Goal: Task Accomplishment & Management: Manage account settings

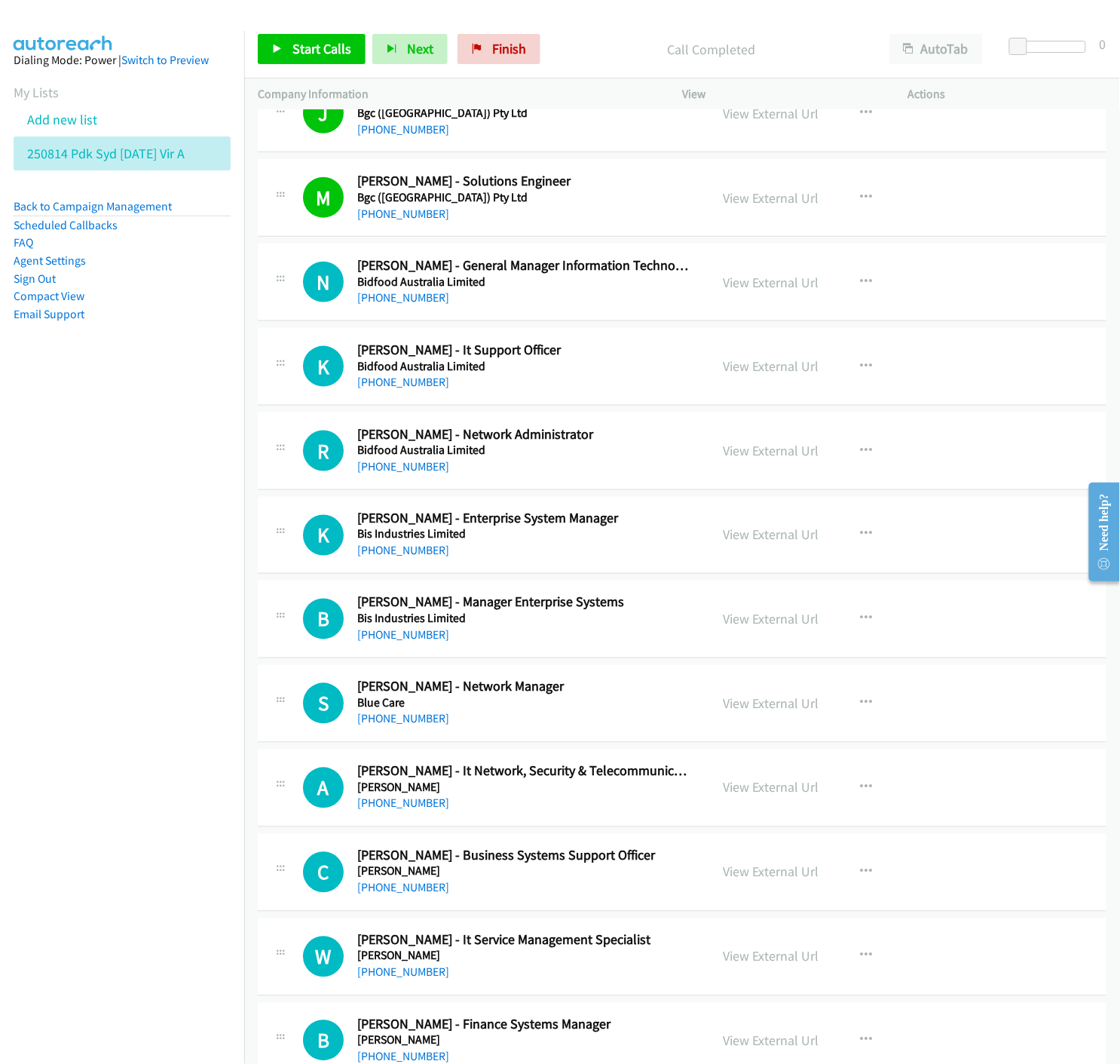
scroll to position [7288, 0]
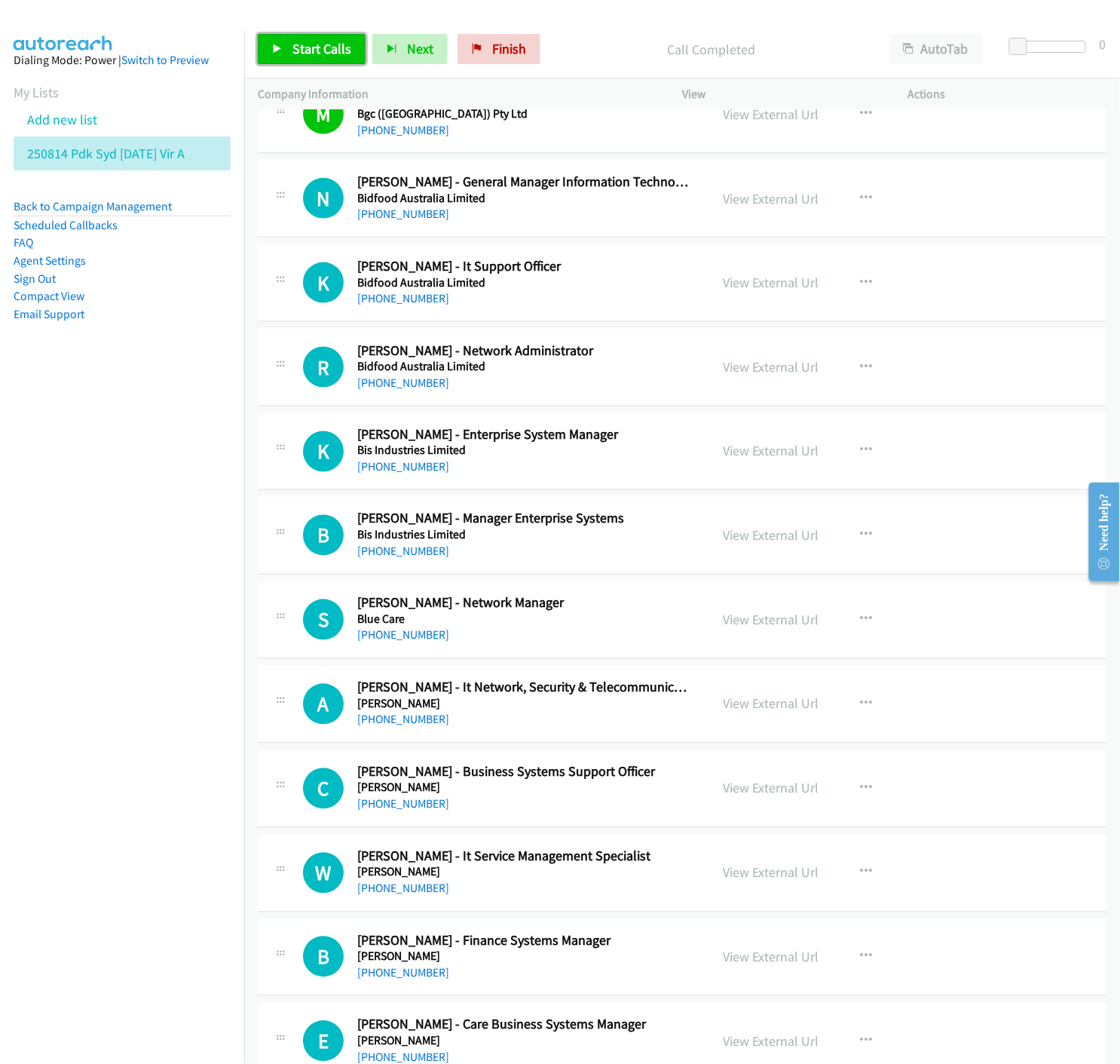
click at [266, 49] on link "Start Calls" at bounding box center [312, 49] width 108 height 31
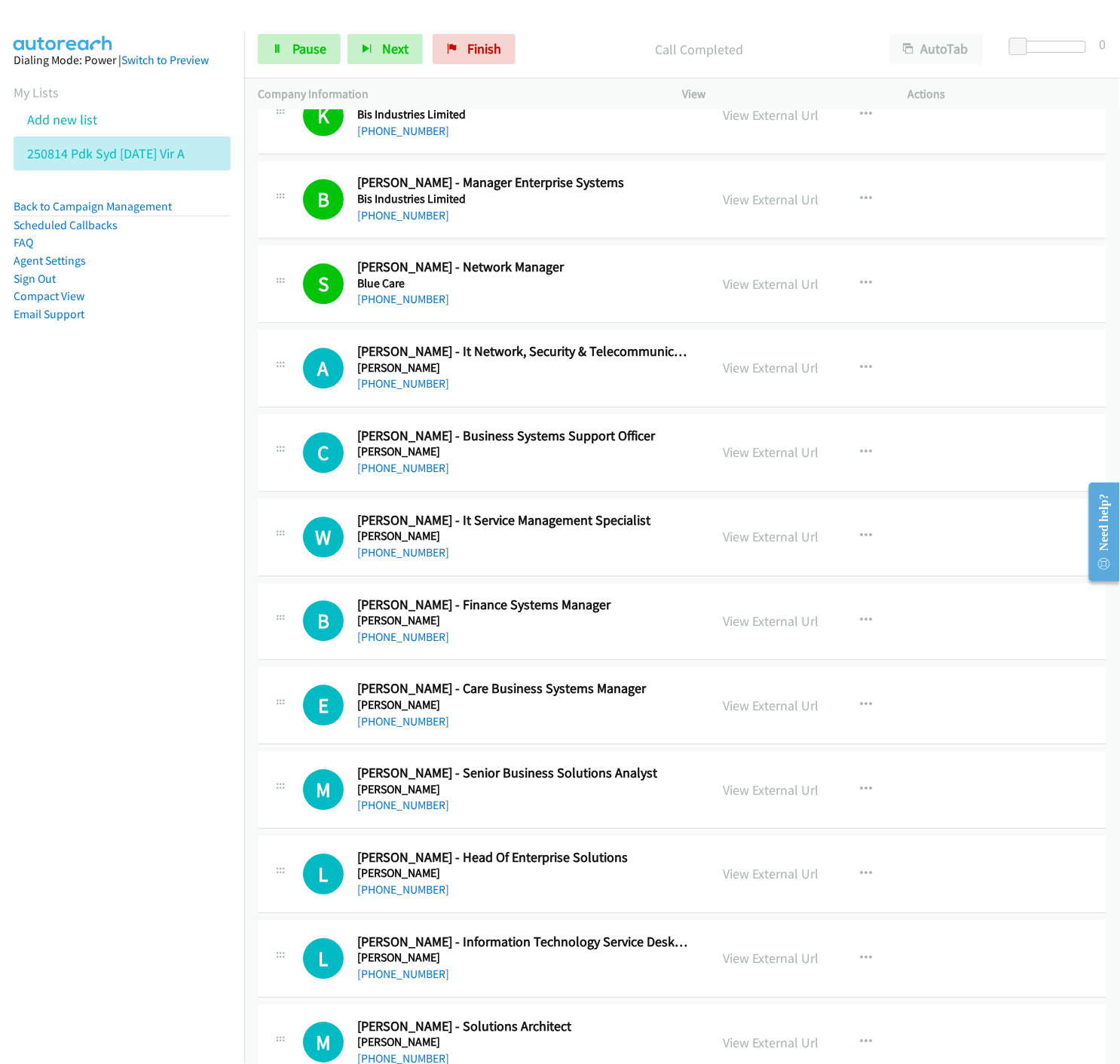
scroll to position [7707, 0]
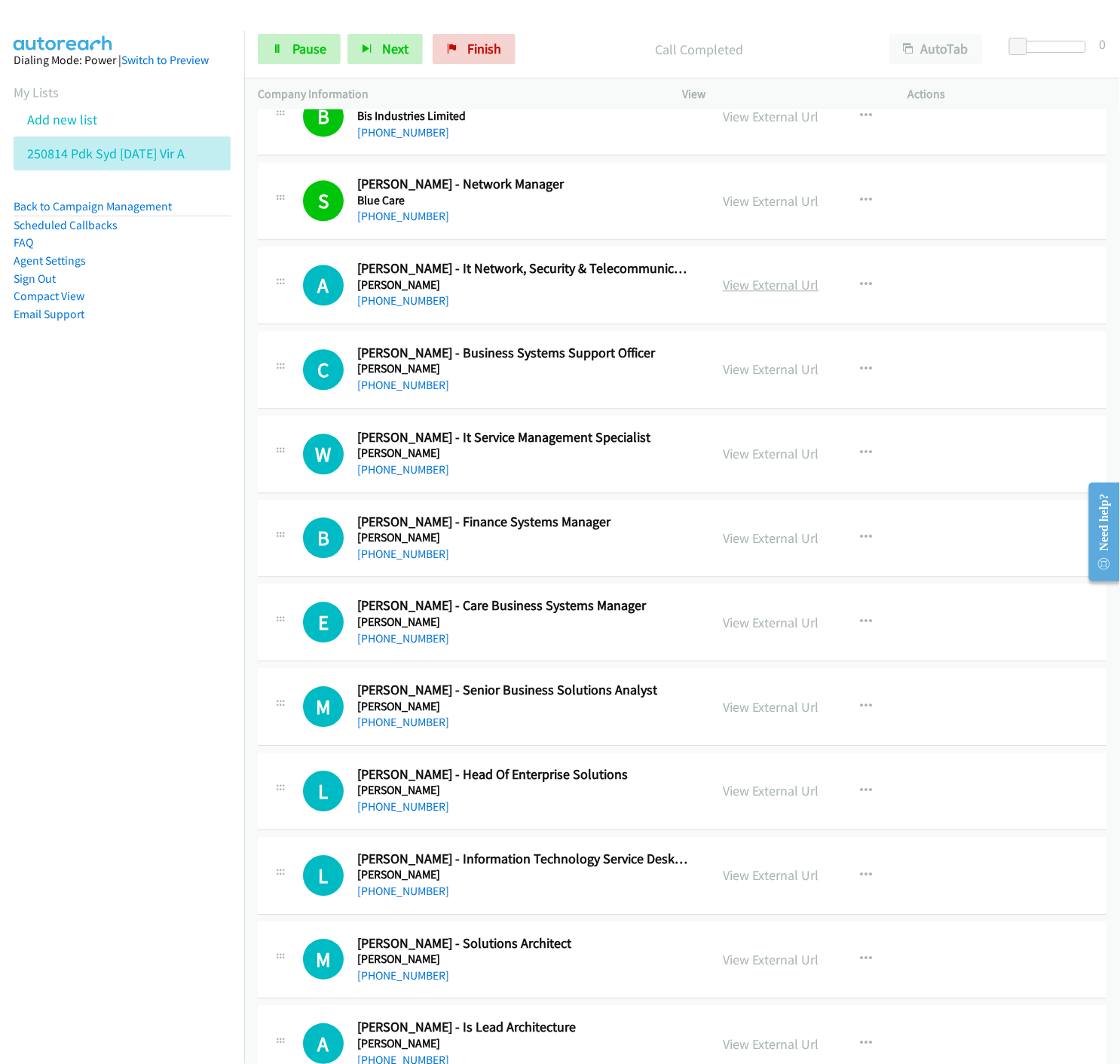
click at [761, 284] on link "View External Url" at bounding box center [770, 285] width 96 height 18
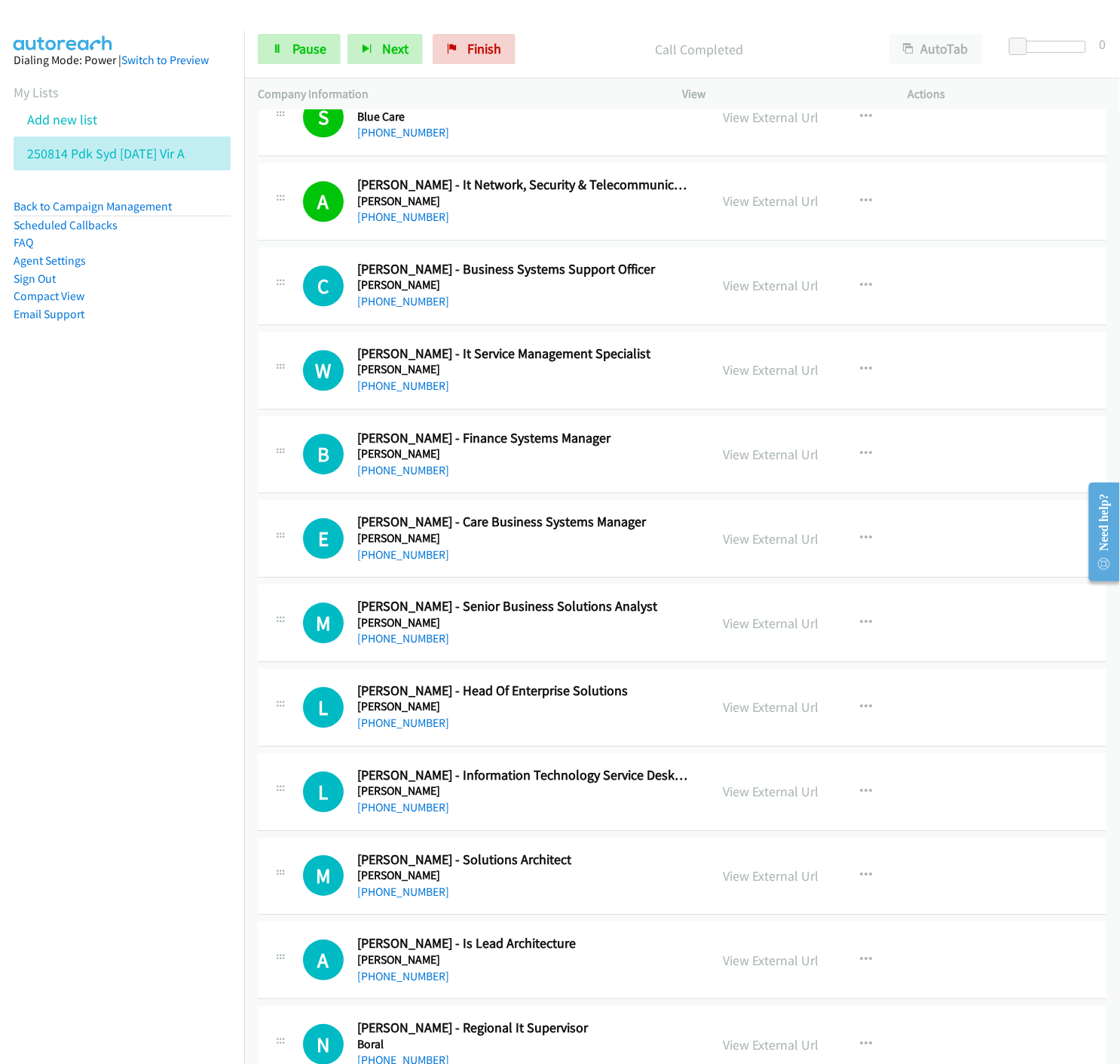
scroll to position [7874, 0]
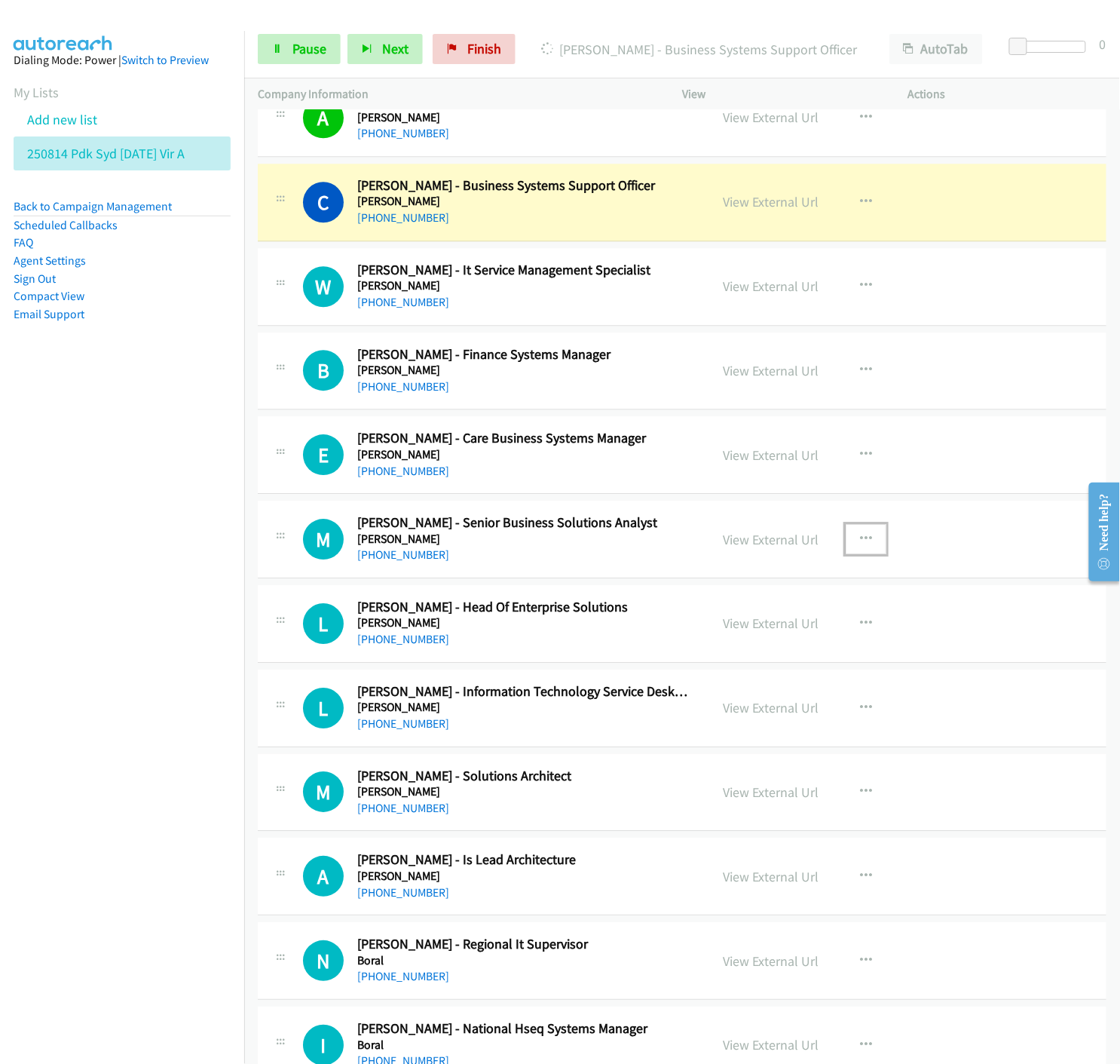
click at [863, 541] on icon "button" at bounding box center [865, 539] width 12 height 12
click at [699, 639] on icon at bounding box center [704, 638] width 10 height 10
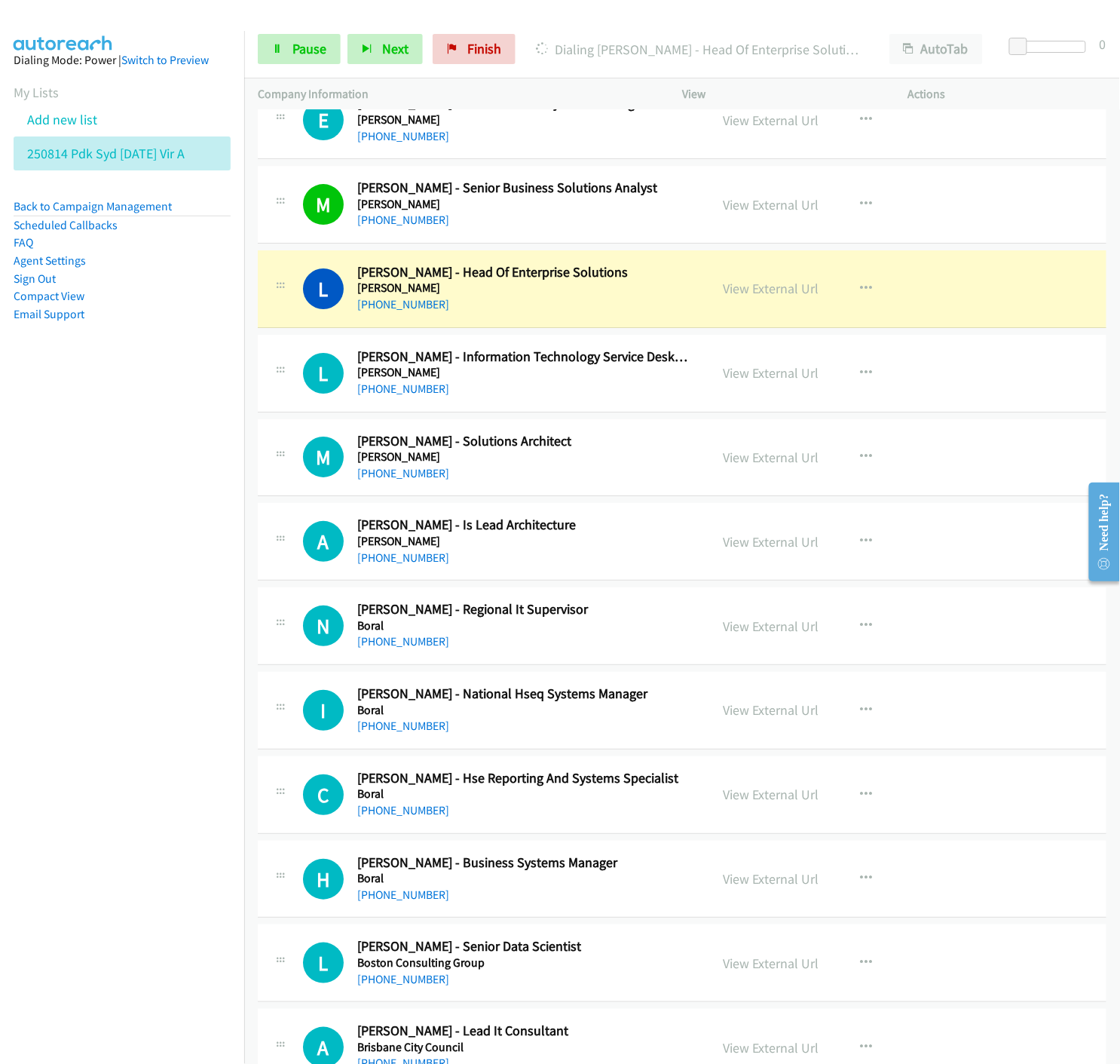
scroll to position [8294, 0]
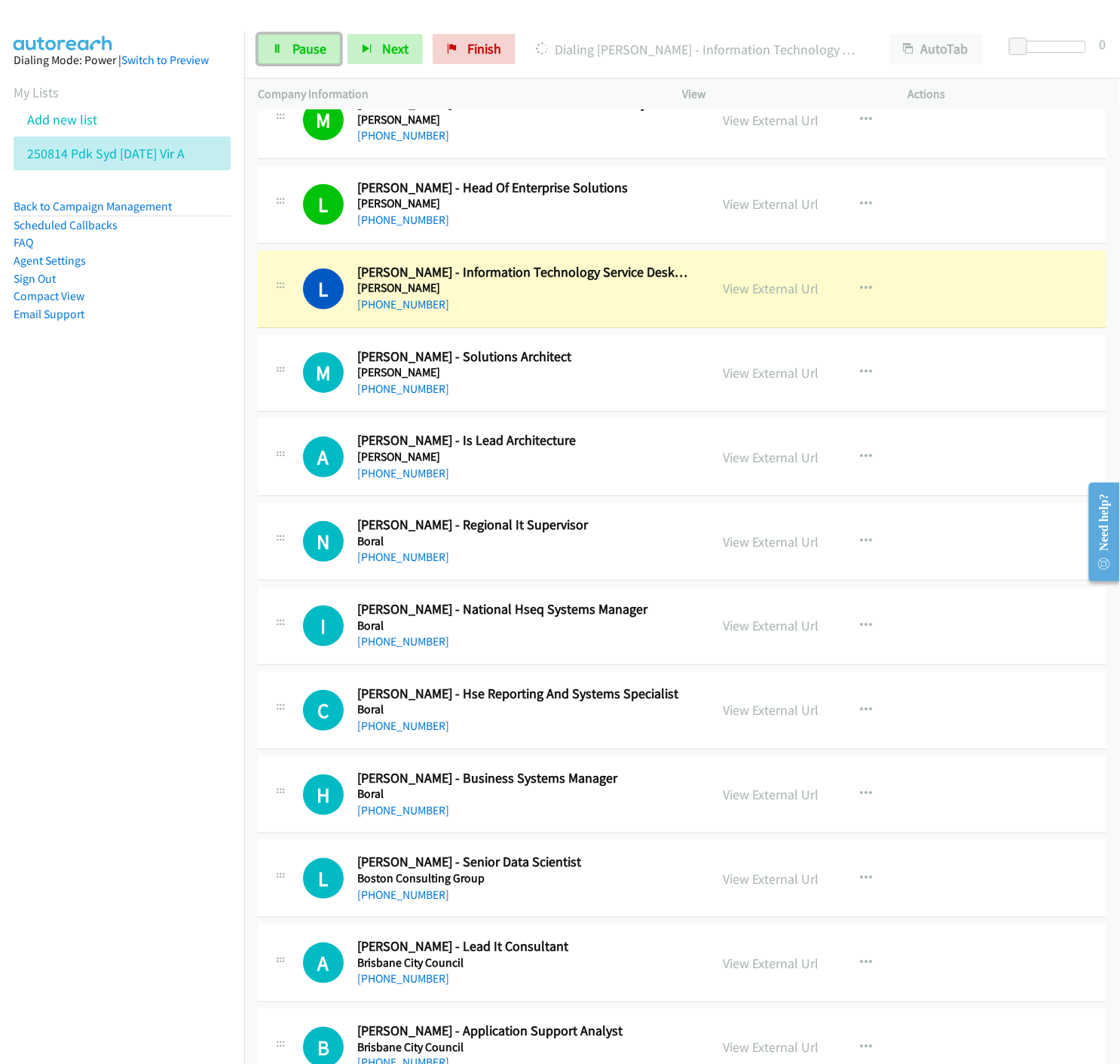
drag, startPoint x: 275, startPoint y: 54, endPoint x: 86, endPoint y: 365, distance: 363.9
click at [272, 51] on icon at bounding box center [277, 49] width 10 height 10
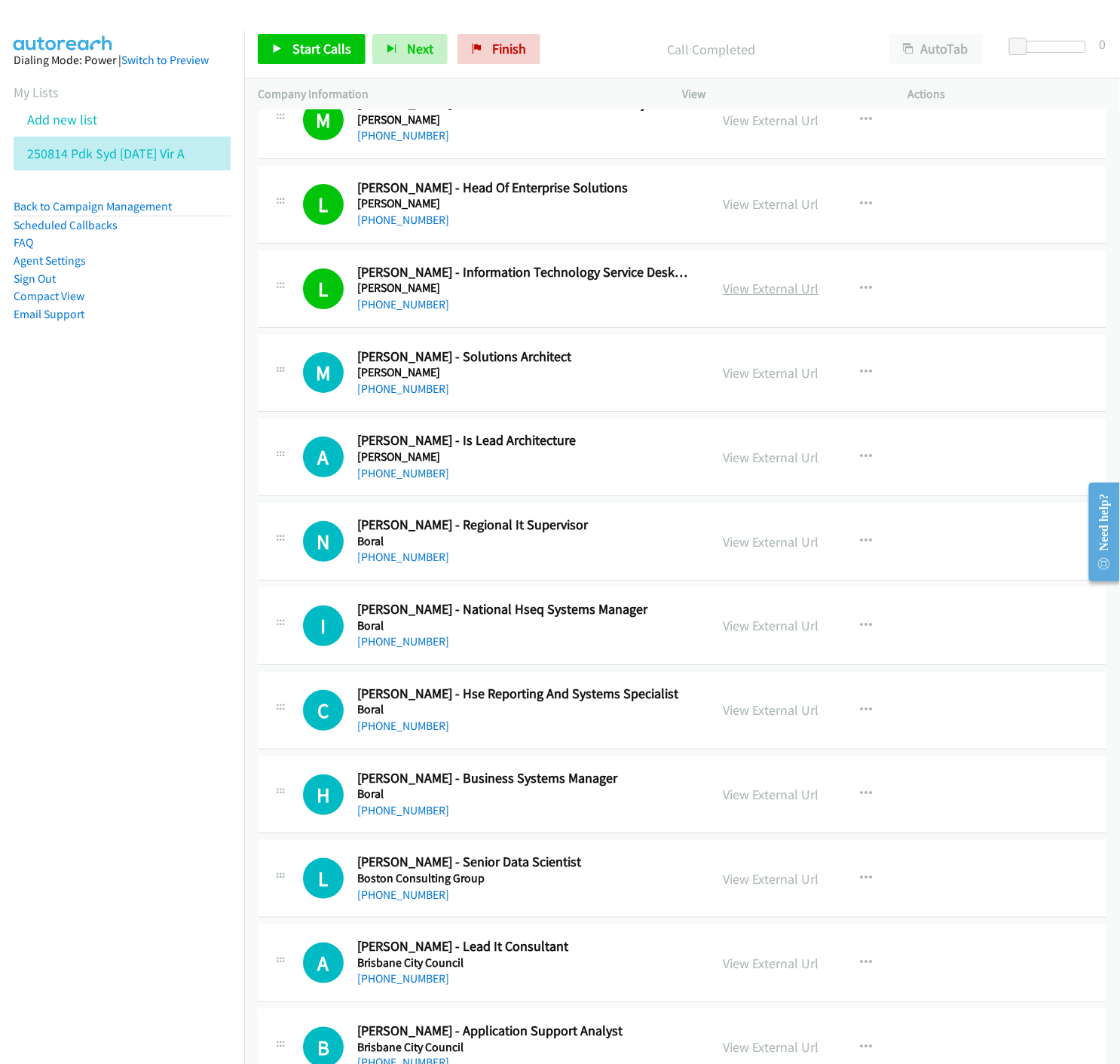
click at [759, 290] on link "View External Url" at bounding box center [770, 288] width 96 height 18
click at [272, 54] on icon at bounding box center [277, 49] width 10 height 10
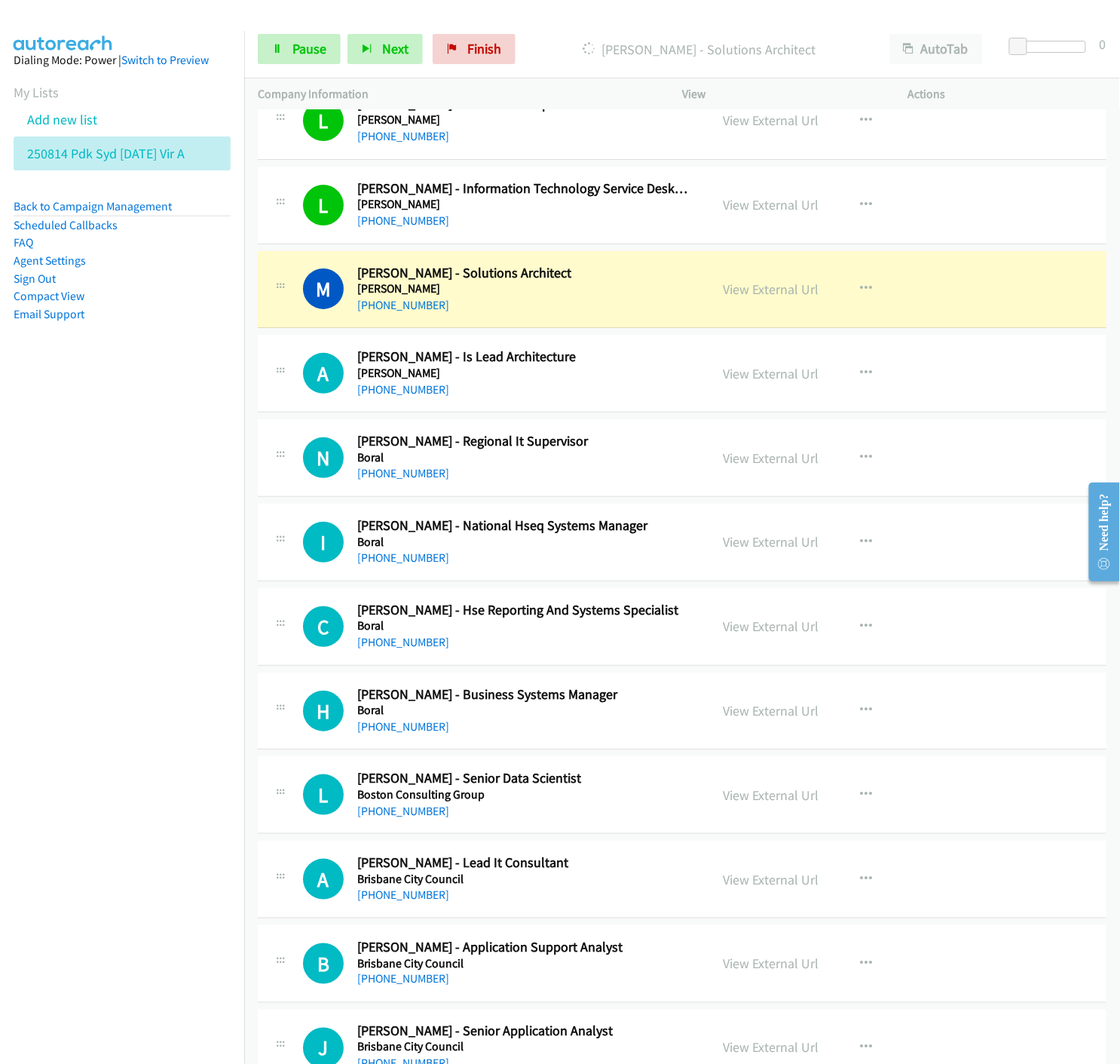
scroll to position [8461, 0]
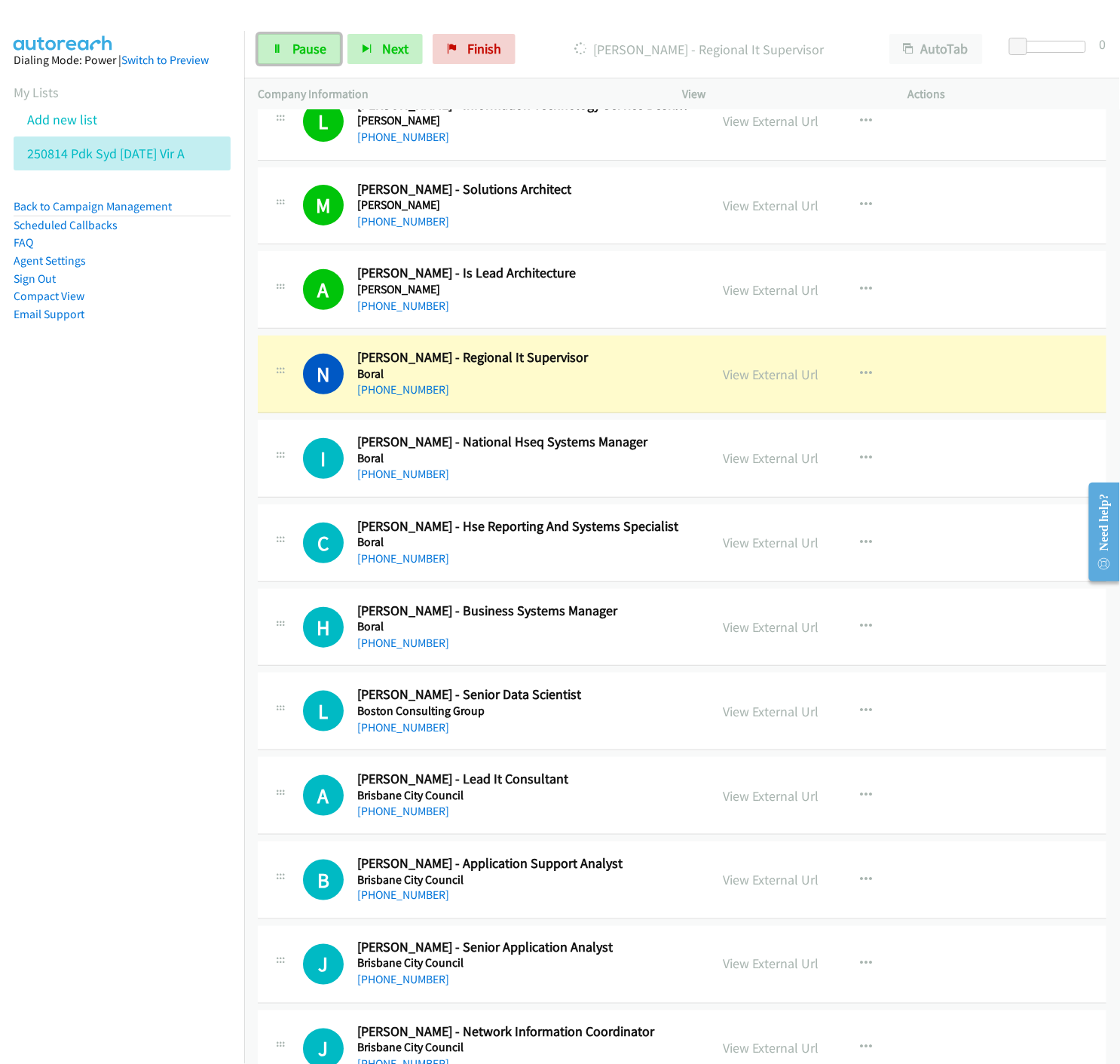
drag, startPoint x: 324, startPoint y: 39, endPoint x: 250, endPoint y: 113, distance: 104.7
click at [324, 39] on link "Pause" at bounding box center [299, 49] width 83 height 31
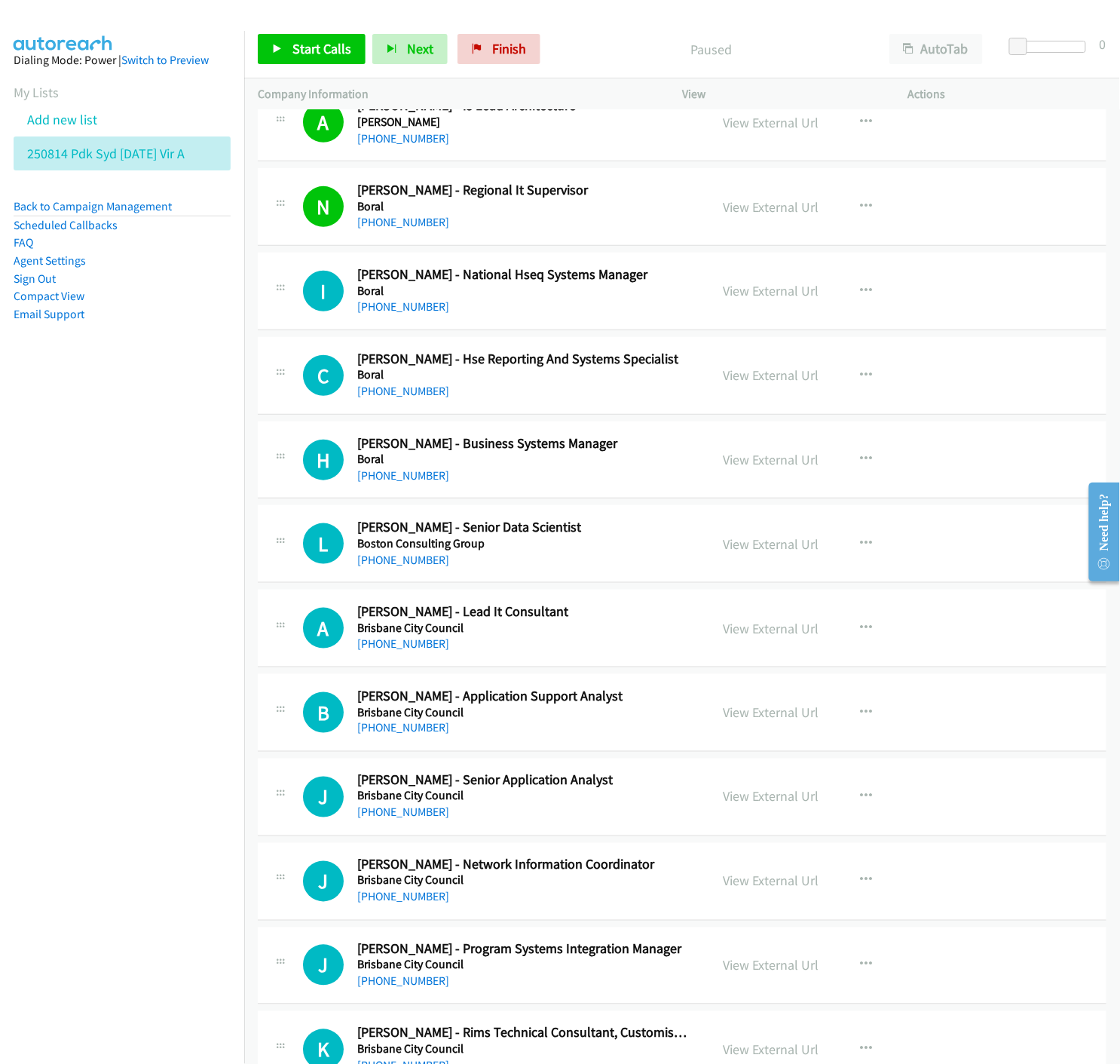
scroll to position [8712, 0]
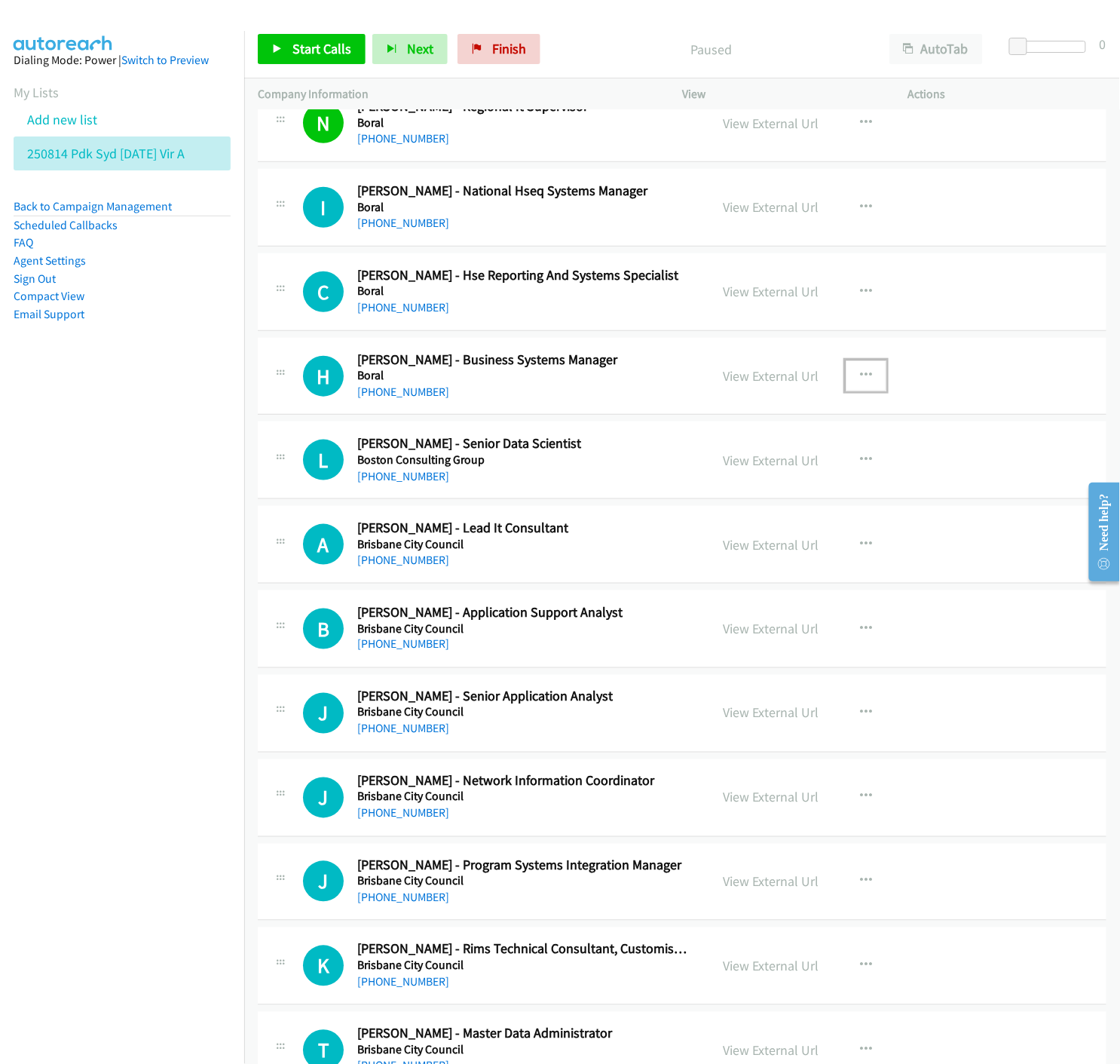
click at [862, 377] on icon "button" at bounding box center [865, 375] width 12 height 12
click at [699, 475] on icon at bounding box center [704, 475] width 10 height 10
click at [860, 377] on icon "button" at bounding box center [865, 375] width 12 height 12
click at [699, 477] on icon at bounding box center [704, 475] width 10 height 10
click at [267, 51] on link "Start Calls" at bounding box center [312, 49] width 108 height 31
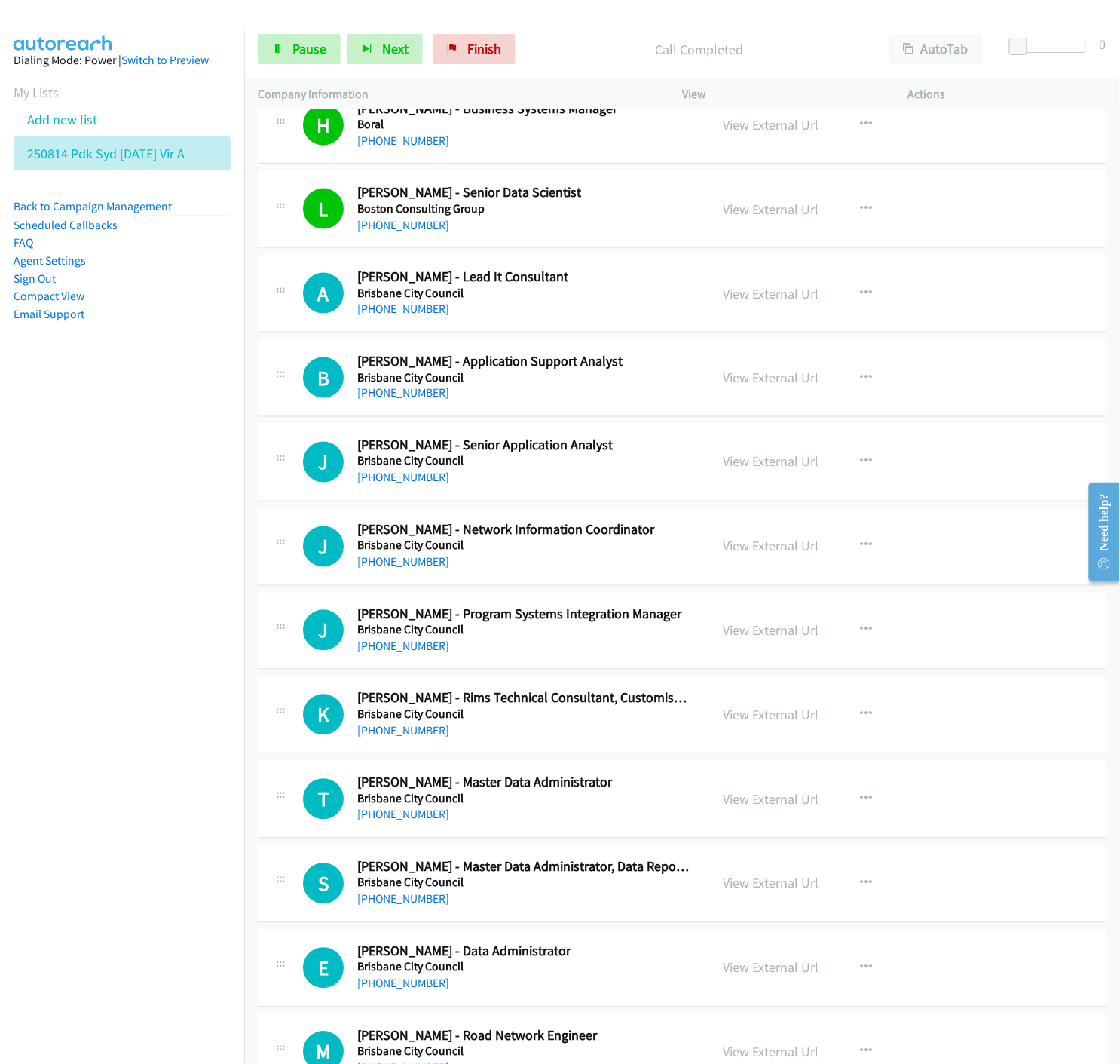
scroll to position [9048, 0]
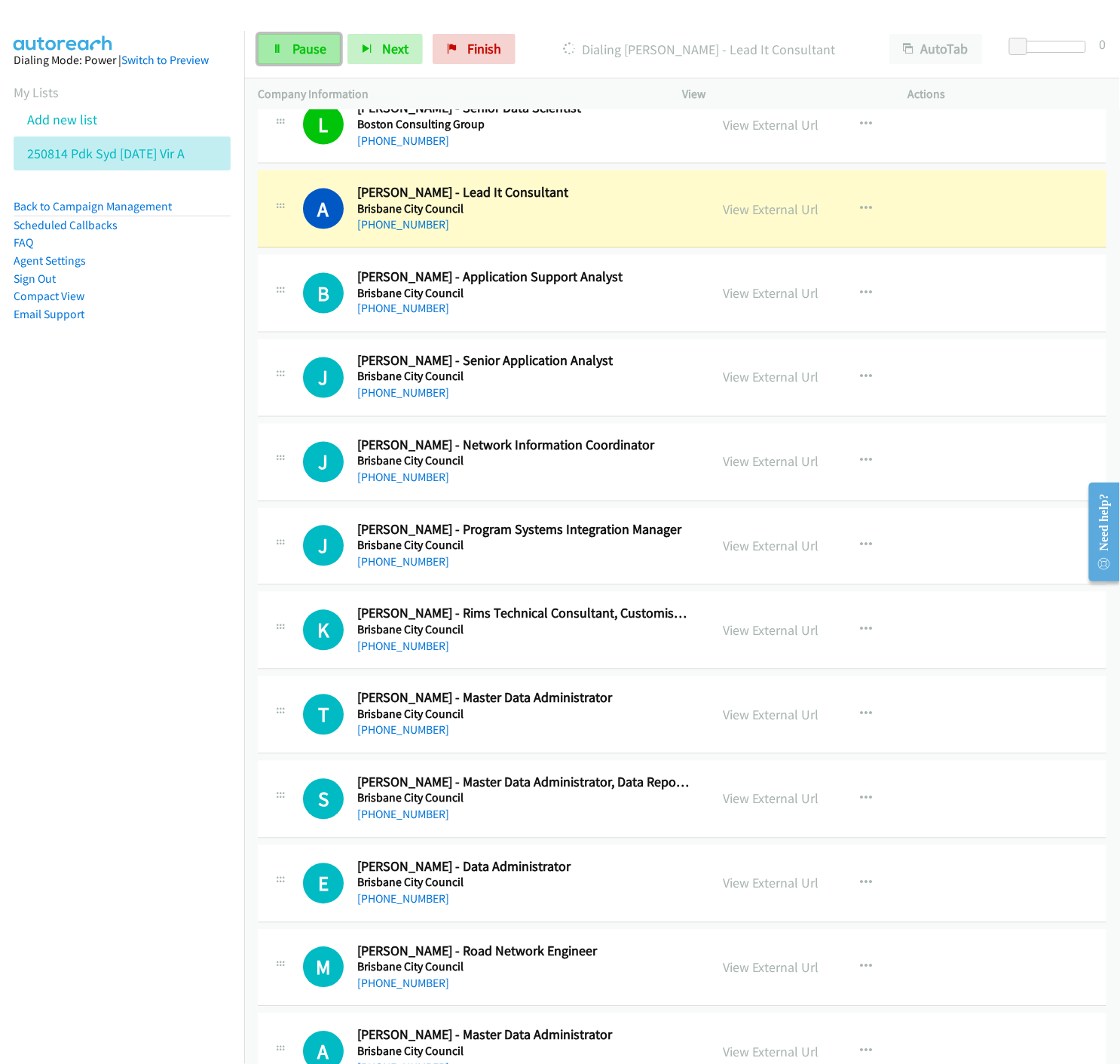
click at [305, 58] on link "Pause" at bounding box center [299, 49] width 83 height 31
click at [747, 213] on link "View External Url" at bounding box center [770, 210] width 96 height 18
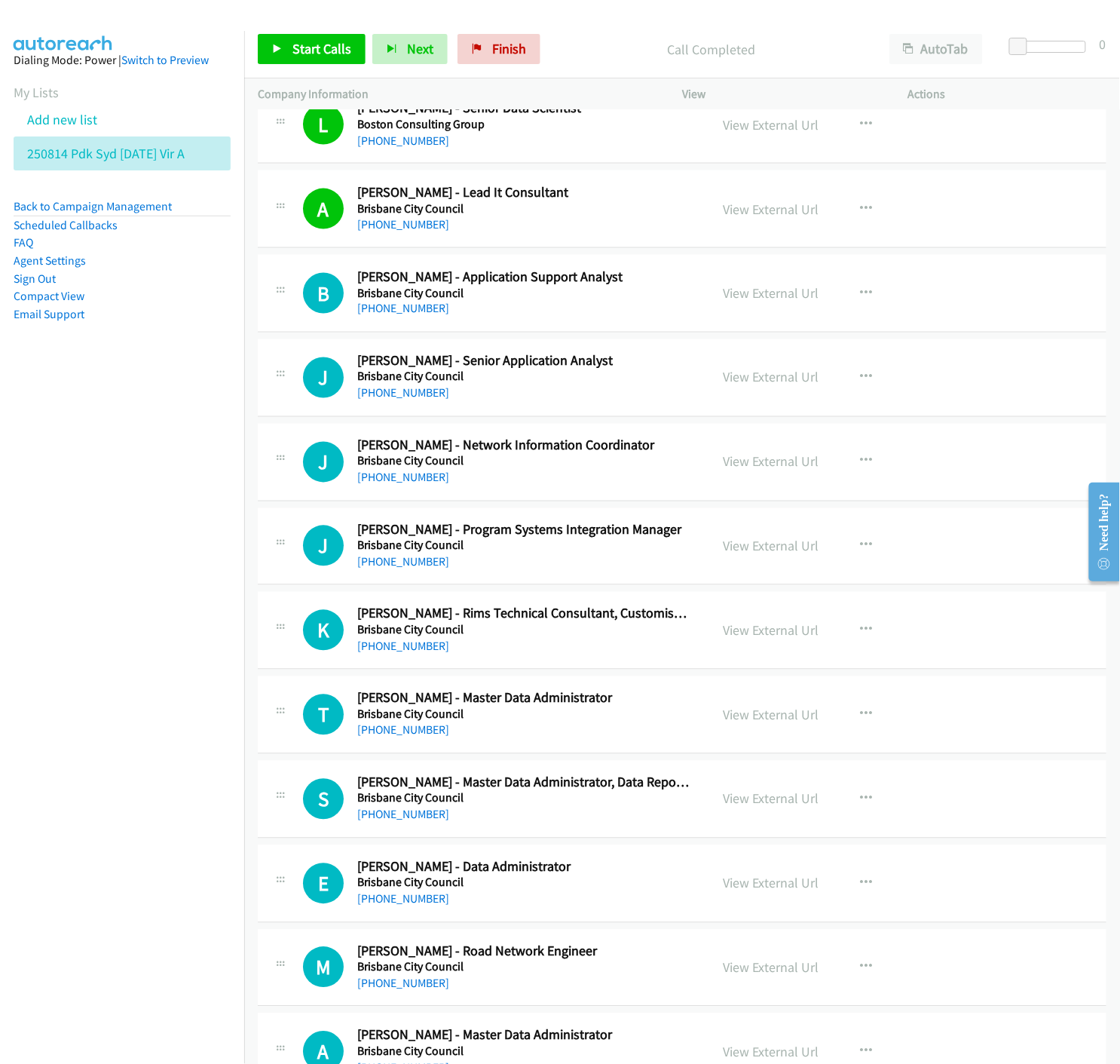
scroll to position [9131, 0]
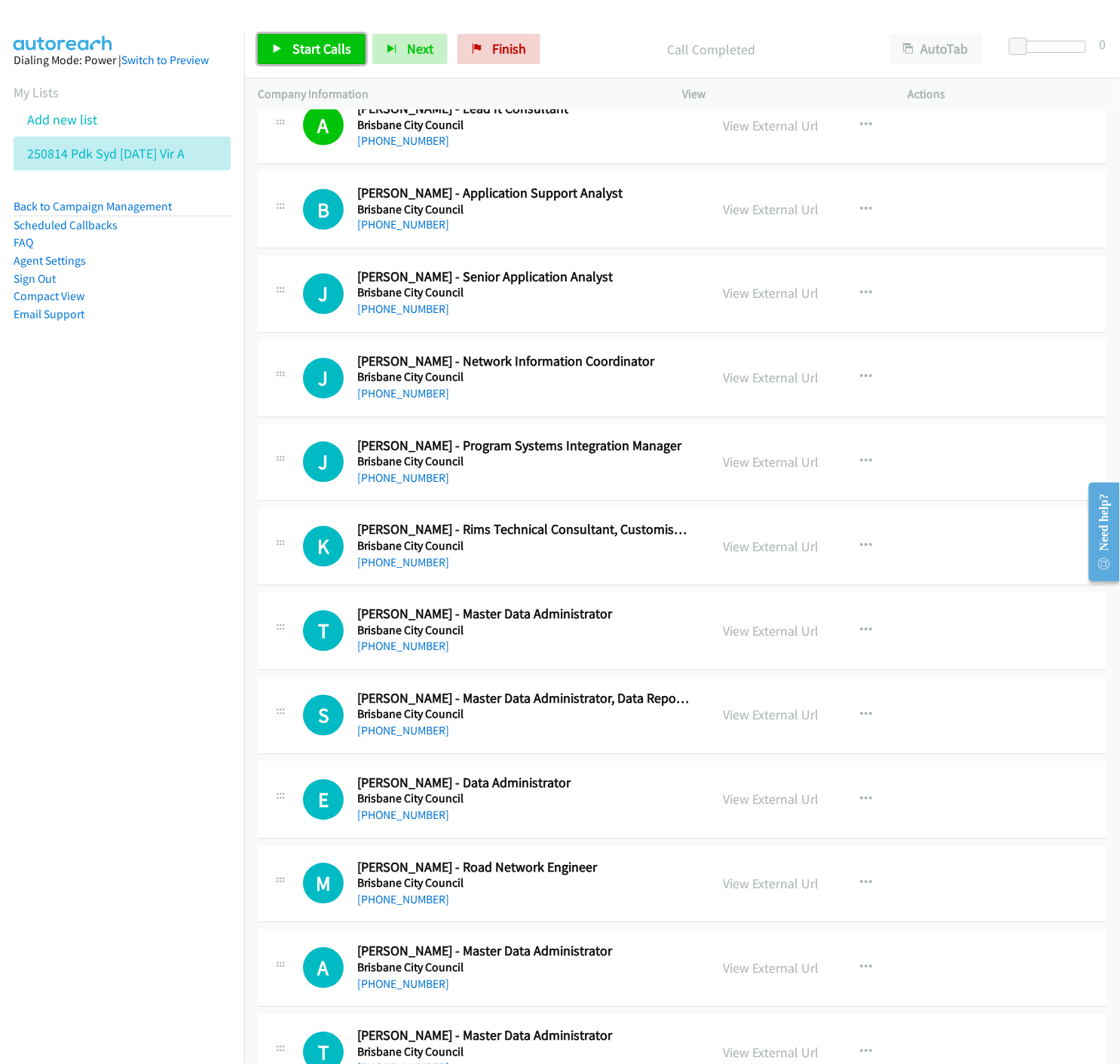
drag, startPoint x: 307, startPoint y: 46, endPoint x: 407, endPoint y: 119, distance: 123.8
click at [307, 45] on span "Start Calls" at bounding box center [321, 49] width 59 height 18
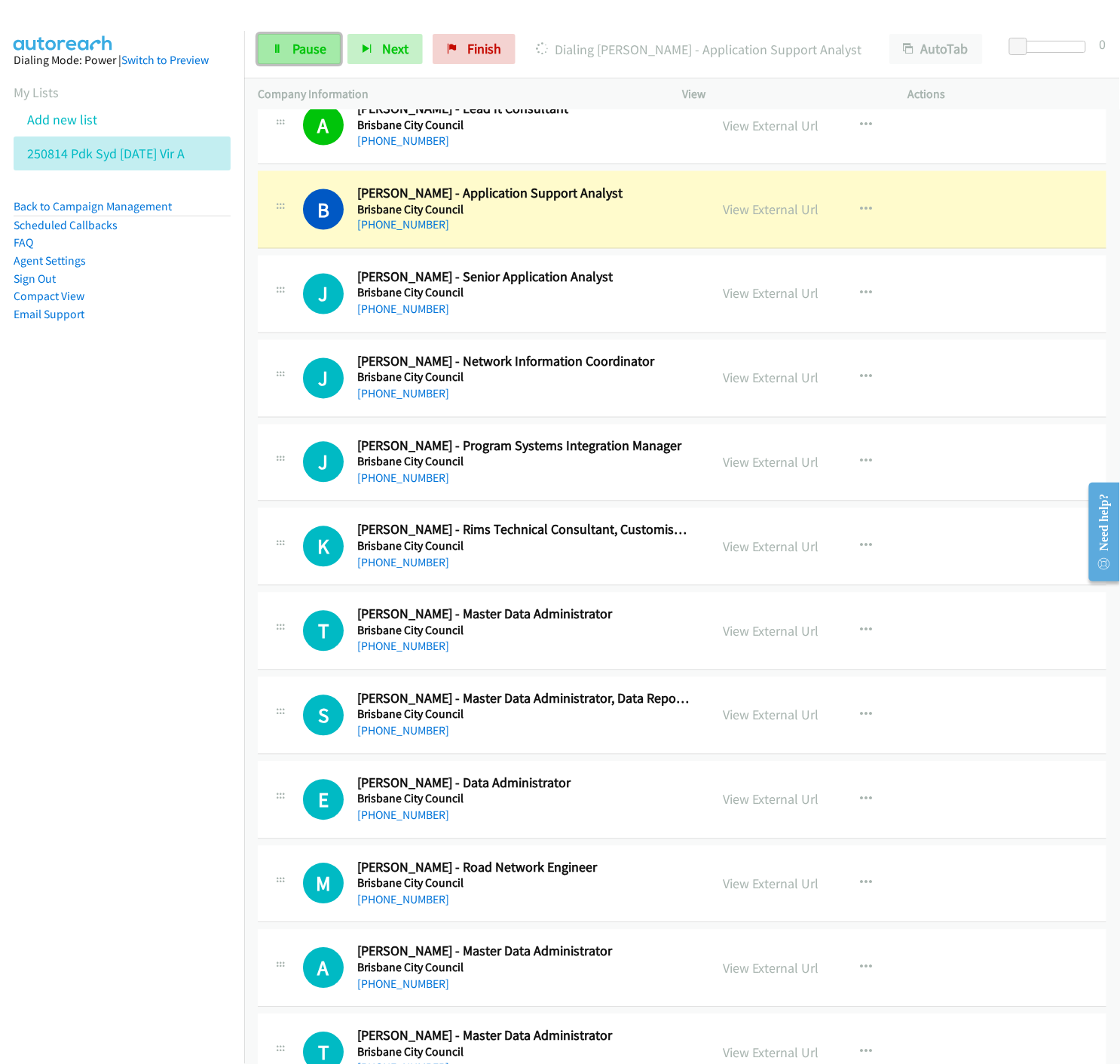
click at [328, 43] on link "Pause" at bounding box center [299, 49] width 83 height 31
click at [755, 211] on link "View External Url" at bounding box center [770, 210] width 96 height 18
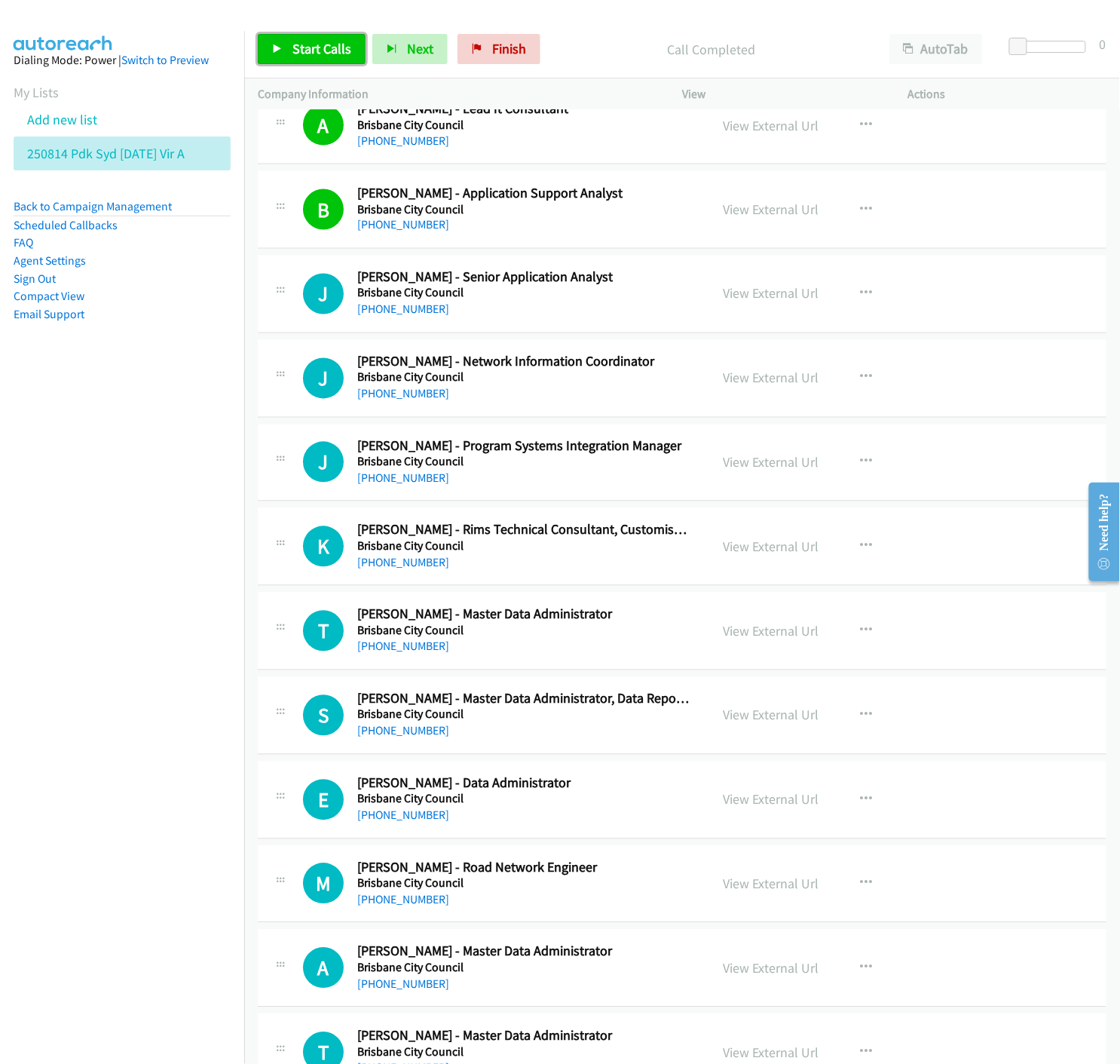
click at [279, 39] on link "Start Calls" at bounding box center [312, 49] width 108 height 31
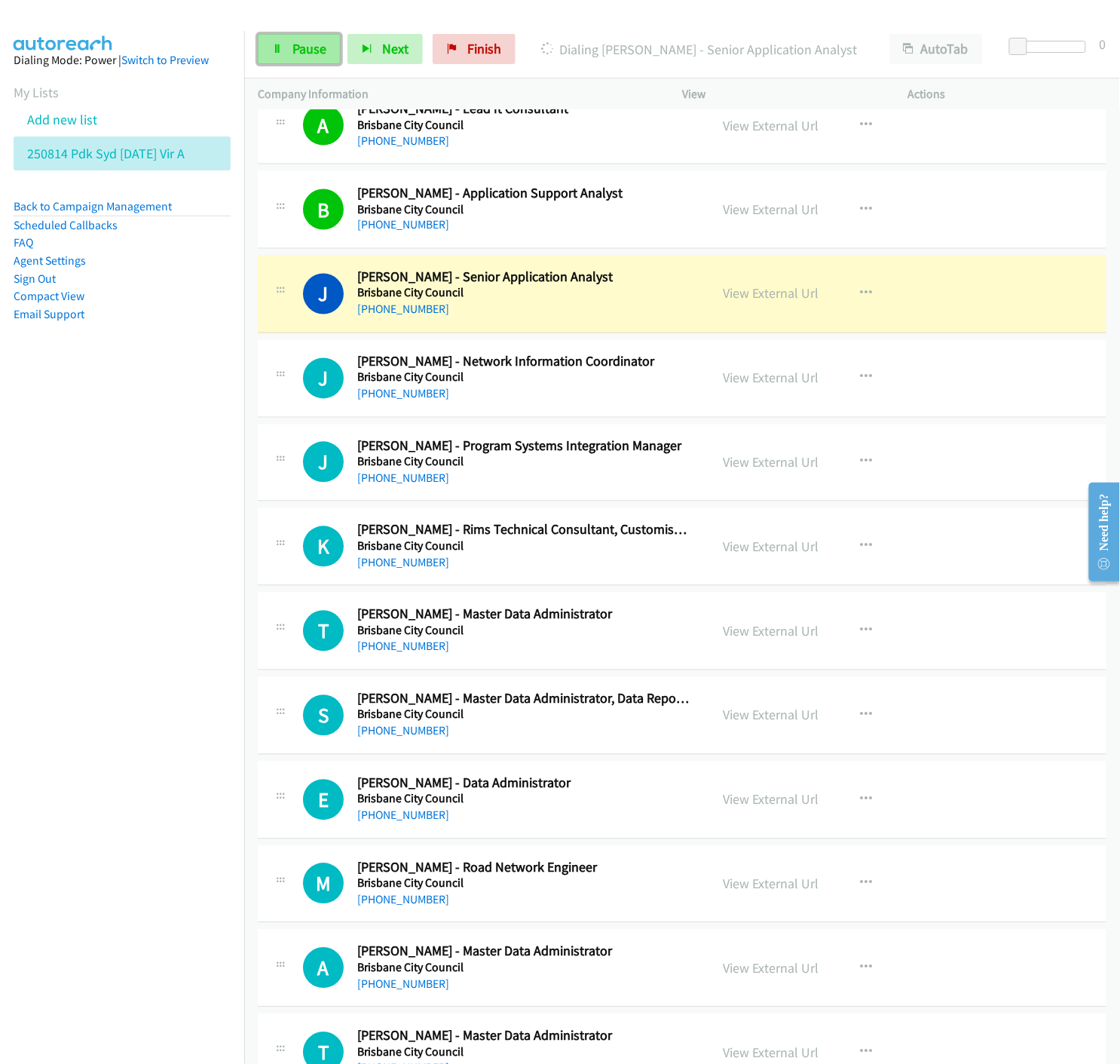
click at [280, 49] on icon at bounding box center [277, 49] width 10 height 10
click at [786, 298] on link "View External Url" at bounding box center [770, 294] width 96 height 18
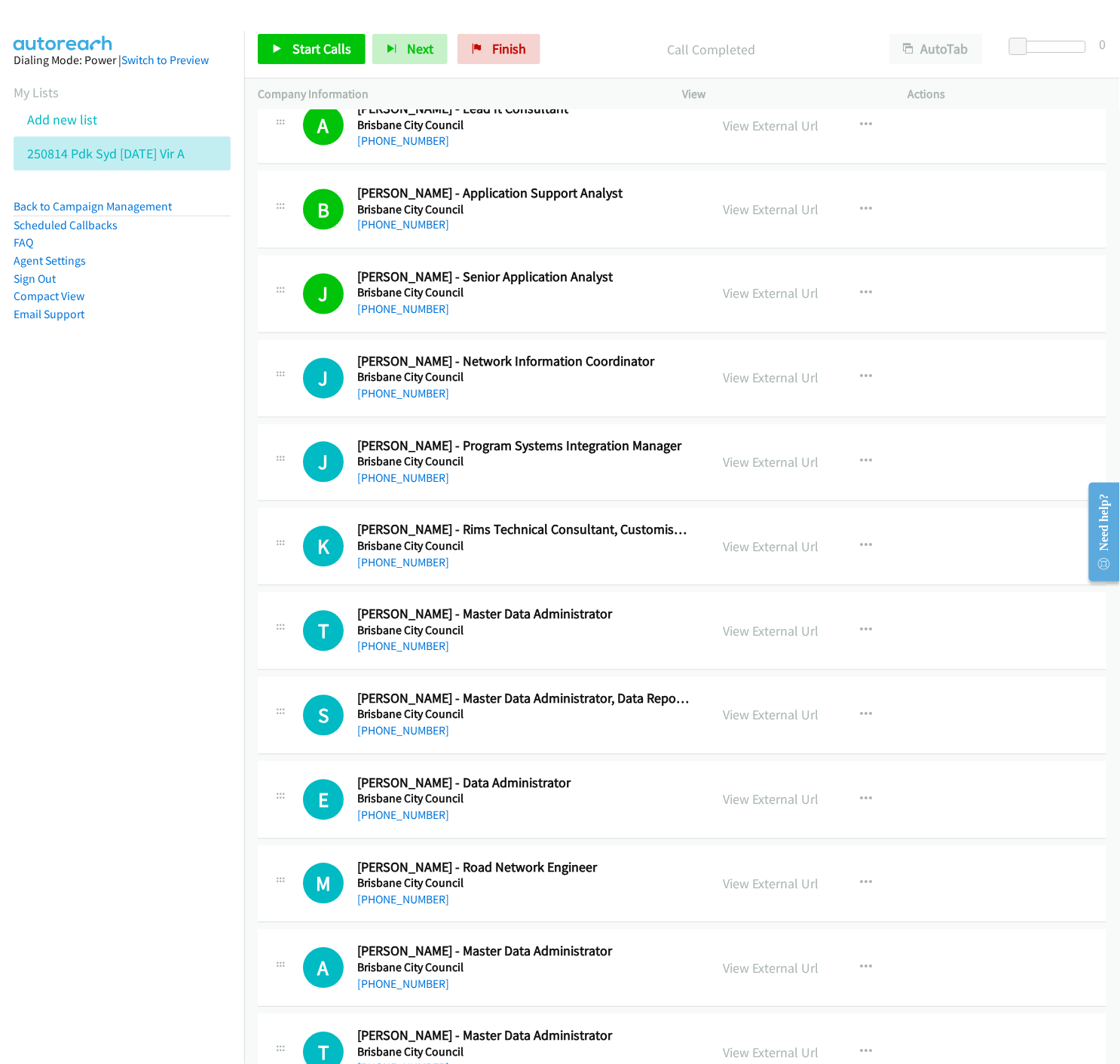
scroll to position [9299, 0]
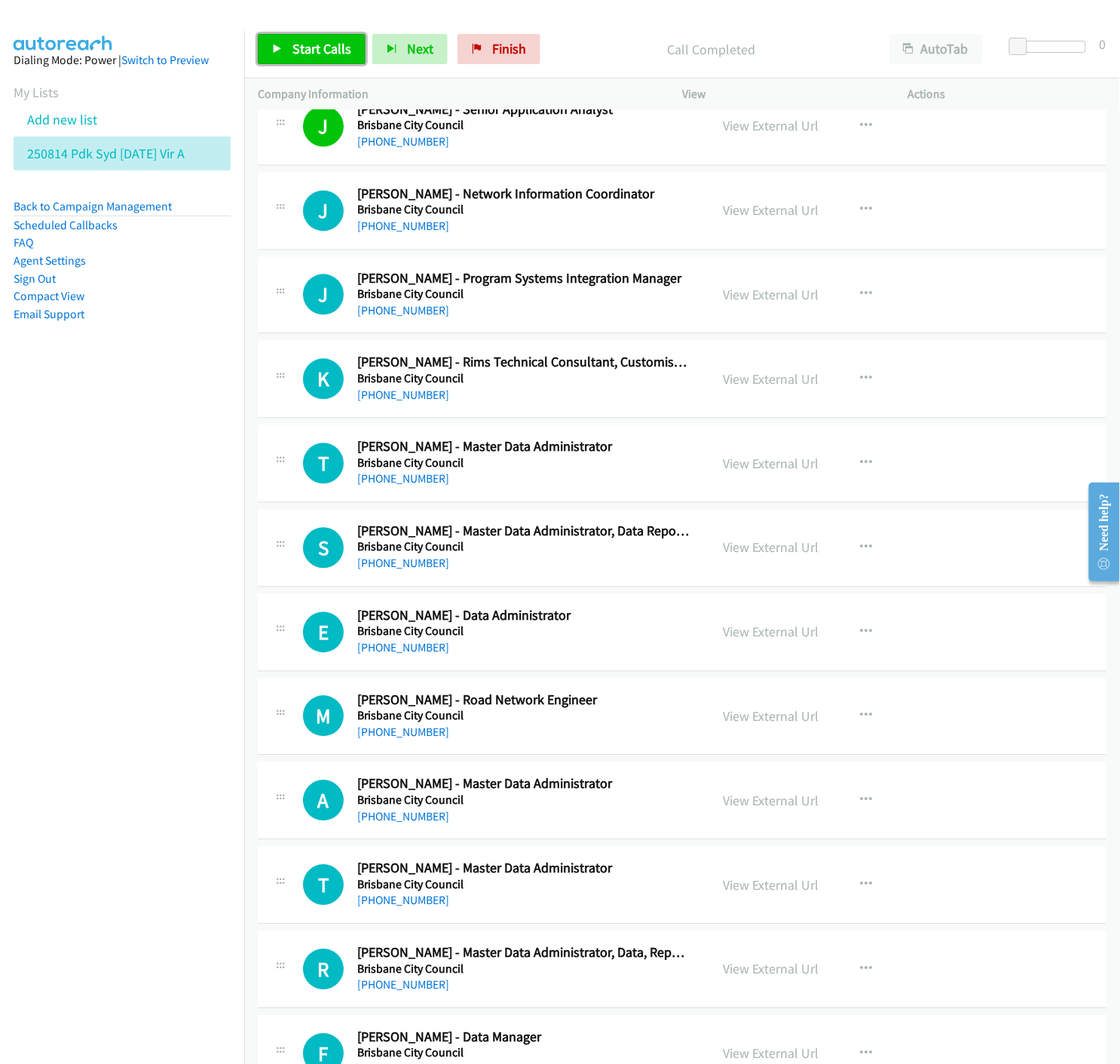
click at [273, 42] on link "Start Calls" at bounding box center [312, 49] width 108 height 31
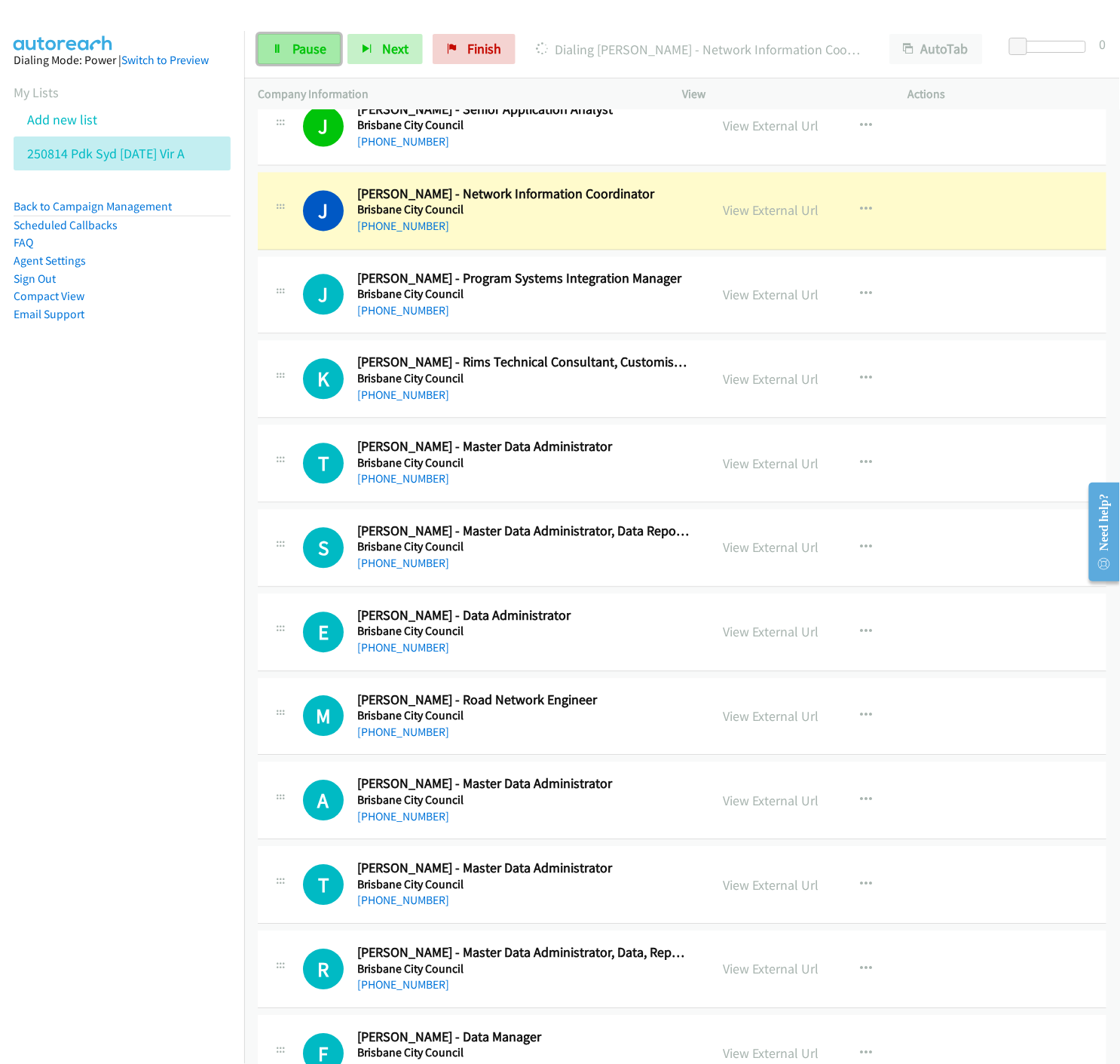
click at [294, 47] on span "Pause" at bounding box center [309, 49] width 34 height 18
click at [759, 216] on link "View External Url" at bounding box center [770, 211] width 96 height 18
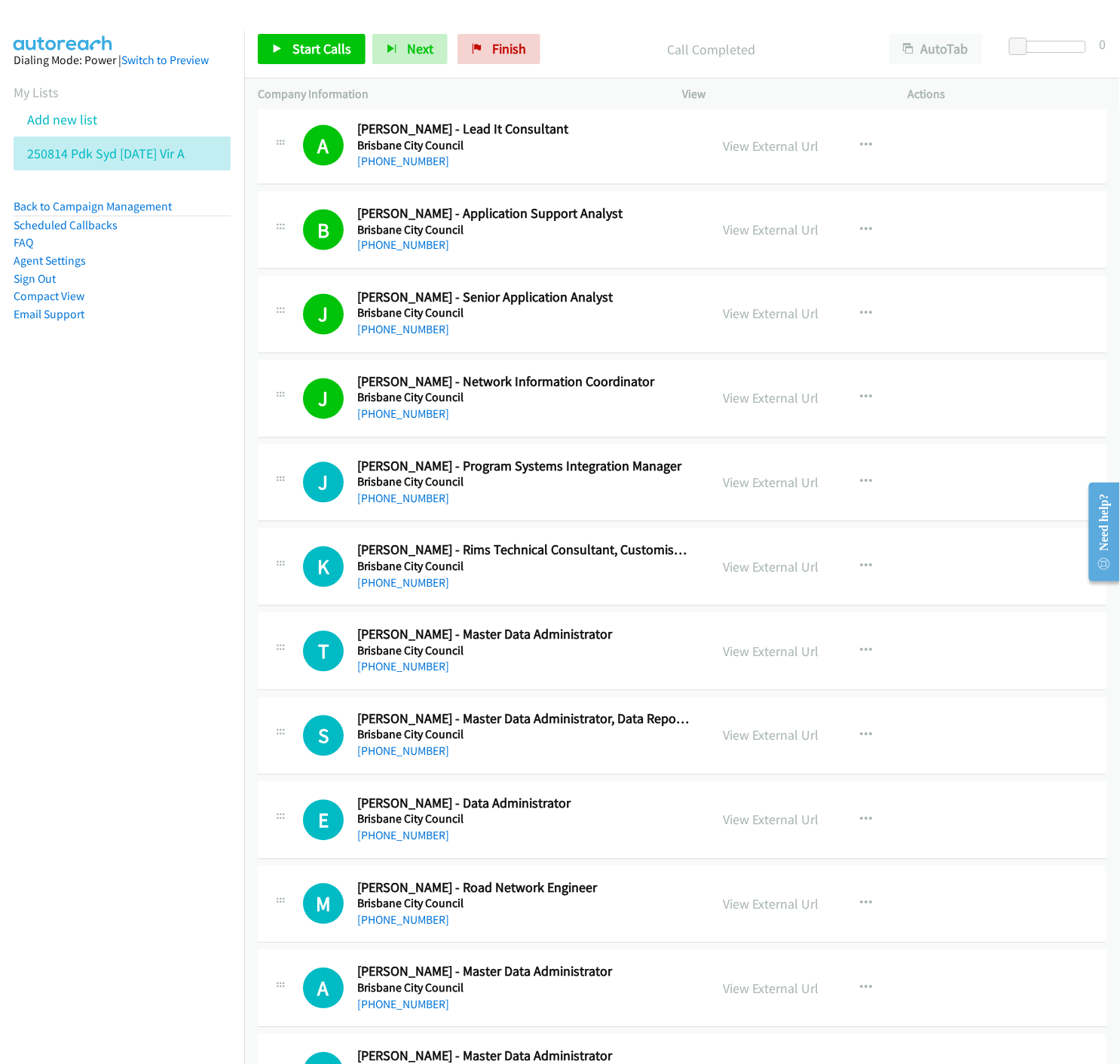
scroll to position [9278, 0]
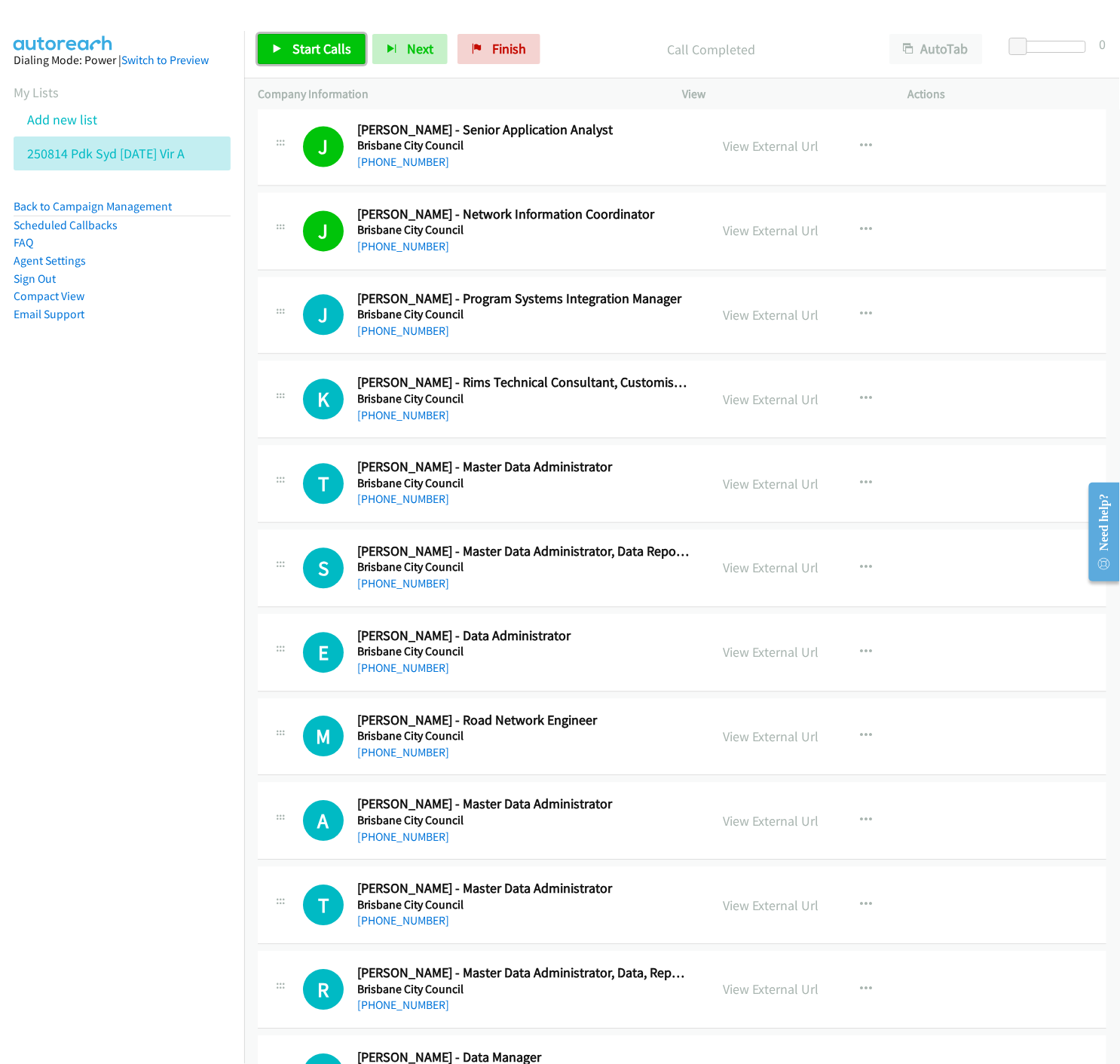
drag, startPoint x: 292, startPoint y: 54, endPoint x: 327, endPoint y: 78, distance: 42.4
click at [292, 53] on span "Start Calls" at bounding box center [321, 49] width 59 height 18
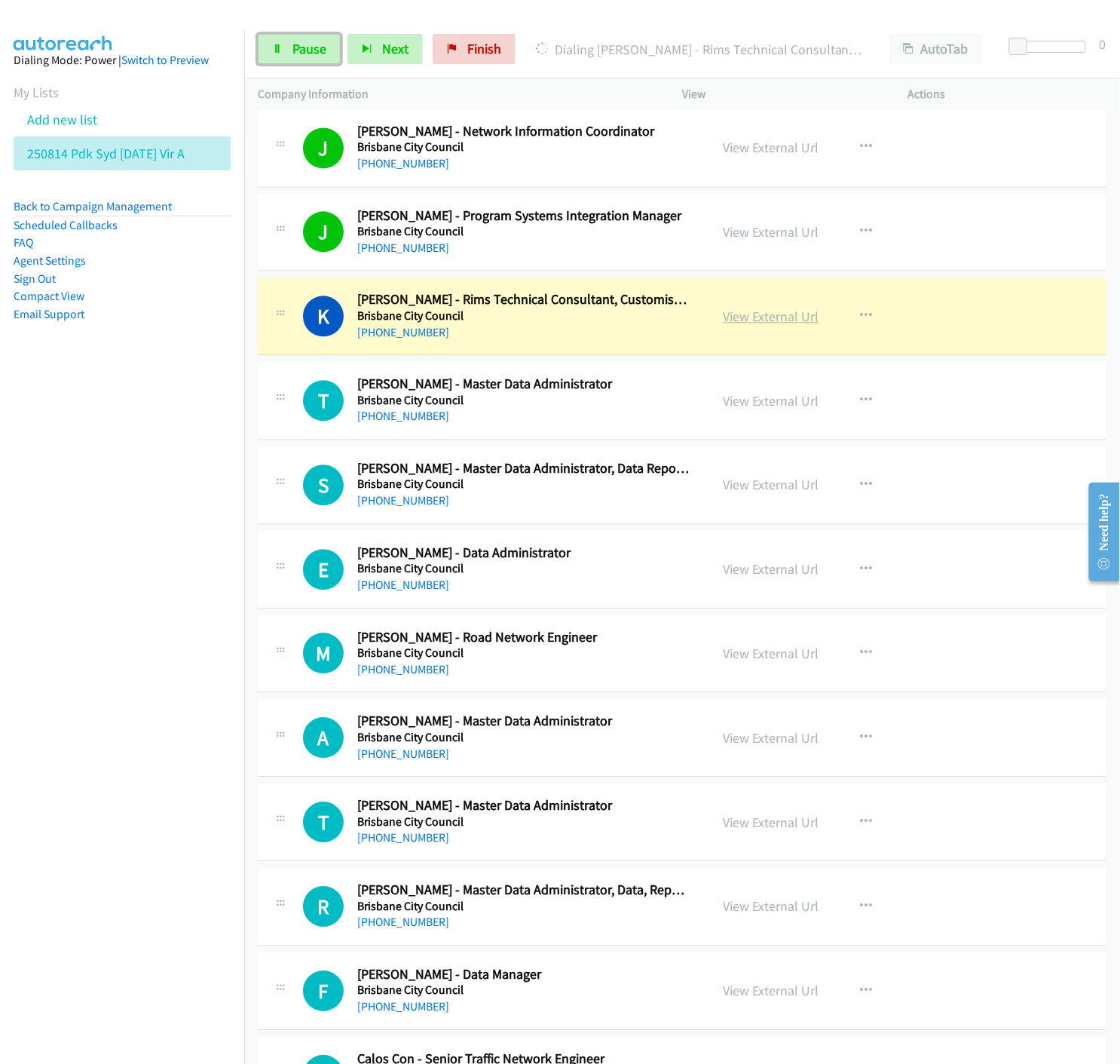
click at [788, 323] on link "View External Url" at bounding box center [770, 316] width 96 height 18
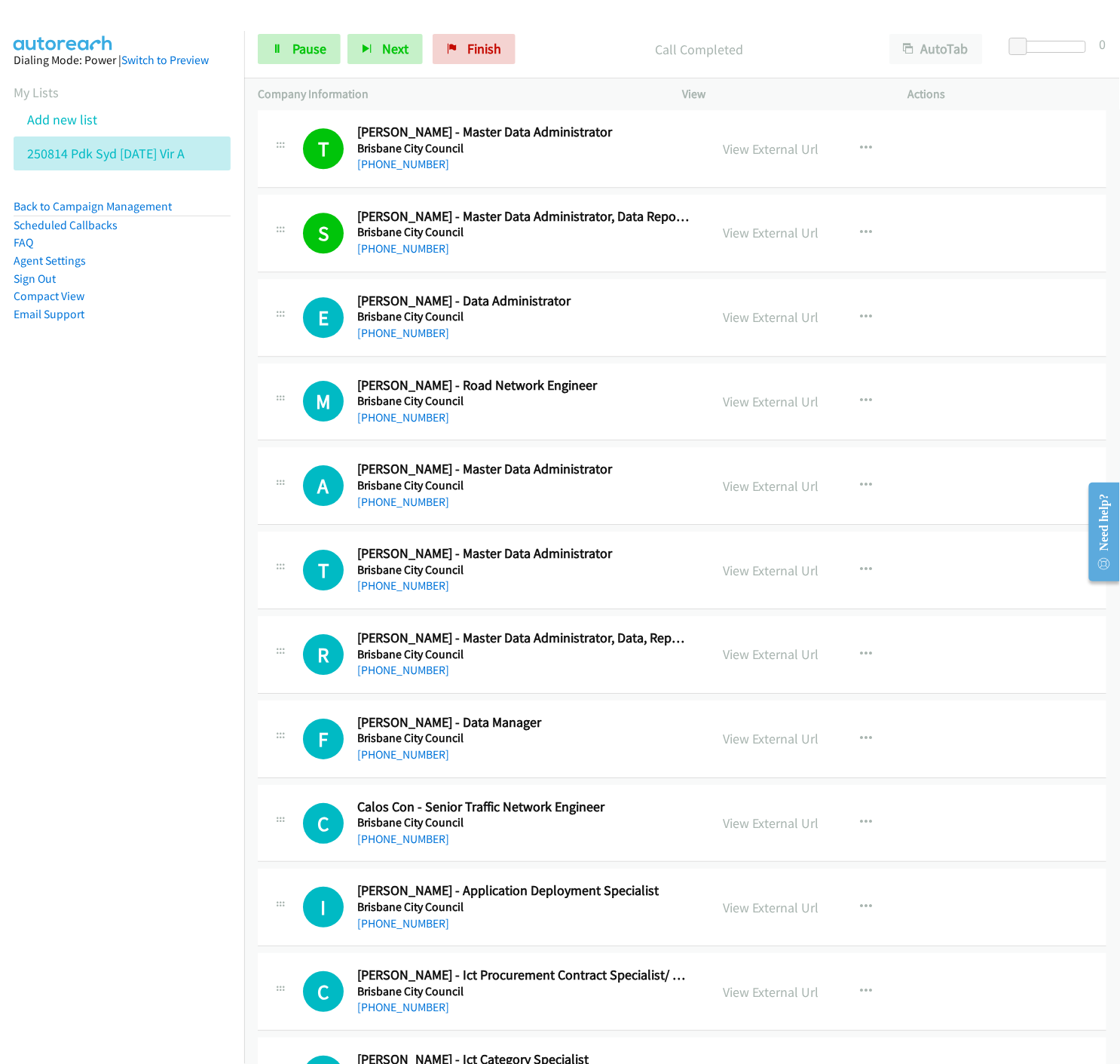
scroll to position [9697, 0]
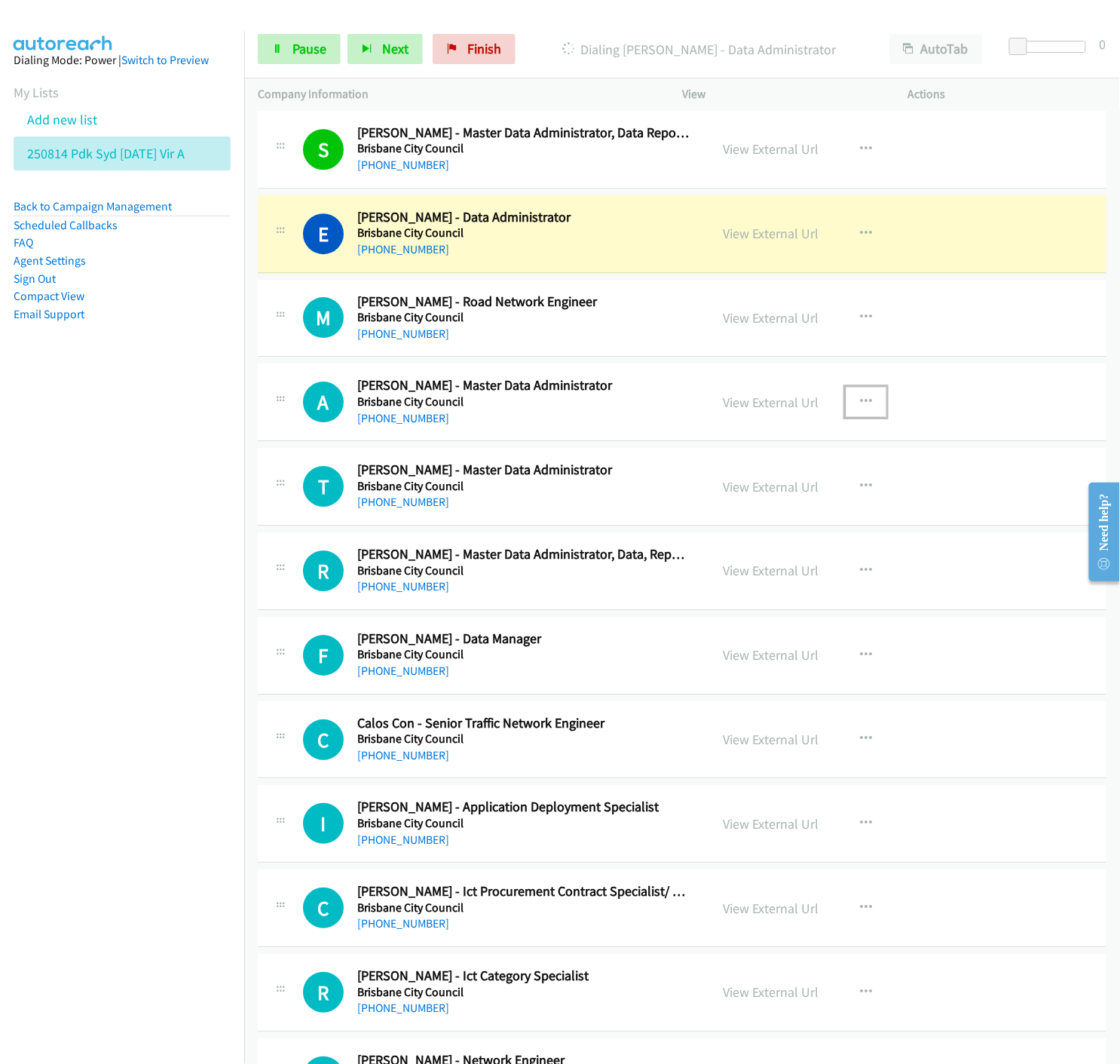
click at [860, 406] on icon "button" at bounding box center [865, 402] width 12 height 12
click at [699, 502] on icon at bounding box center [704, 501] width 10 height 10
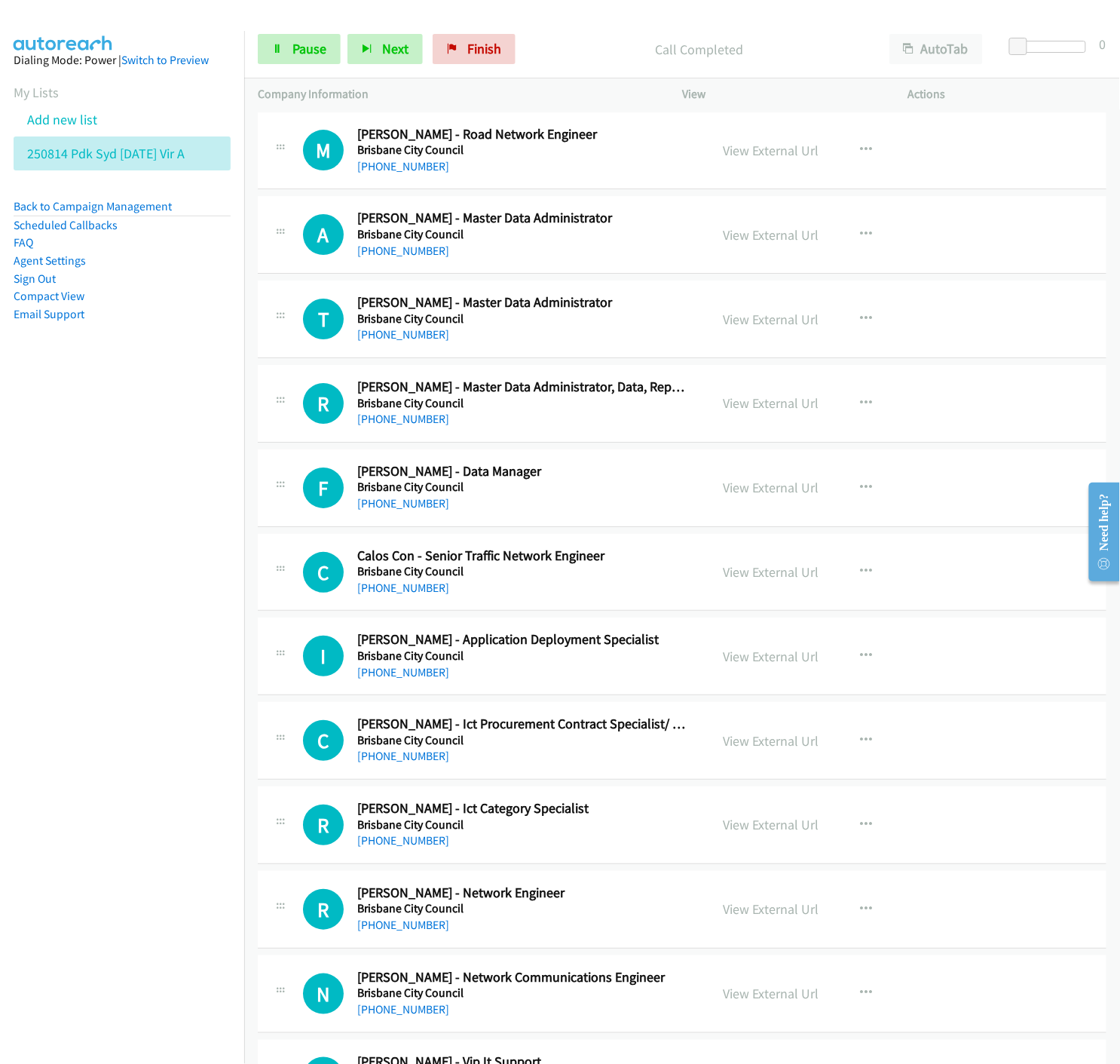
scroll to position [9782, 0]
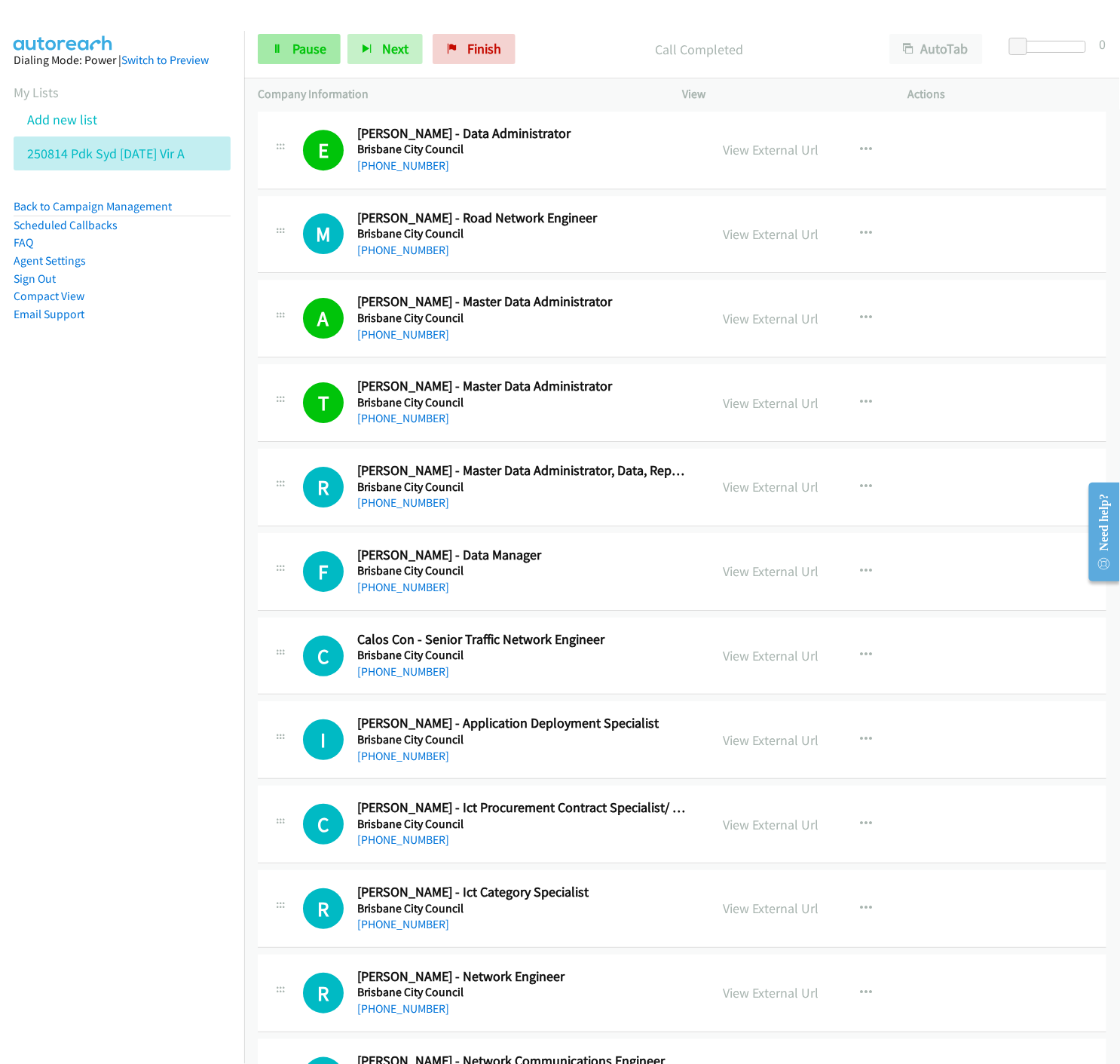
click at [299, 54] on span "Pause" at bounding box center [309, 49] width 34 height 18
click at [270, 51] on link "Start Calls" at bounding box center [312, 49] width 108 height 31
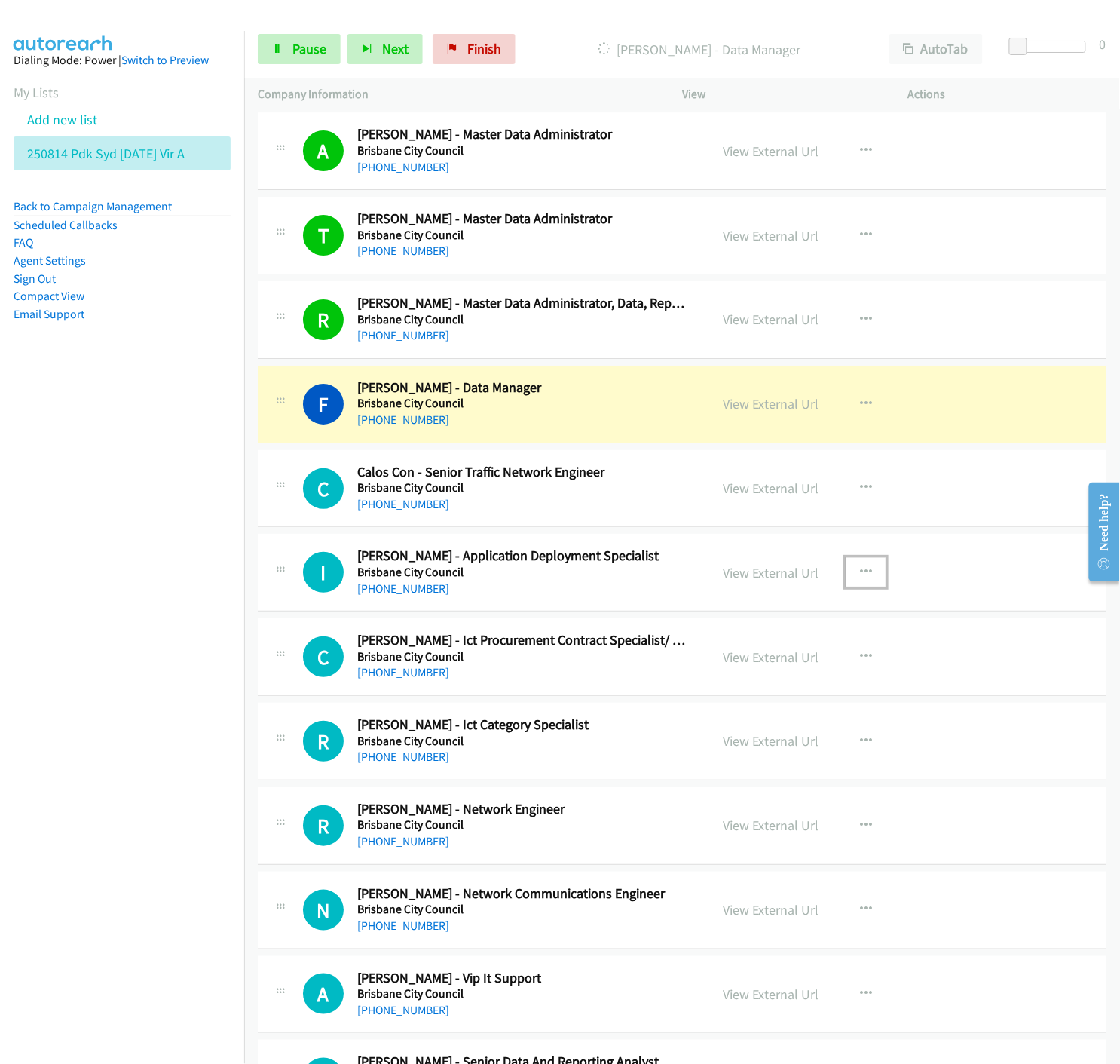
click at [860, 569] on icon "button" at bounding box center [865, 572] width 12 height 12
click at [699, 675] on icon at bounding box center [704, 671] width 10 height 10
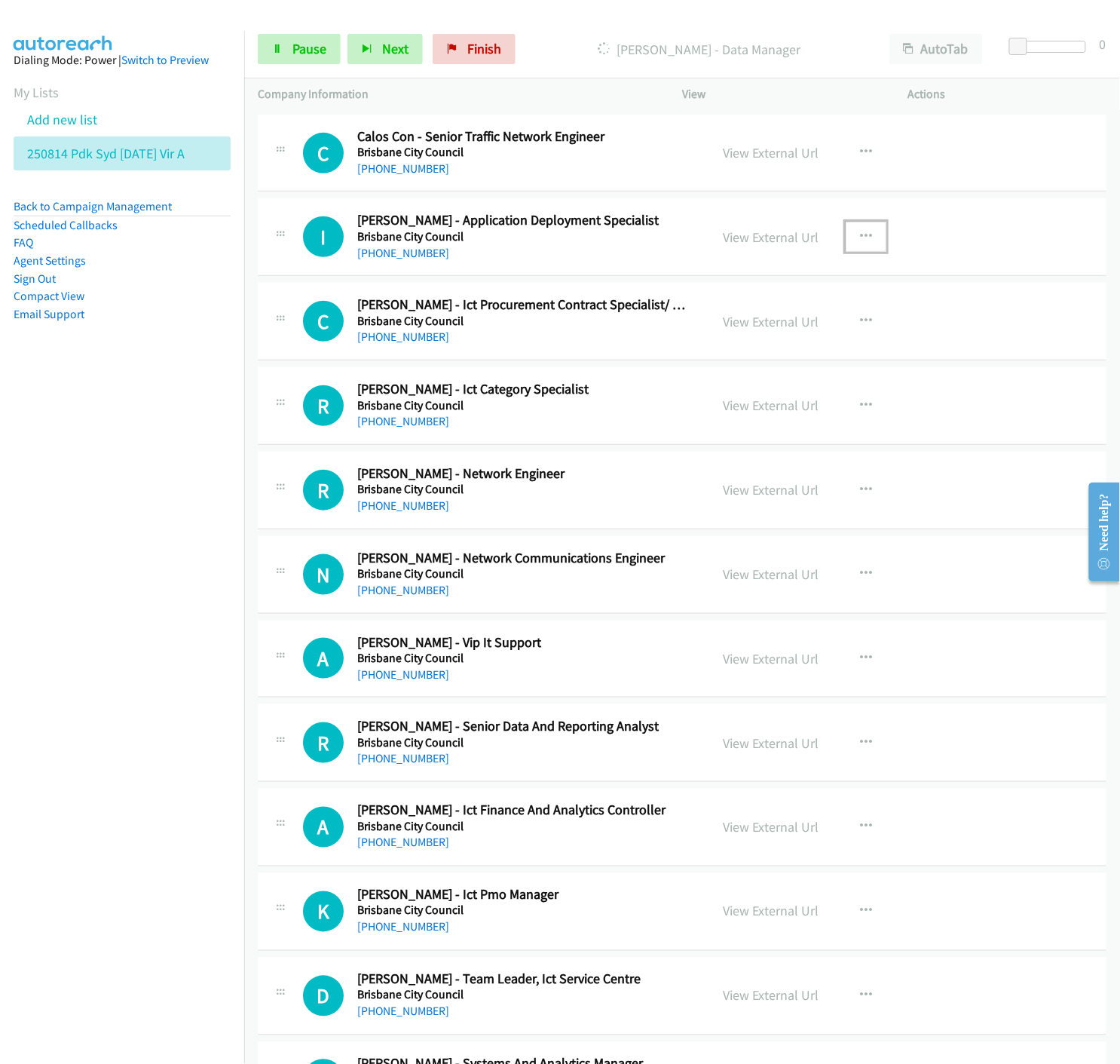
scroll to position [10200, 0]
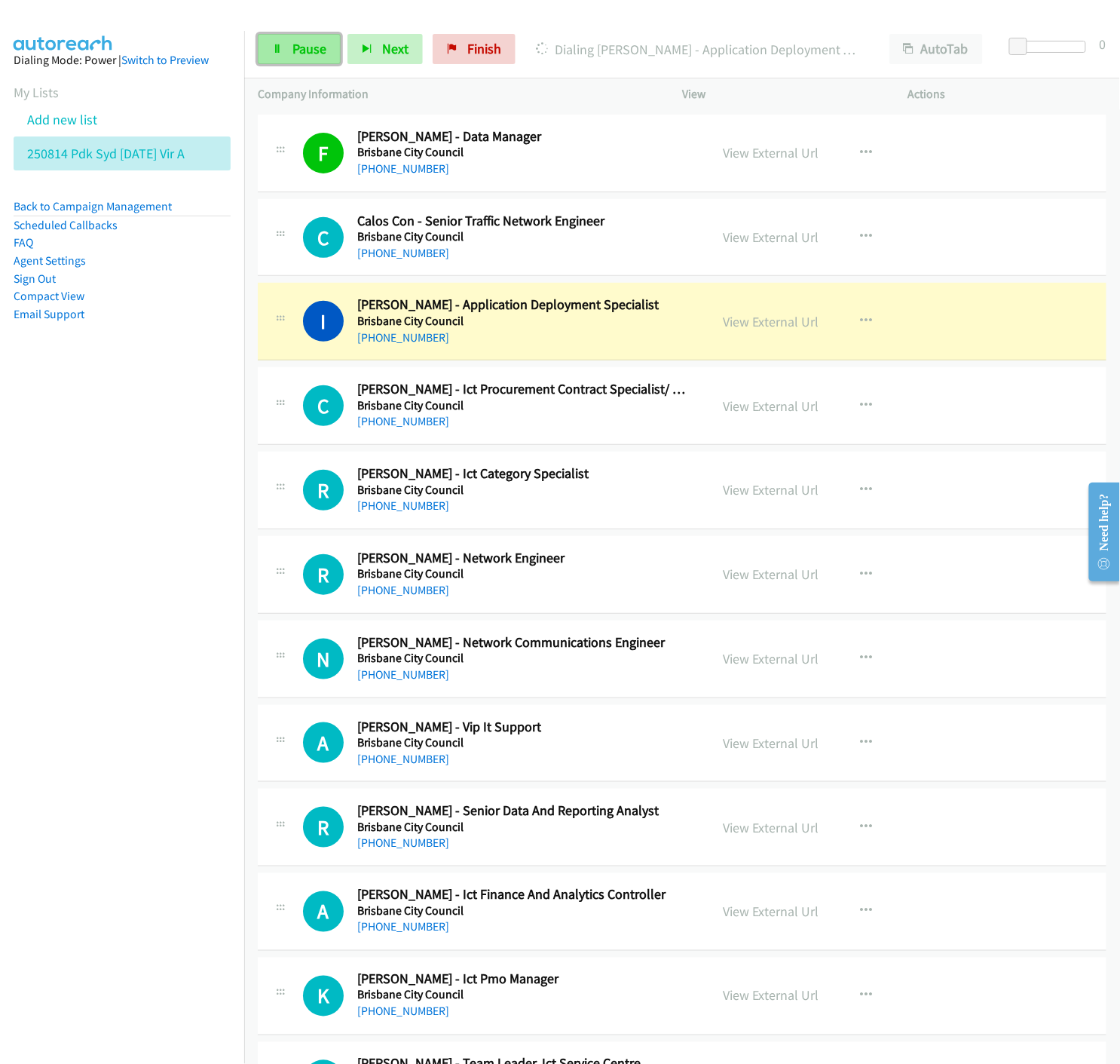
click at [281, 53] on icon at bounding box center [277, 49] width 10 height 10
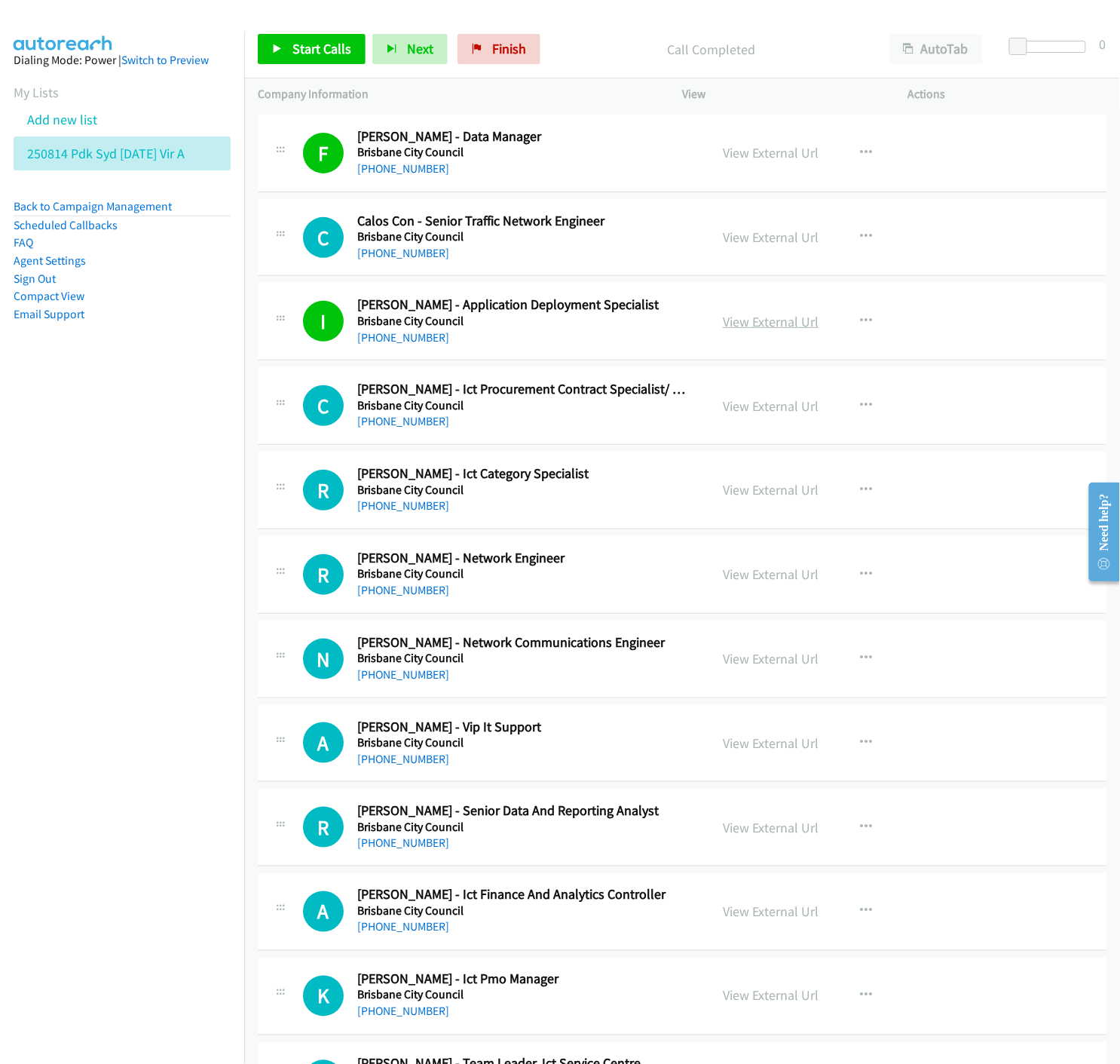
click at [759, 324] on link "View External Url" at bounding box center [770, 322] width 96 height 18
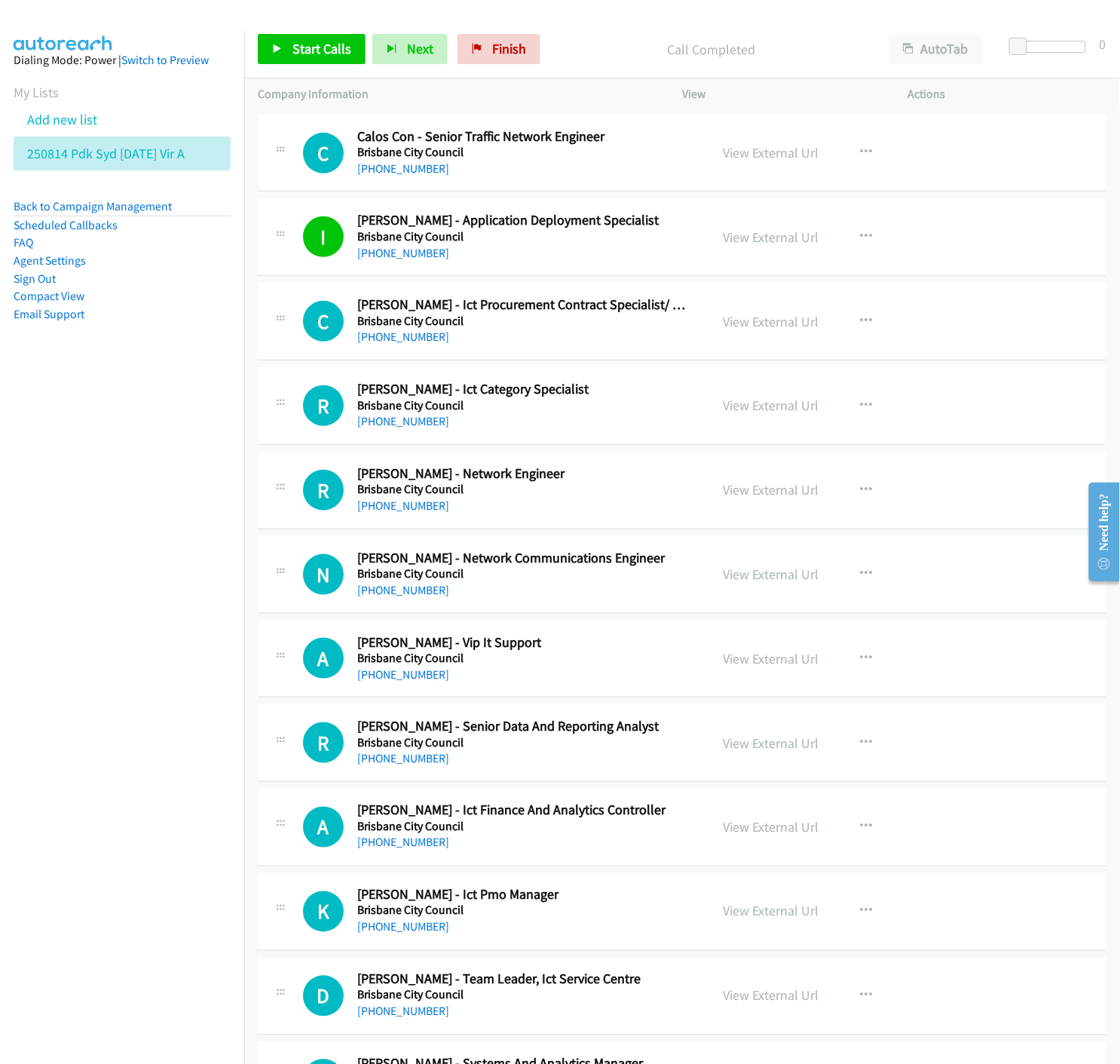
scroll to position [10368, 0]
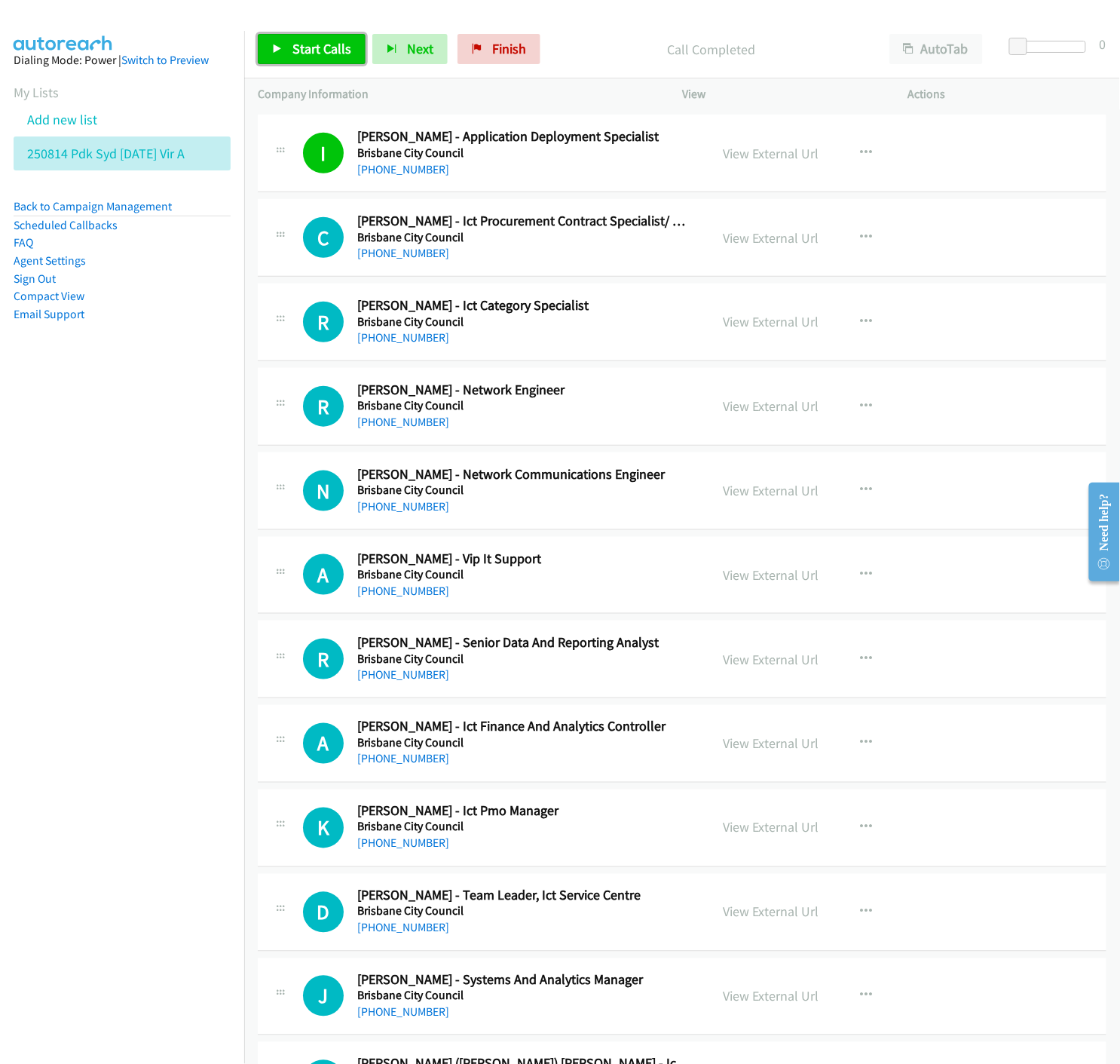
click at [280, 56] on link "Start Calls" at bounding box center [312, 49] width 108 height 31
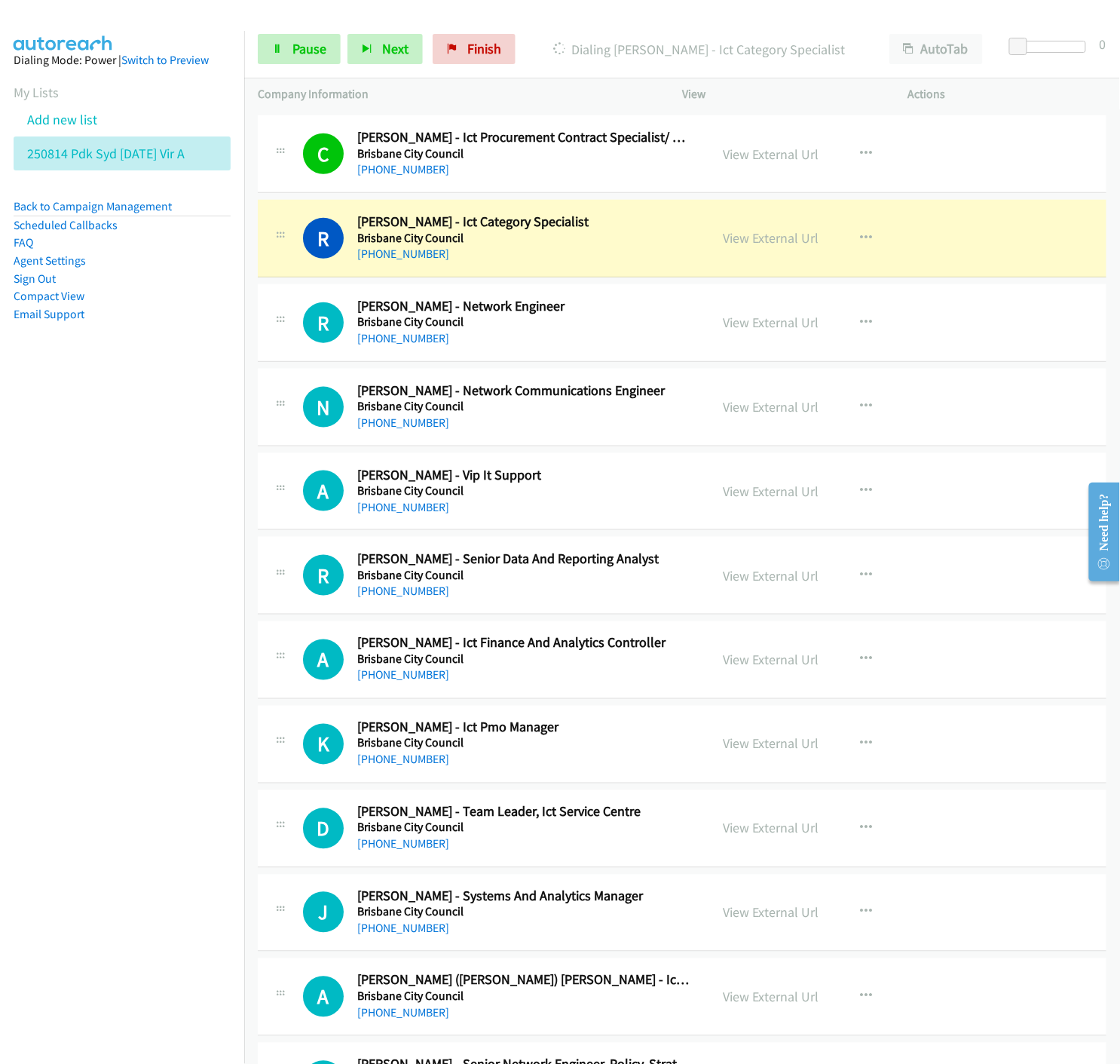
scroll to position [10536, 0]
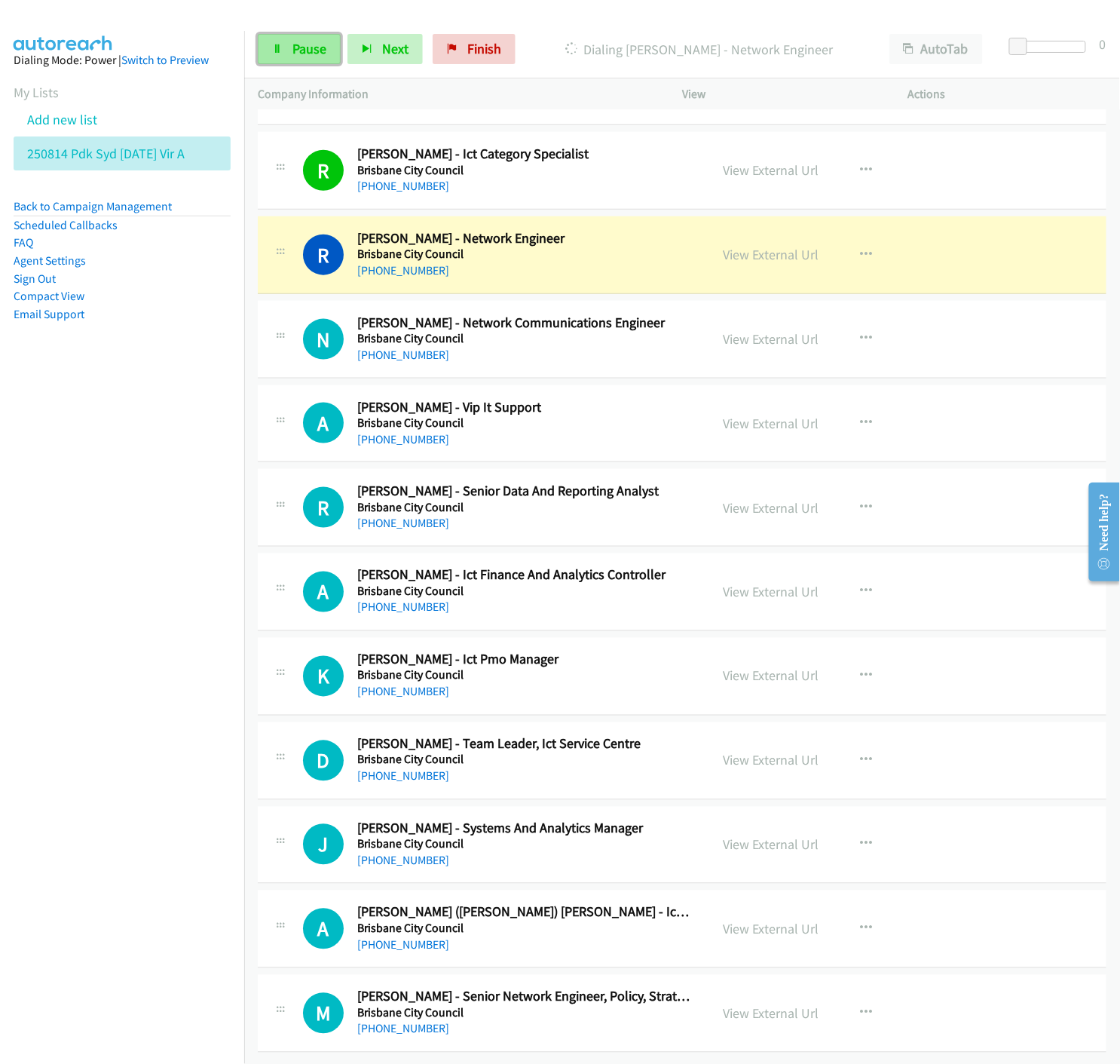
click at [278, 54] on link "Pause" at bounding box center [299, 49] width 83 height 31
click at [768, 246] on link "View External Url" at bounding box center [770, 255] width 96 height 18
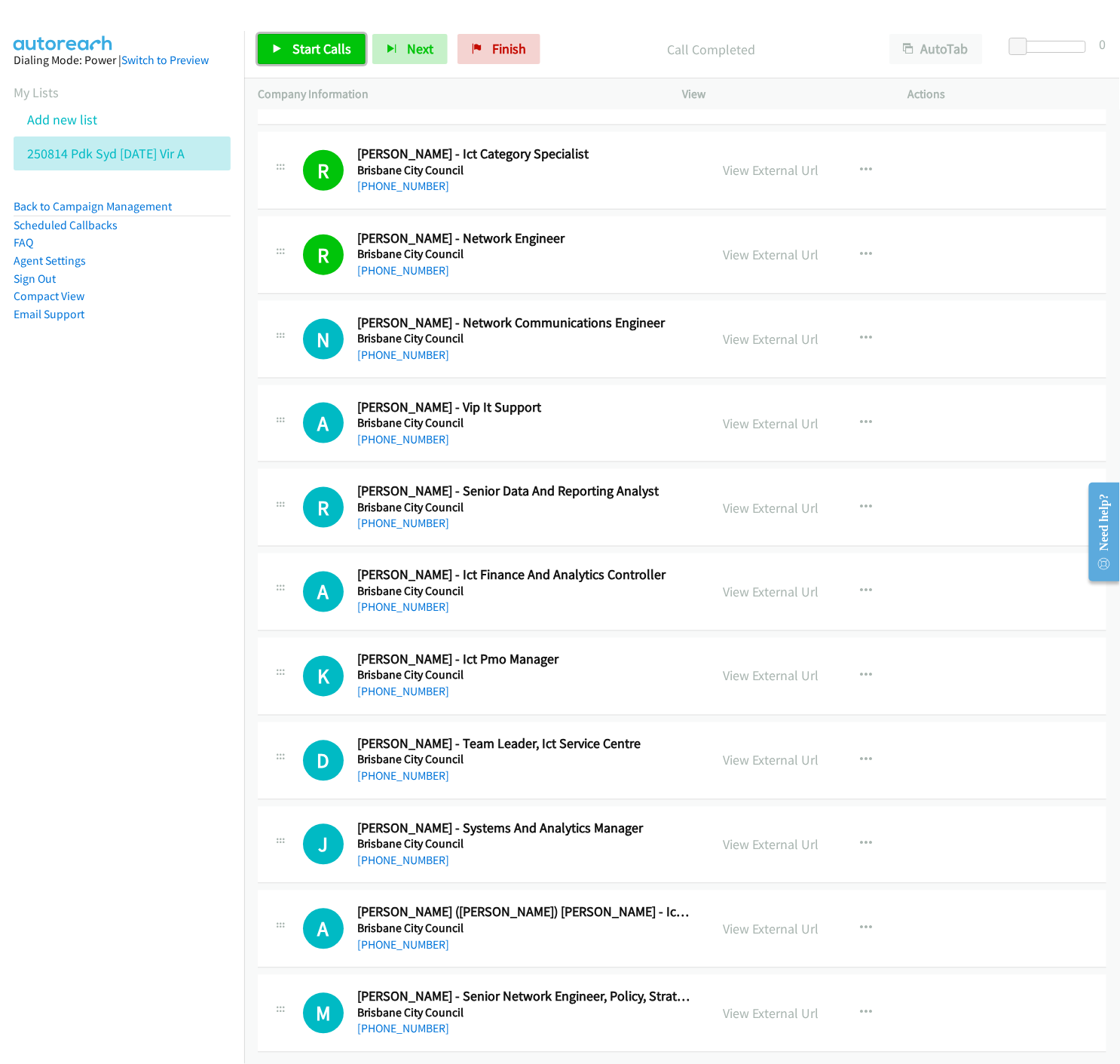
click at [268, 51] on link "Start Calls" at bounding box center [312, 49] width 108 height 31
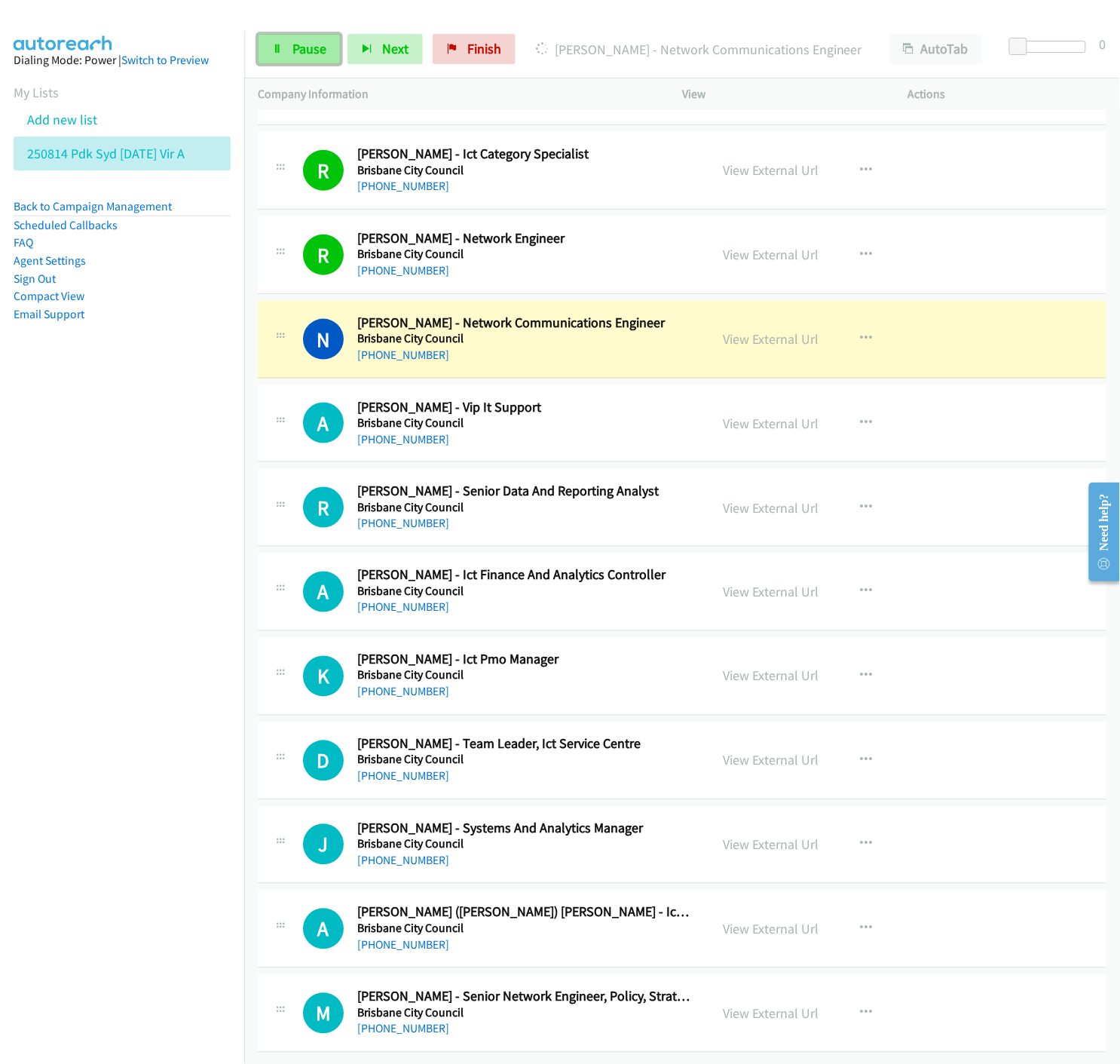
click at [305, 59] on link "Pause" at bounding box center [299, 49] width 83 height 31
click at [739, 330] on link "View External Url" at bounding box center [770, 339] width 96 height 18
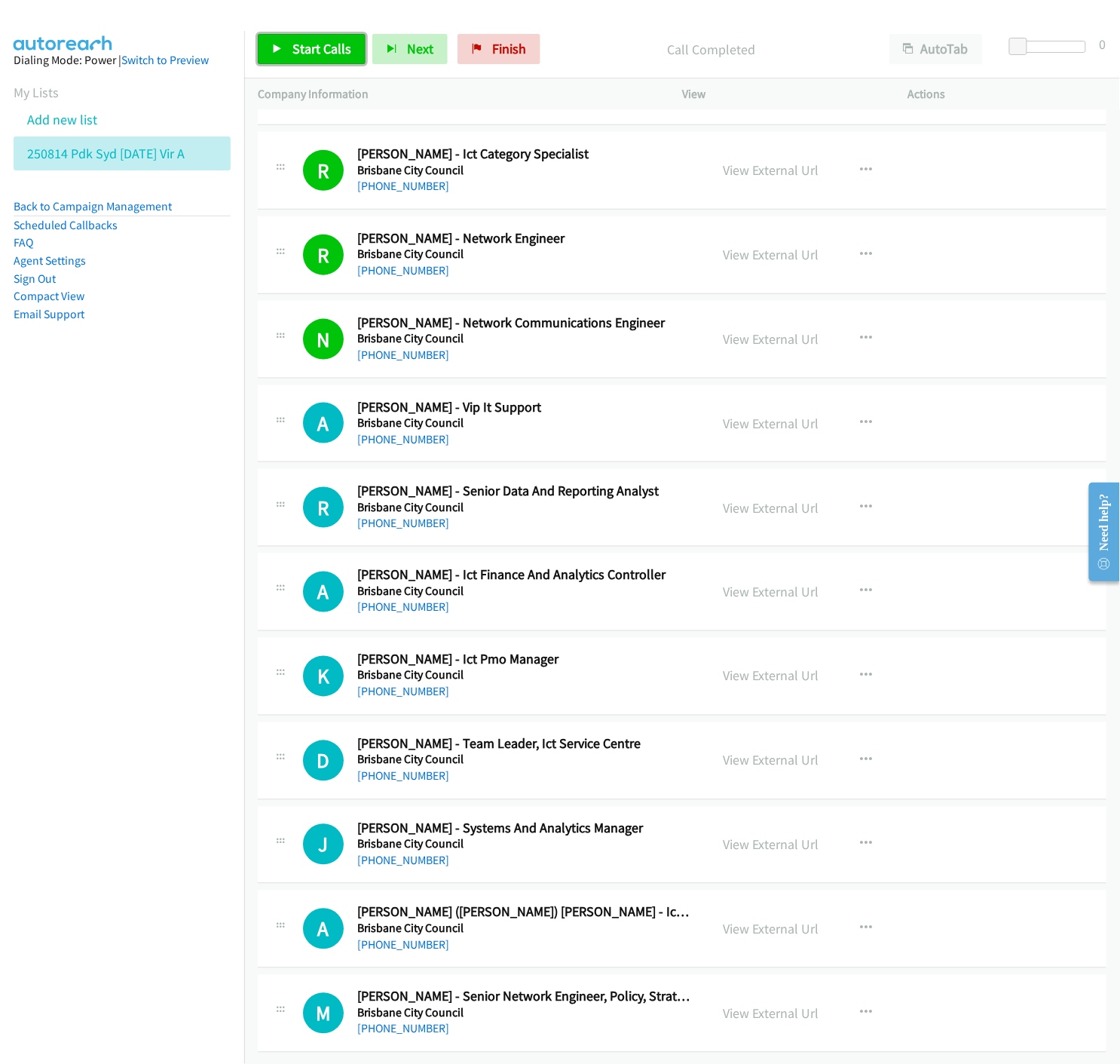
click at [283, 48] on link "Start Calls" at bounding box center [312, 49] width 108 height 31
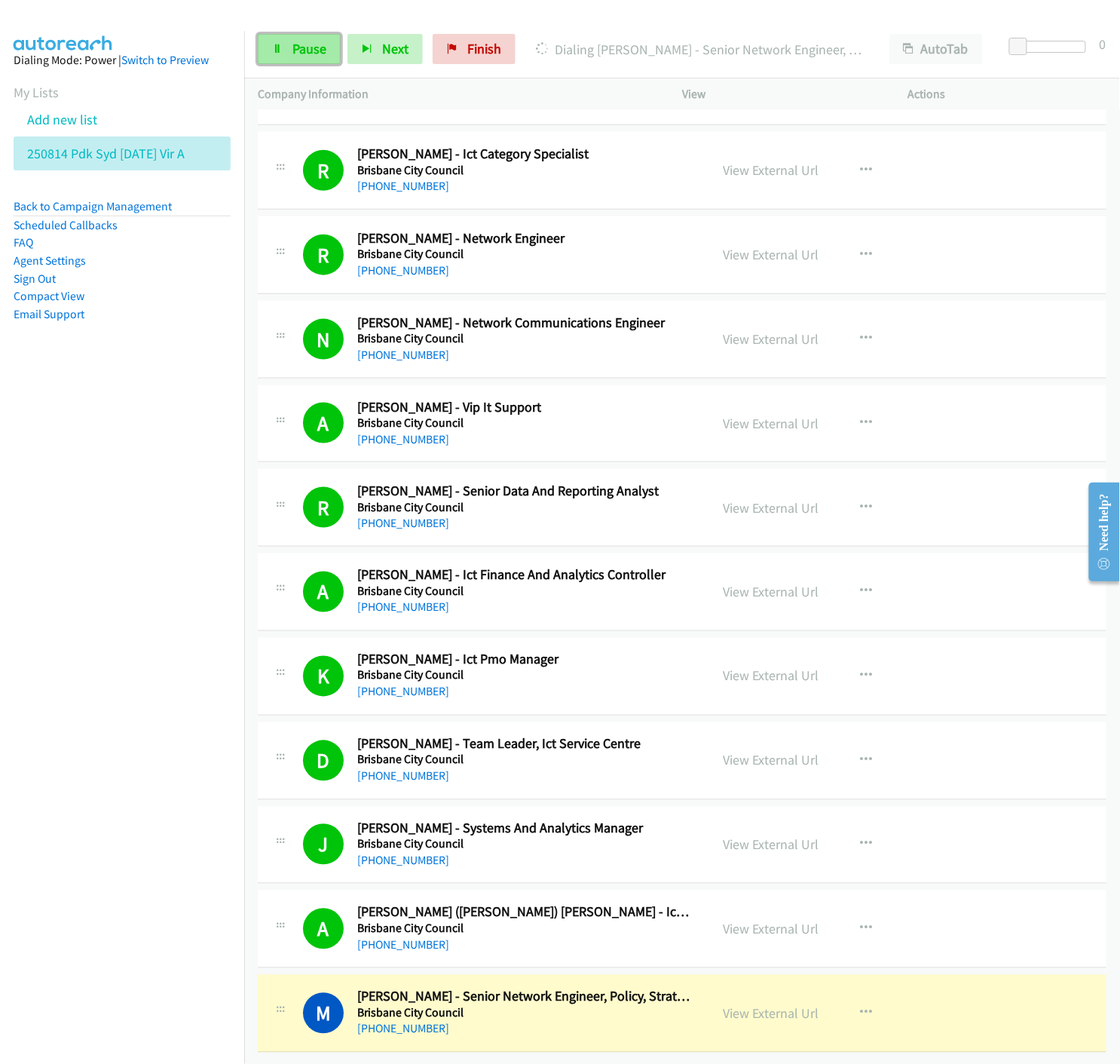
click at [299, 51] on span "Pause" at bounding box center [309, 49] width 34 height 18
click at [779, 1005] on link "View External Url" at bounding box center [770, 1014] width 96 height 18
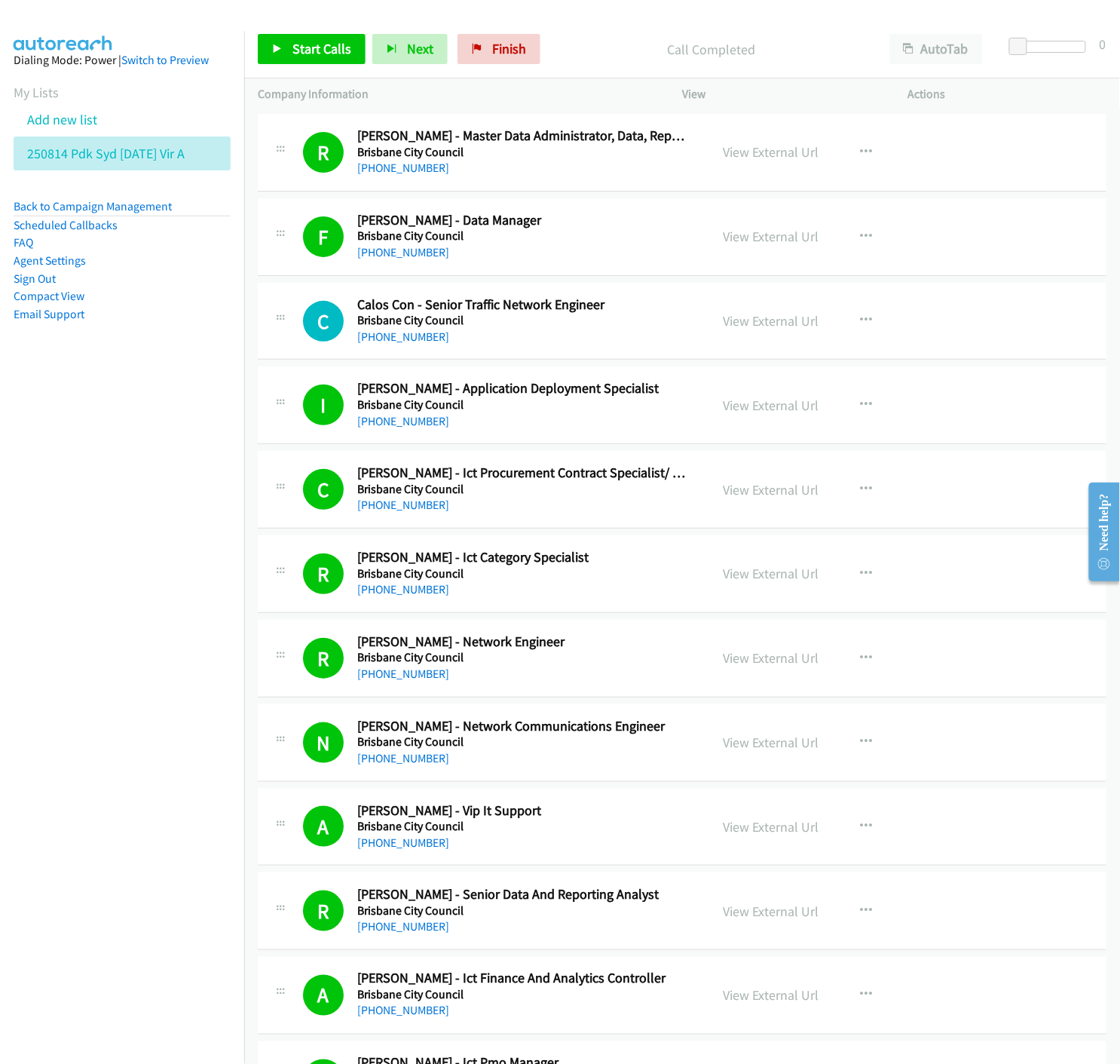
scroll to position [9782, 0]
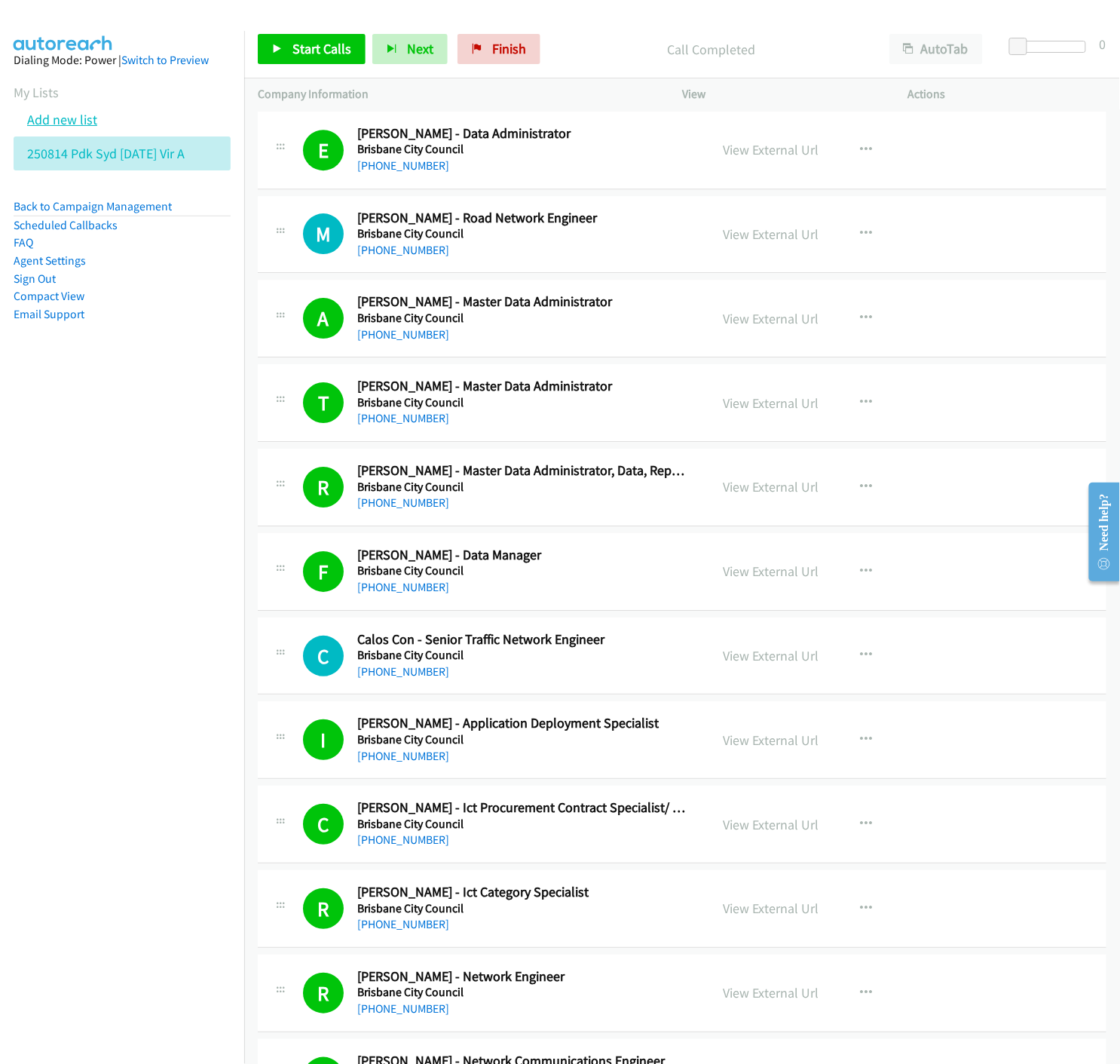
click at [55, 119] on link "Add new list" at bounding box center [62, 120] width 70 height 18
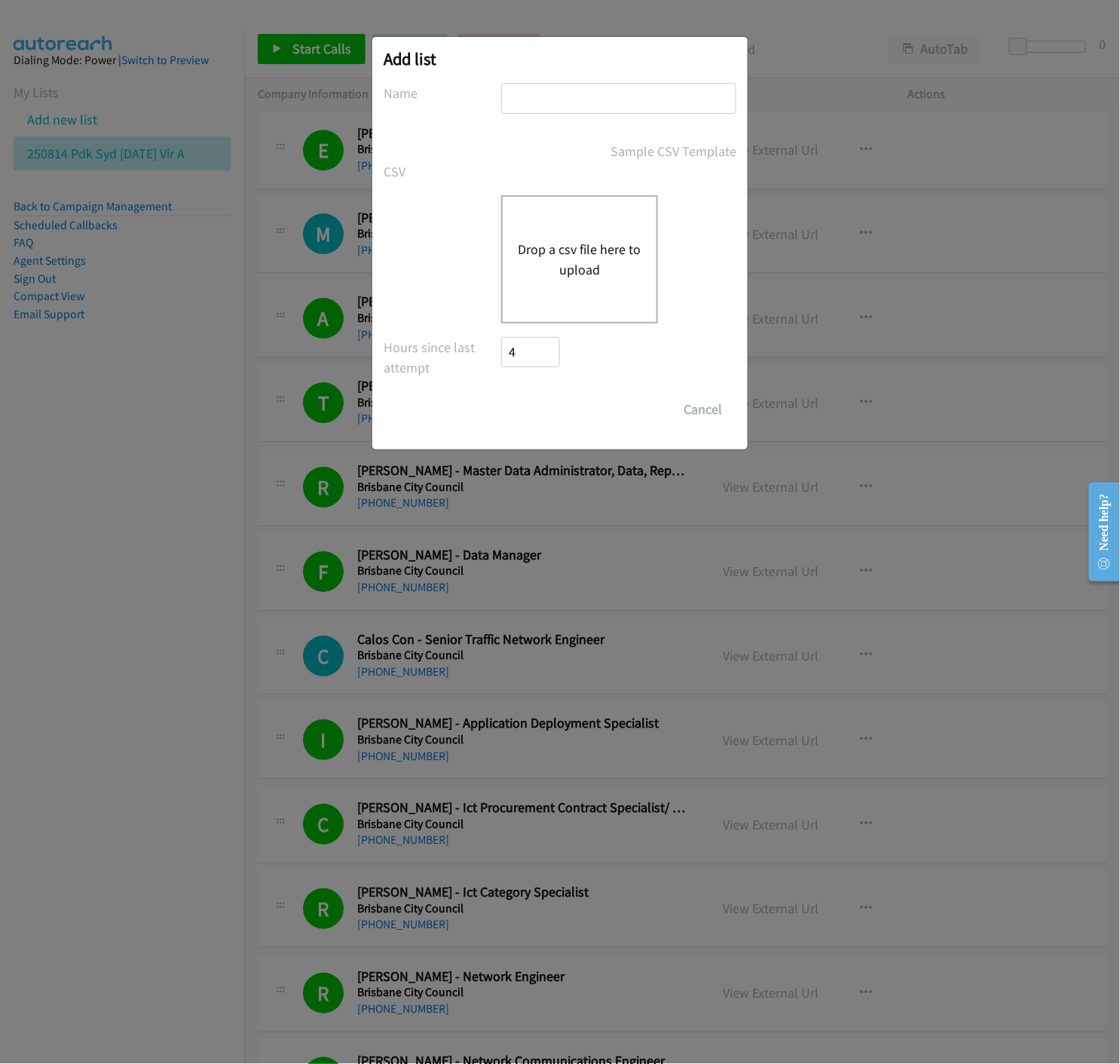
click at [759, 540] on div "Add list No phone fields were returned for that Report or List View Please uplo…" at bounding box center [560, 539] width 1120 height 1050
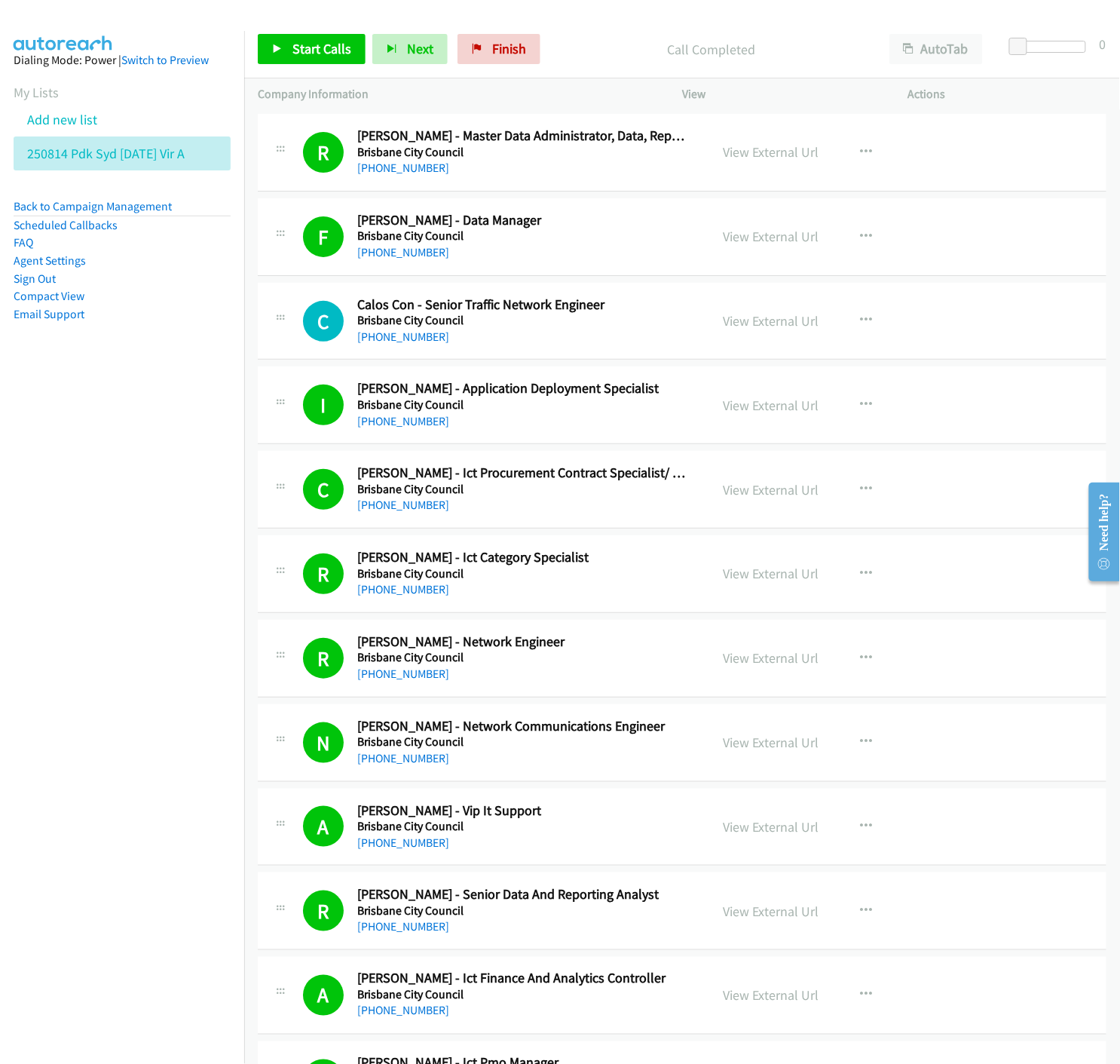
scroll to position [10451, 0]
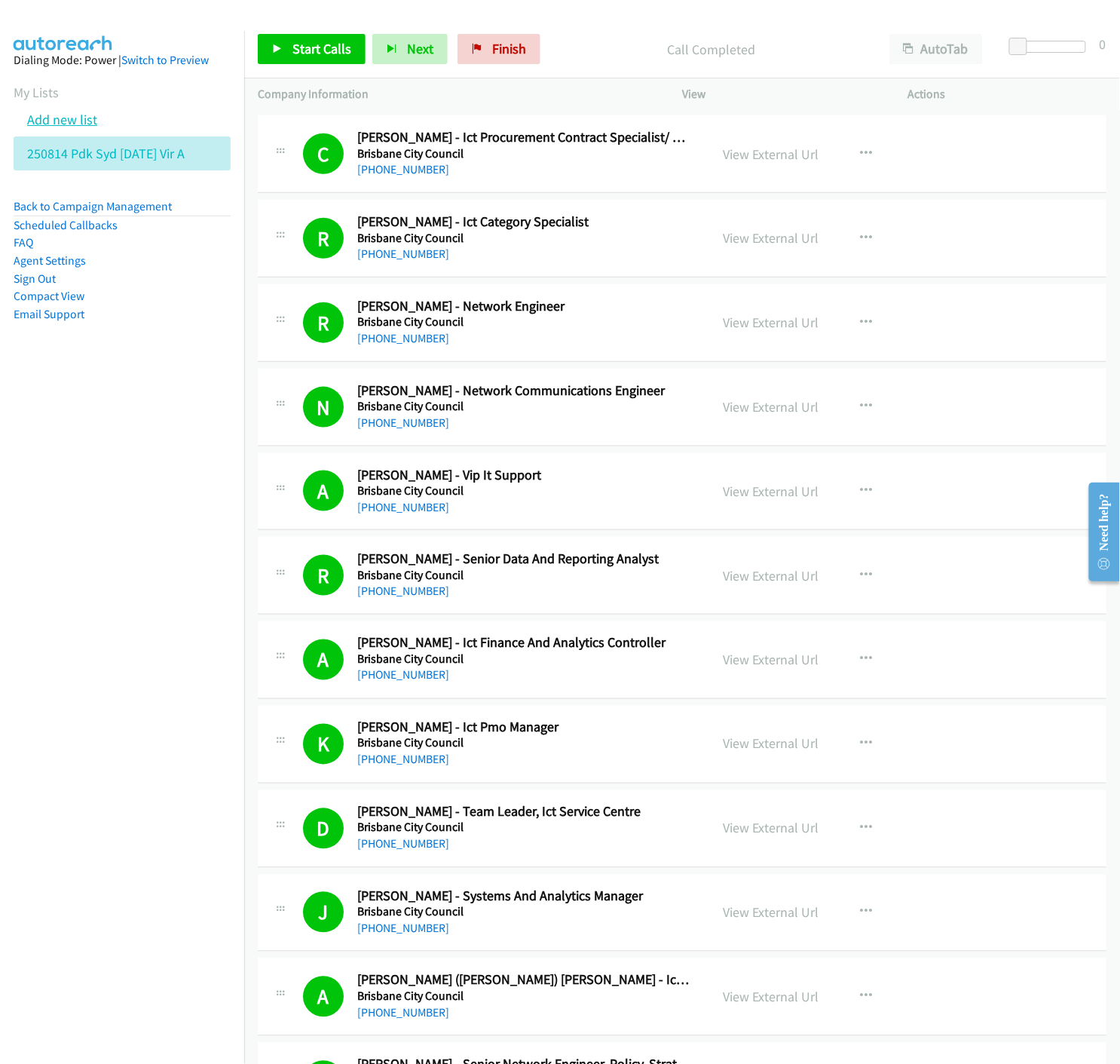
click at [78, 121] on link "Add new list" at bounding box center [62, 120] width 70 height 18
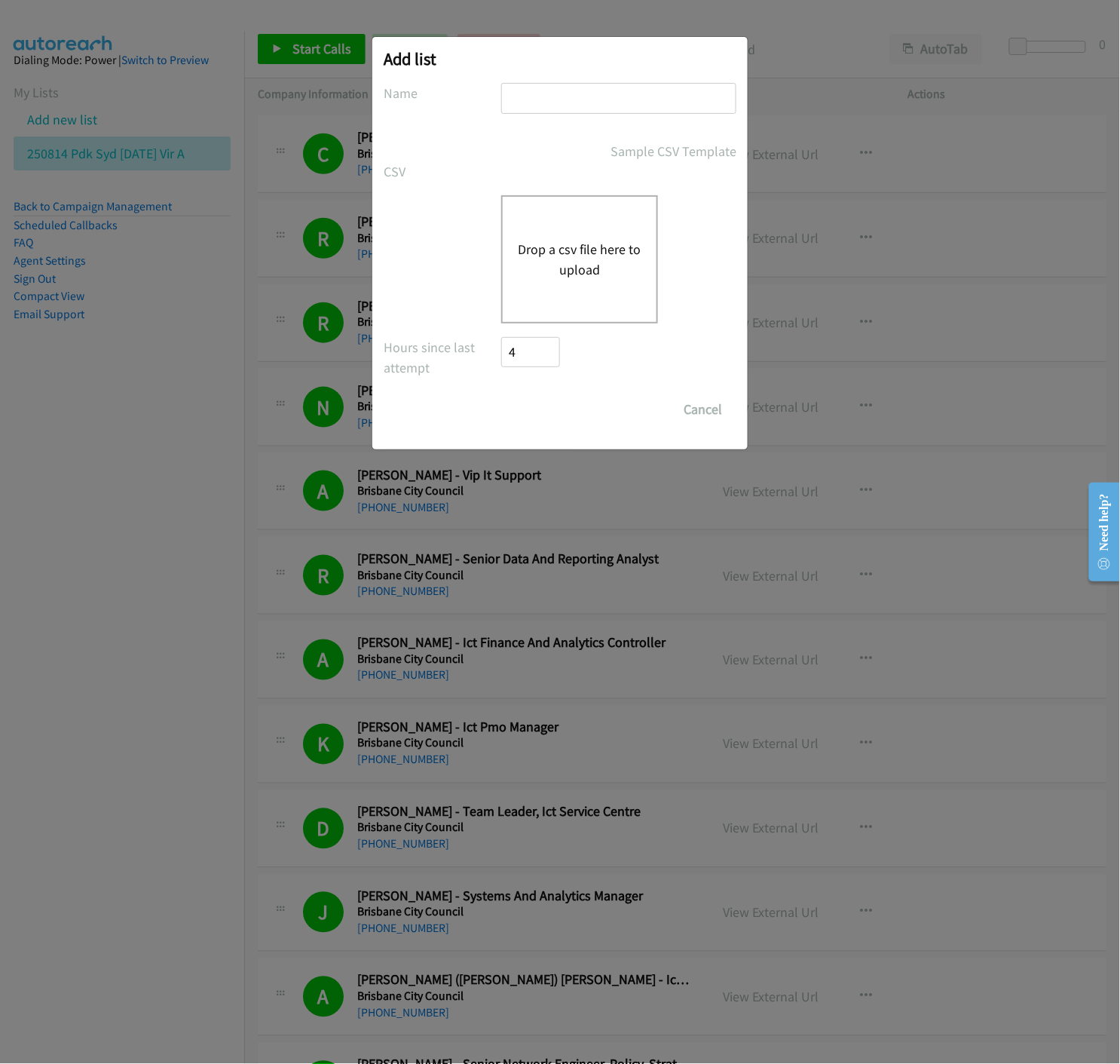
click at [898, 890] on div "Add list No phone fields were returned for that Report or List View Please uplo…" at bounding box center [560, 539] width 1120 height 1050
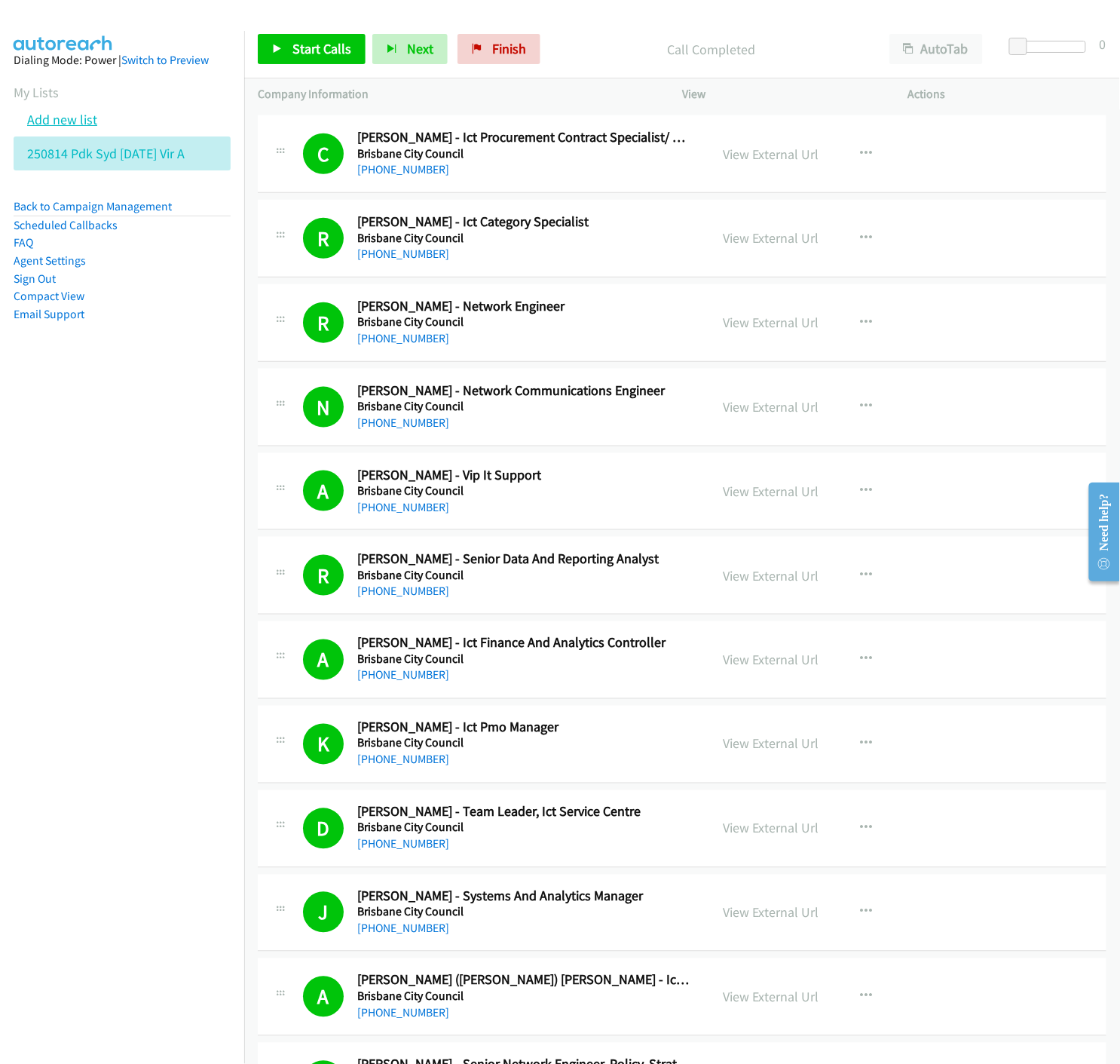
click at [48, 123] on link "Add new list" at bounding box center [62, 120] width 70 height 18
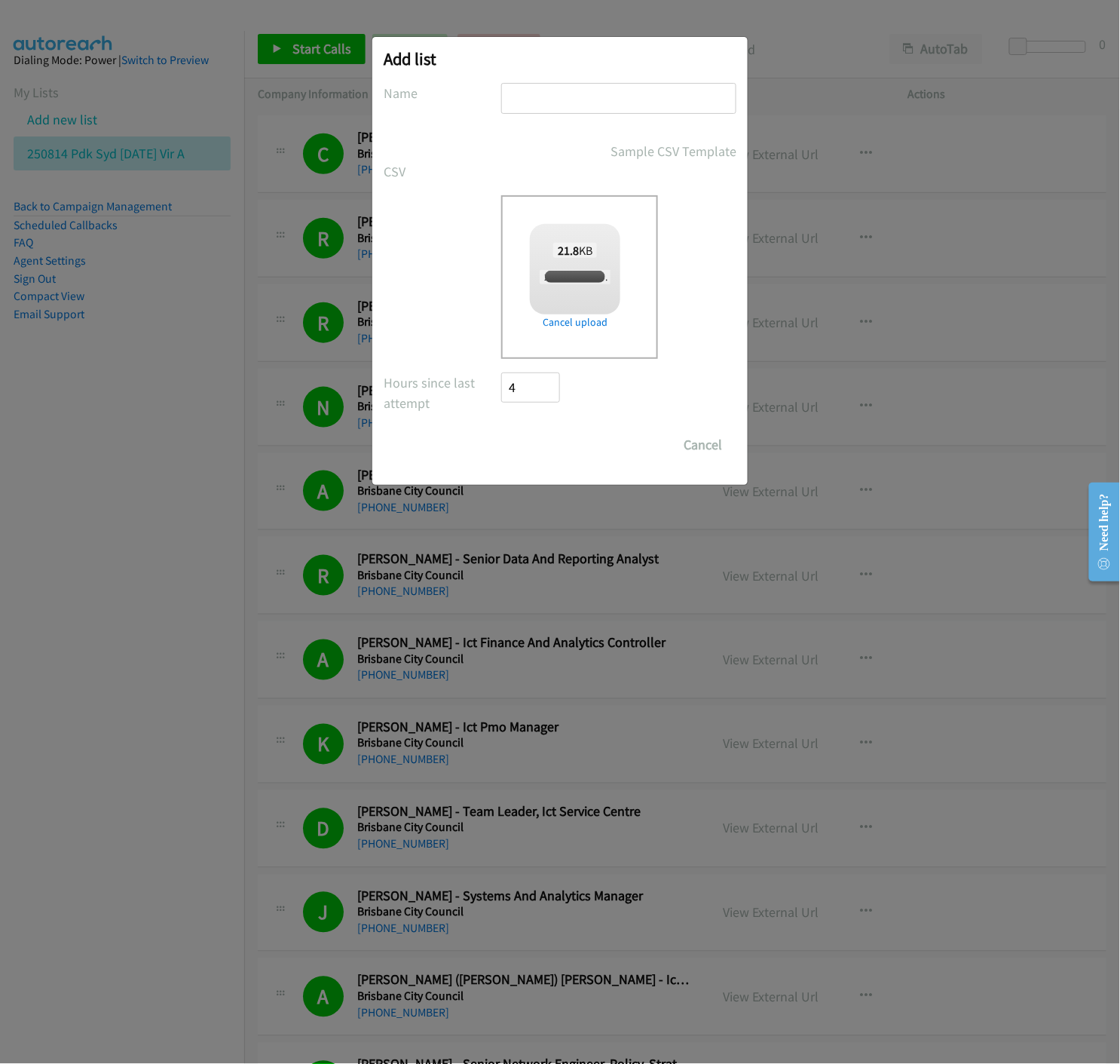
checkbox input "true"
click at [555, 89] on input "text" at bounding box center [618, 98] width 235 height 31
type input "250814 PDK SYD [DATE] VIR - B"
click at [524, 453] on input "Save List" at bounding box center [540, 445] width 79 height 31
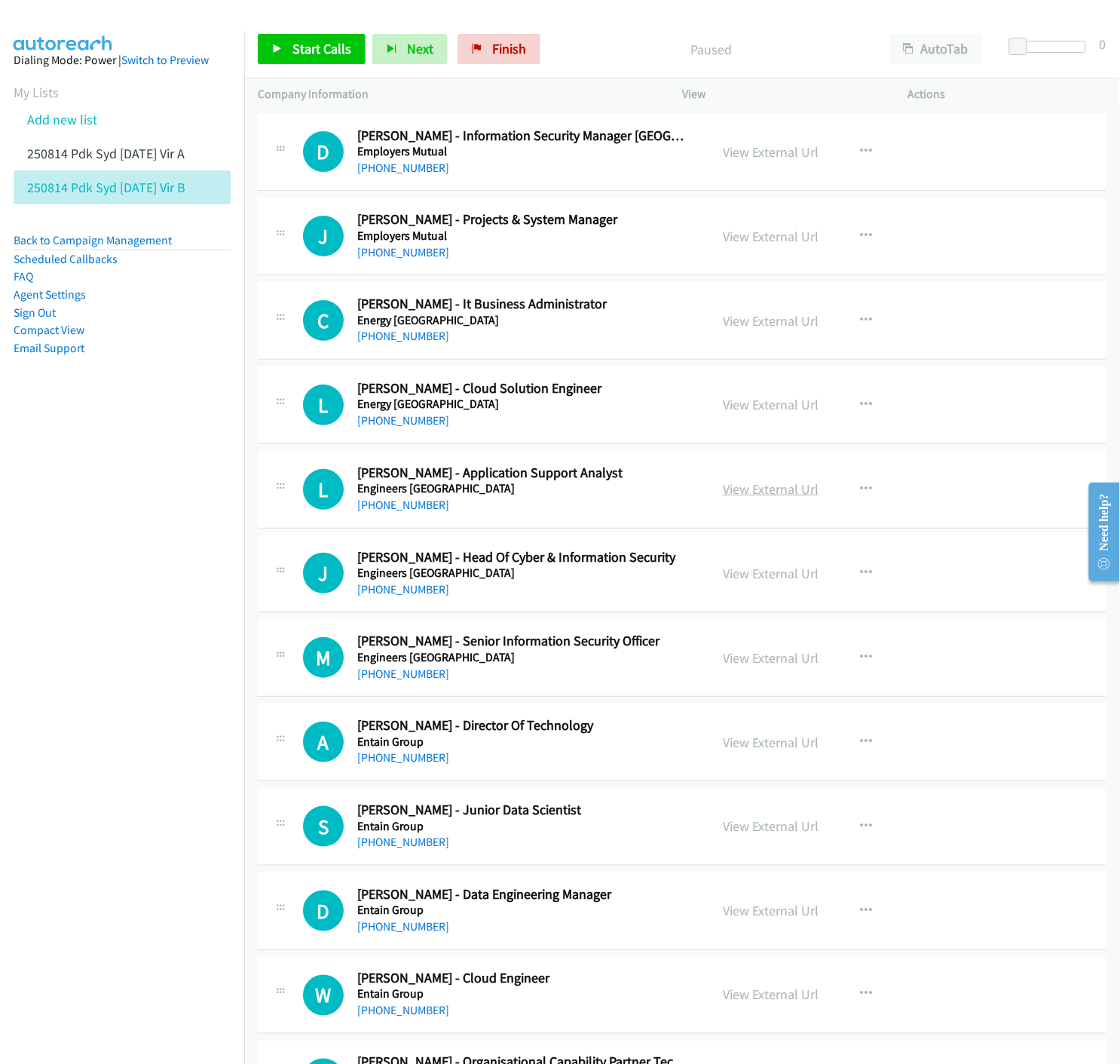
scroll to position [84, 0]
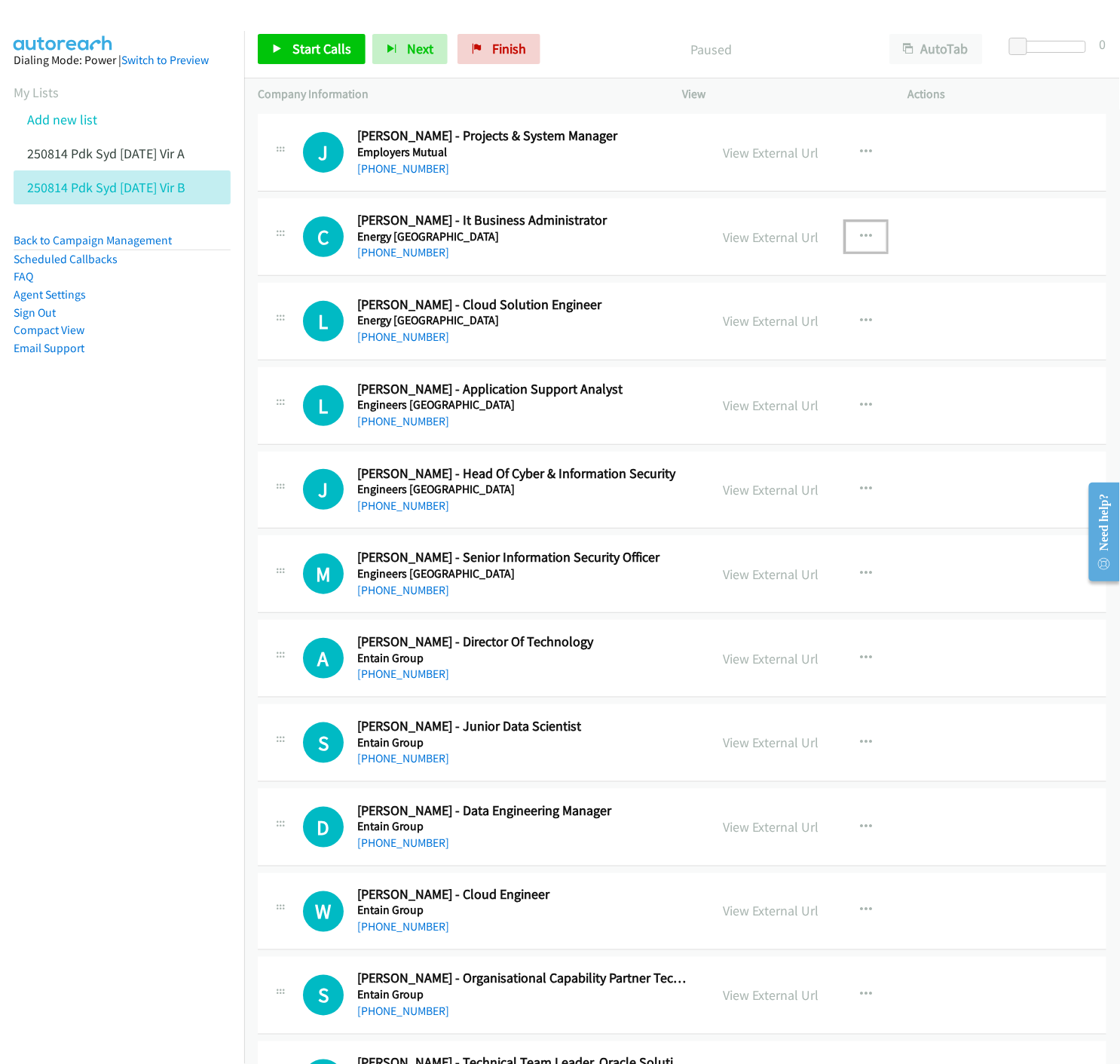
click at [860, 230] on icon "button" at bounding box center [865, 236] width 12 height 12
click at [699, 336] on icon at bounding box center [704, 336] width 10 height 10
click at [290, 45] on link "Start Calls" at bounding box center [312, 49] width 108 height 31
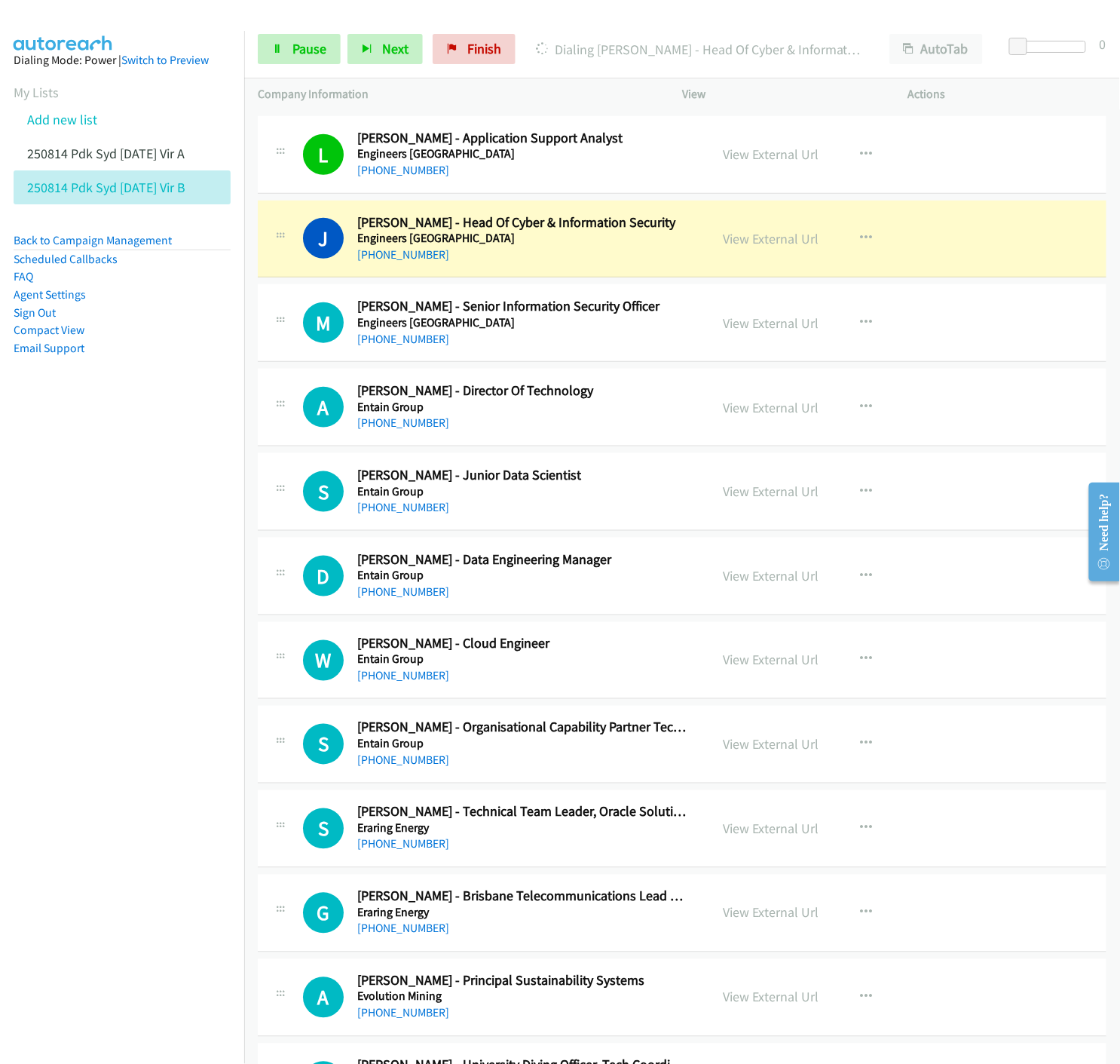
scroll to position [418, 0]
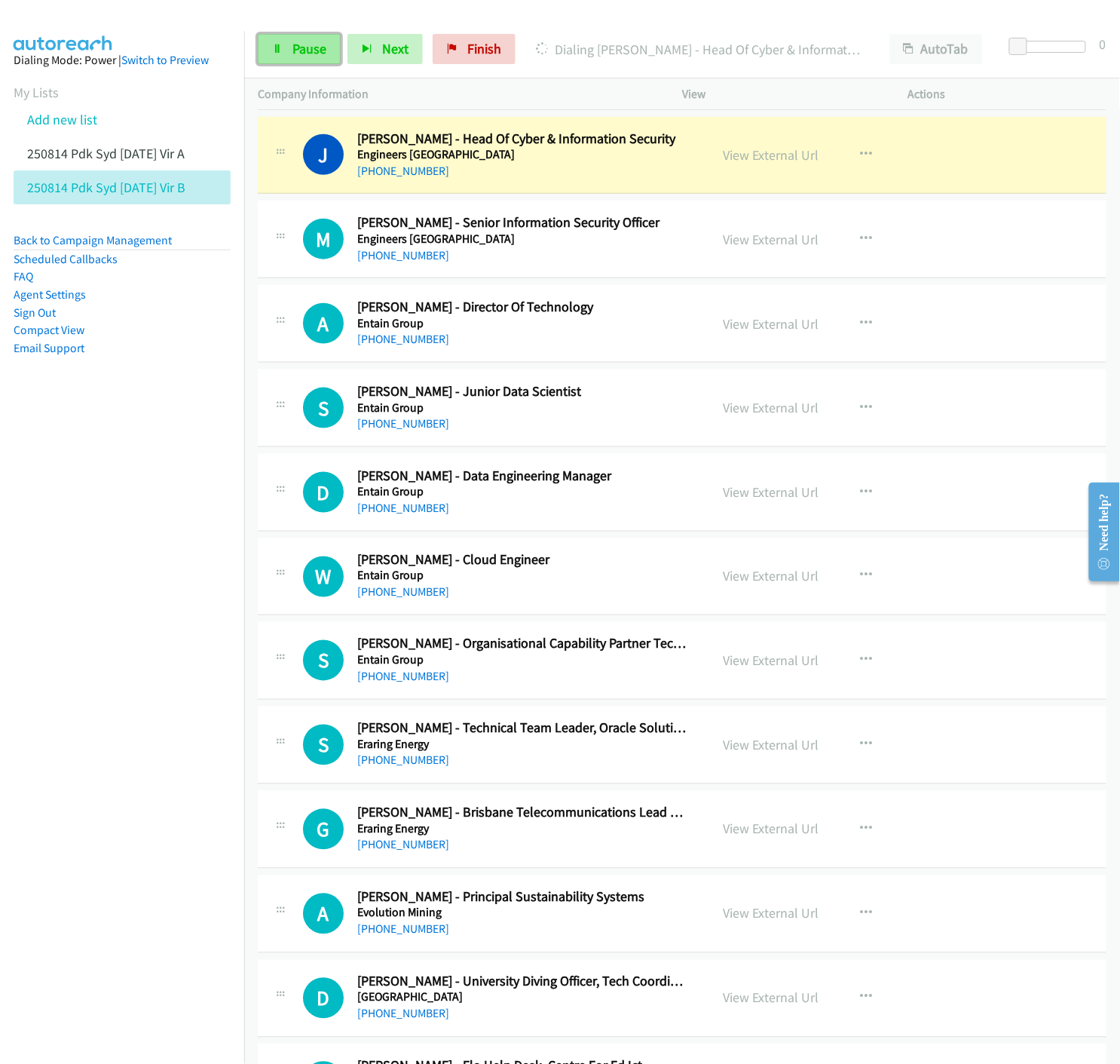
click at [297, 49] on span "Pause" at bounding box center [309, 49] width 34 height 18
click at [734, 157] on link "View External Url" at bounding box center [770, 155] width 96 height 18
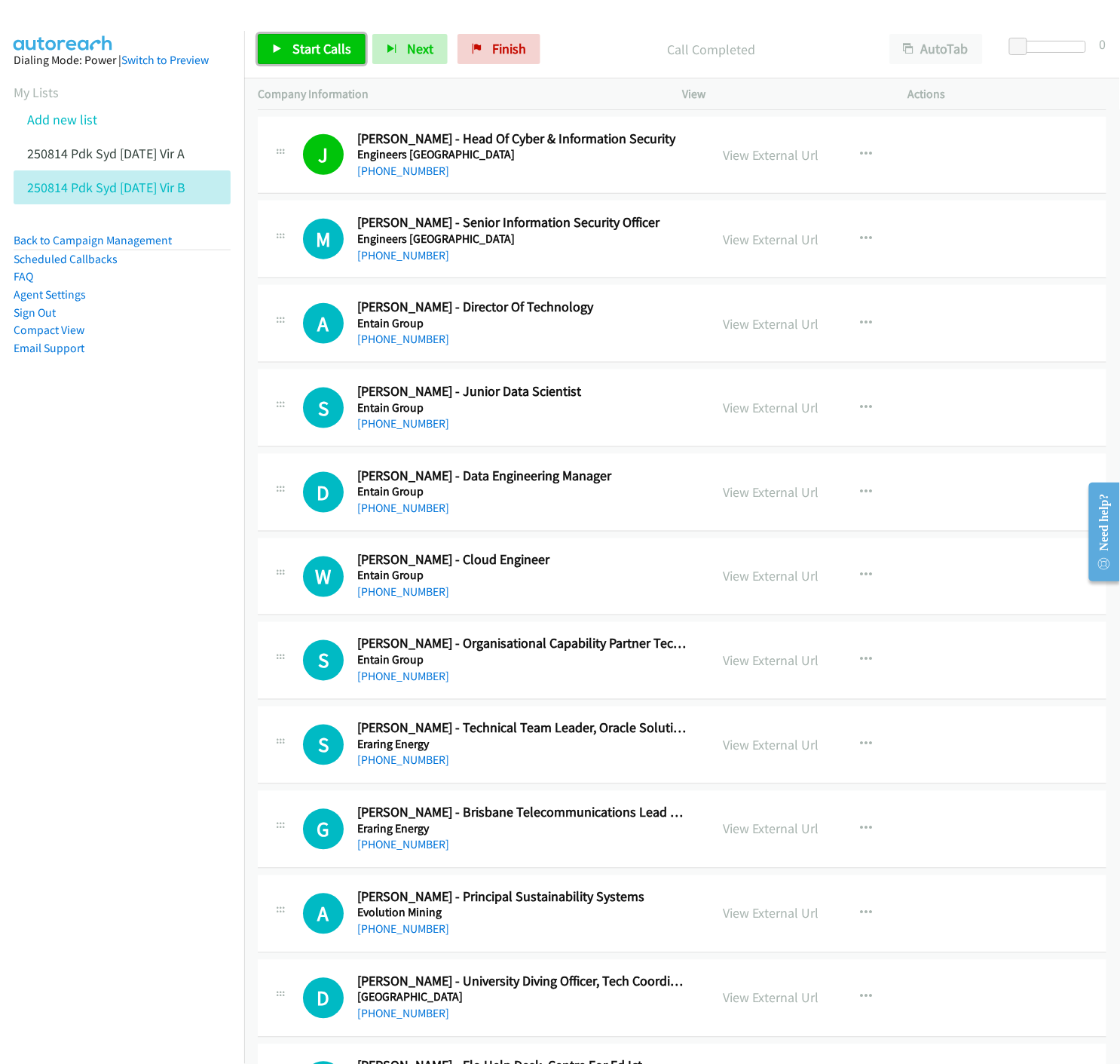
click at [267, 43] on link "Start Calls" at bounding box center [312, 49] width 108 height 31
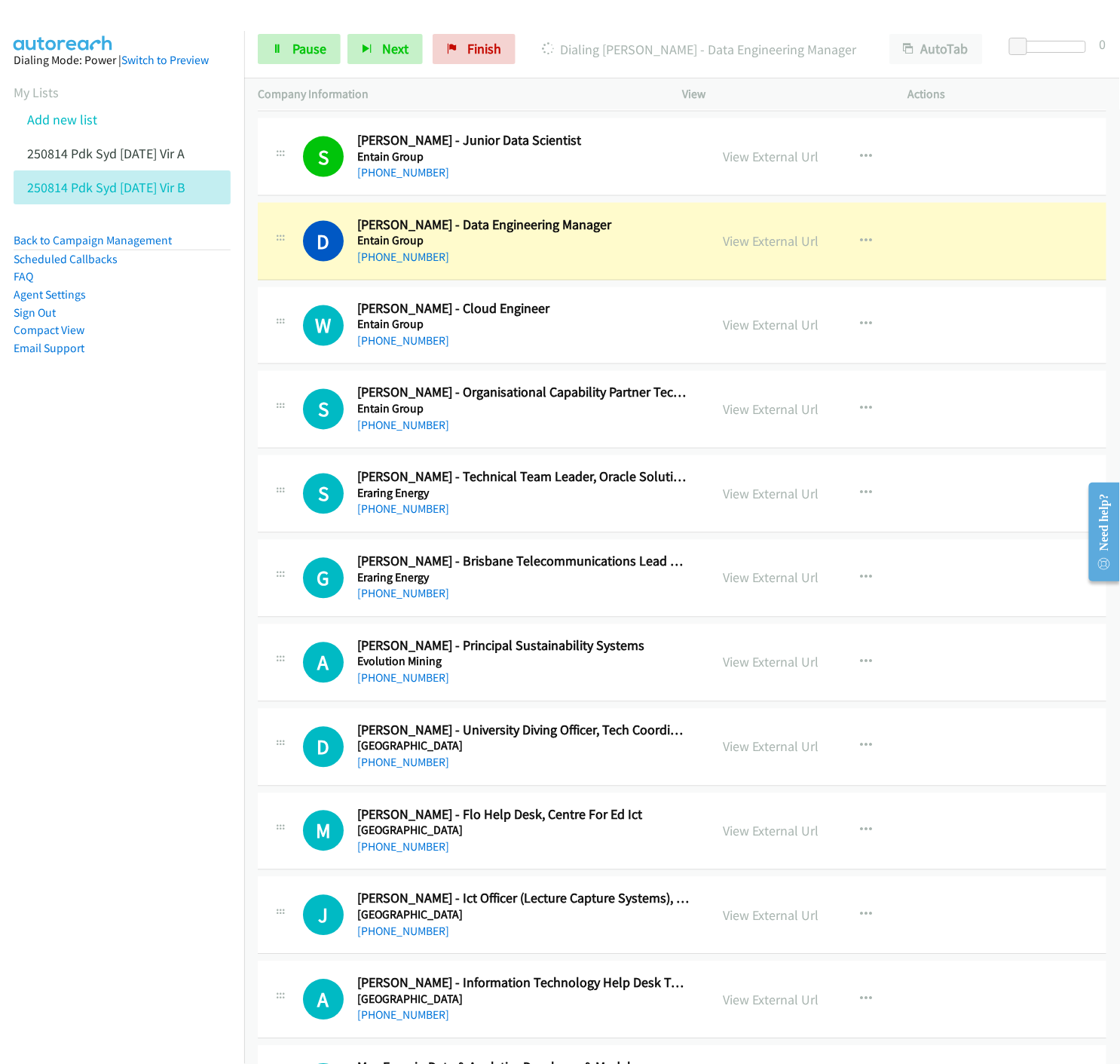
scroll to position [754, 0]
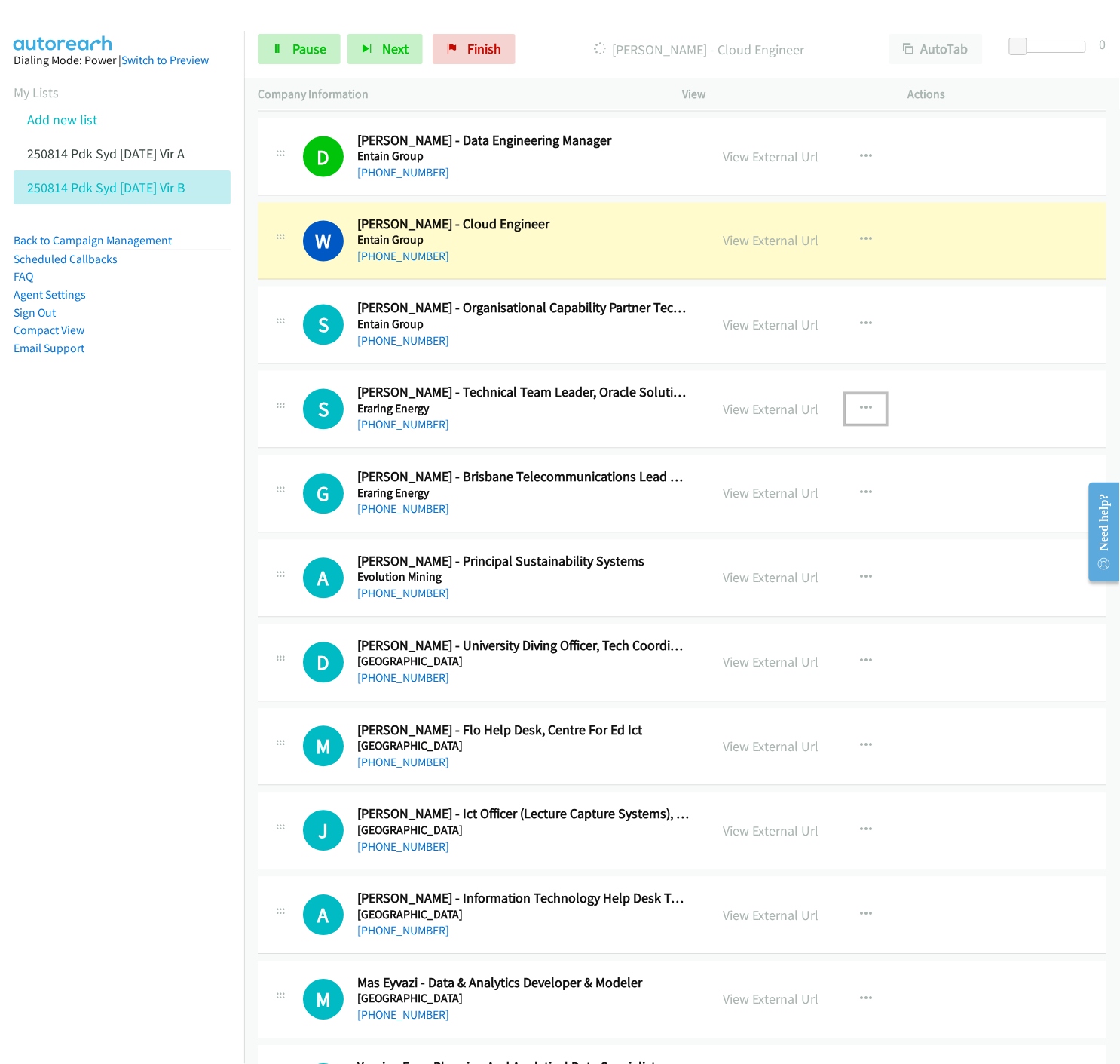
click at [860, 409] on icon "button" at bounding box center [865, 409] width 12 height 12
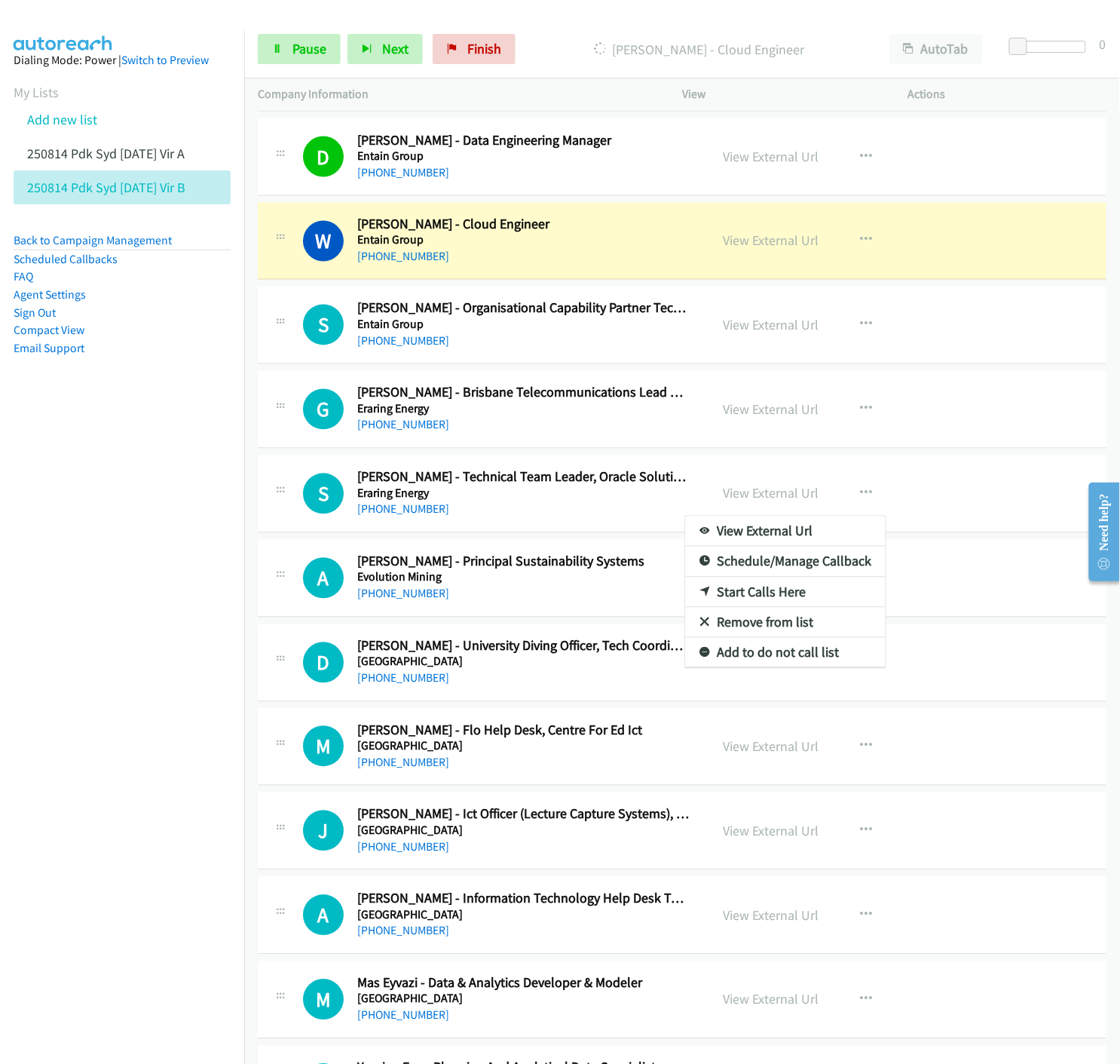
click at [279, 46] on div at bounding box center [560, 532] width 1120 height 1064
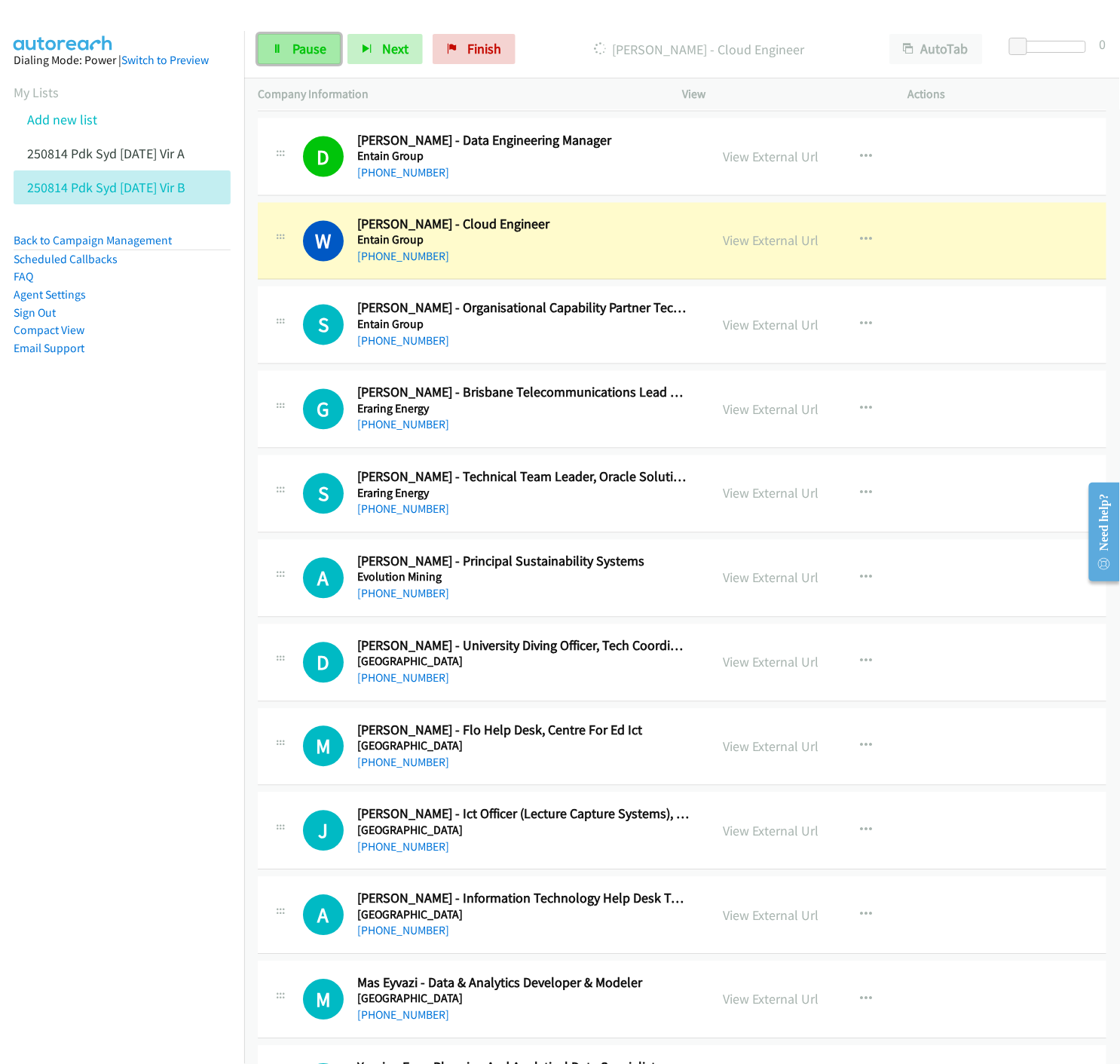
click at [279, 47] on icon at bounding box center [277, 49] width 10 height 10
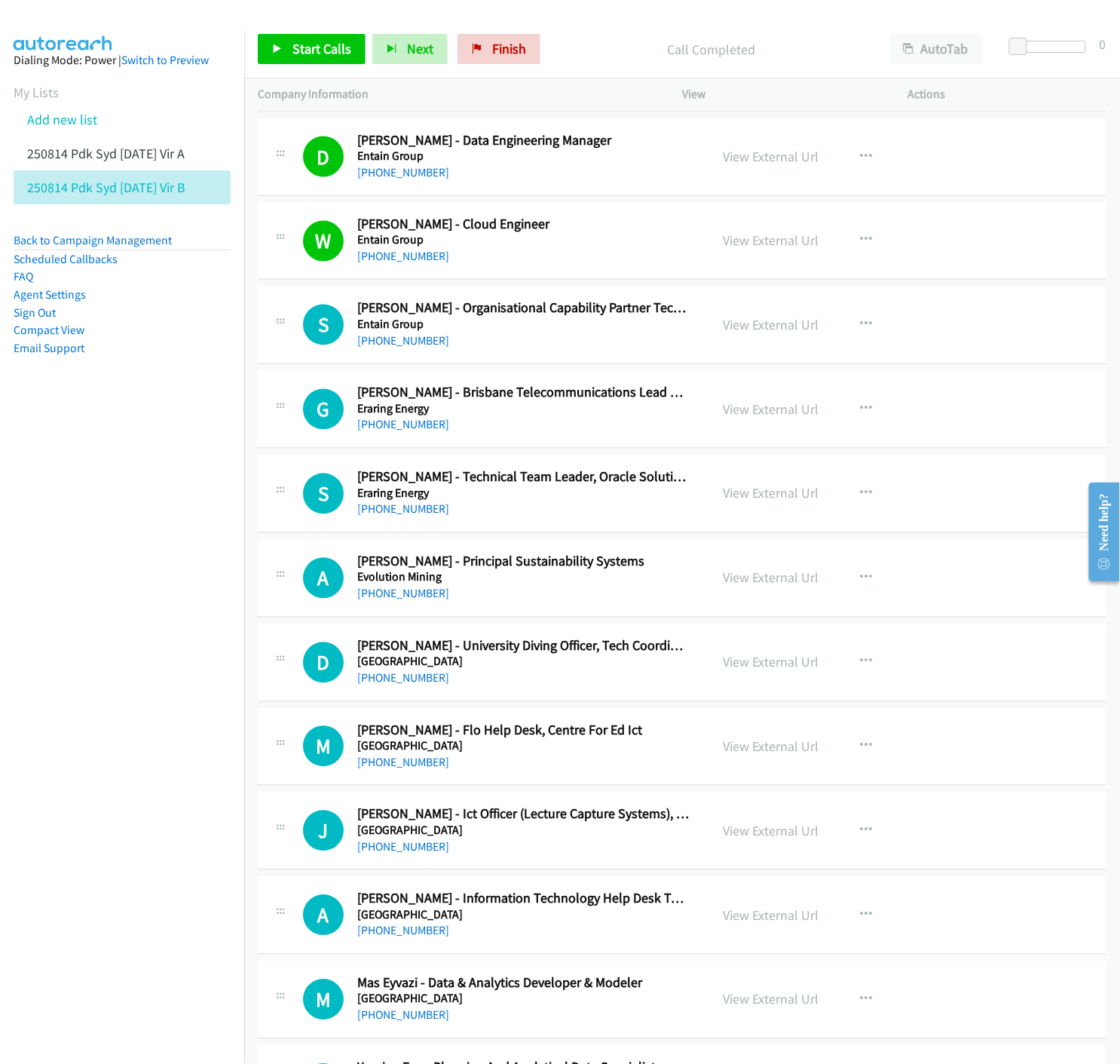
scroll to position [838, 0]
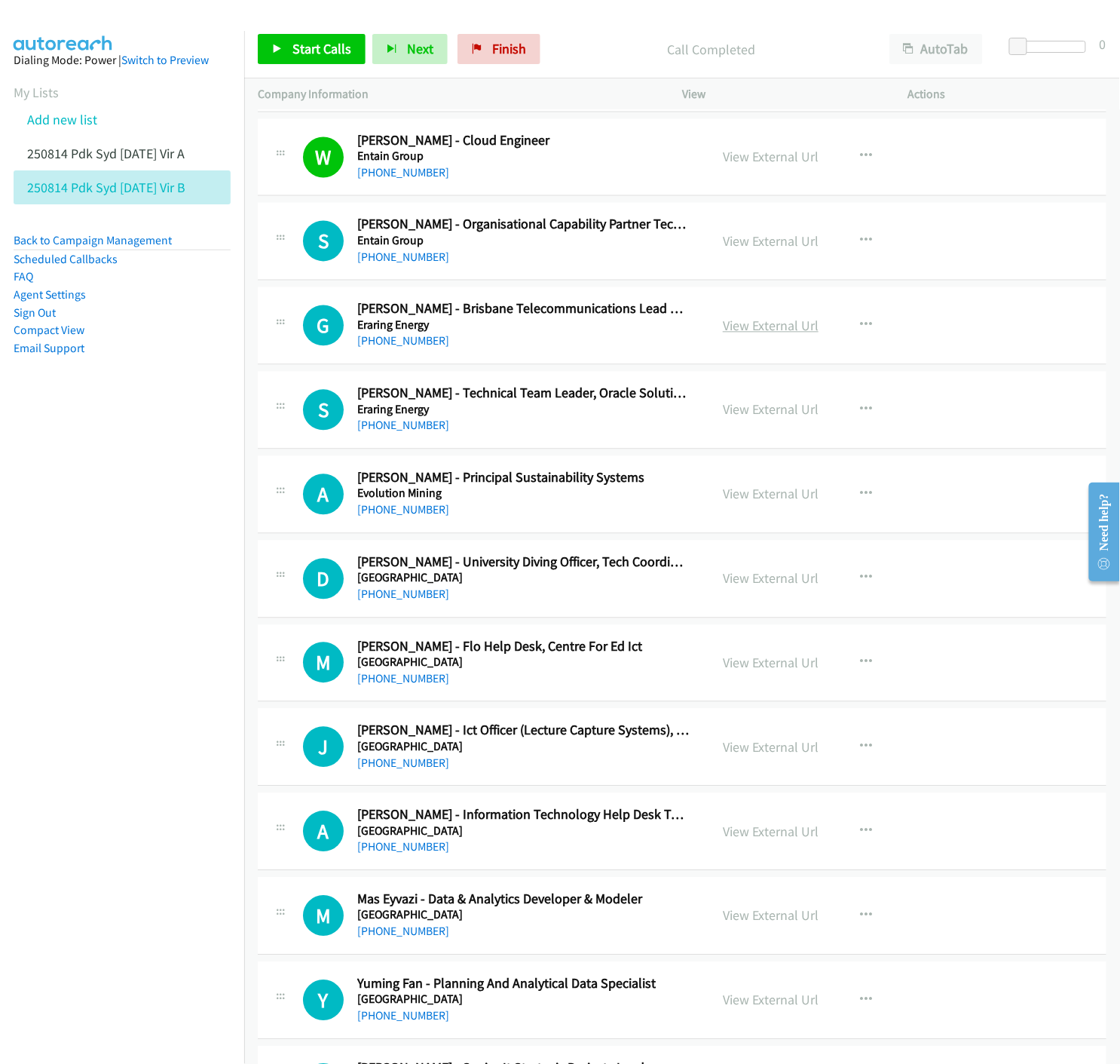
click at [773, 325] on link "View External Url" at bounding box center [770, 326] width 96 height 18
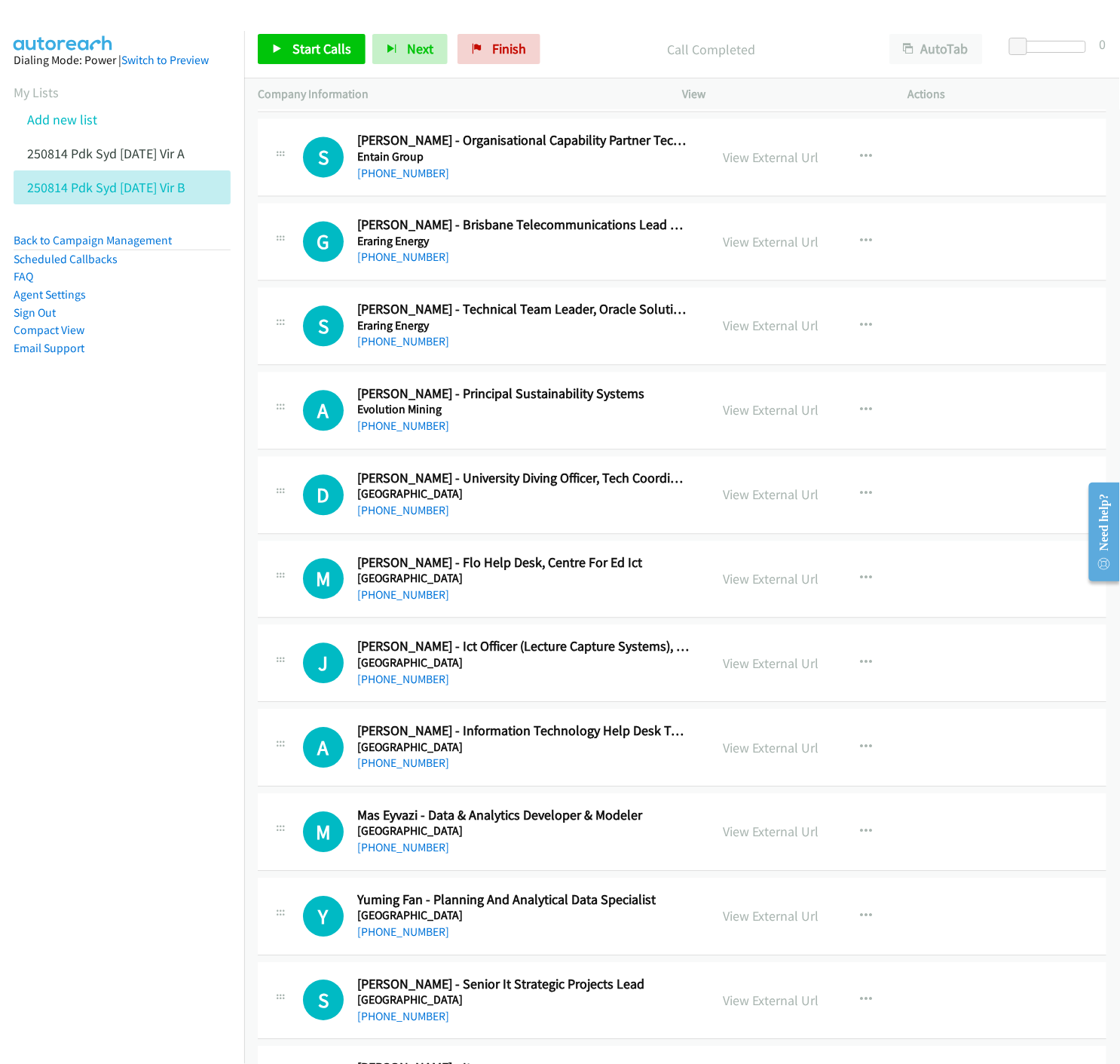
scroll to position [1005, 0]
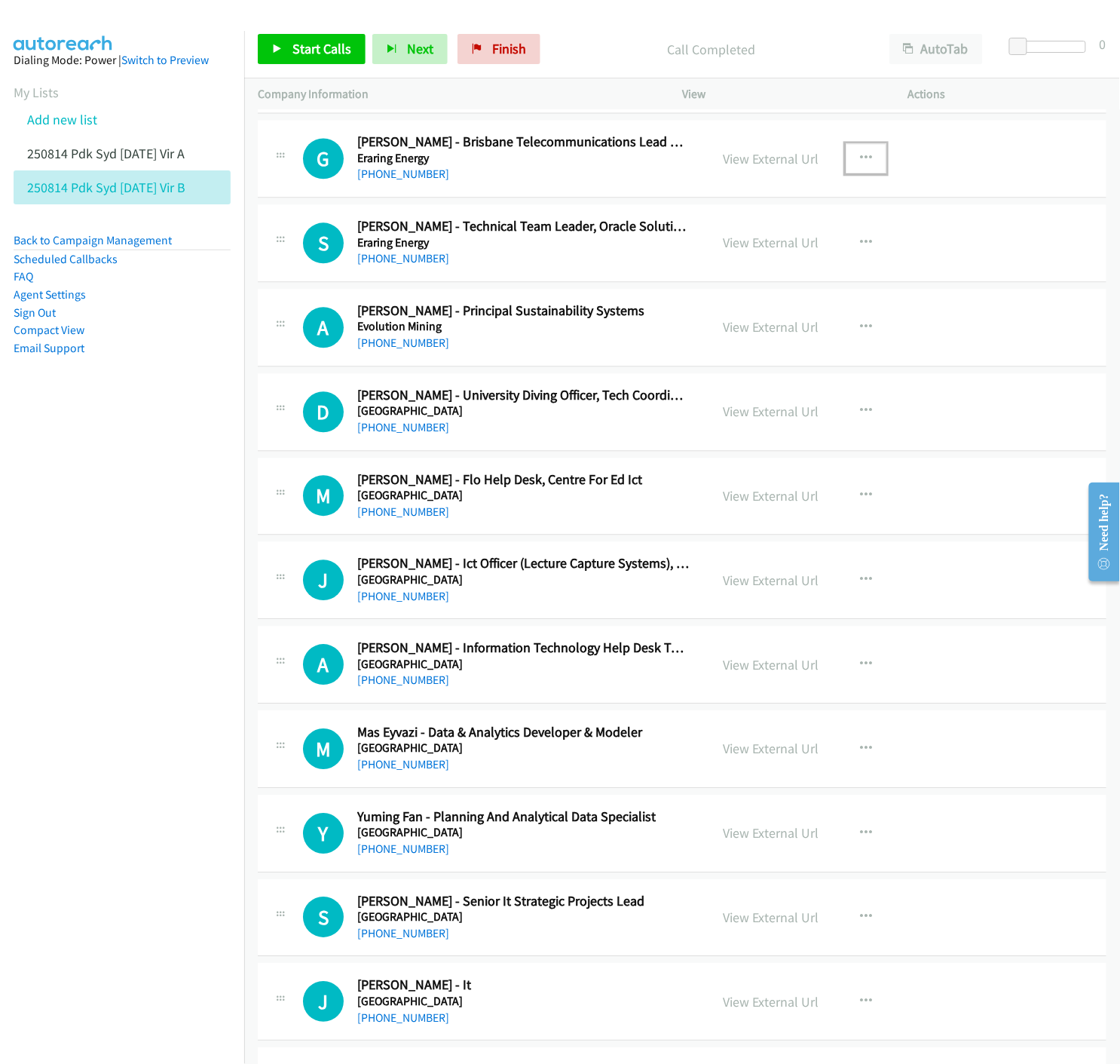
click at [865, 156] on icon "button" at bounding box center [865, 158] width 12 height 12
click at [699, 257] on icon at bounding box center [704, 258] width 10 height 10
click at [279, 54] on icon at bounding box center [277, 49] width 10 height 10
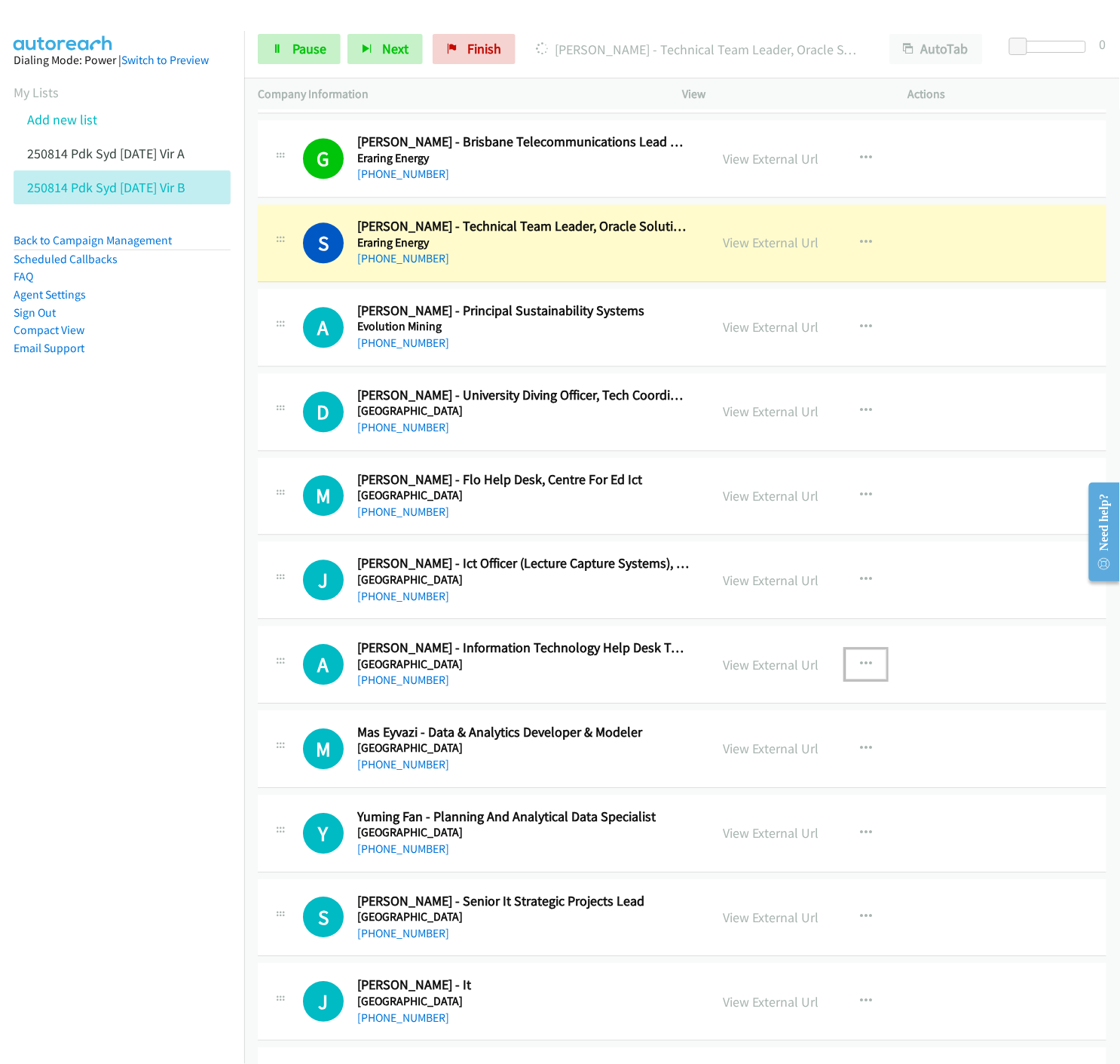
click at [860, 664] on icon "button" at bounding box center [865, 664] width 12 height 12
click at [699, 761] on icon at bounding box center [704, 764] width 10 height 10
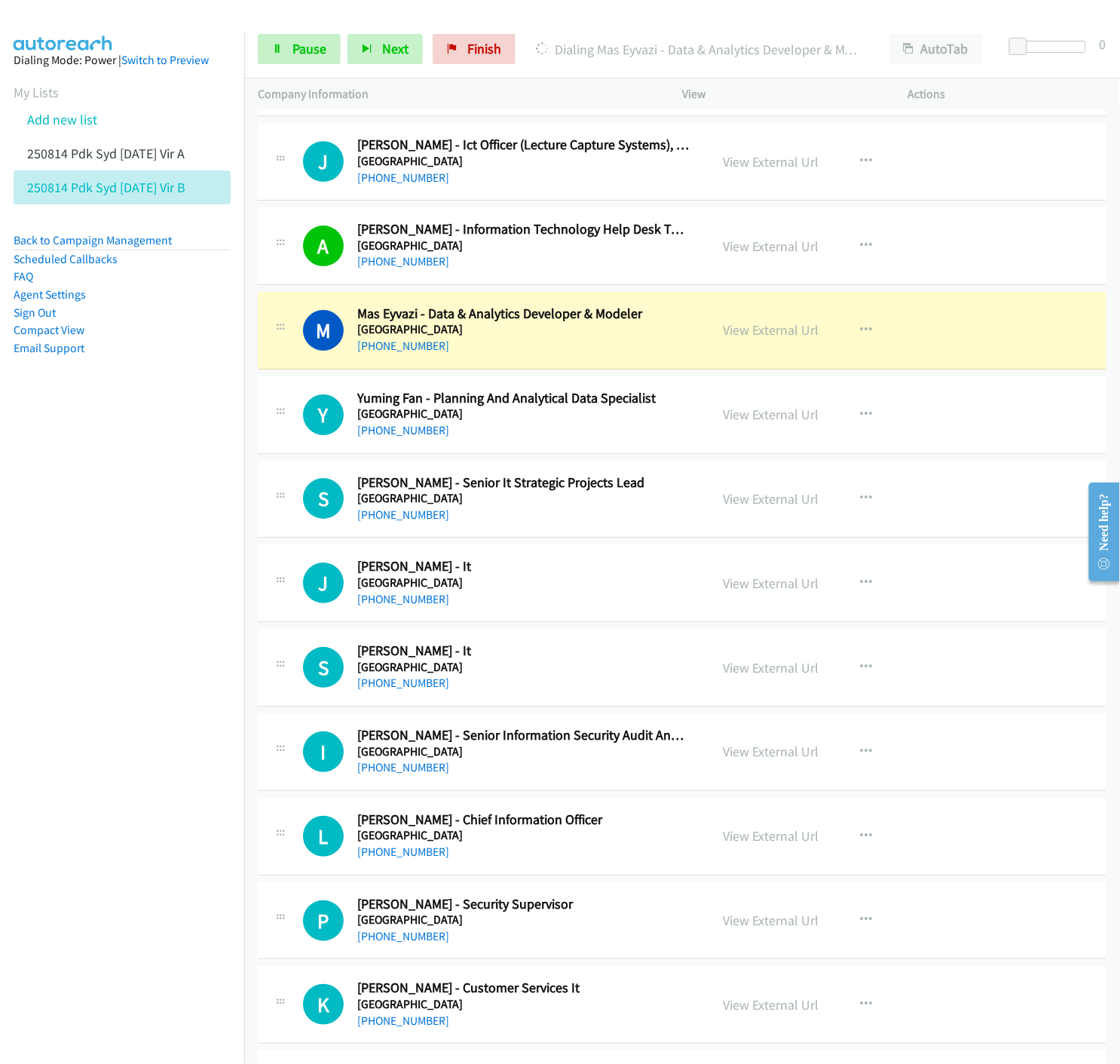
scroll to position [1508, 0]
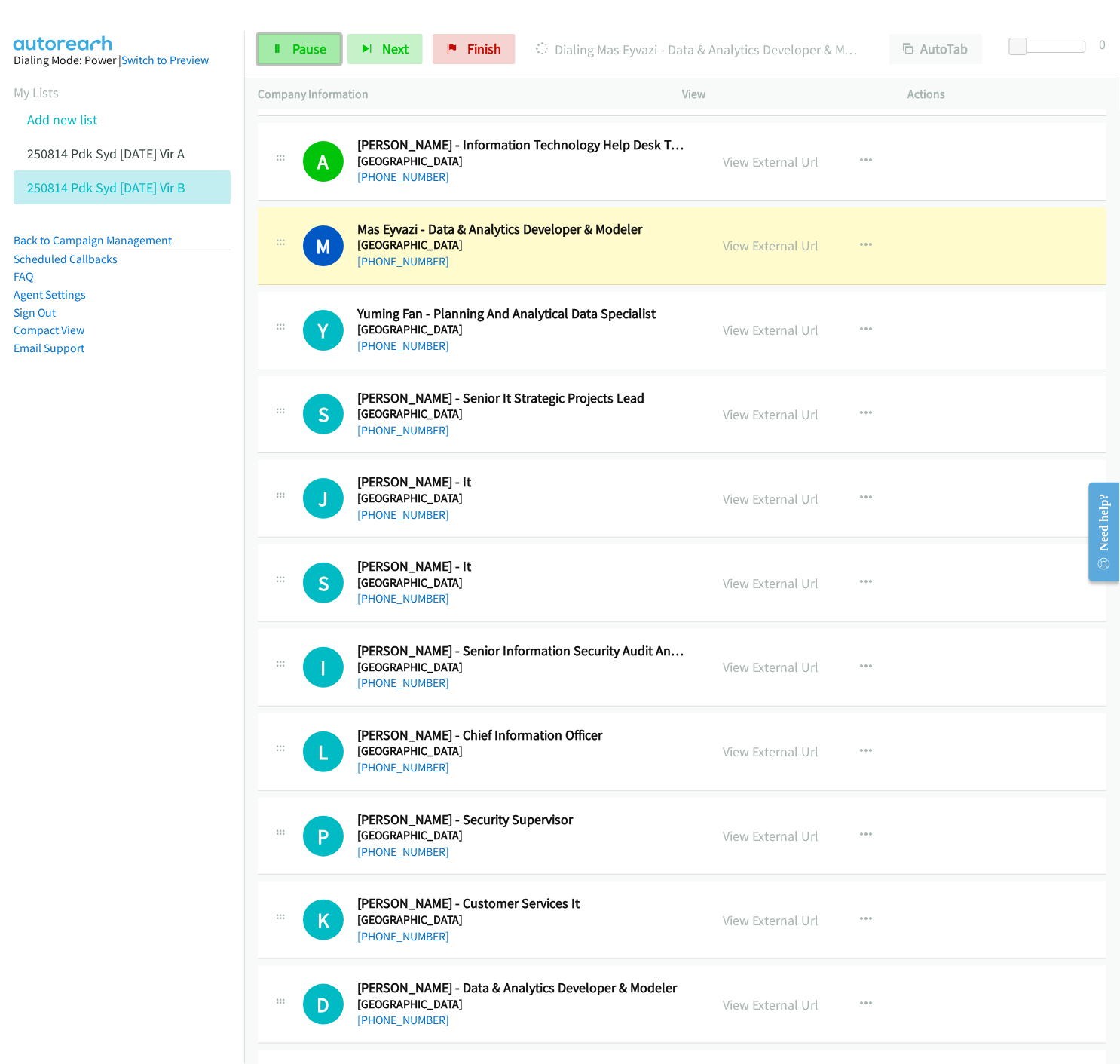
click at [311, 55] on span "Pause" at bounding box center [309, 49] width 34 height 18
click at [741, 253] on link "View External Url" at bounding box center [770, 246] width 96 height 18
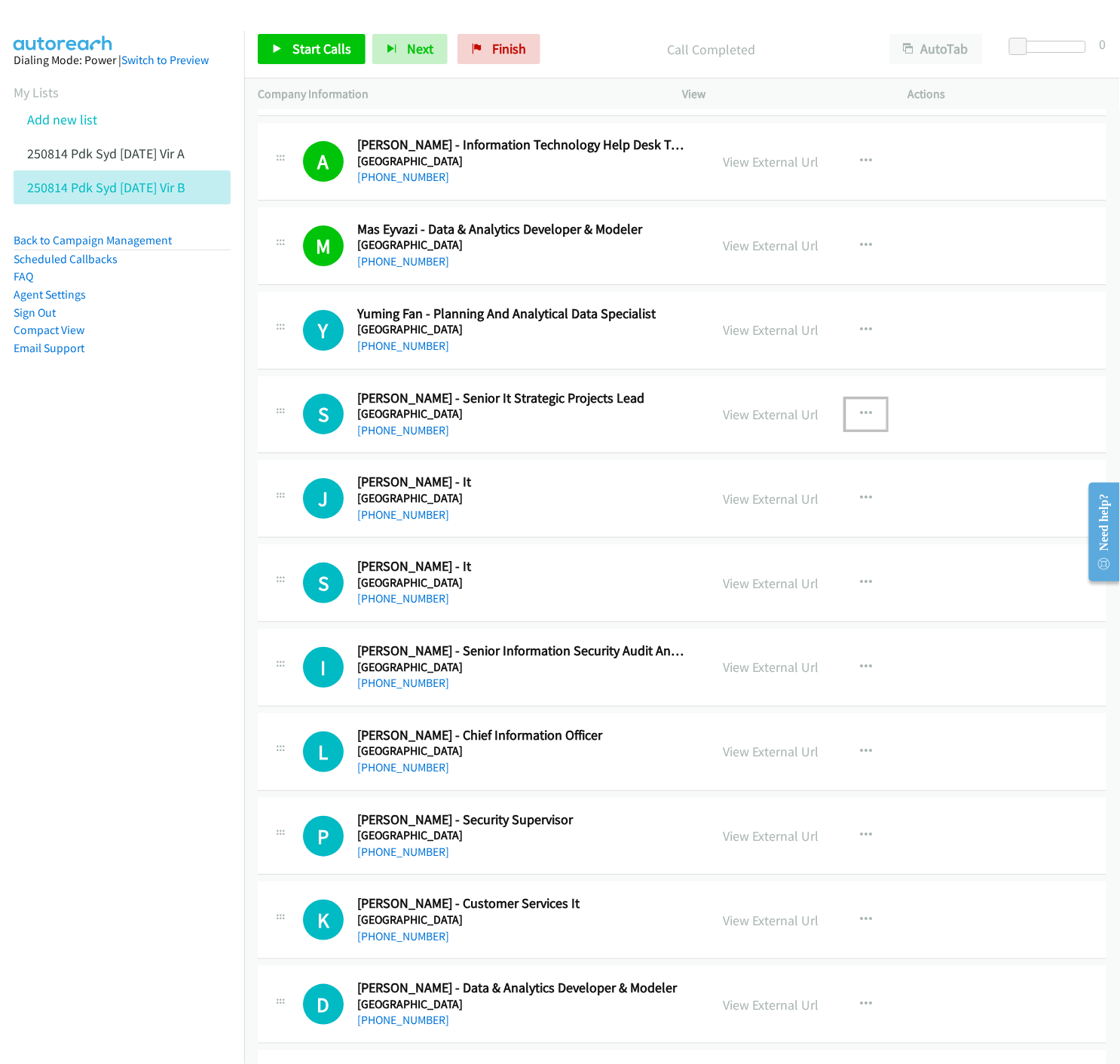
click at [860, 414] on icon "button" at bounding box center [865, 414] width 12 height 12
click at [699, 512] on icon at bounding box center [704, 513] width 10 height 10
click at [287, 47] on link "Start Calls" at bounding box center [312, 49] width 108 height 31
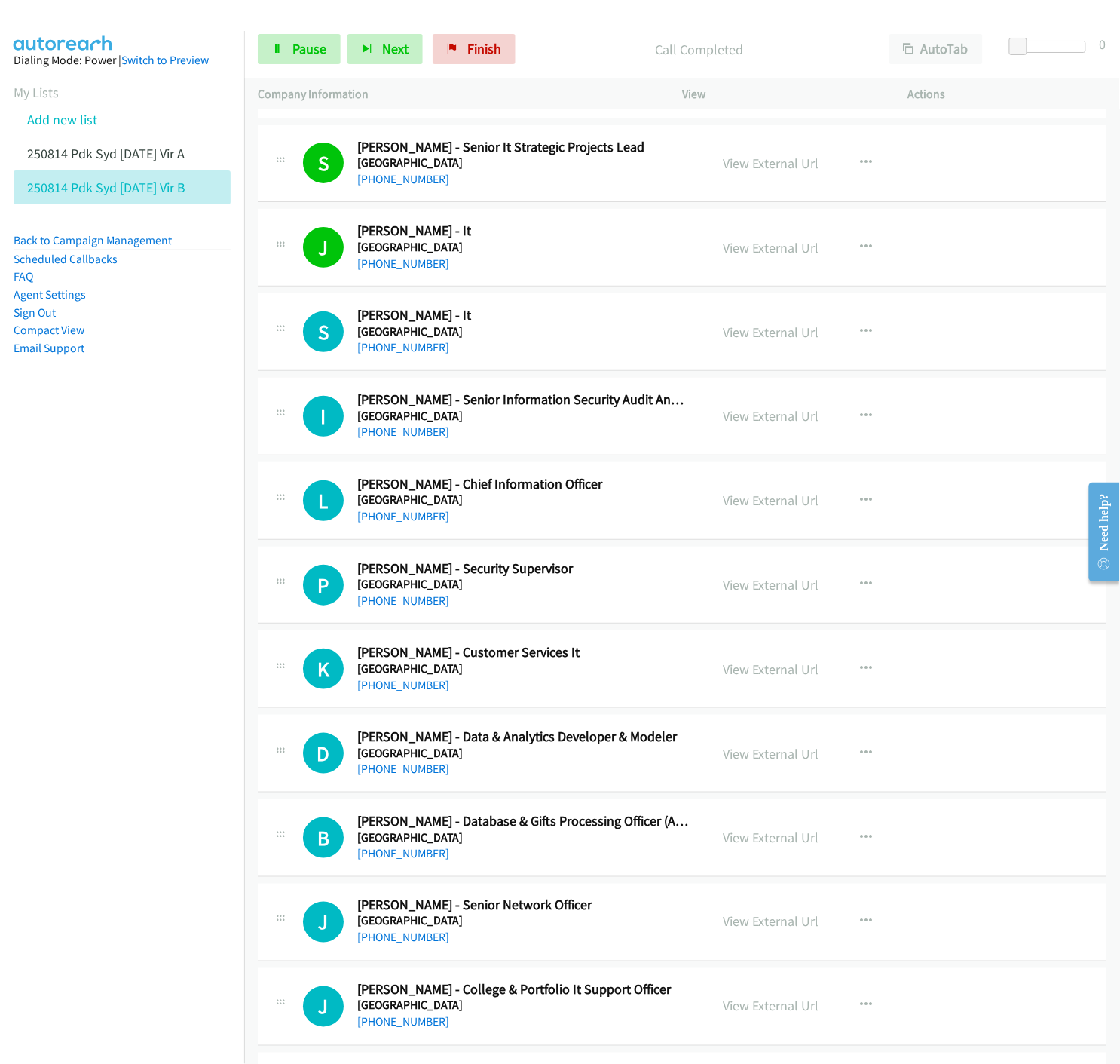
scroll to position [1843, 0]
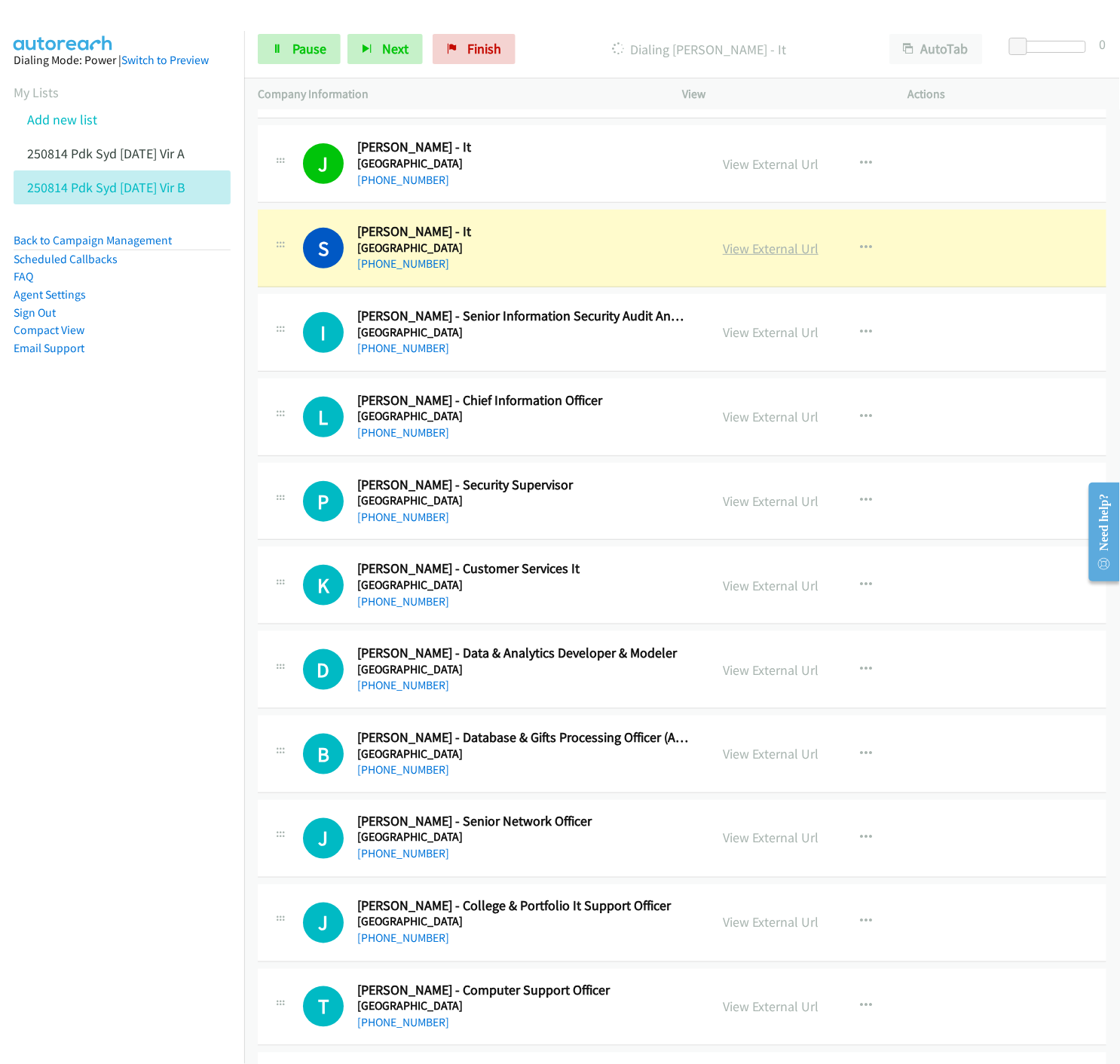
click at [742, 245] on link "View External Url" at bounding box center [770, 249] width 96 height 18
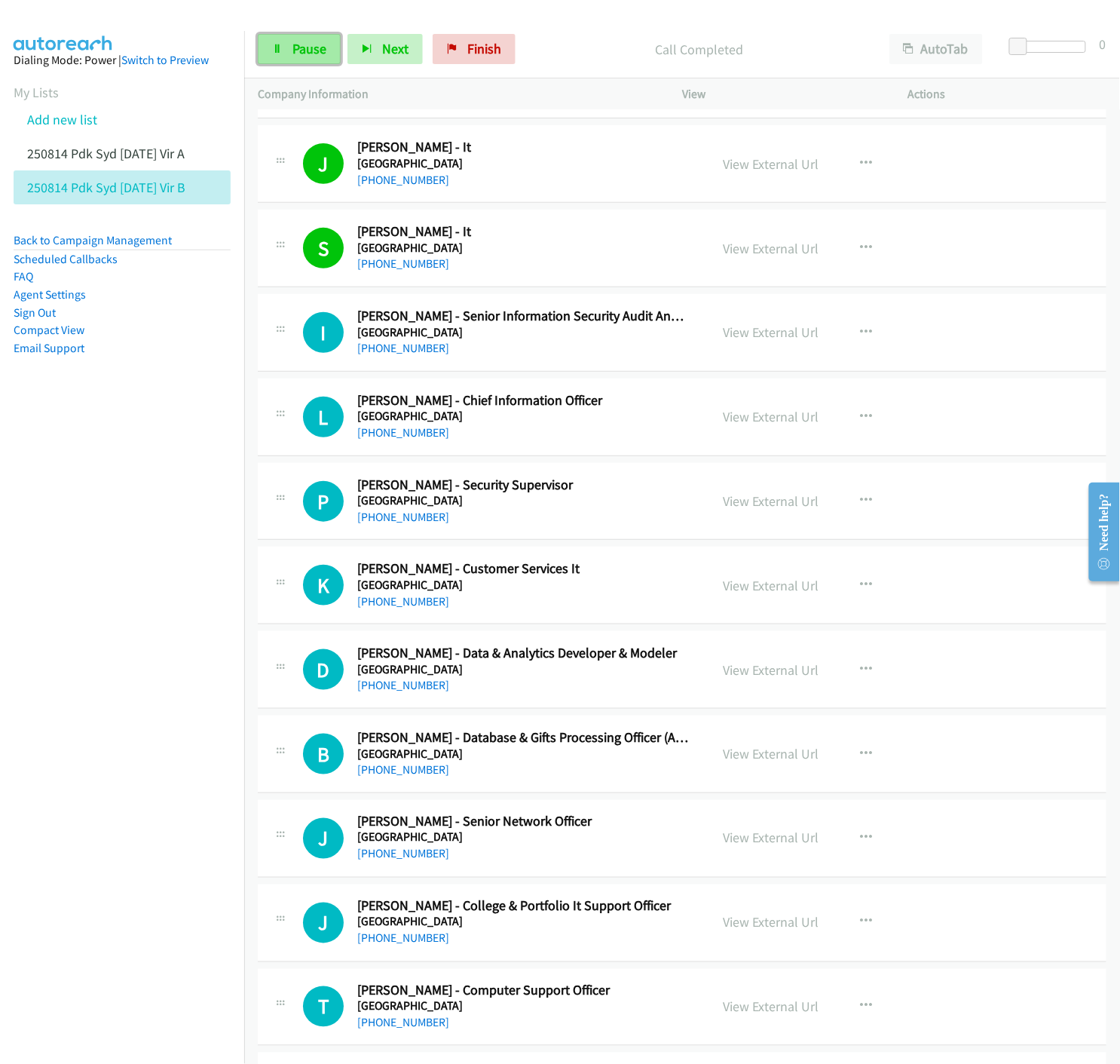
click at [281, 48] on icon at bounding box center [277, 49] width 10 height 10
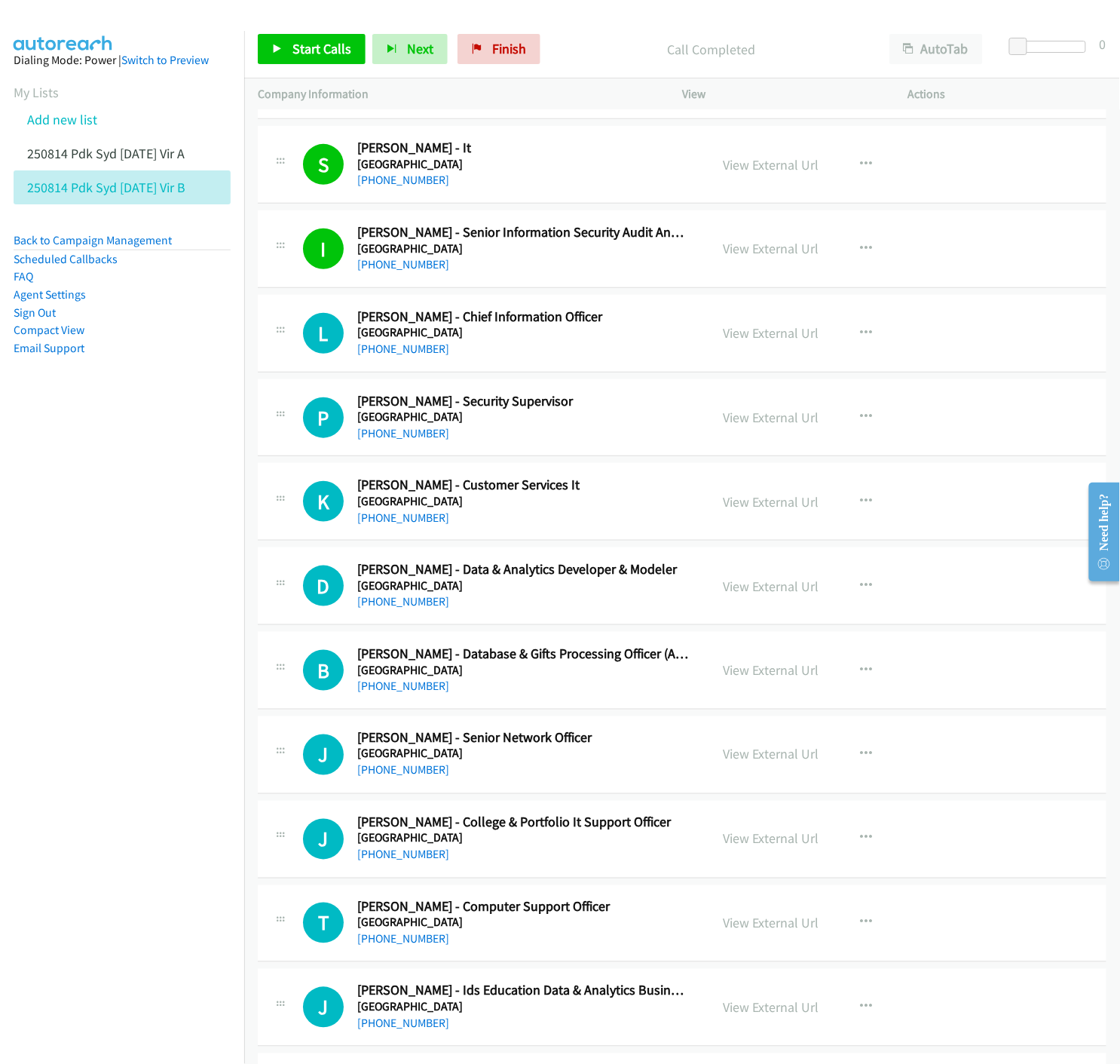
scroll to position [2010, 0]
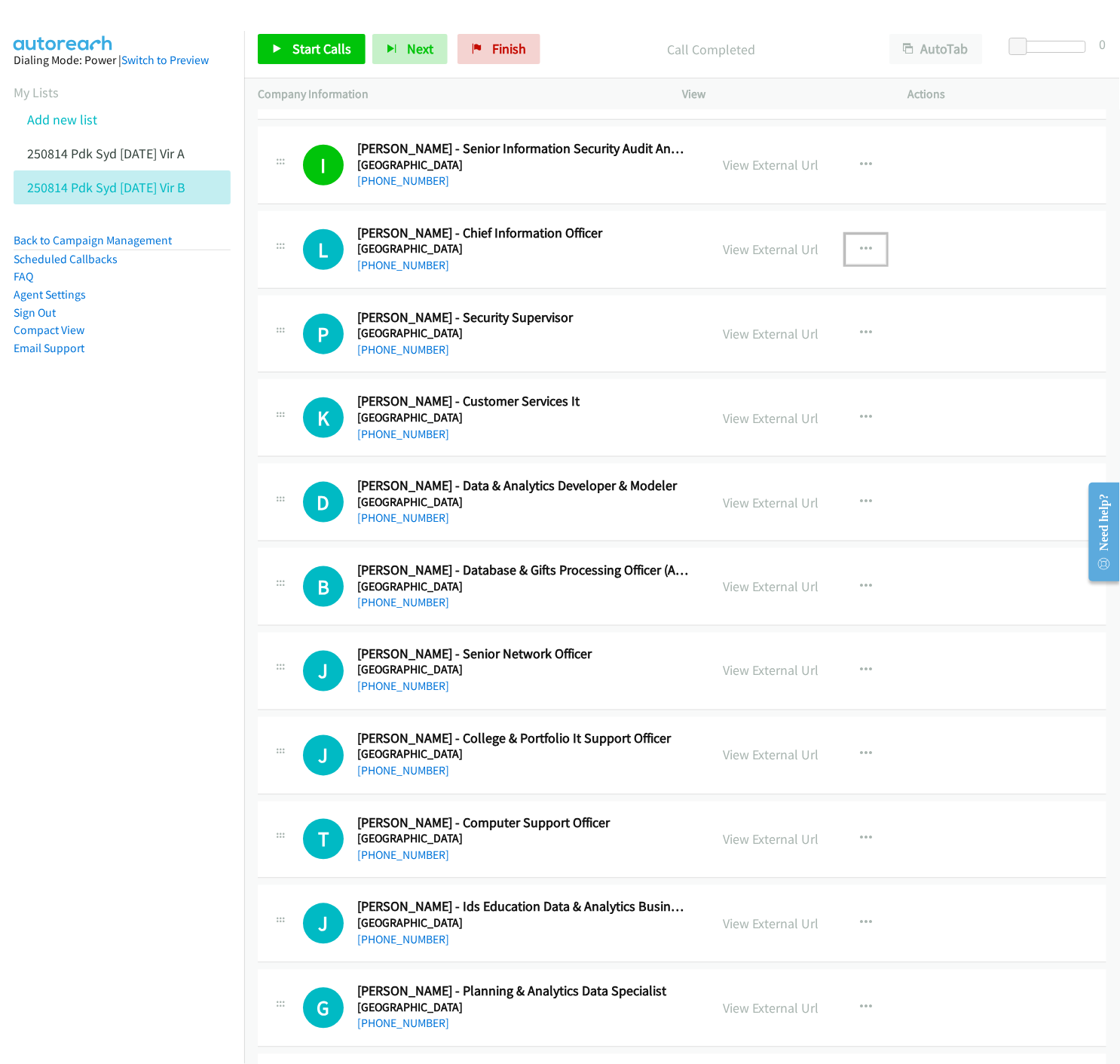
click at [860, 247] on icon "button" at bounding box center [865, 249] width 12 height 12
click at [699, 349] on icon at bounding box center [704, 348] width 10 height 10
drag, startPoint x: 320, startPoint y: 50, endPoint x: 328, endPoint y: 60, distance: 12.8
click at [320, 50] on span "Start Calls" at bounding box center [321, 49] width 59 height 18
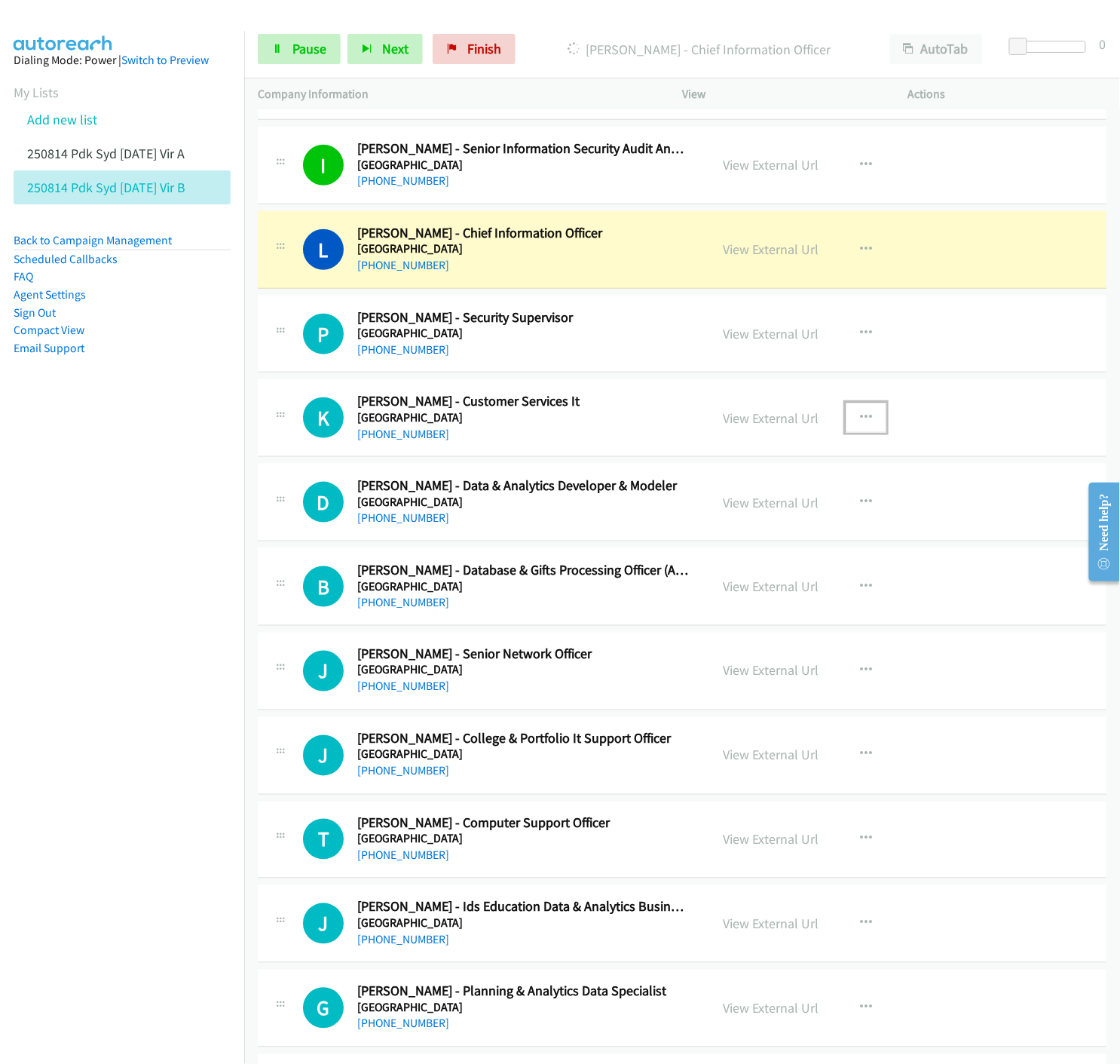
click at [860, 420] on icon "button" at bounding box center [865, 418] width 12 height 12
click at [699, 516] on icon at bounding box center [704, 517] width 10 height 10
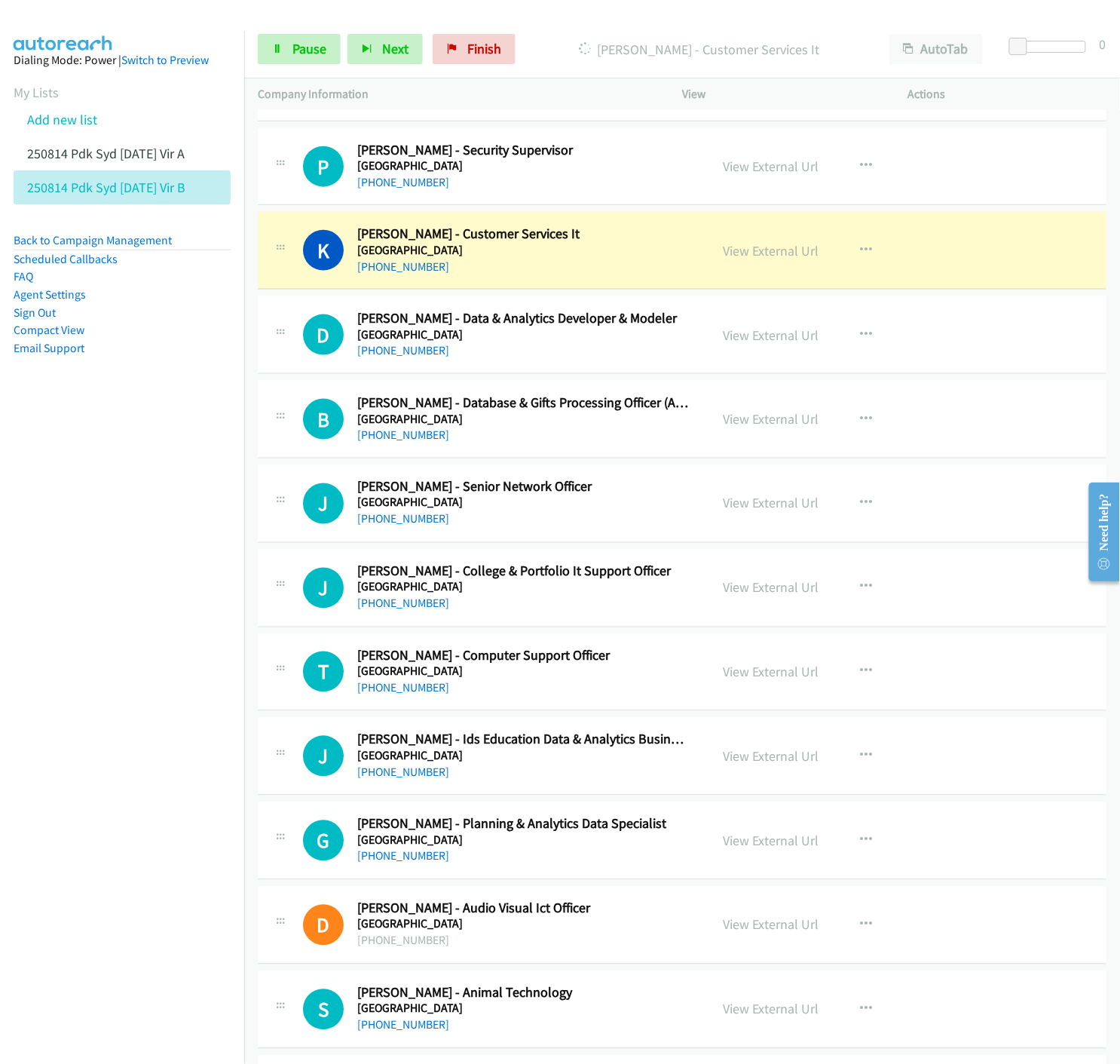
scroll to position [2262, 0]
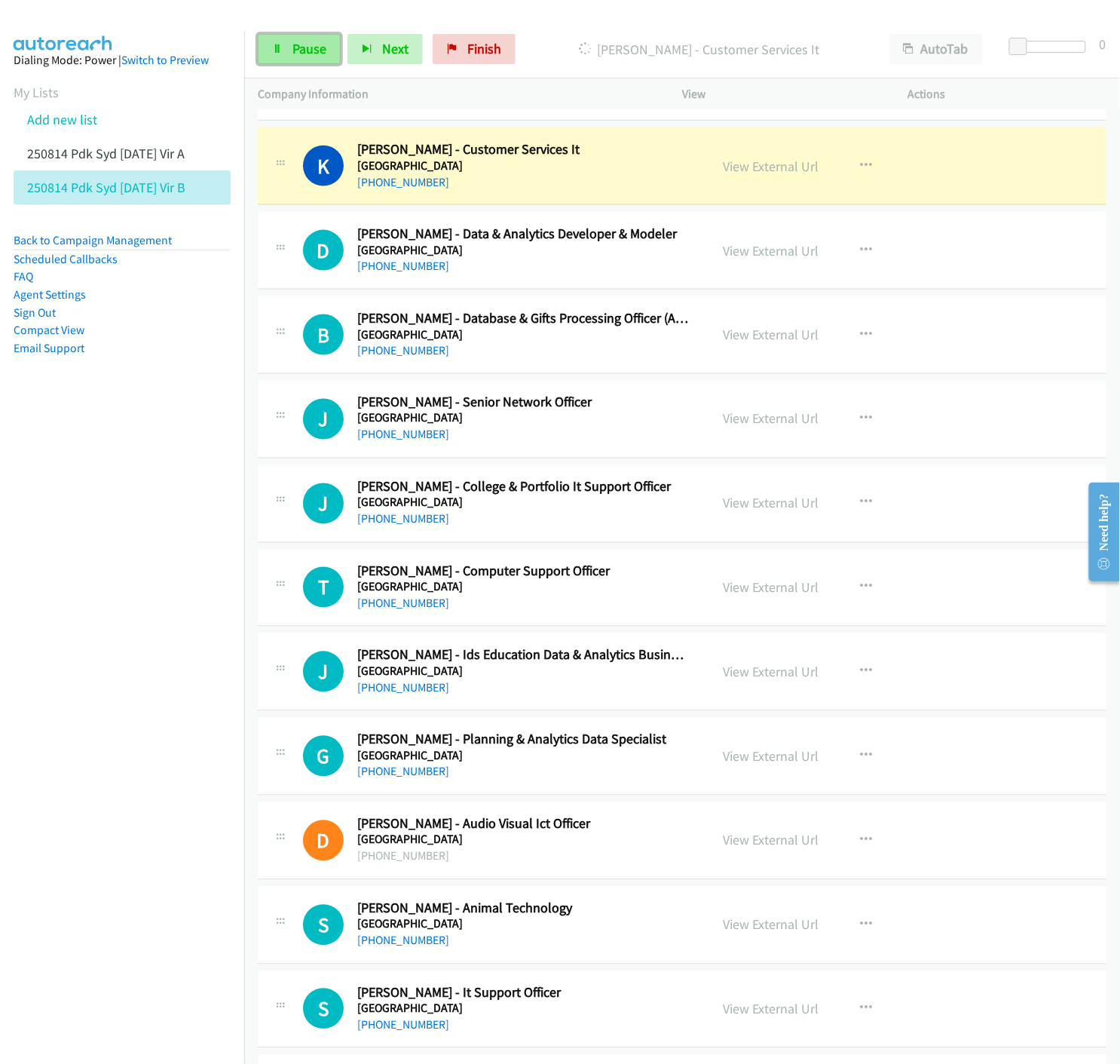
click at [291, 39] on link "Pause" at bounding box center [299, 49] width 83 height 31
click at [739, 170] on link "View External Url" at bounding box center [770, 166] width 96 height 18
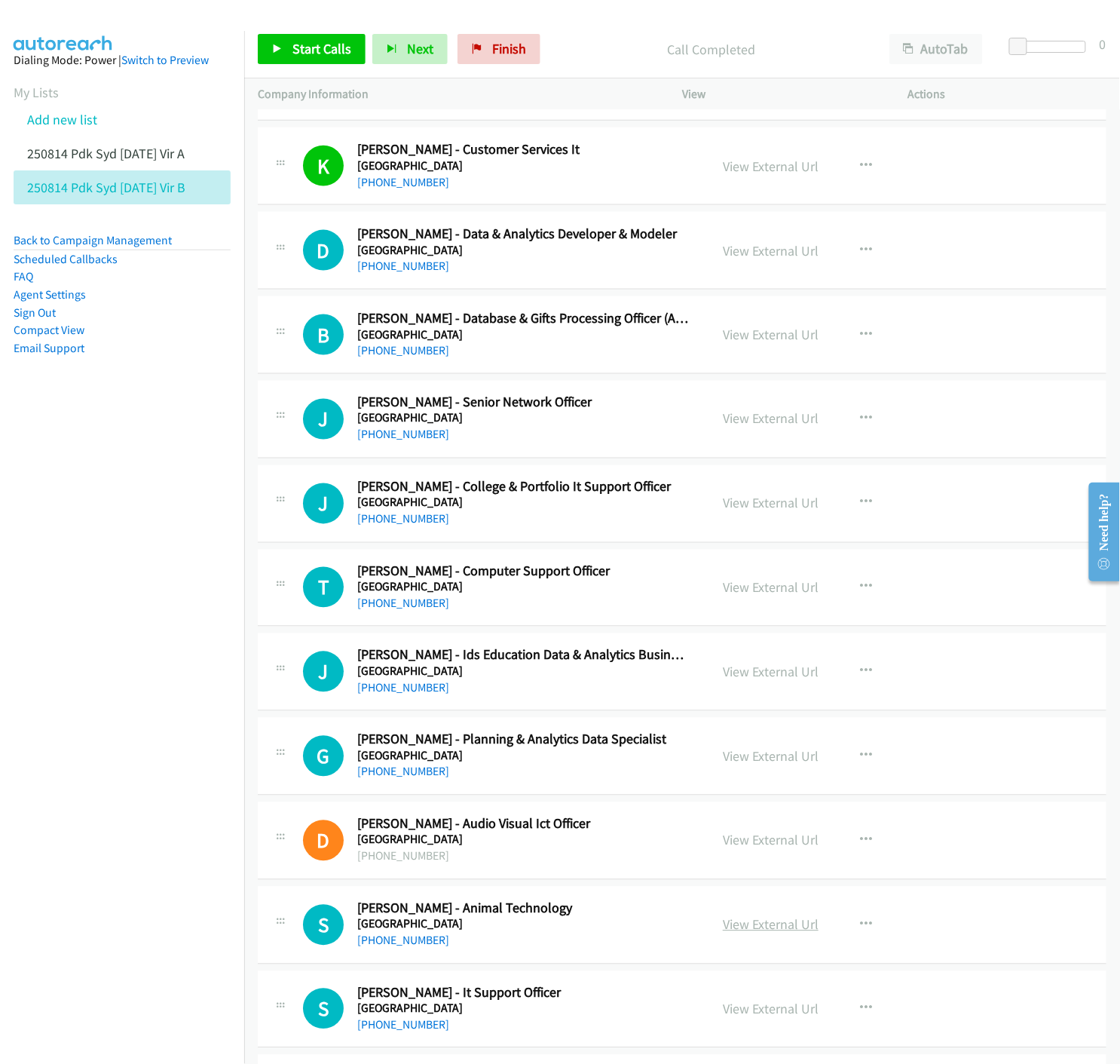
click at [764, 924] on link "View External Url" at bounding box center [770, 925] width 96 height 18
click at [276, 55] on link "Start Calls" at bounding box center [312, 49] width 108 height 31
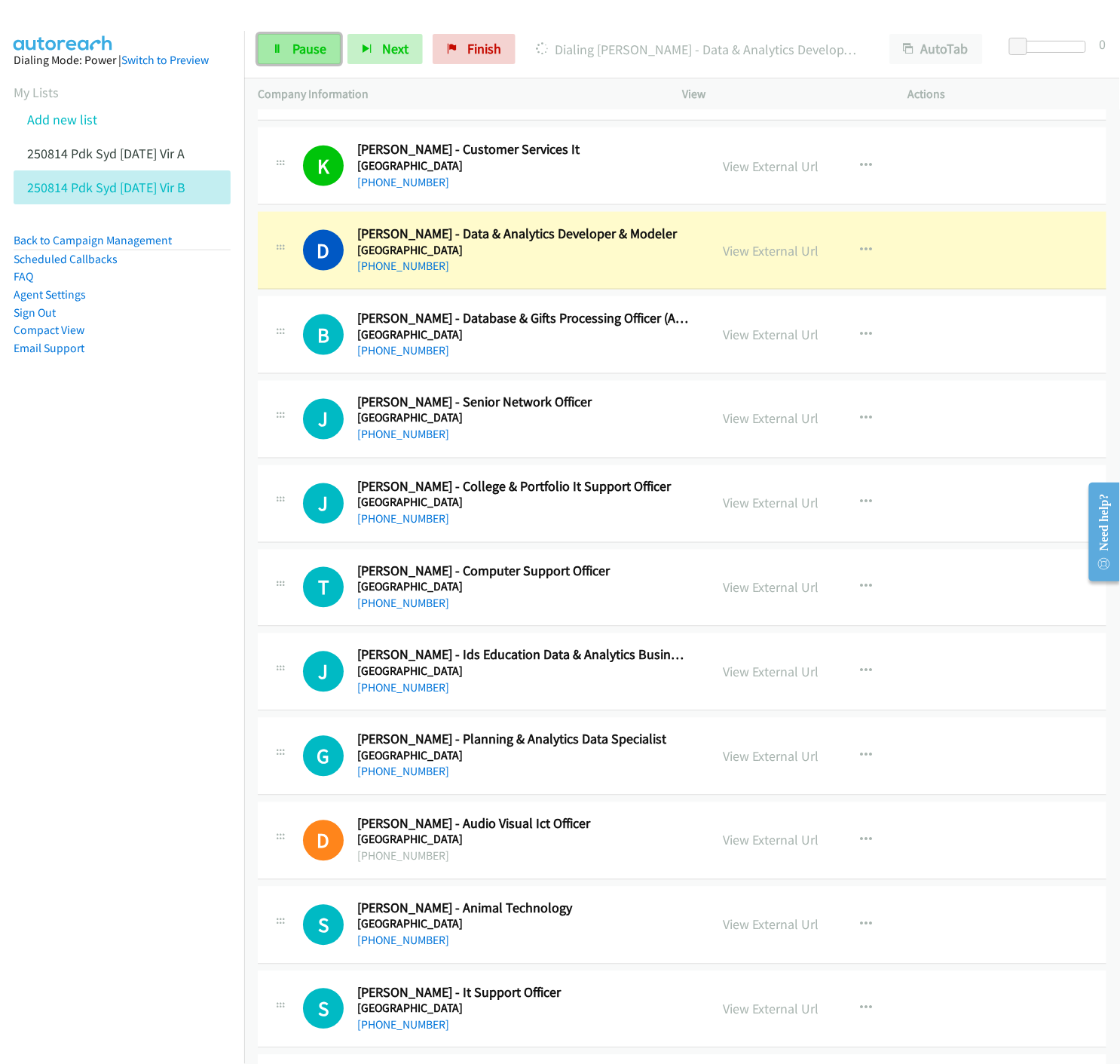
click at [299, 51] on span "Pause" at bounding box center [309, 49] width 34 height 18
click at [764, 253] on link "View External Url" at bounding box center [770, 251] width 96 height 18
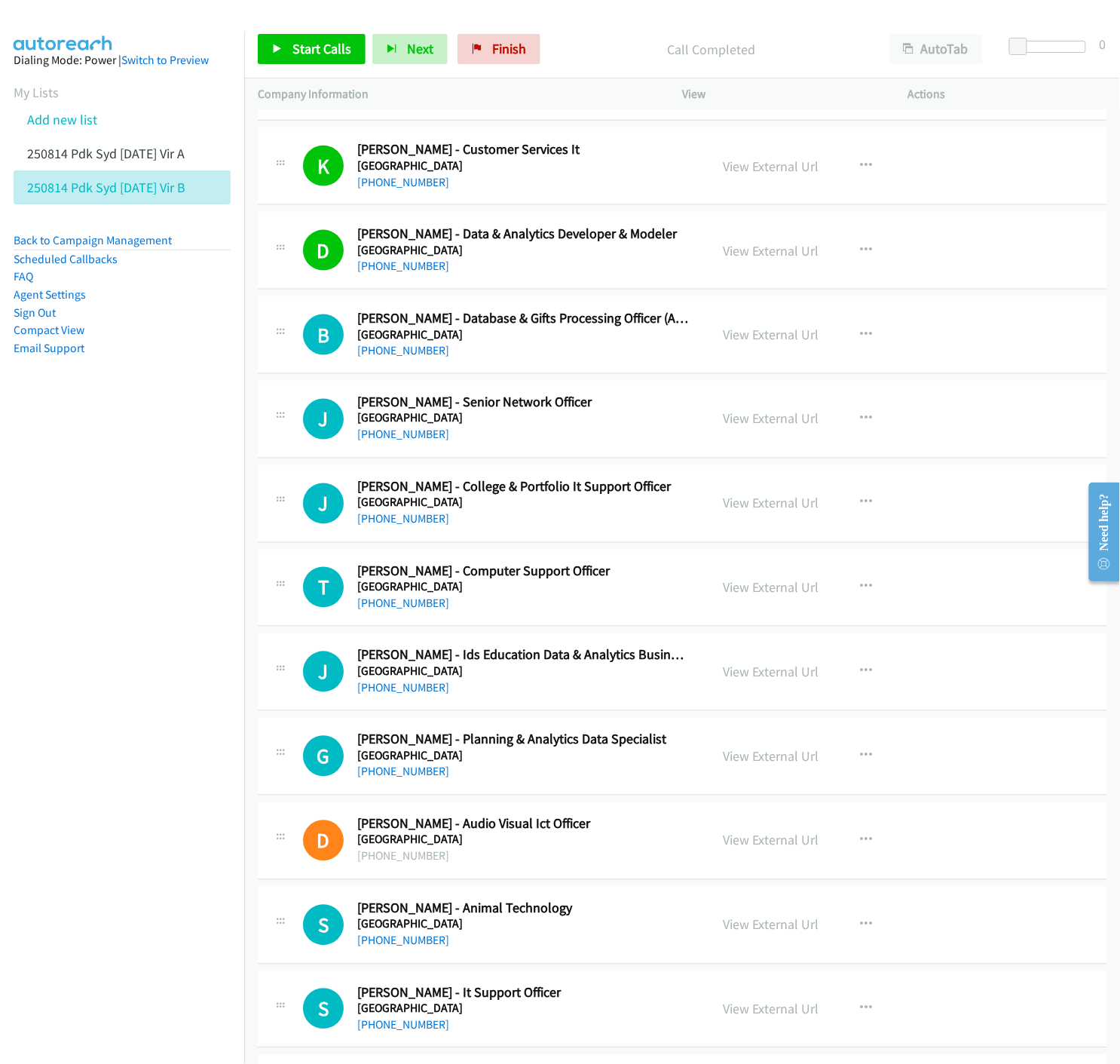
scroll to position [2346, 0]
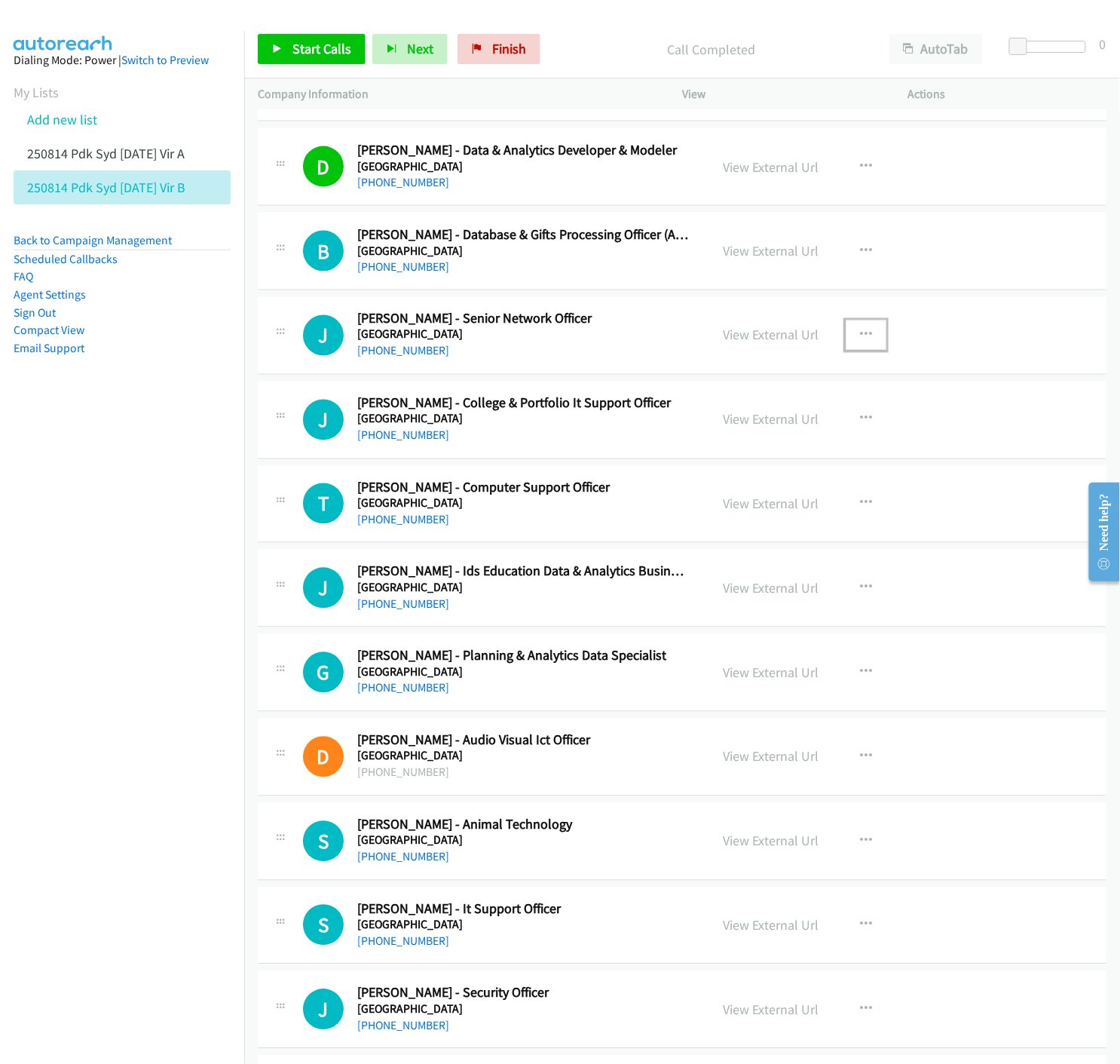
click at [863, 336] on icon "button" at bounding box center [865, 335] width 12 height 12
click at [699, 434] on icon at bounding box center [704, 434] width 10 height 10
click at [283, 51] on link "Start Calls" at bounding box center [312, 49] width 108 height 31
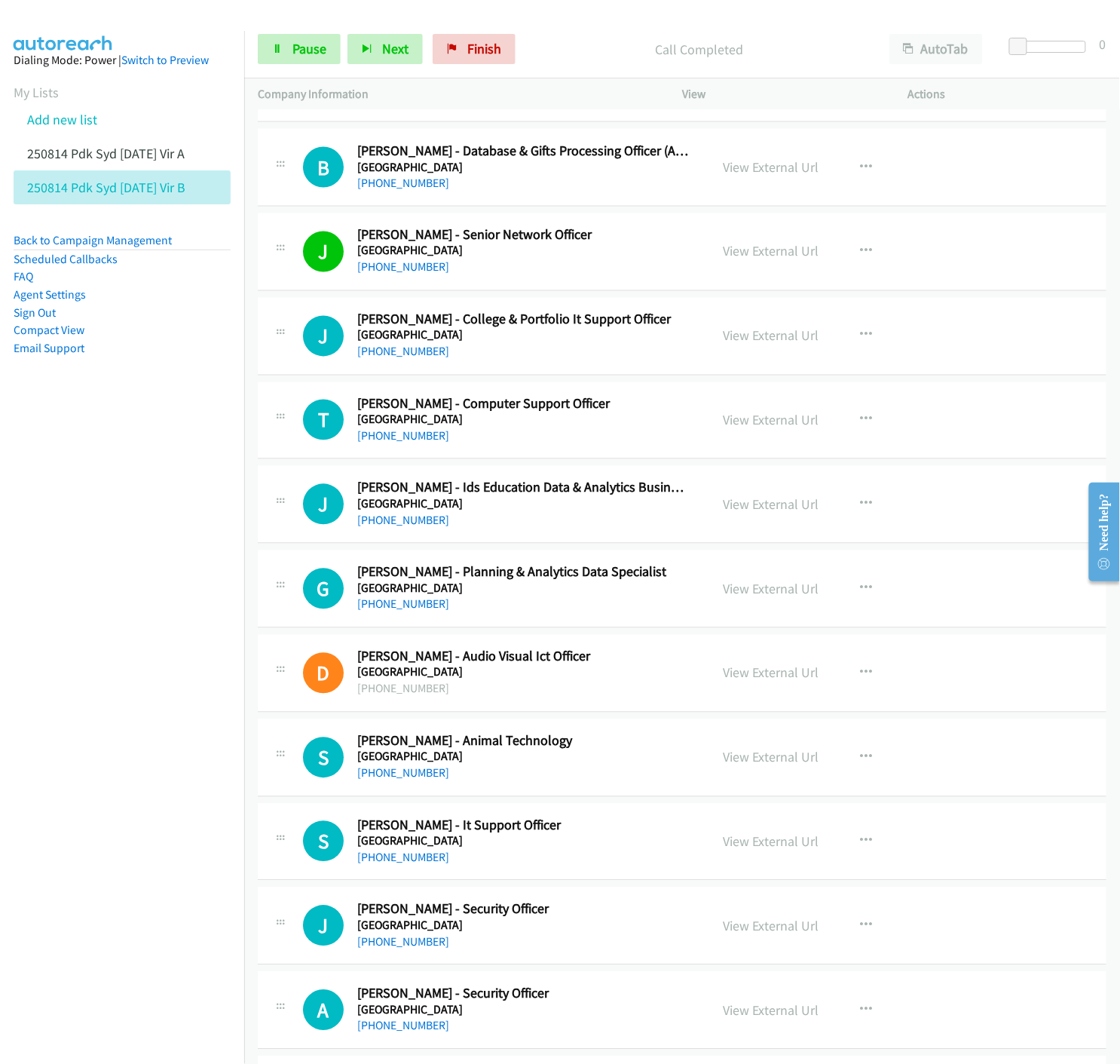
scroll to position [2513, 0]
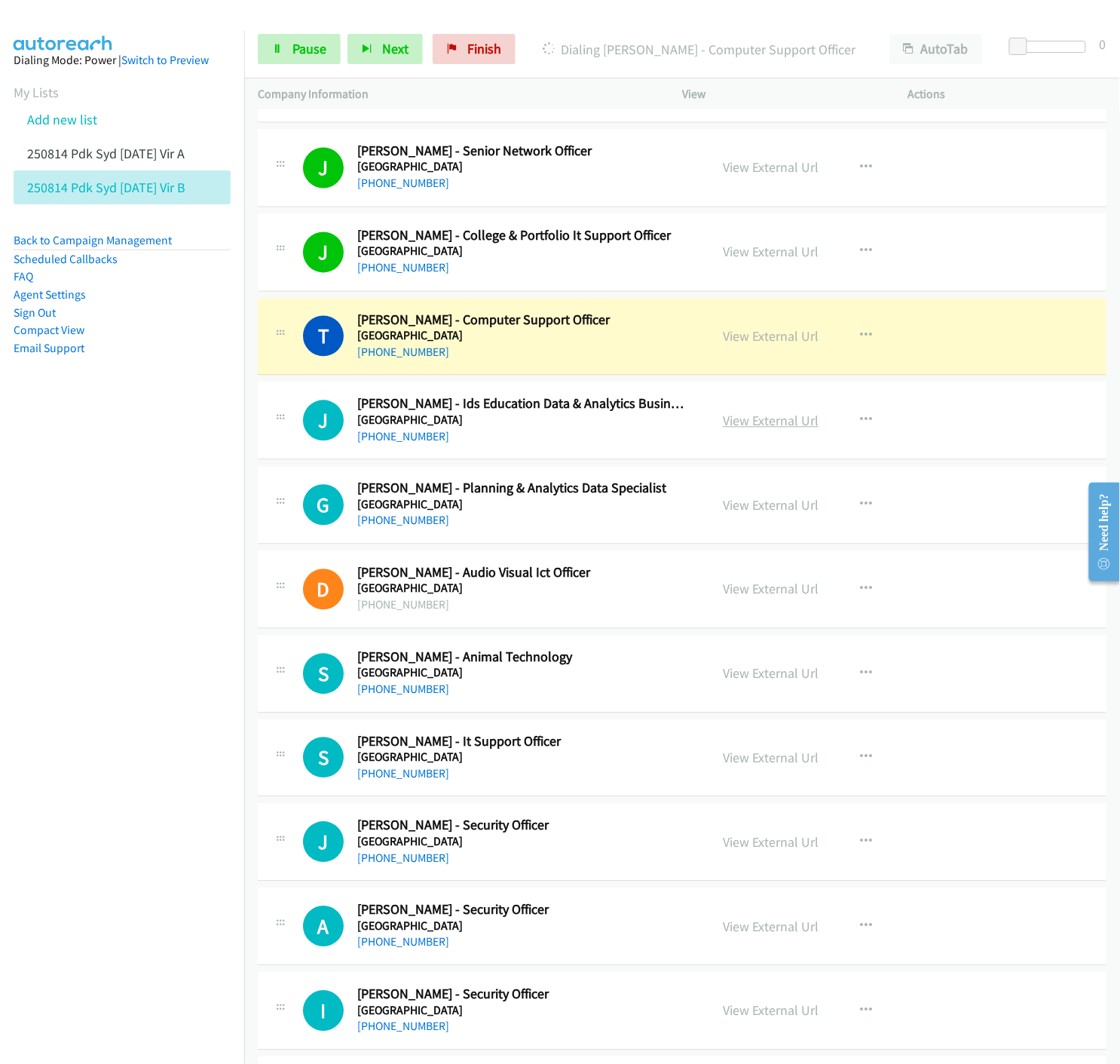
click at [784, 423] on link "View External Url" at bounding box center [770, 422] width 96 height 18
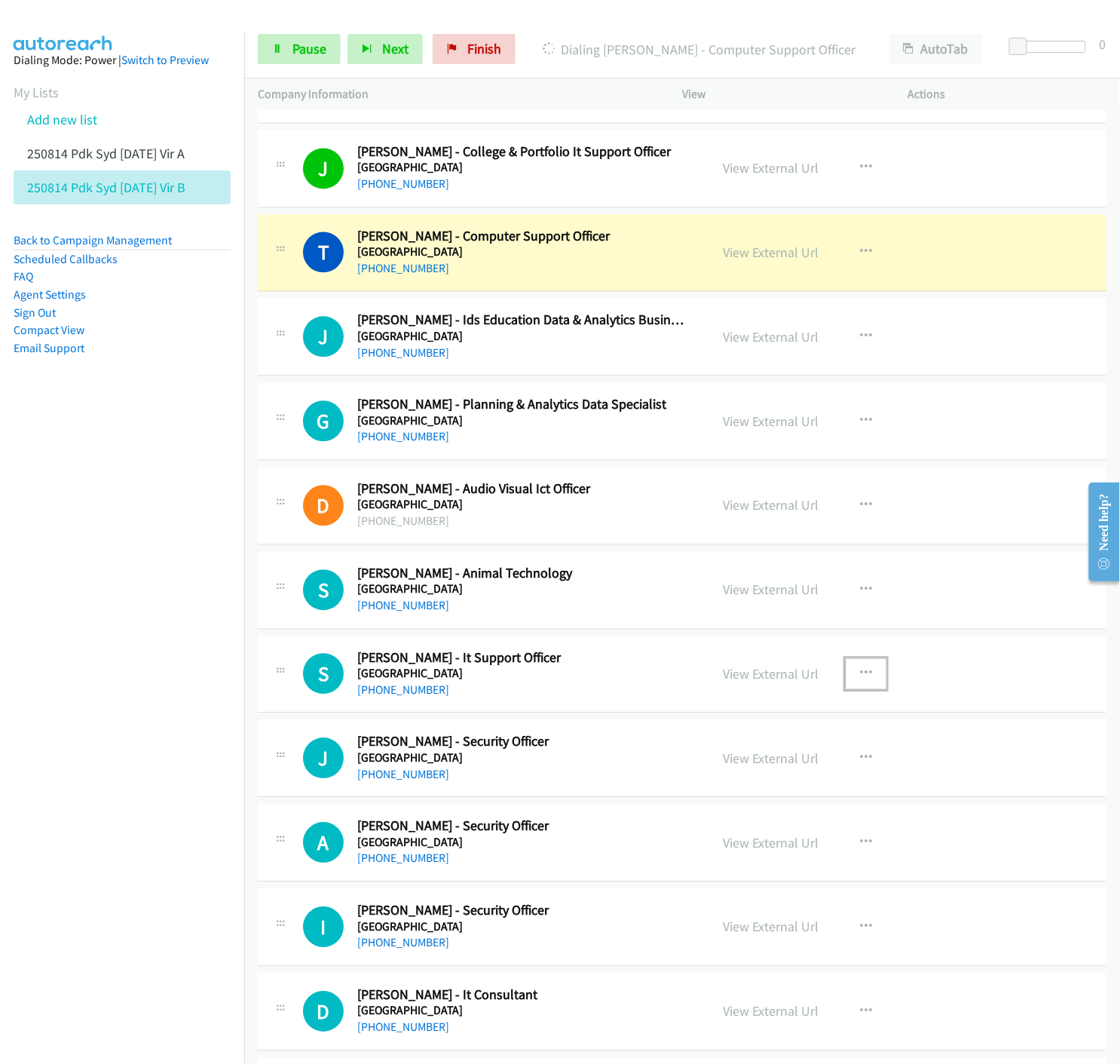
click at [863, 673] on icon "button" at bounding box center [865, 674] width 12 height 12
click at [699, 773] on icon at bounding box center [704, 773] width 10 height 10
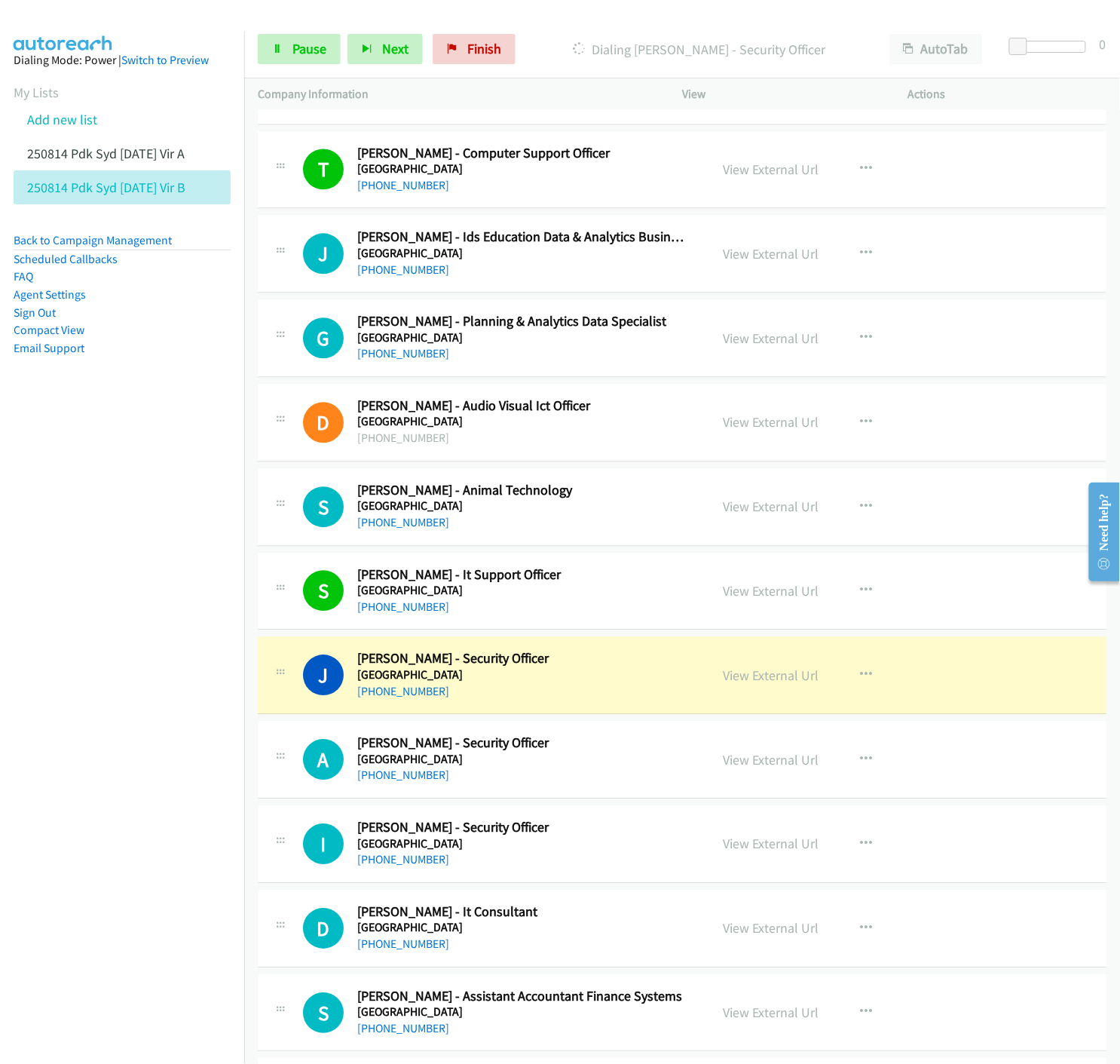
scroll to position [2848, 0]
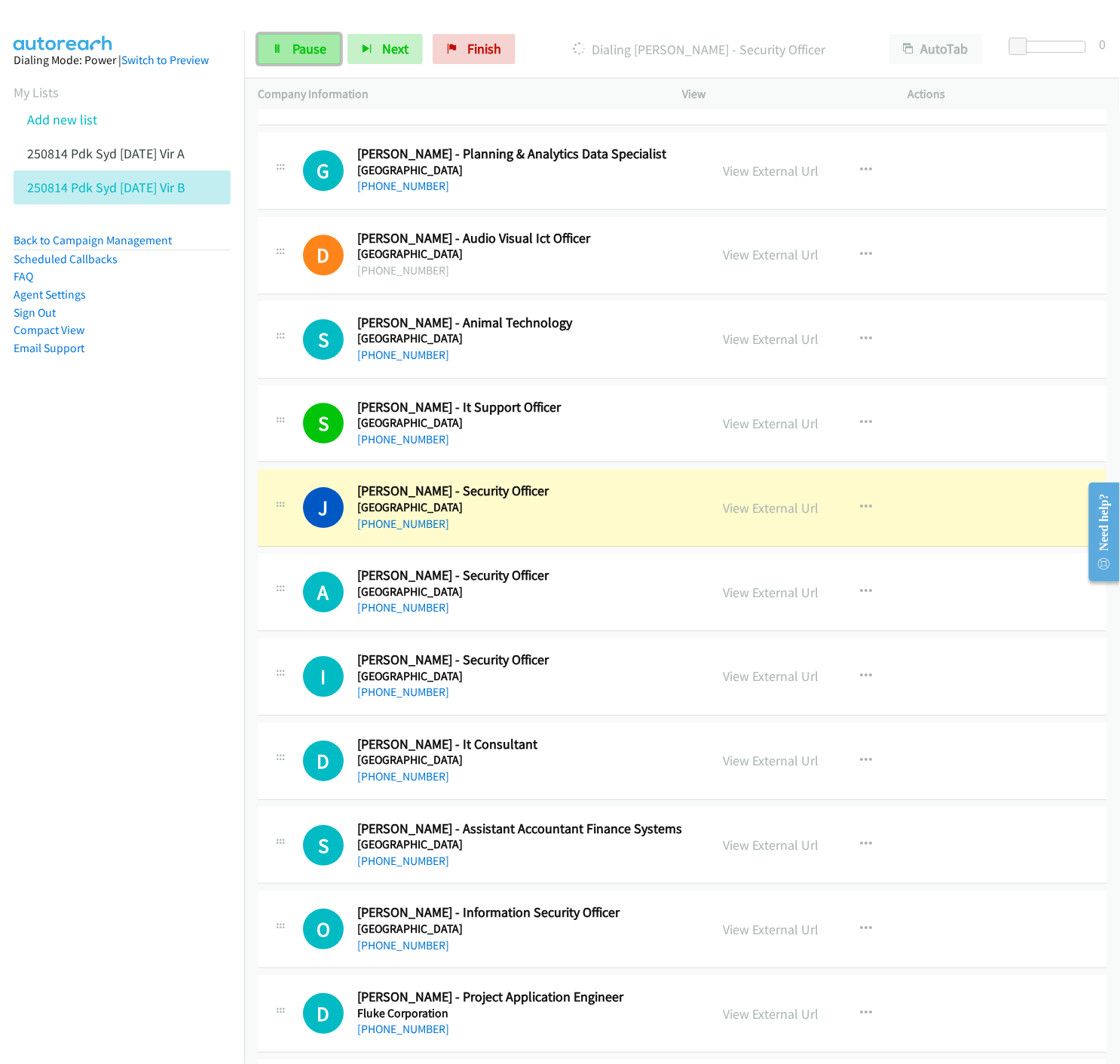
click at [290, 60] on link "Pause" at bounding box center [299, 49] width 83 height 31
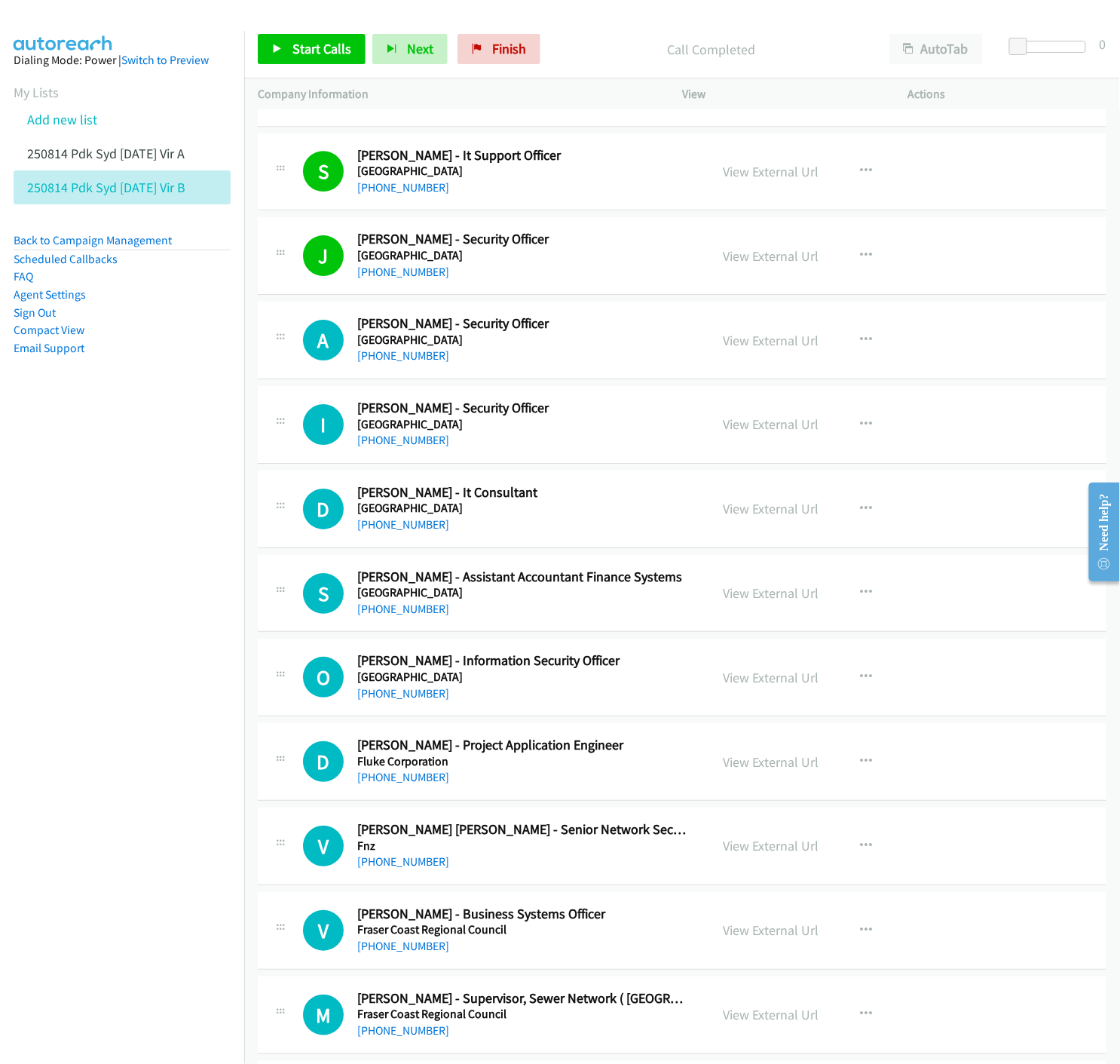
scroll to position [3183, 0]
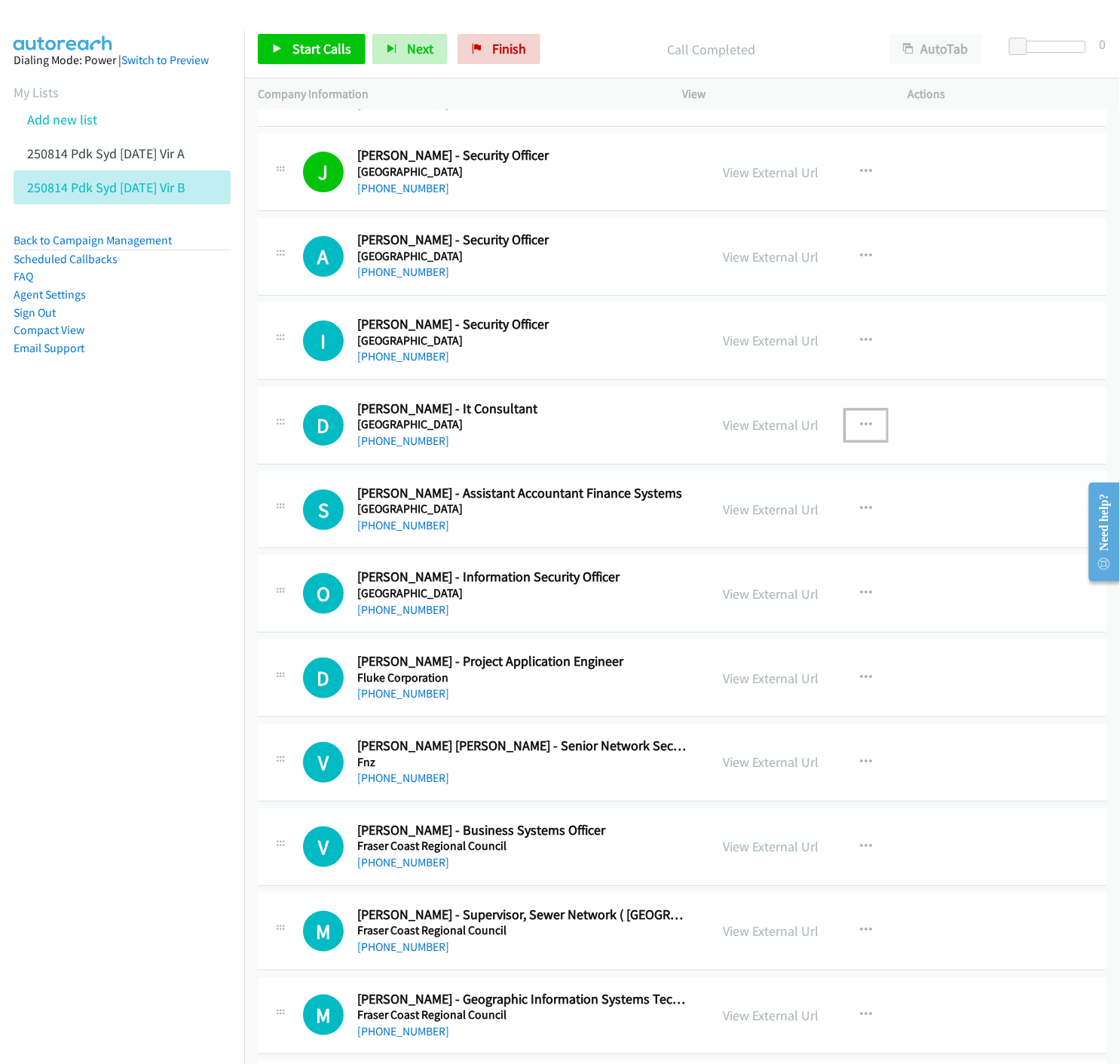
click at [860, 426] on icon "button" at bounding box center [865, 425] width 12 height 12
click at [699, 523] on icon at bounding box center [704, 524] width 10 height 10
click at [281, 51] on icon at bounding box center [277, 49] width 10 height 10
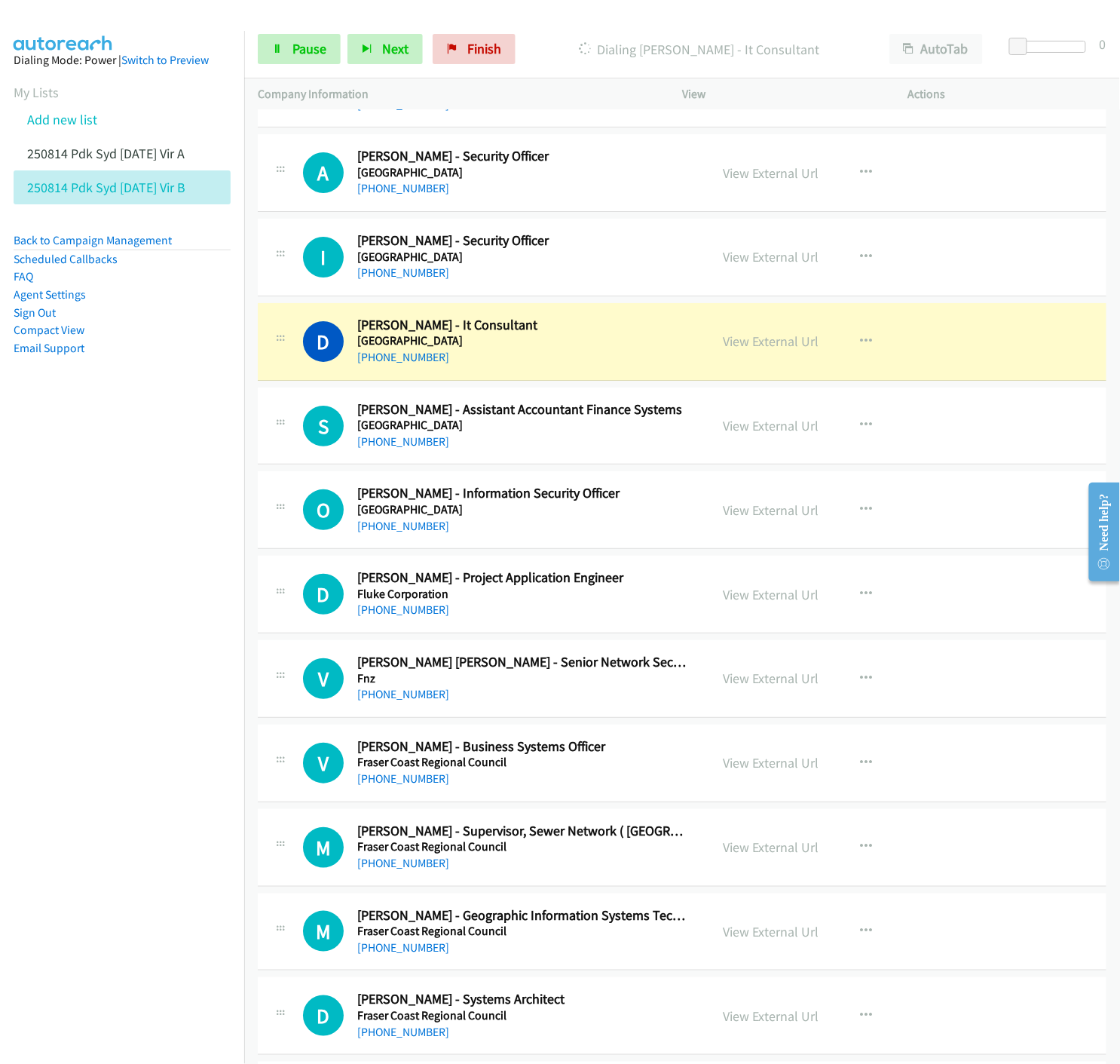
scroll to position [3351, 0]
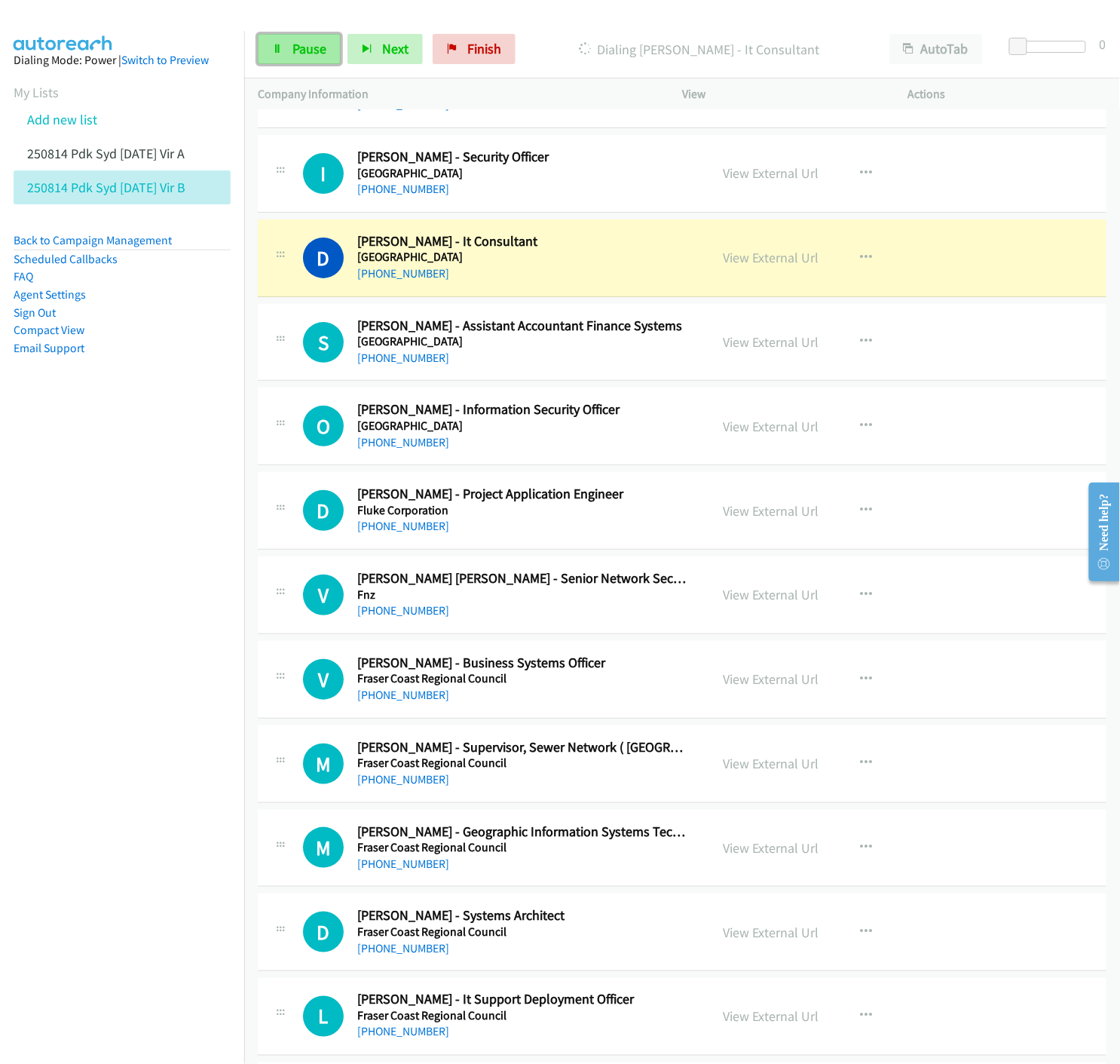
click at [309, 51] on span "Pause" at bounding box center [309, 49] width 34 height 18
click at [754, 263] on link "View External Url" at bounding box center [770, 258] width 96 height 18
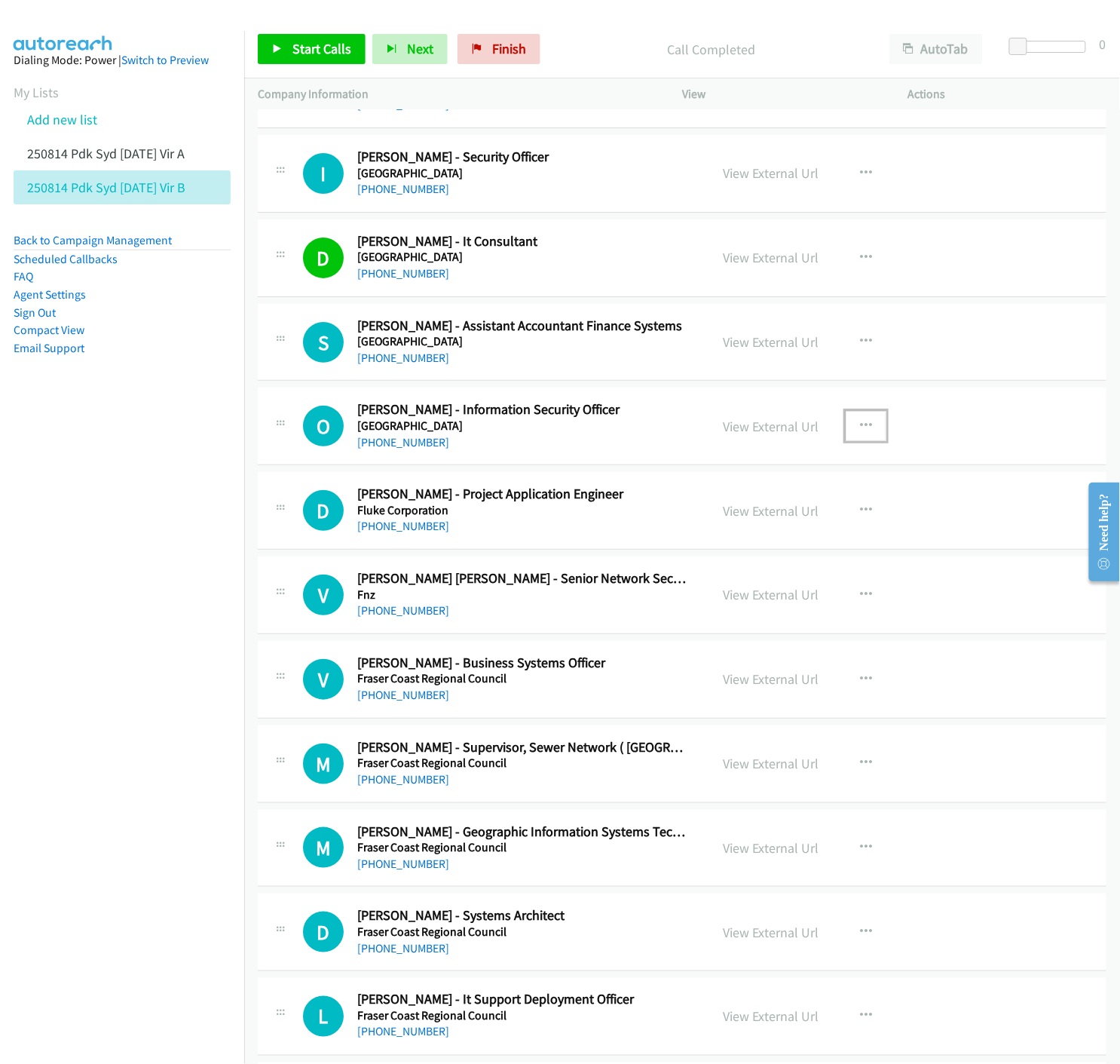
click at [865, 428] on button "button" at bounding box center [865, 426] width 41 height 31
click at [699, 526] on icon at bounding box center [704, 525] width 10 height 10
click at [266, 55] on link "Start Calls" at bounding box center [312, 49] width 108 height 31
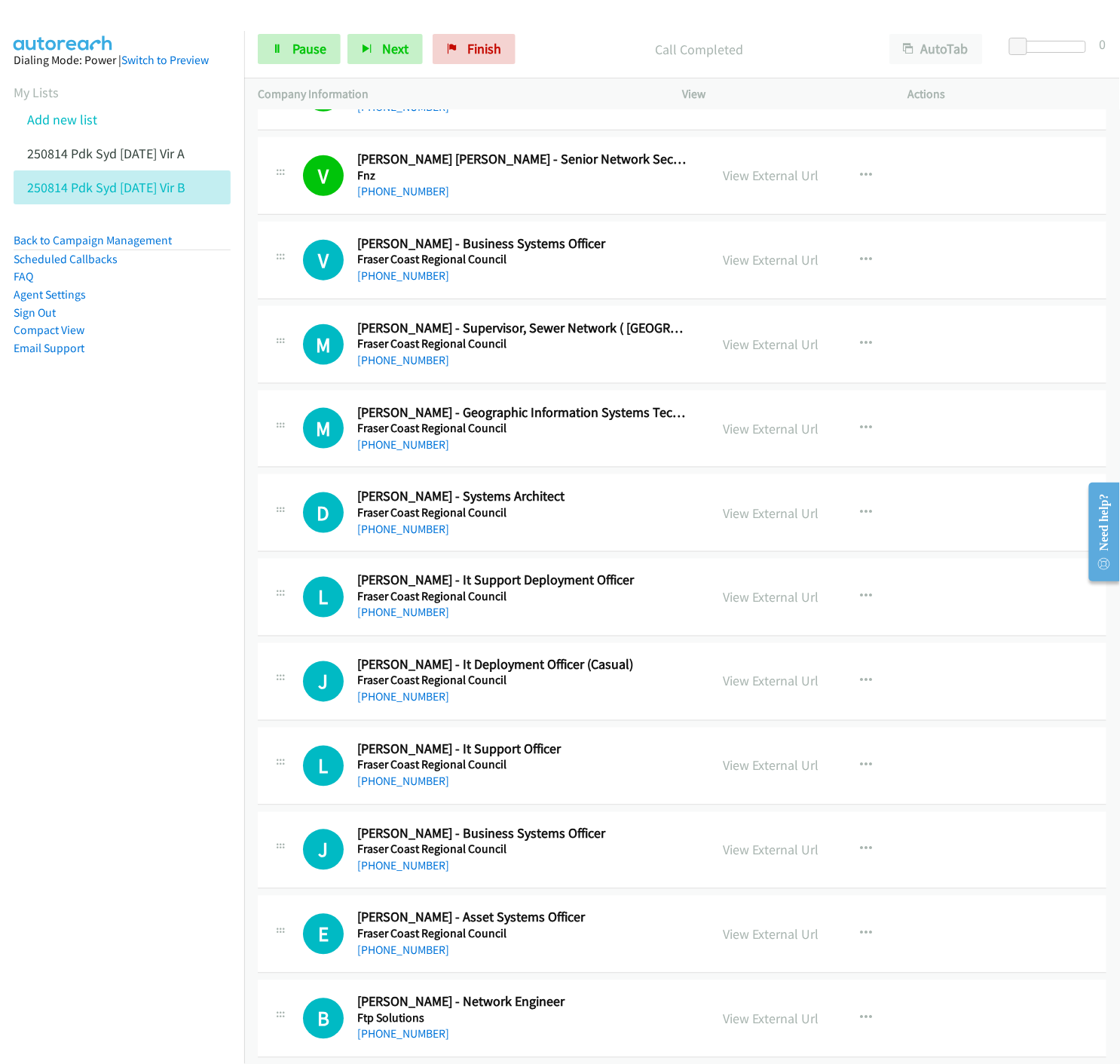
scroll to position [3854, 0]
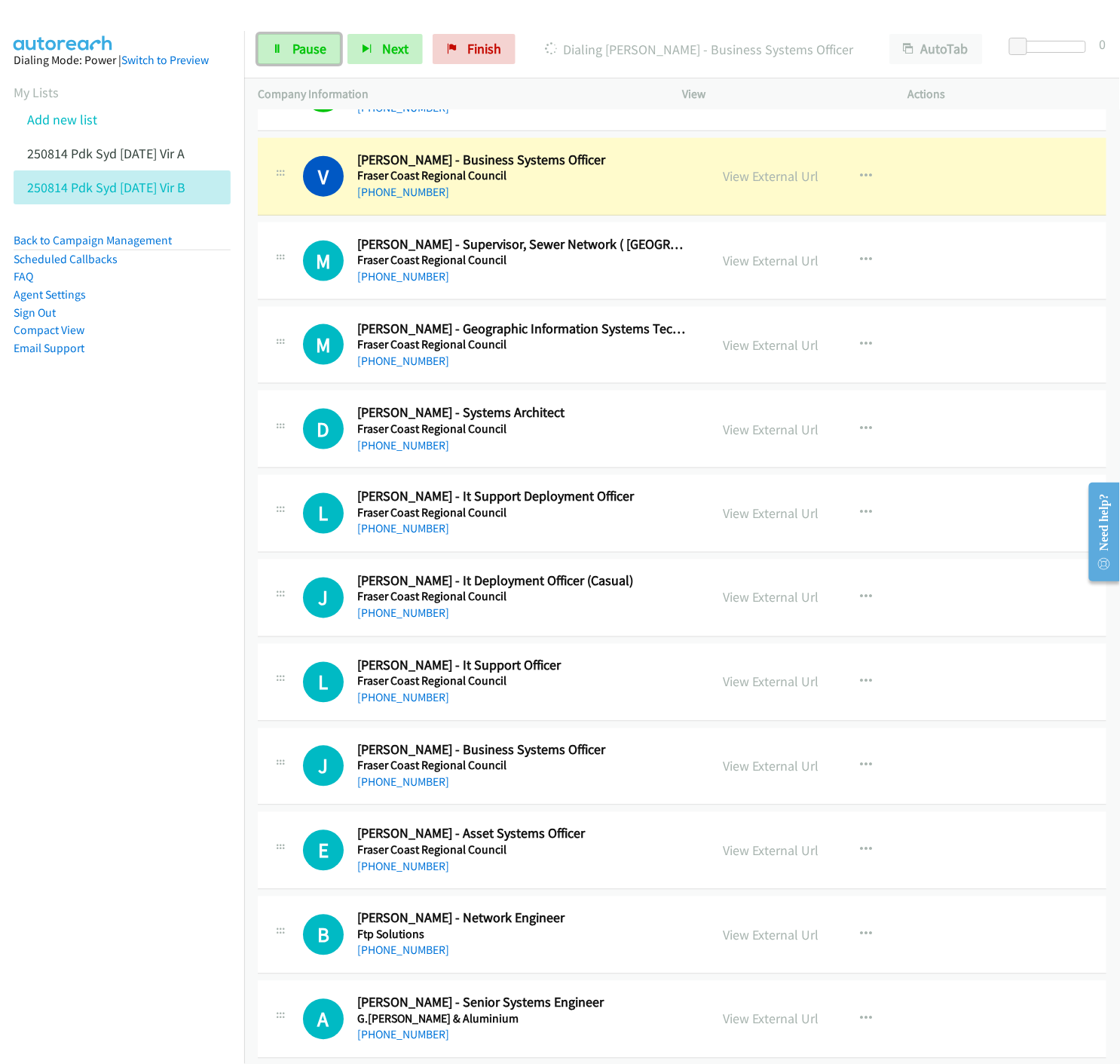
drag, startPoint x: 296, startPoint y: 54, endPoint x: 208, endPoint y: 219, distance: 187.0
click at [296, 54] on span "Pause" at bounding box center [309, 49] width 34 height 18
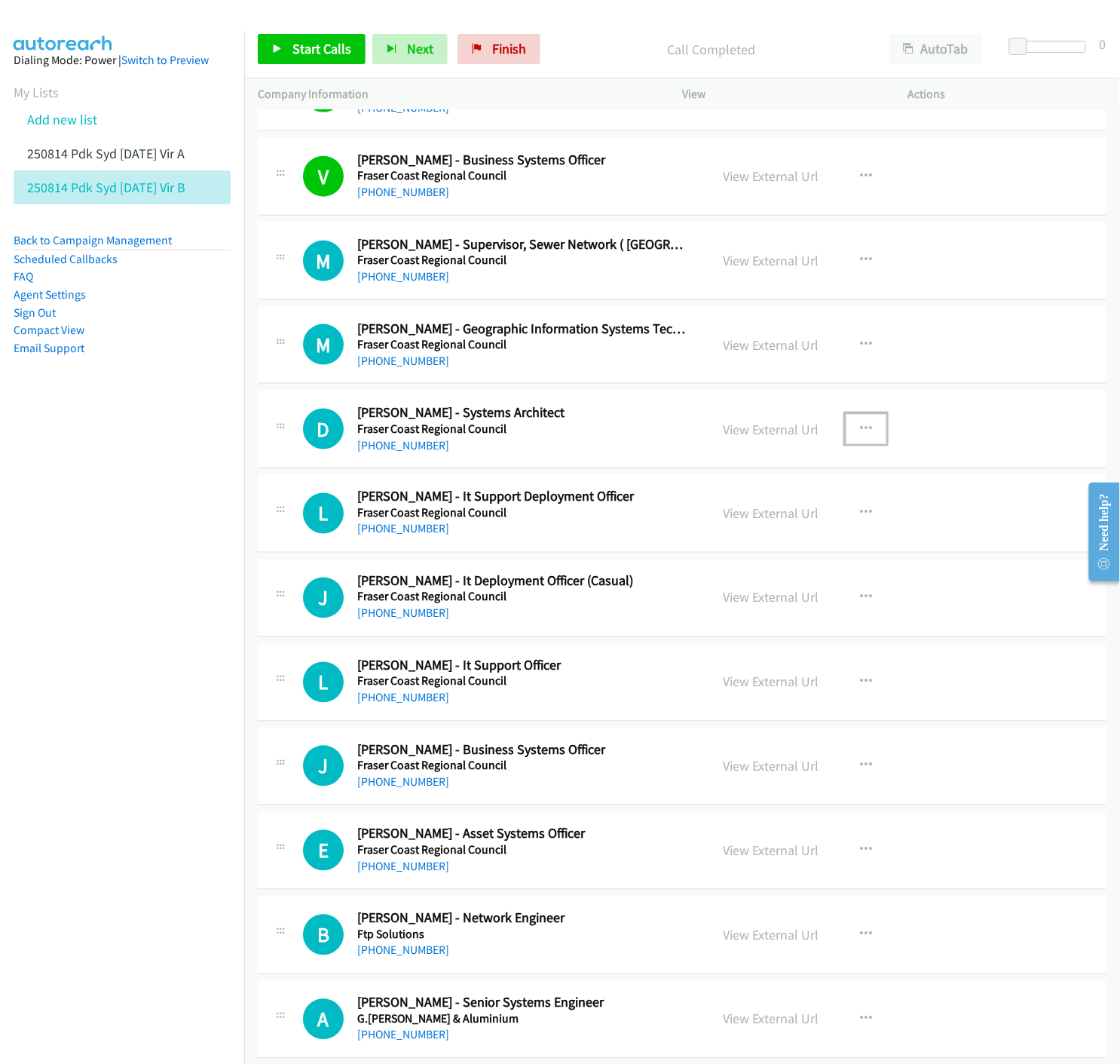
click at [860, 434] on icon "button" at bounding box center [865, 429] width 12 height 12
click at [699, 529] on icon at bounding box center [704, 528] width 10 height 10
click at [279, 42] on link "Start Calls" at bounding box center [312, 49] width 108 height 31
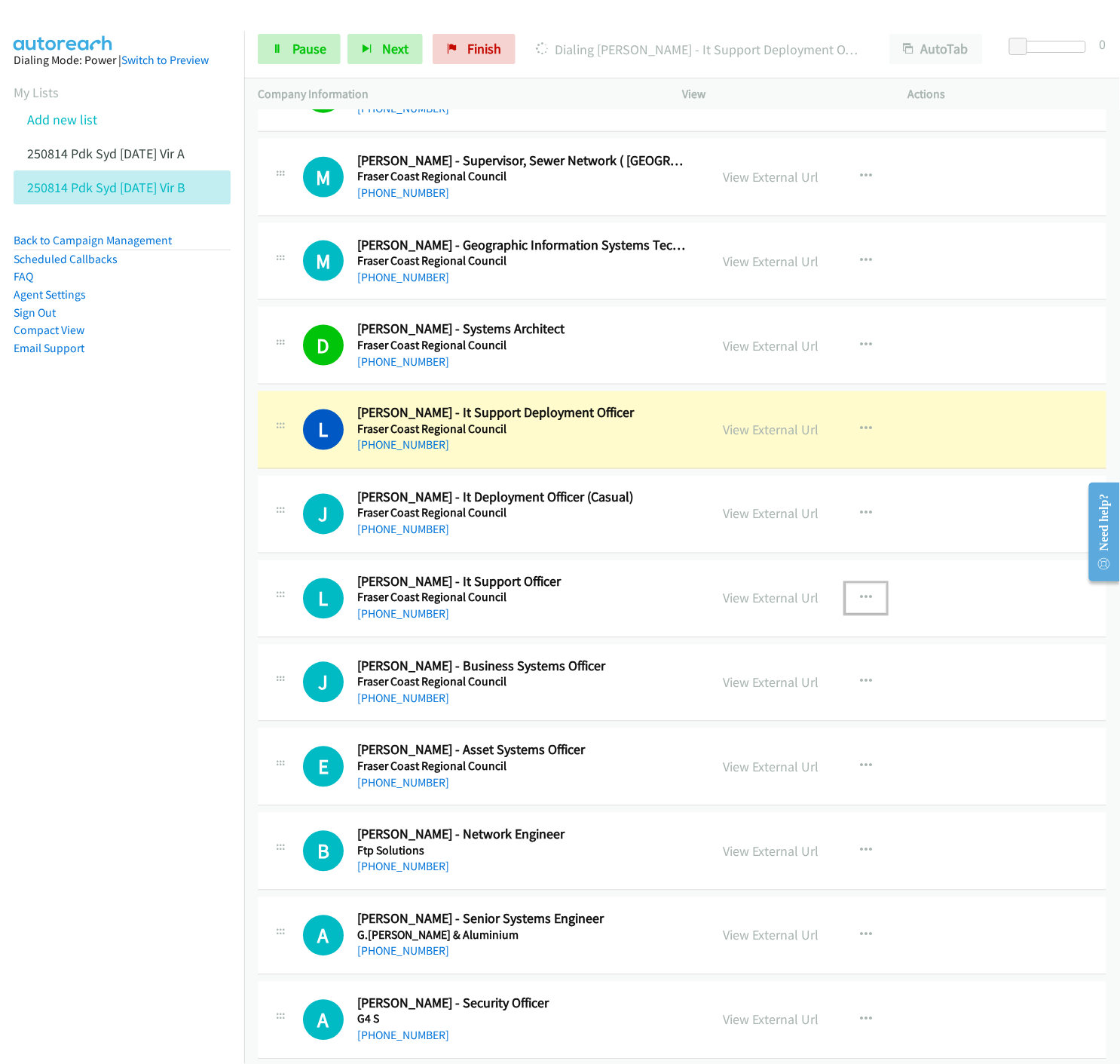
click at [860, 597] on icon "button" at bounding box center [865, 598] width 12 height 12
click at [699, 698] on icon at bounding box center [704, 697] width 10 height 10
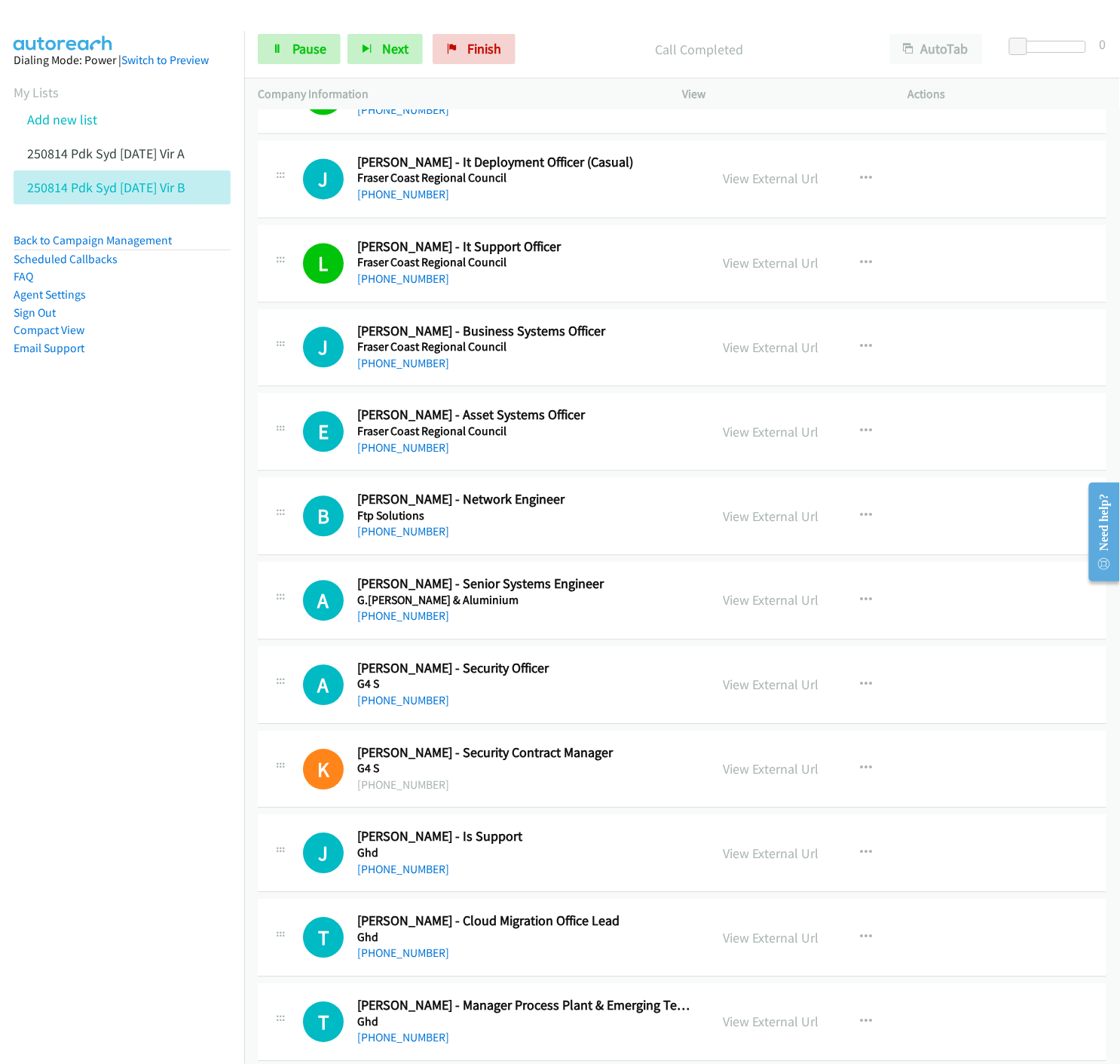
scroll to position [4356, 0]
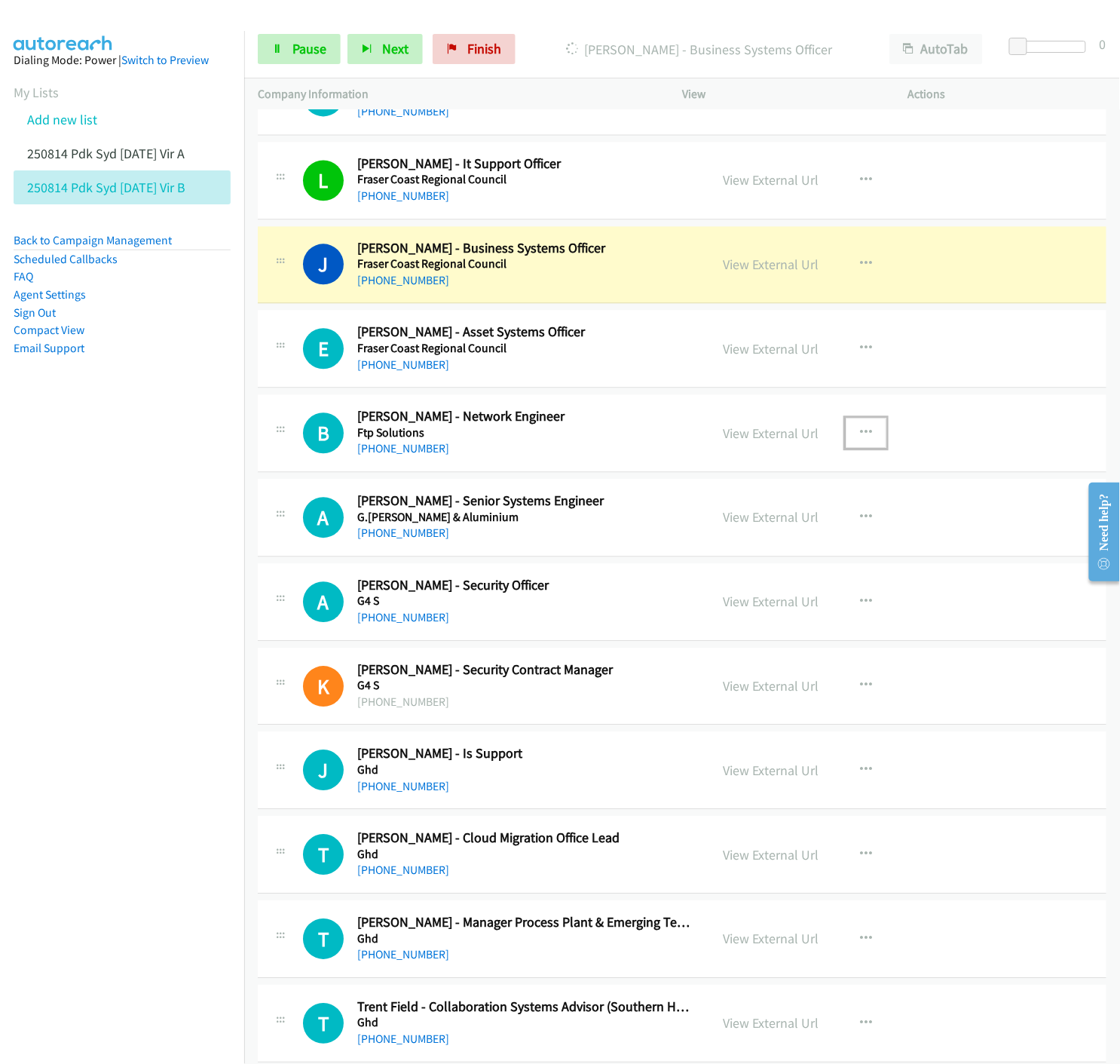
click at [861, 431] on icon "button" at bounding box center [865, 432] width 12 height 12
click at [699, 531] on icon at bounding box center [704, 532] width 10 height 10
click at [279, 58] on link "Pause" at bounding box center [299, 49] width 83 height 31
click at [764, 271] on link "View External Url" at bounding box center [770, 264] width 96 height 18
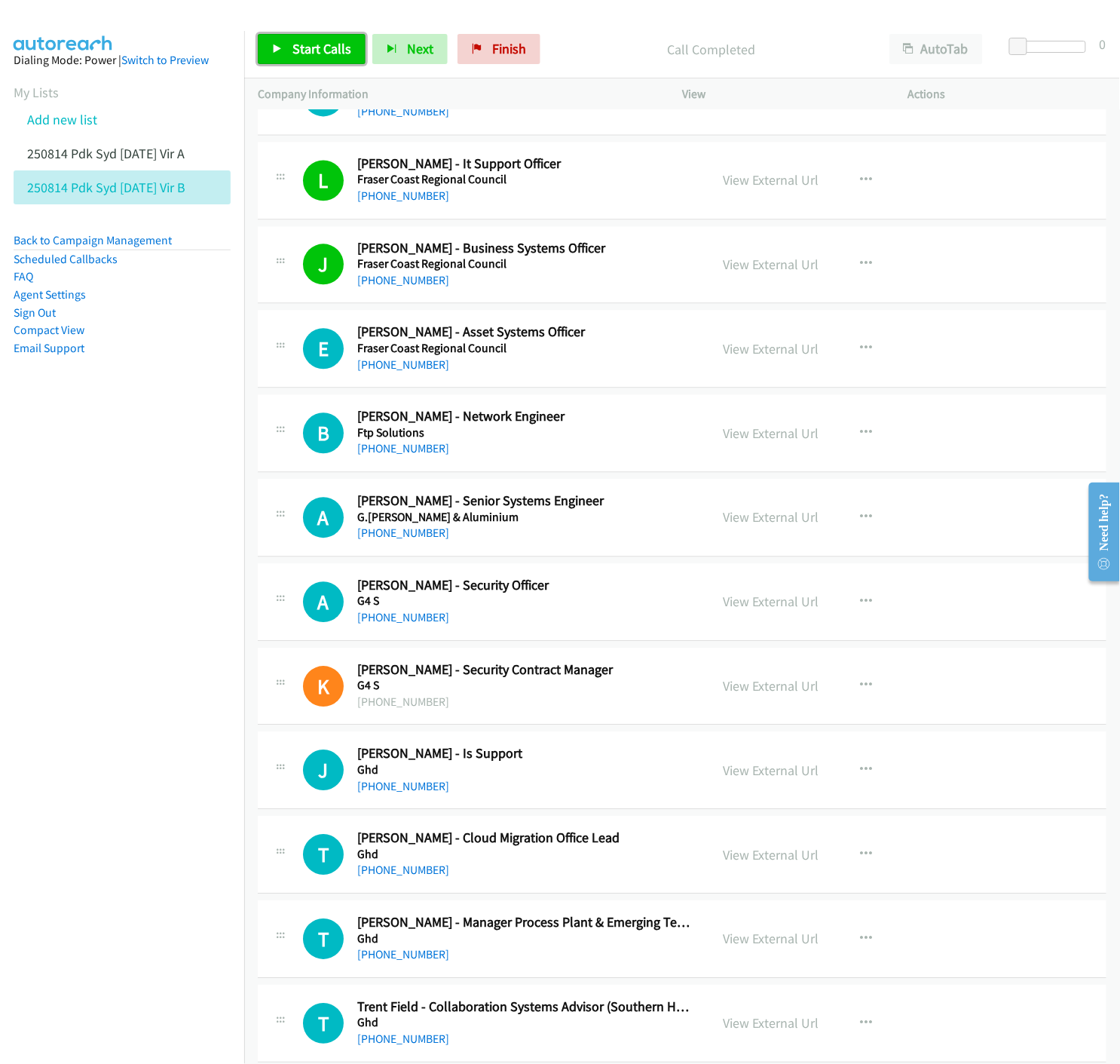
click at [289, 55] on link "Start Calls" at bounding box center [312, 49] width 108 height 31
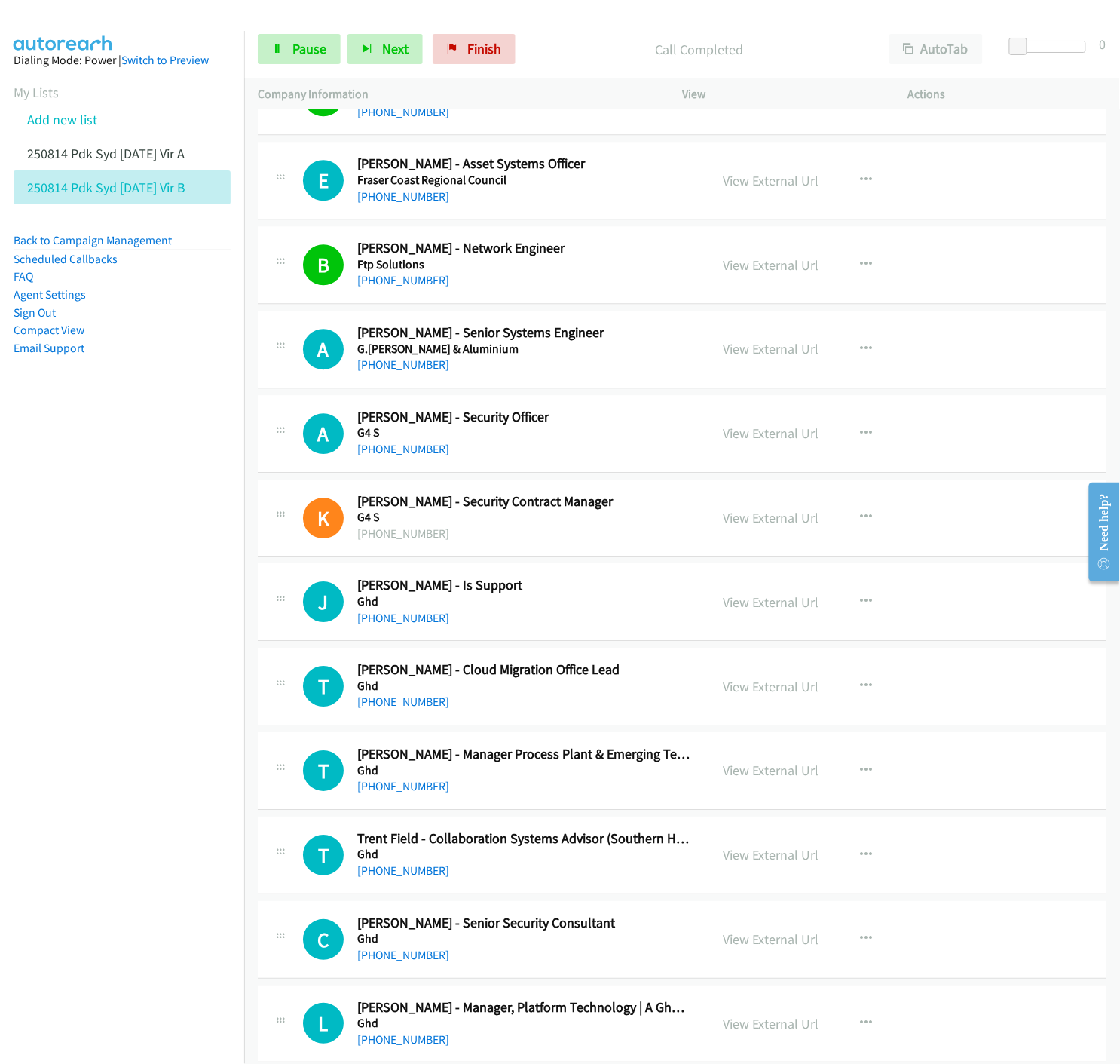
scroll to position [4608, 0]
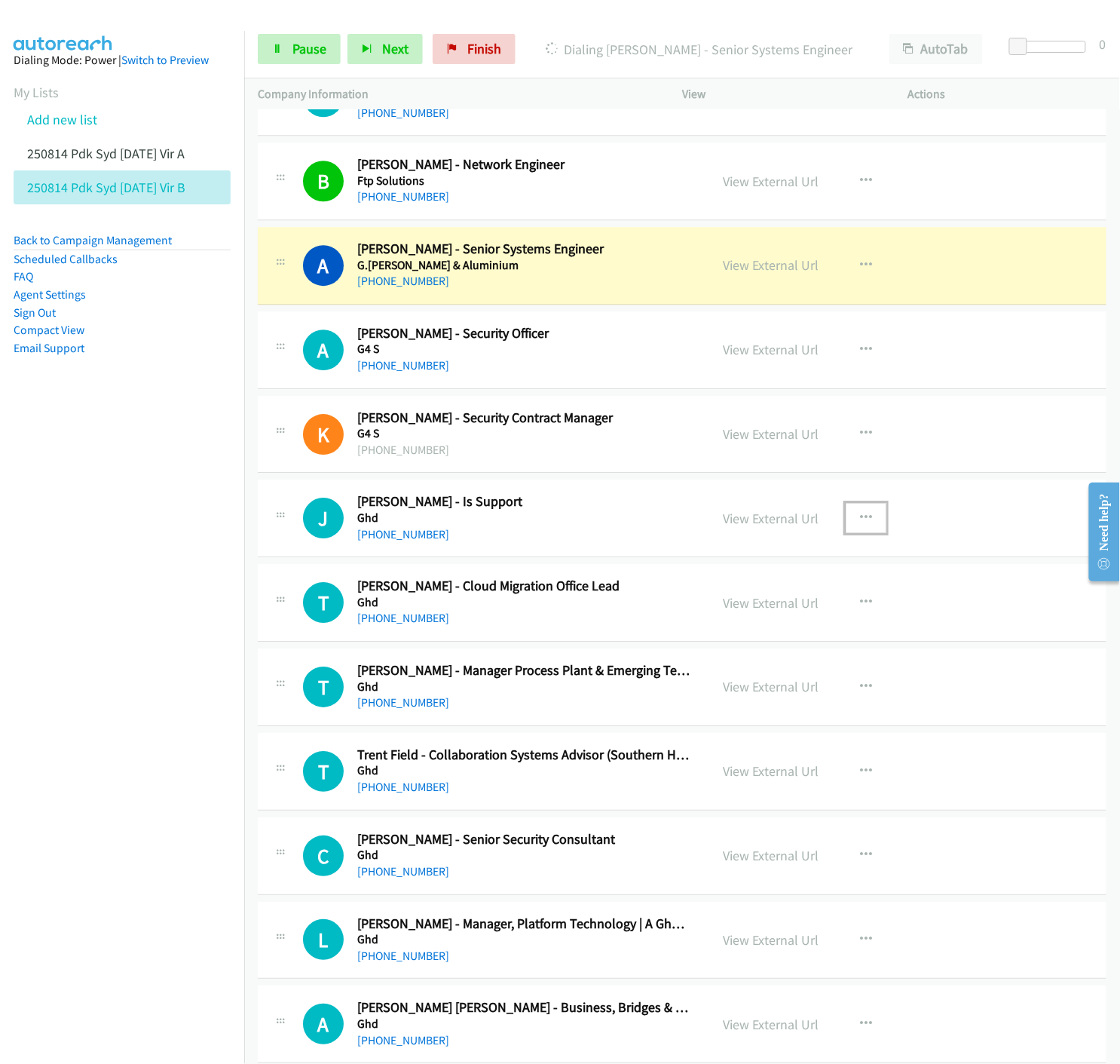
click at [860, 518] on icon "button" at bounding box center [865, 518] width 12 height 12
click at [699, 621] on icon at bounding box center [704, 617] width 10 height 10
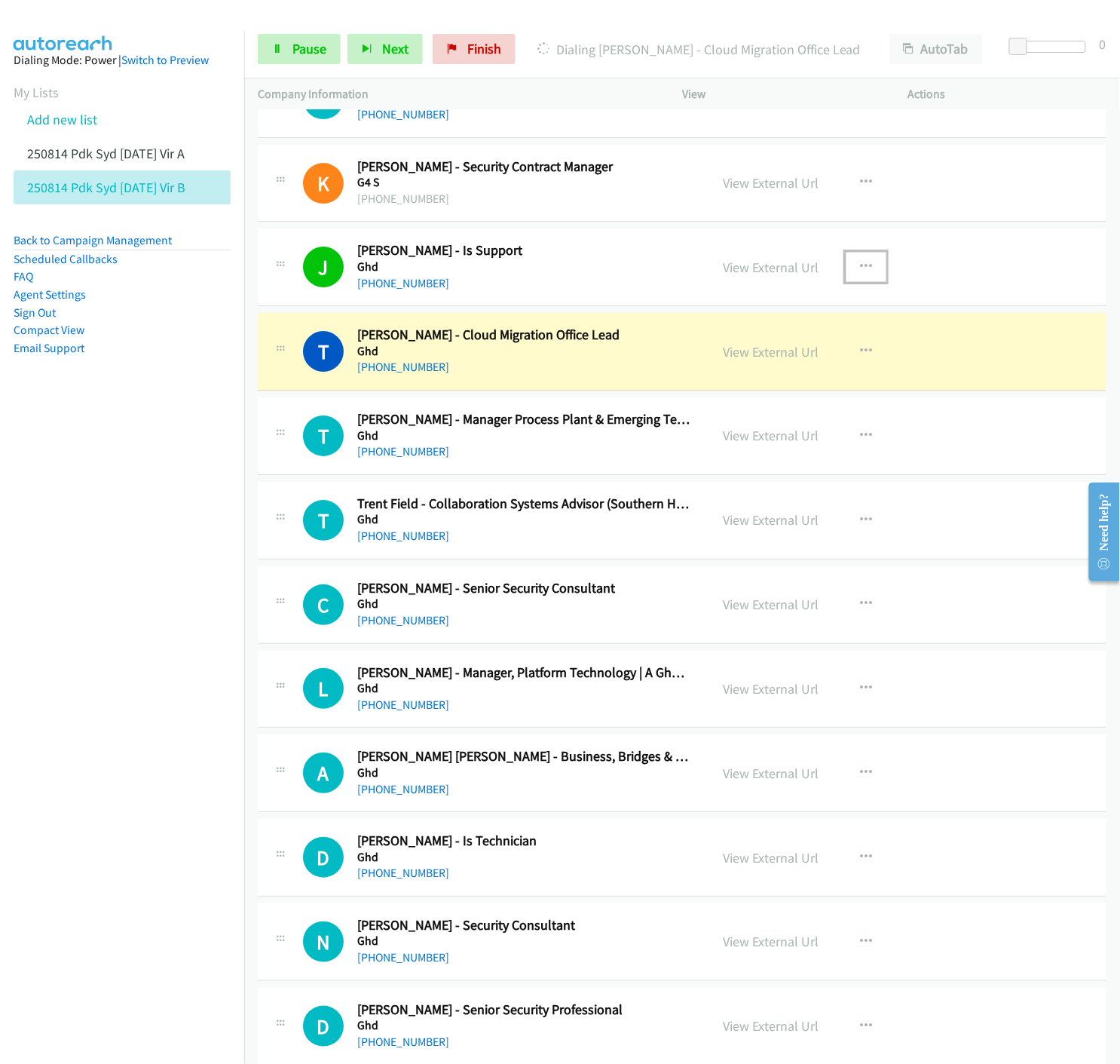
scroll to position [4943, 0]
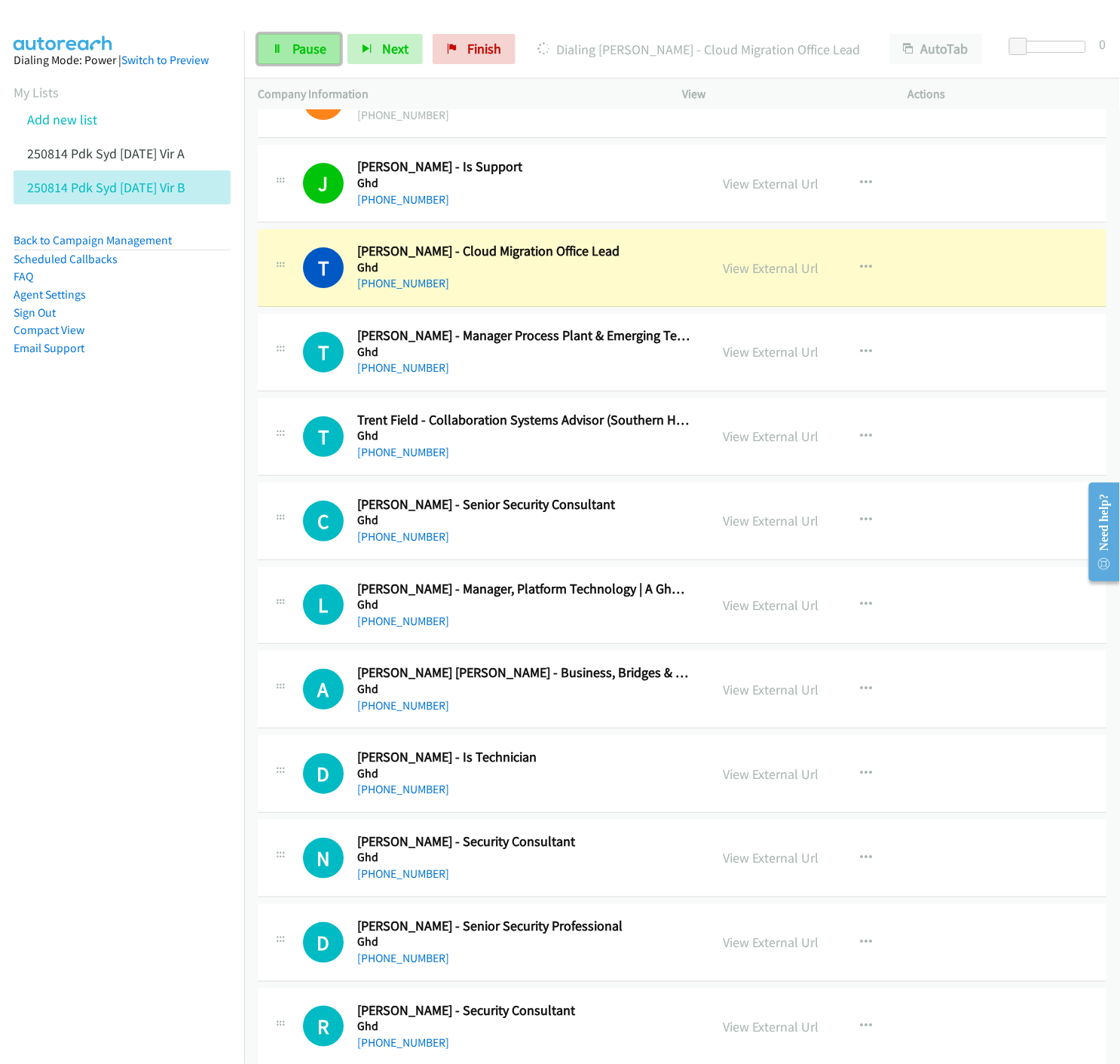
click at [268, 51] on link "Pause" at bounding box center [299, 49] width 83 height 31
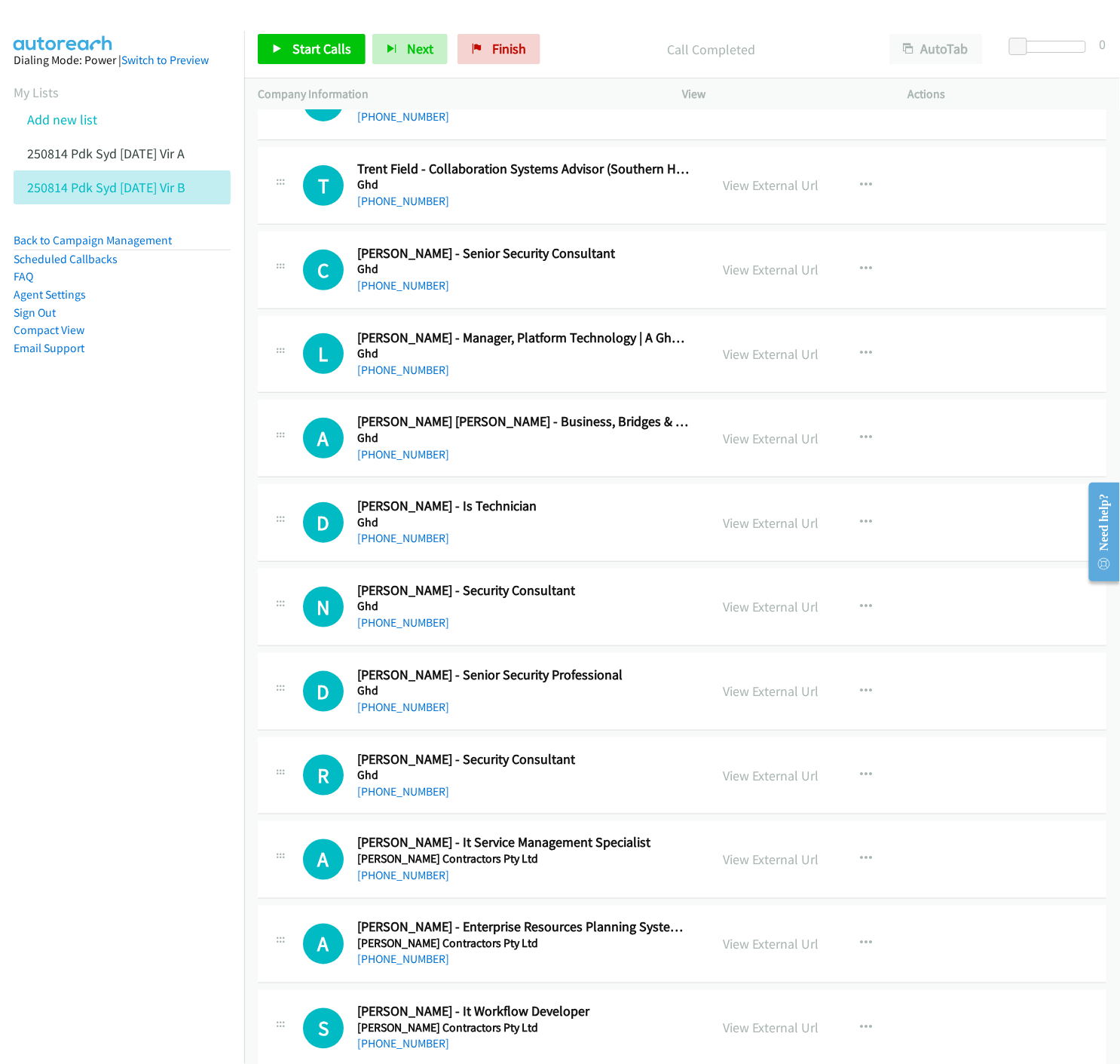
scroll to position [5277, 0]
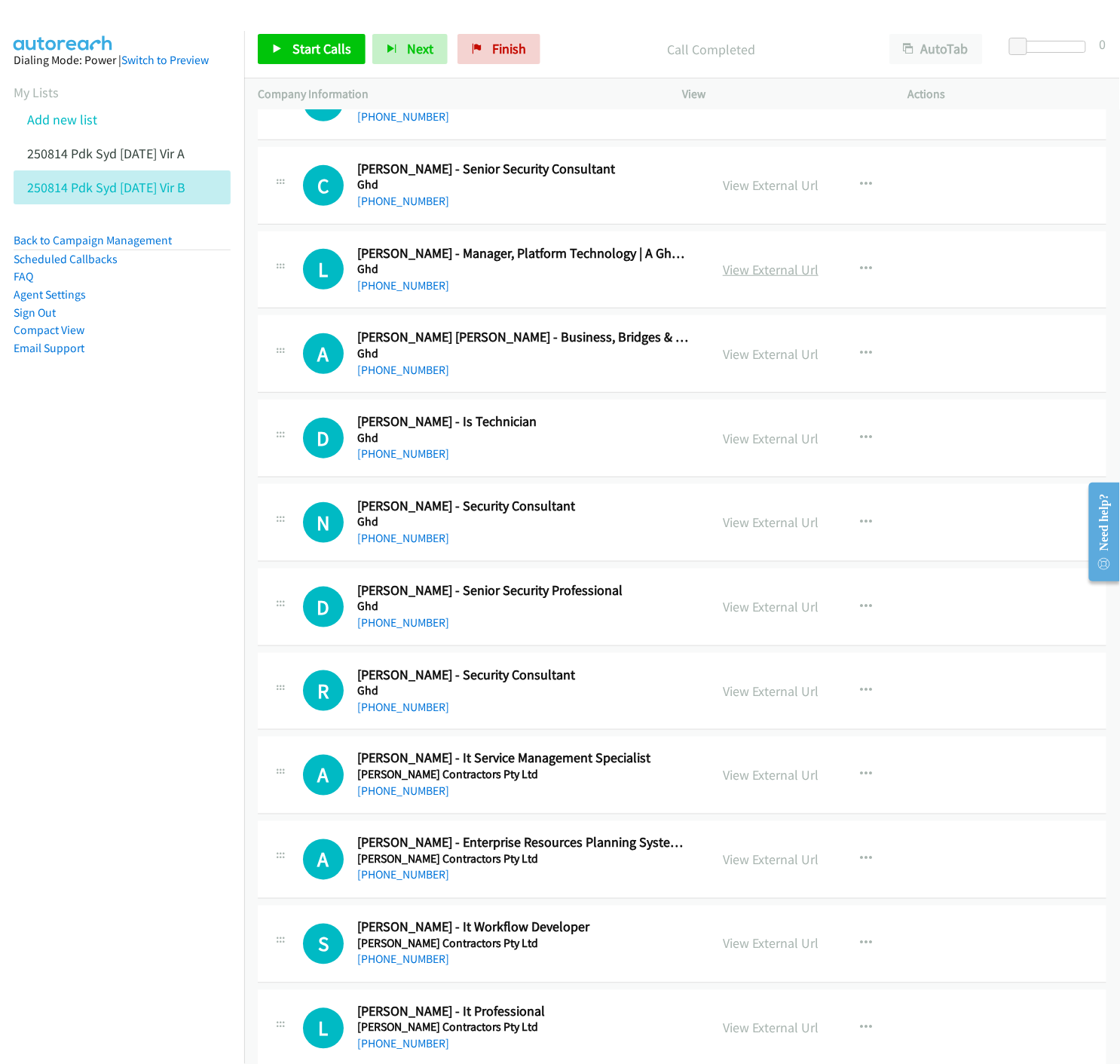
click at [765, 277] on link "View External Url" at bounding box center [770, 270] width 96 height 18
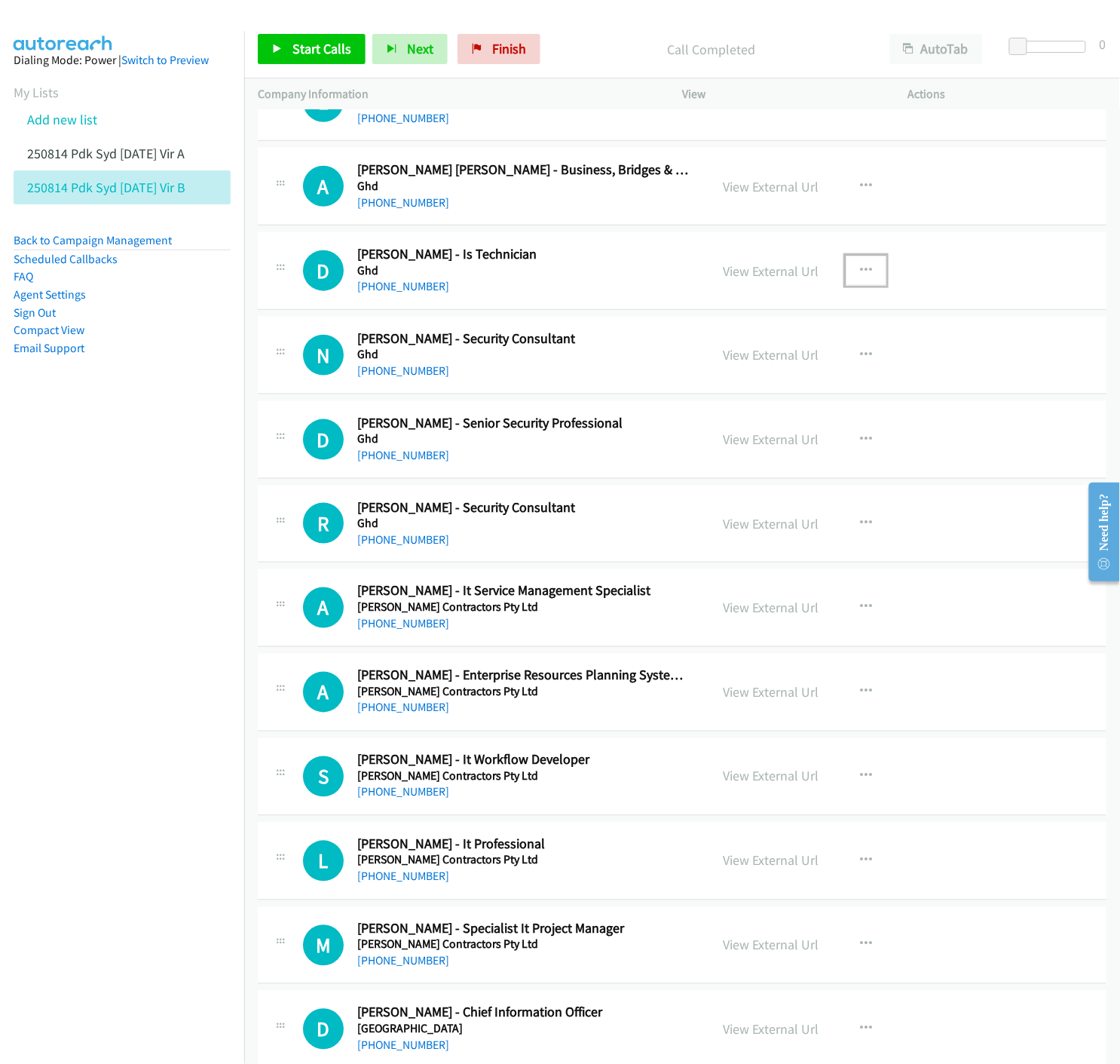
click at [860, 271] on icon "button" at bounding box center [865, 271] width 12 height 12
click at [699, 369] on icon at bounding box center [704, 369] width 10 height 10
click at [273, 54] on icon at bounding box center [277, 49] width 10 height 10
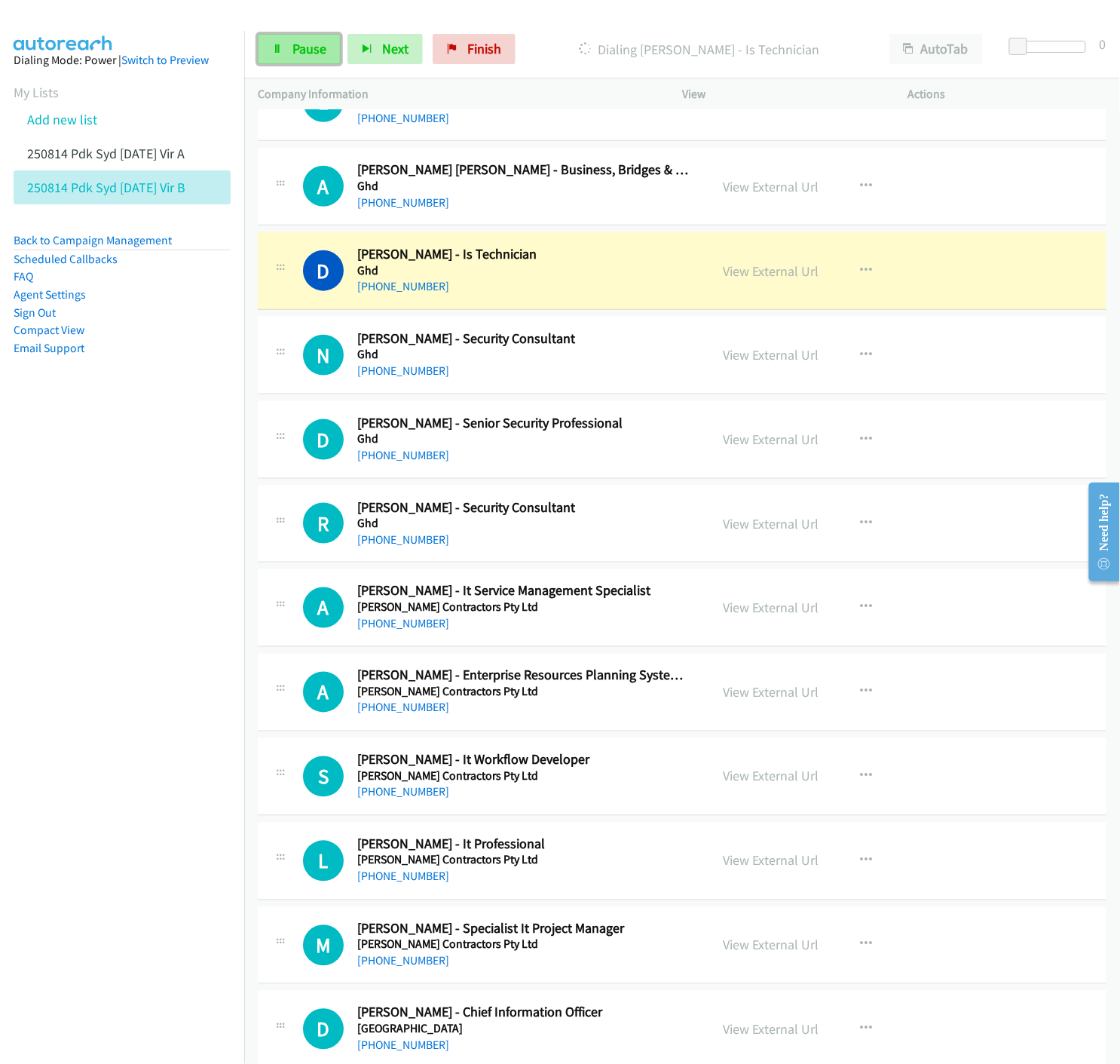
click at [306, 45] on span "Pause" at bounding box center [309, 49] width 34 height 18
click at [751, 271] on link "View External Url" at bounding box center [770, 271] width 96 height 18
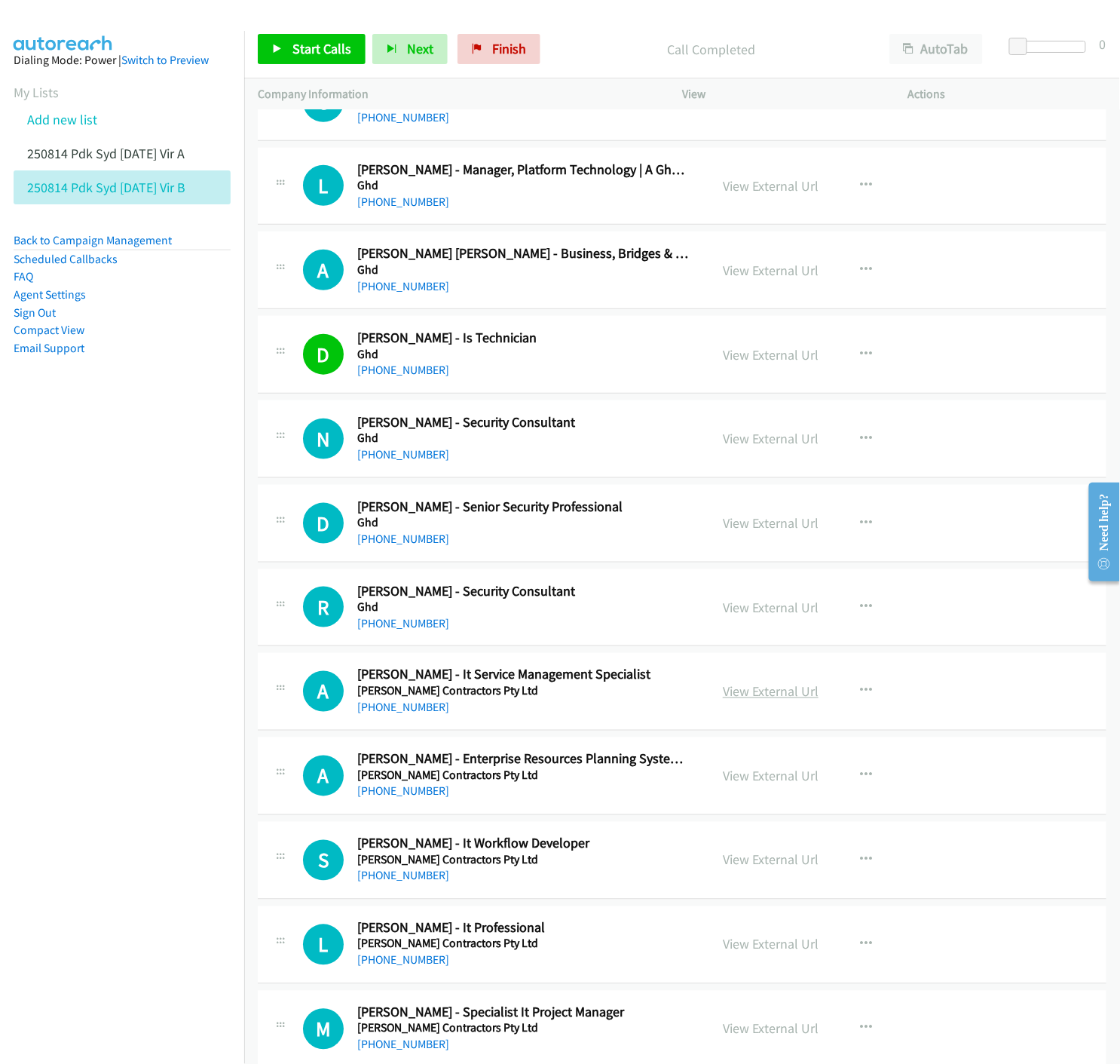
scroll to position [5277, 0]
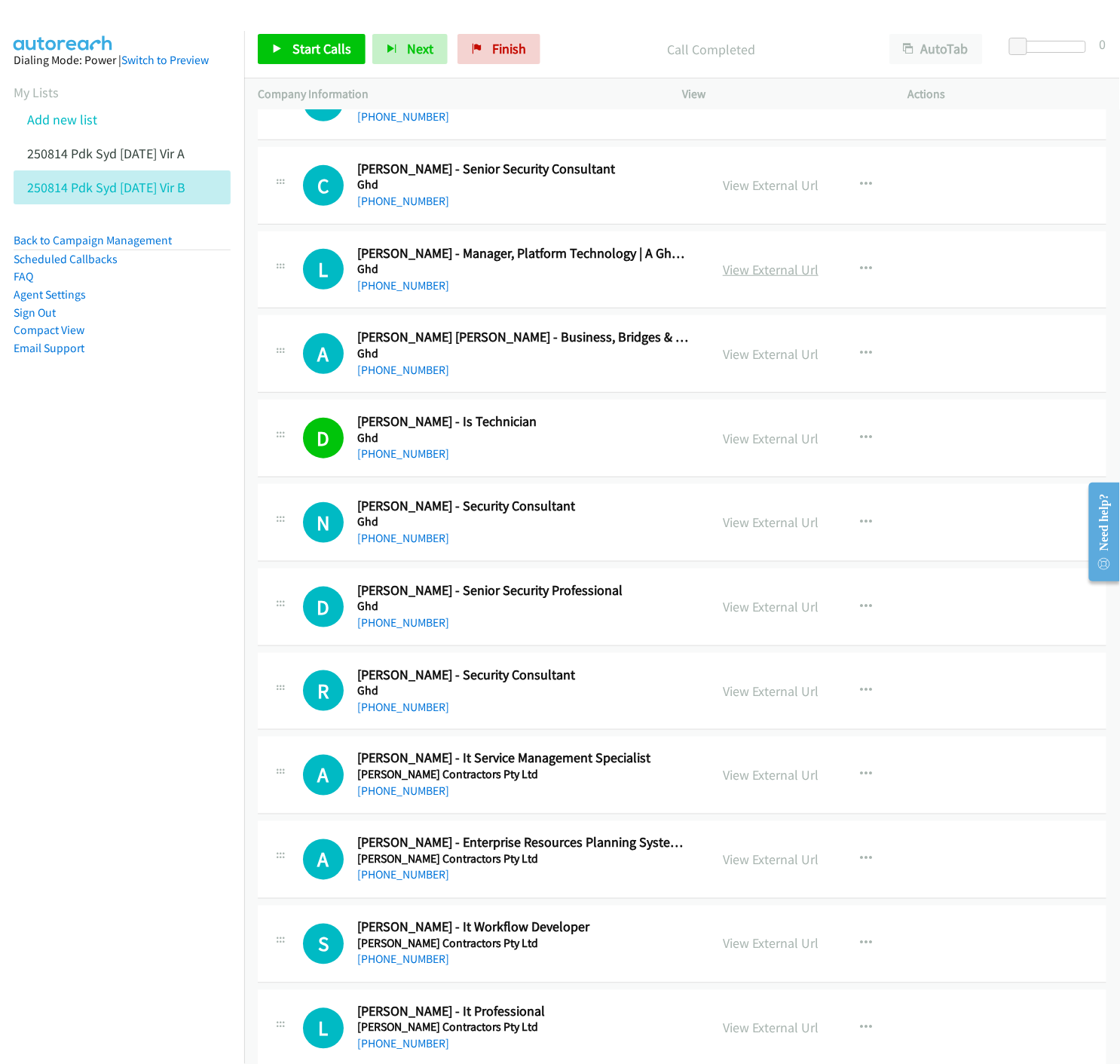
click at [747, 270] on link "View External Url" at bounding box center [770, 270] width 96 height 18
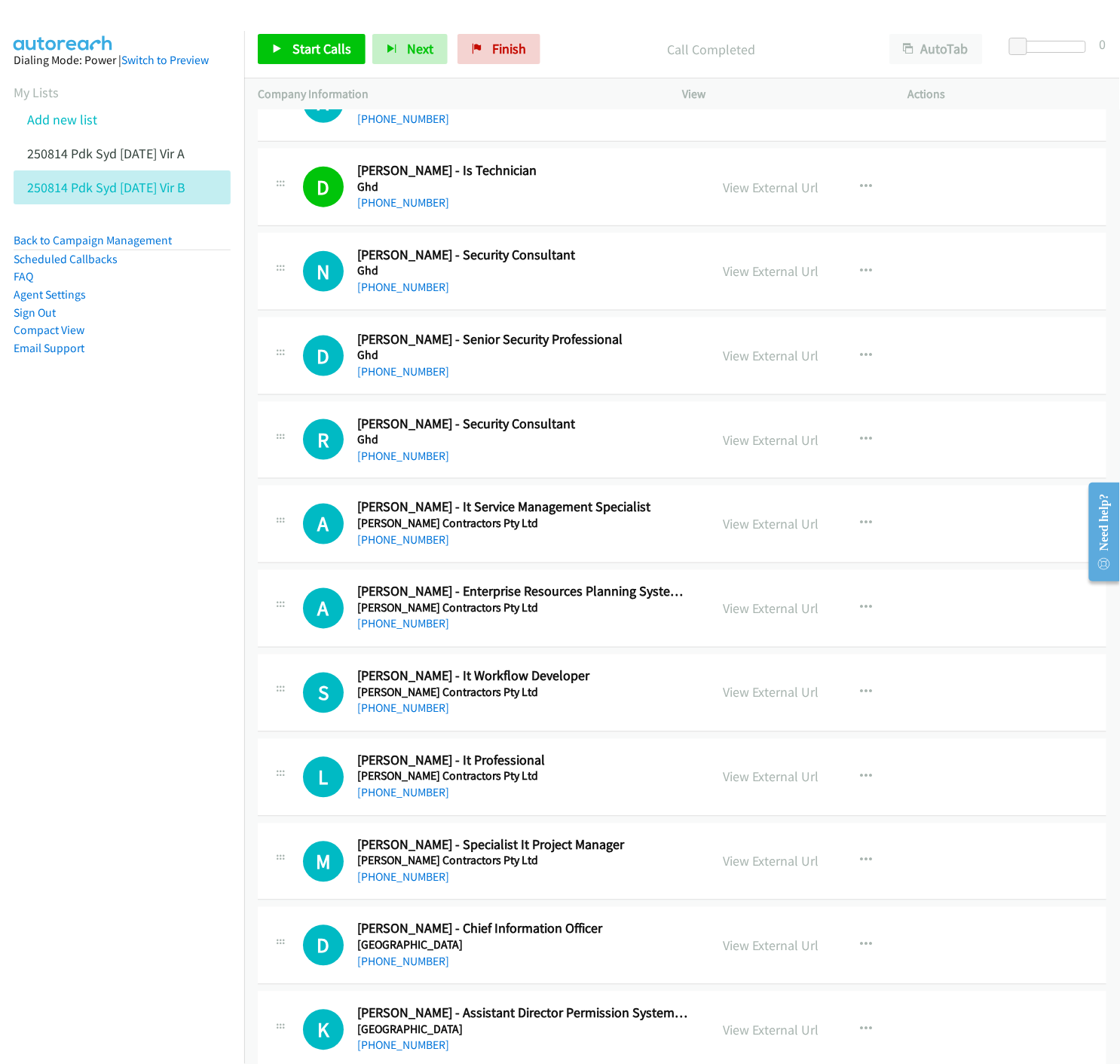
scroll to position [5697, 0]
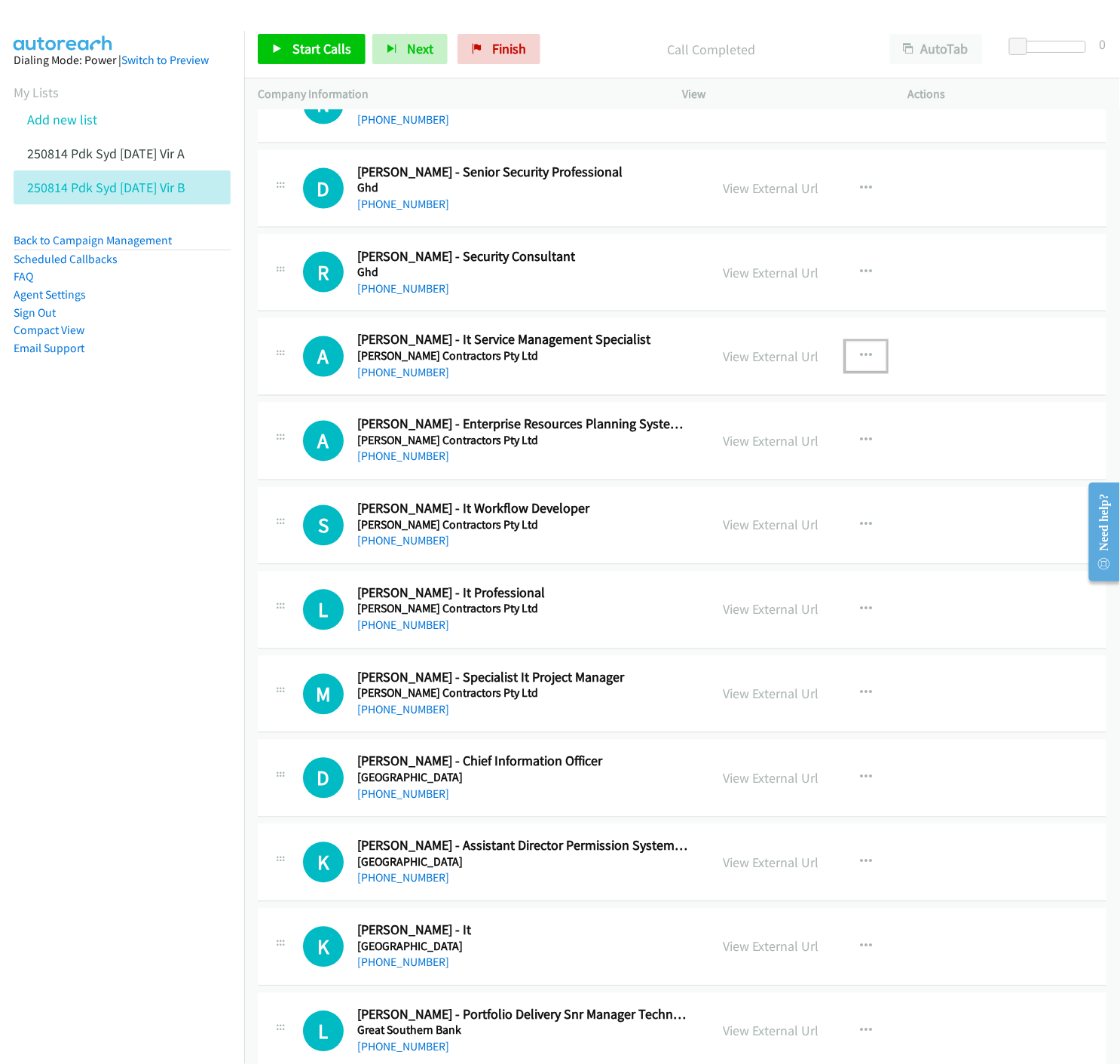
click at [860, 360] on icon "button" at bounding box center [865, 357] width 12 height 12
click at [699, 456] on icon at bounding box center [704, 455] width 10 height 10
click at [275, 49] on icon at bounding box center [277, 49] width 10 height 10
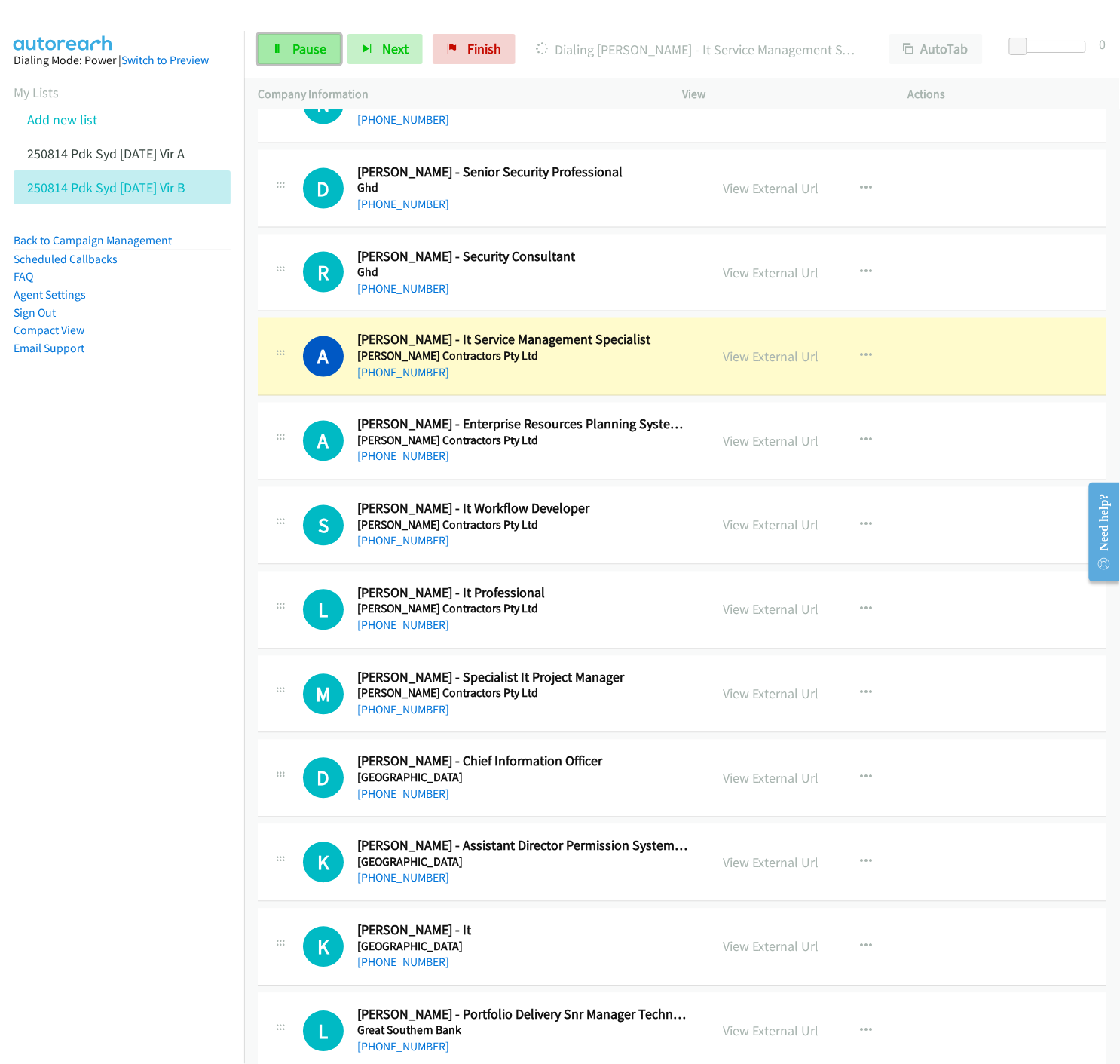
click at [296, 47] on span "Pause" at bounding box center [309, 49] width 34 height 18
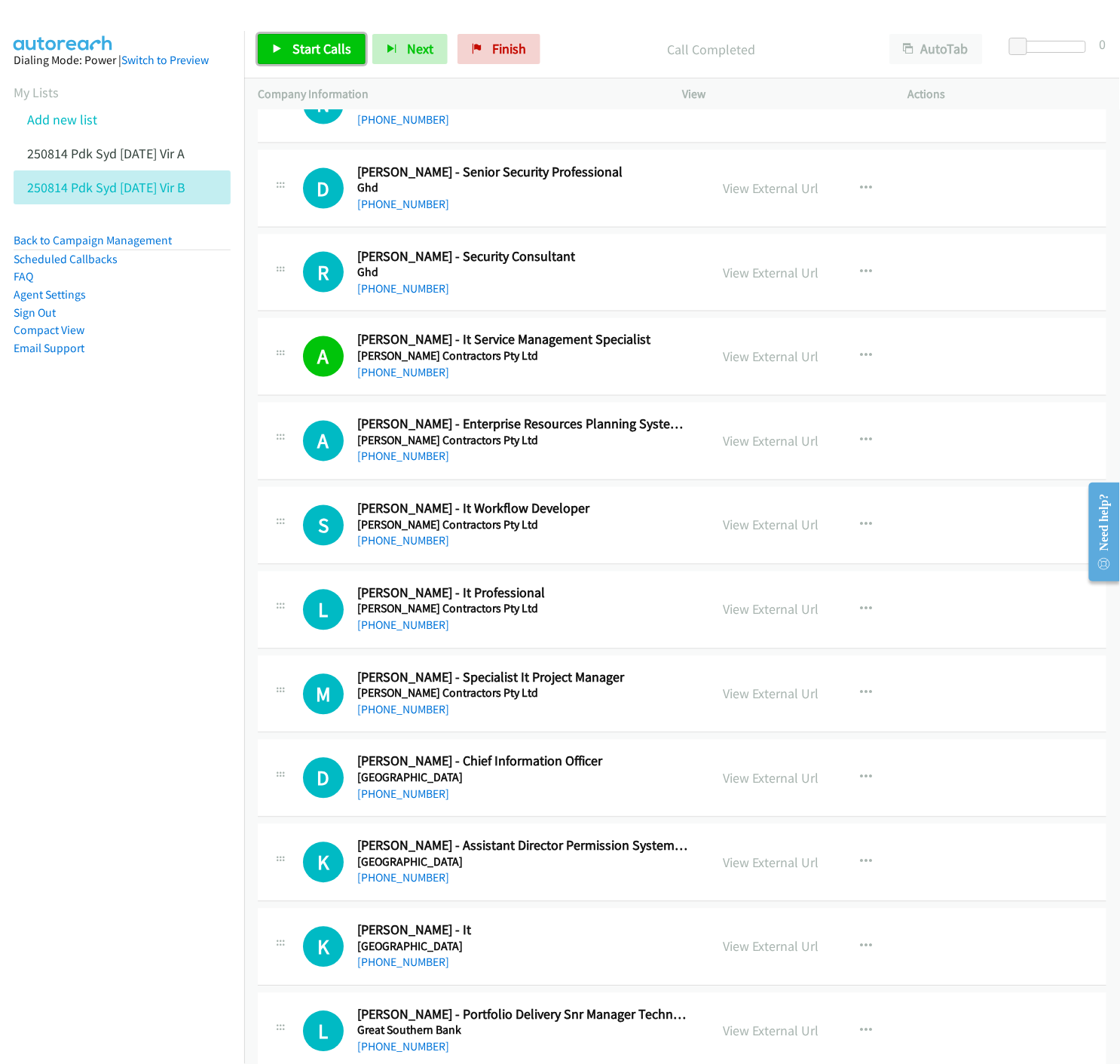
click at [287, 46] on link "Start Calls" at bounding box center [312, 49] width 108 height 31
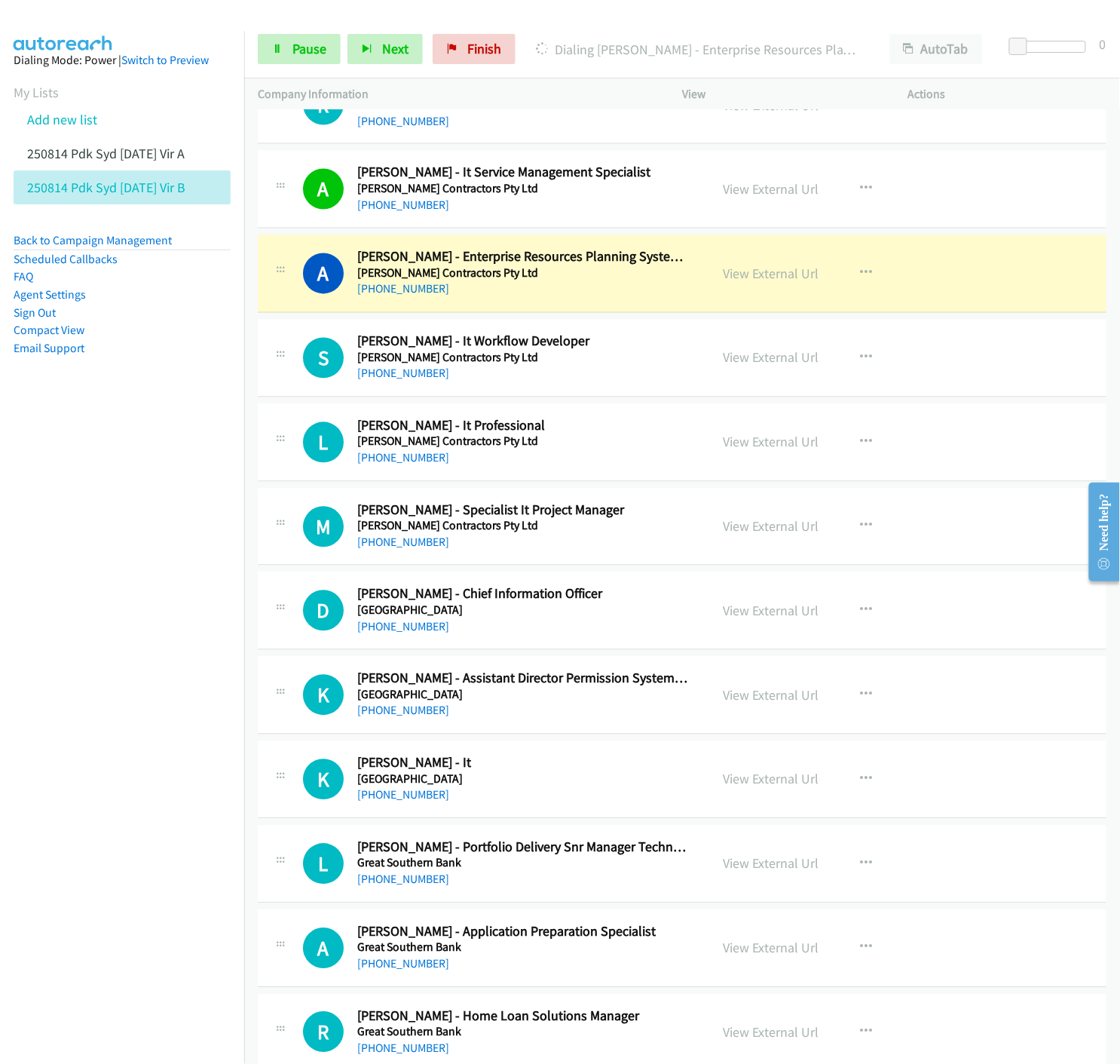
scroll to position [5947, 0]
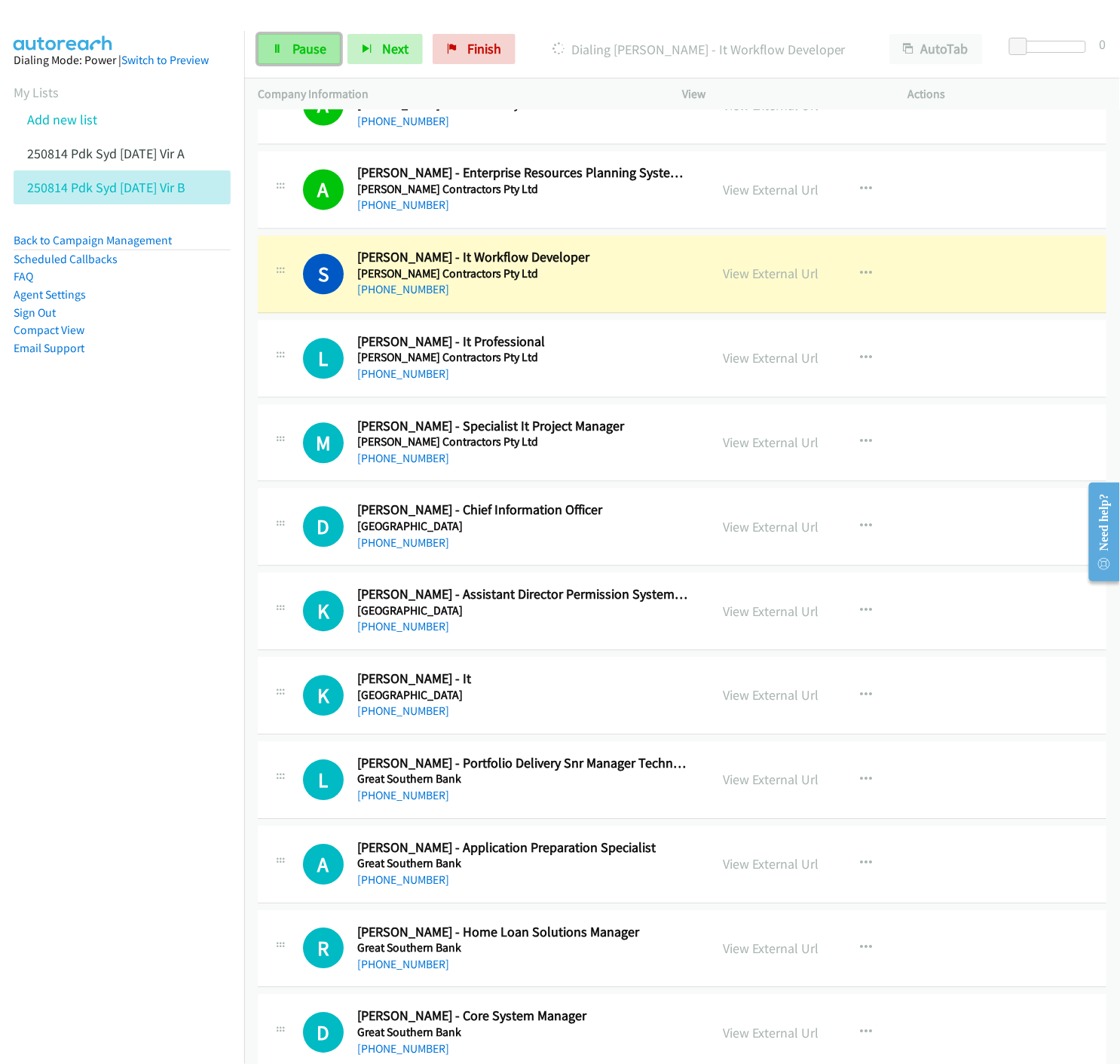
click at [298, 35] on link "Pause" at bounding box center [299, 49] width 83 height 31
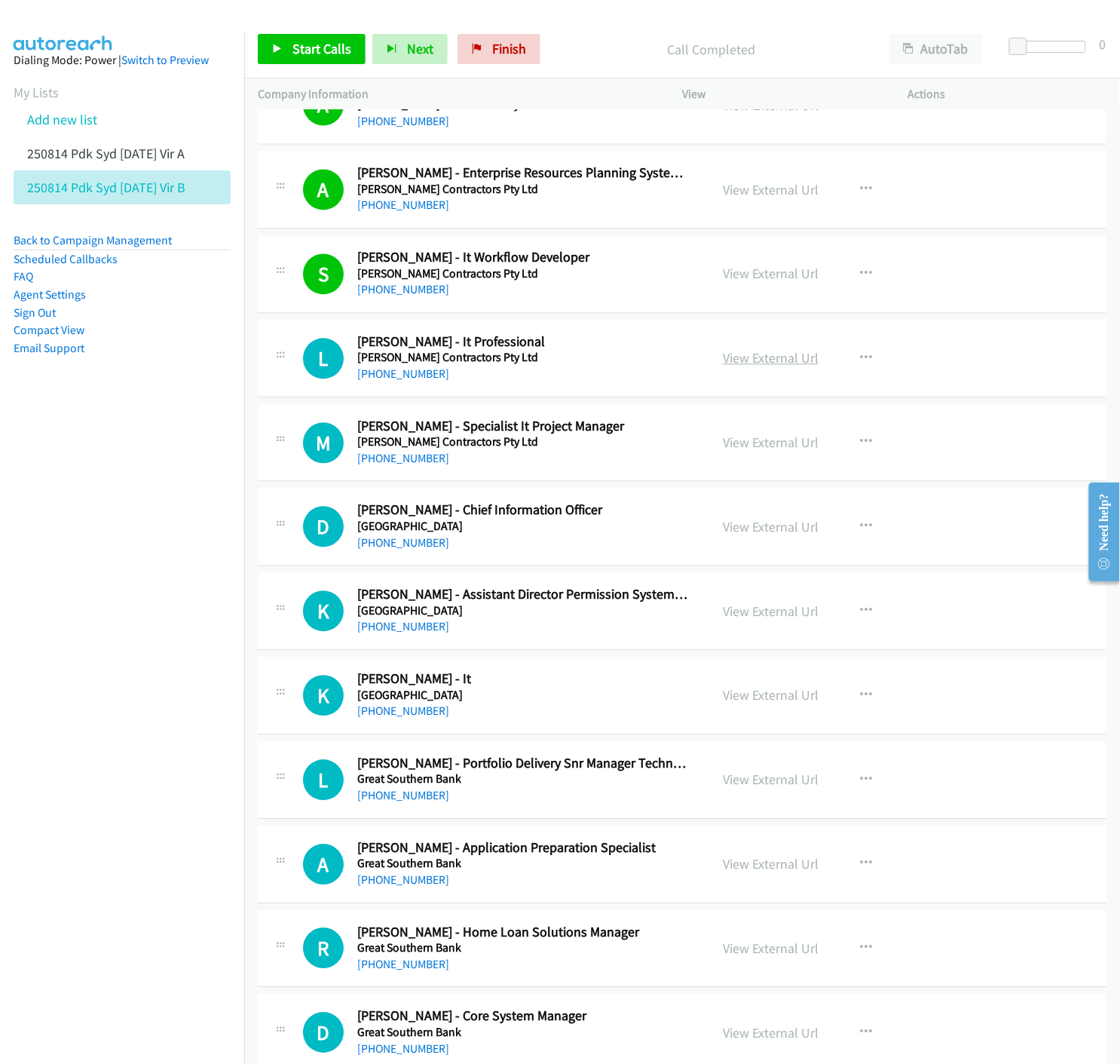
click at [778, 362] on link "View External Url" at bounding box center [770, 359] width 96 height 18
click at [276, 53] on icon at bounding box center [277, 49] width 10 height 10
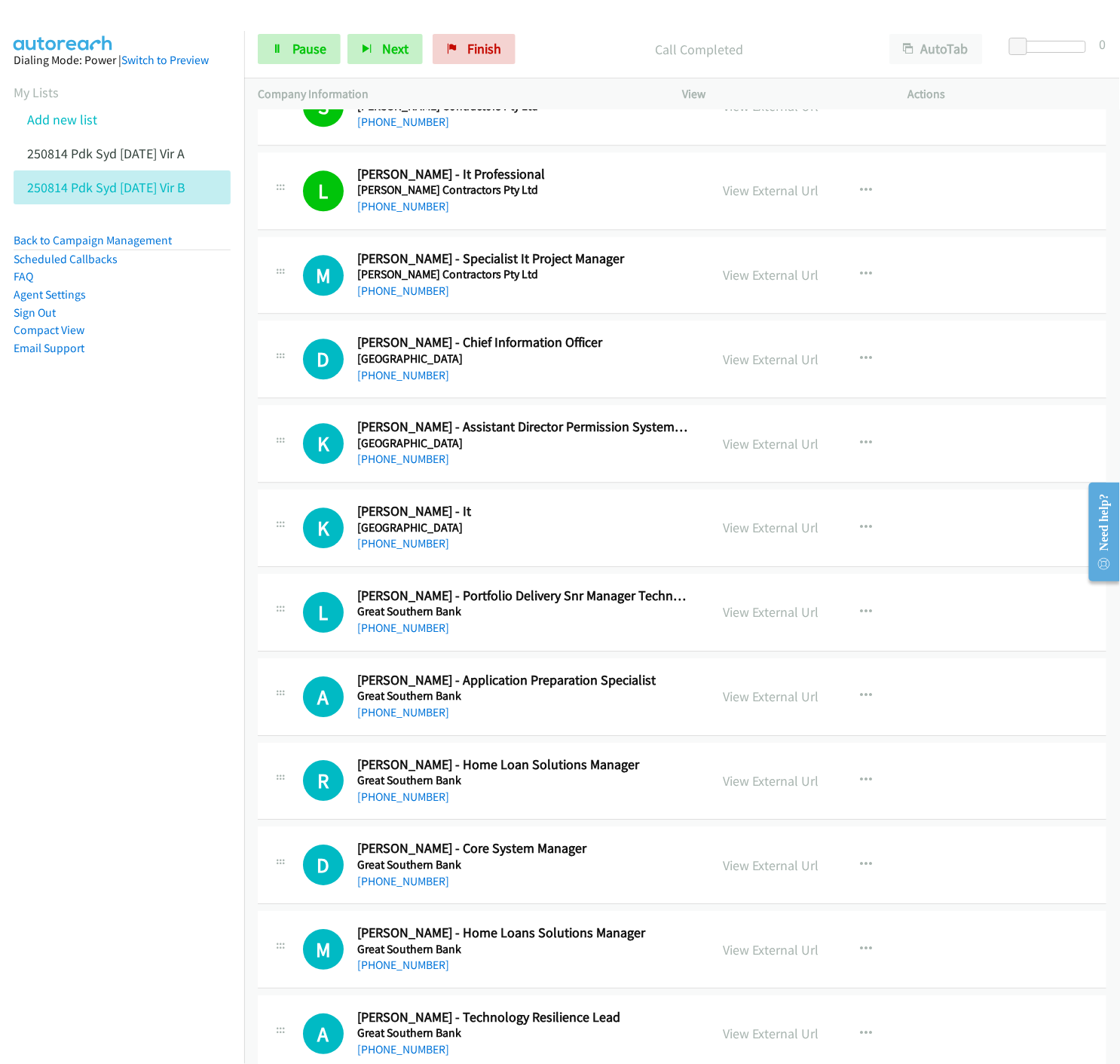
scroll to position [6199, 0]
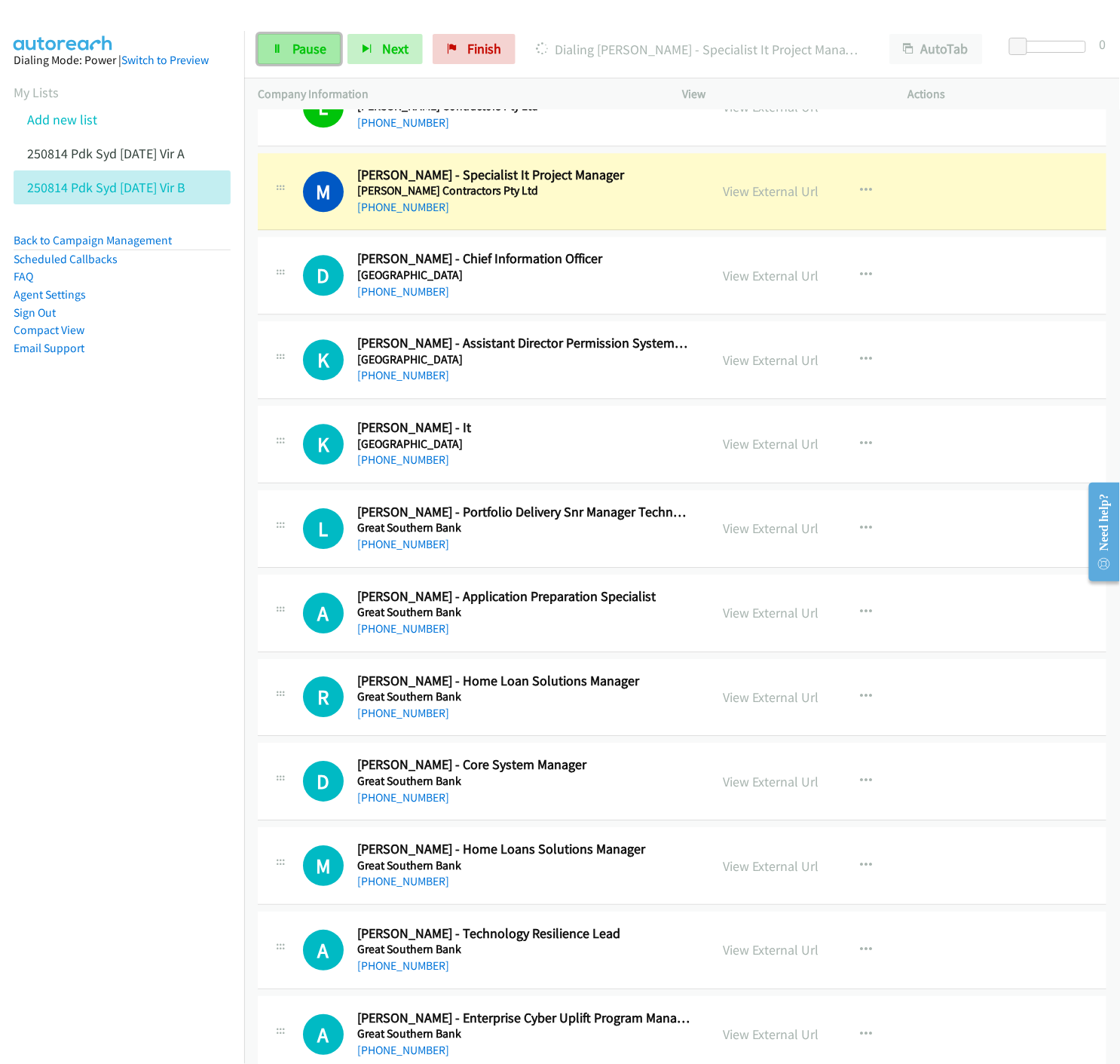
drag, startPoint x: 278, startPoint y: 47, endPoint x: 297, endPoint y: 55, distance: 20.6
click at [278, 47] on icon at bounding box center [277, 49] width 10 height 10
click at [764, 196] on link "View External Url" at bounding box center [770, 191] width 96 height 18
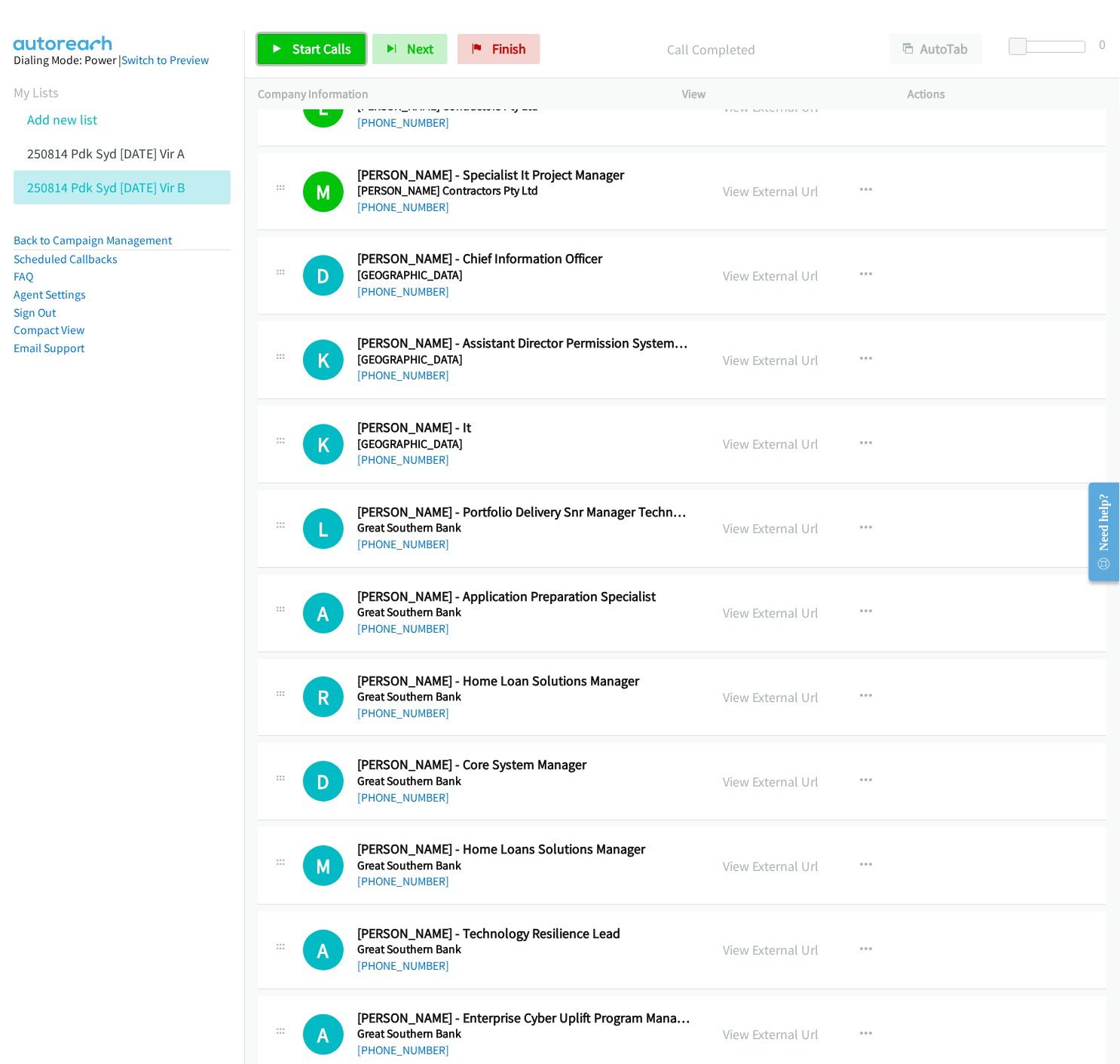
click at [283, 57] on link "Start Calls" at bounding box center [312, 49] width 108 height 31
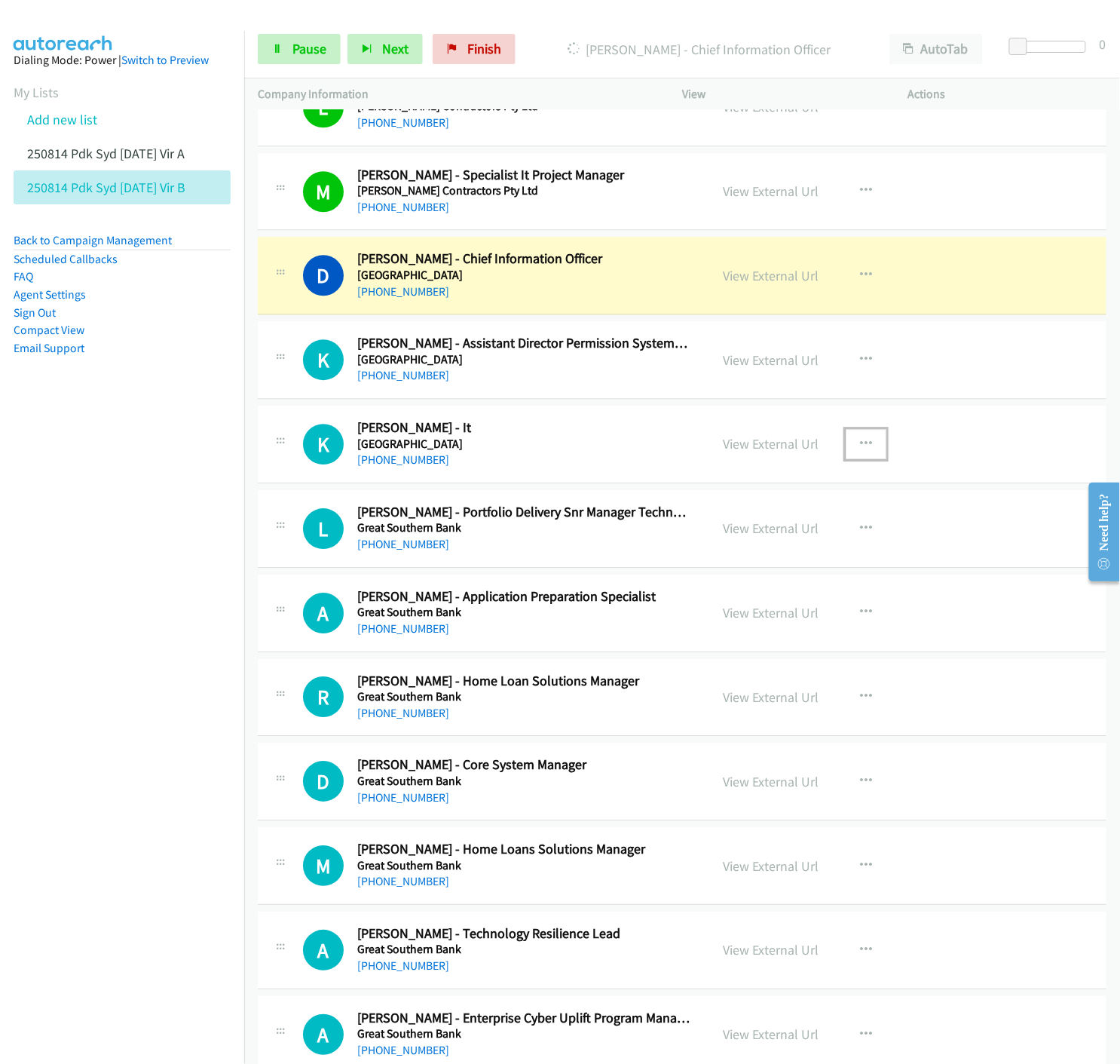
click at [868, 446] on button "button" at bounding box center [865, 444] width 41 height 31
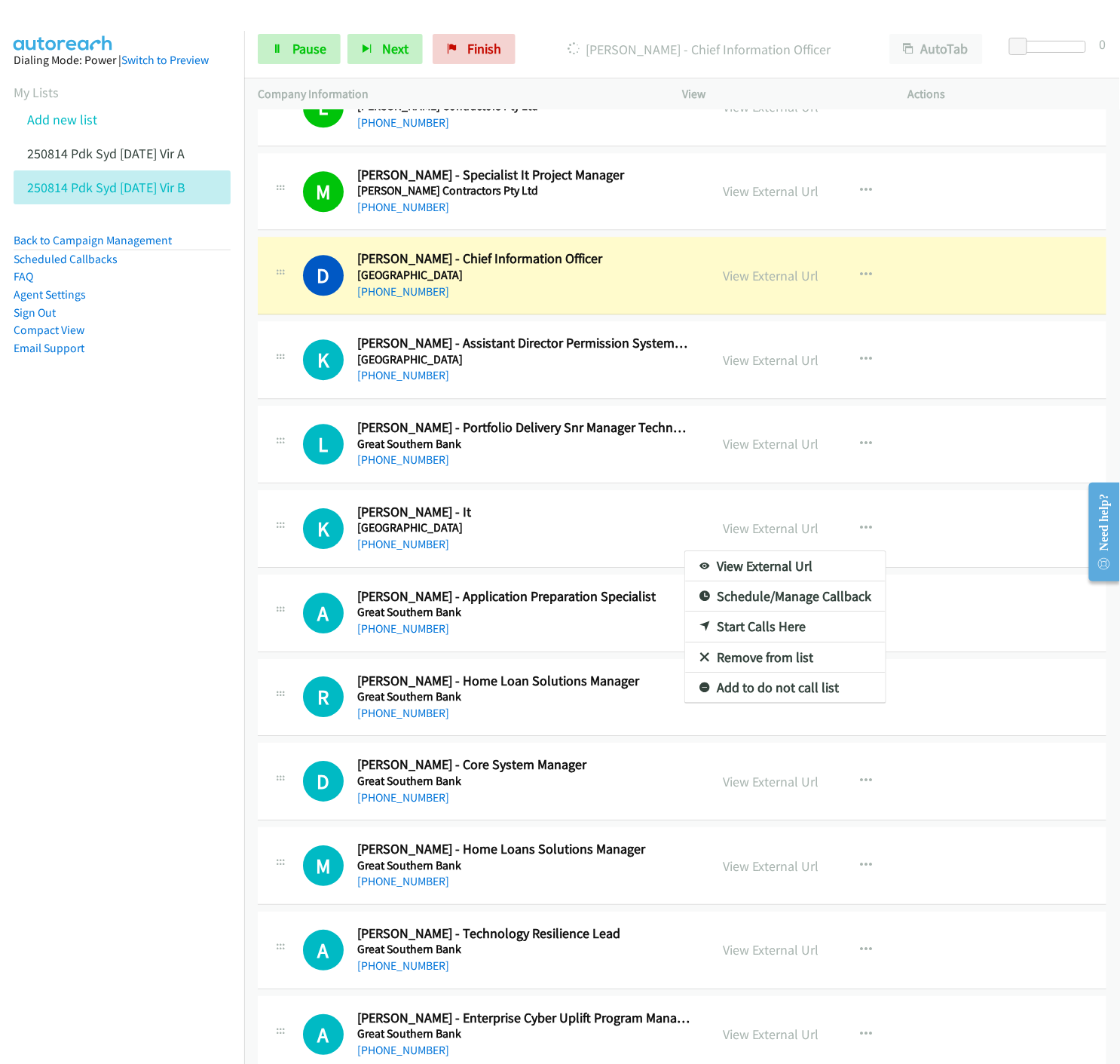
click at [133, 415] on aside "Dialing Mode: Power | Switch to Preview My Lists Add new list 250814 Pdk Syd 02…" at bounding box center [122, 227] width 244 height 394
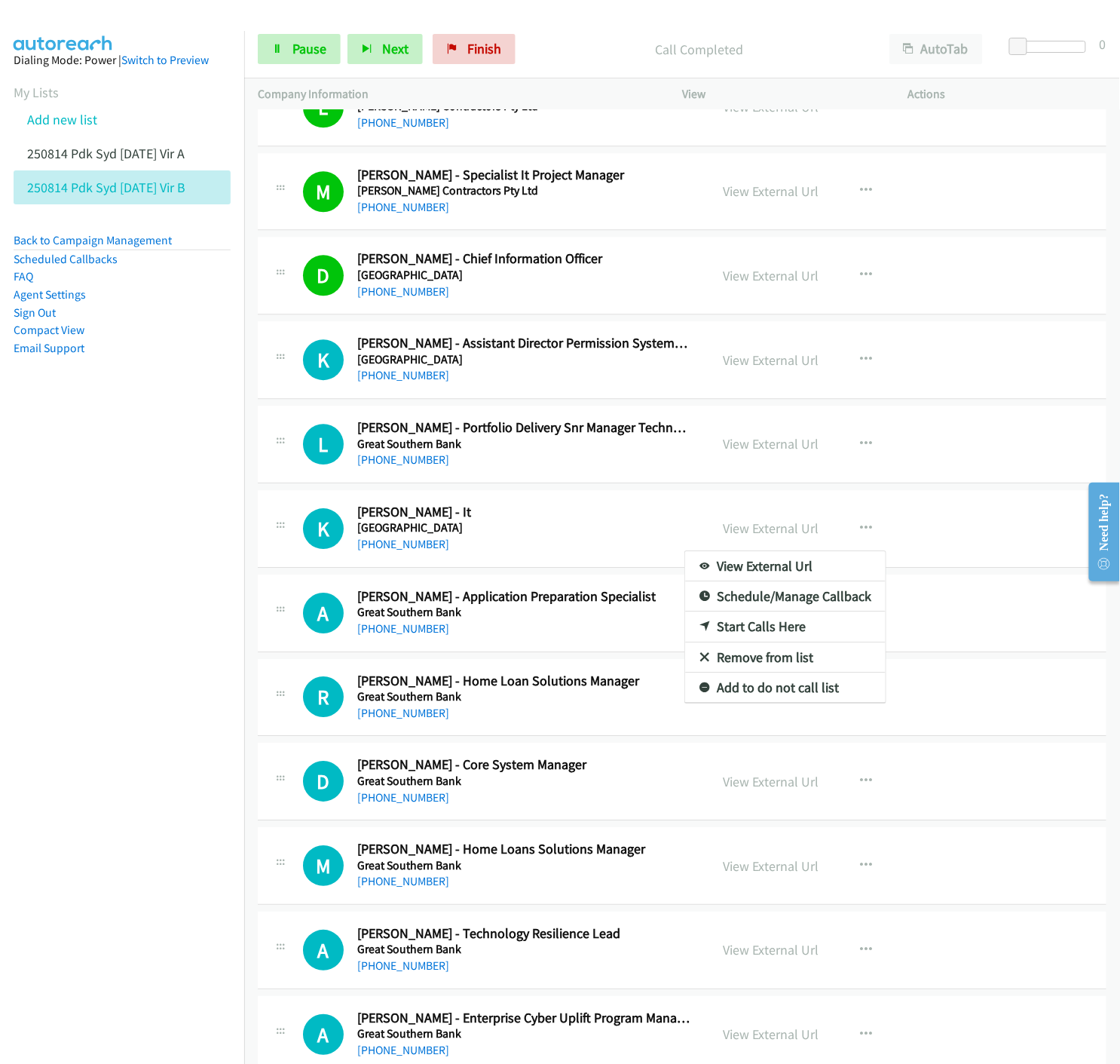
click at [278, 50] on div at bounding box center [560, 532] width 1120 height 1064
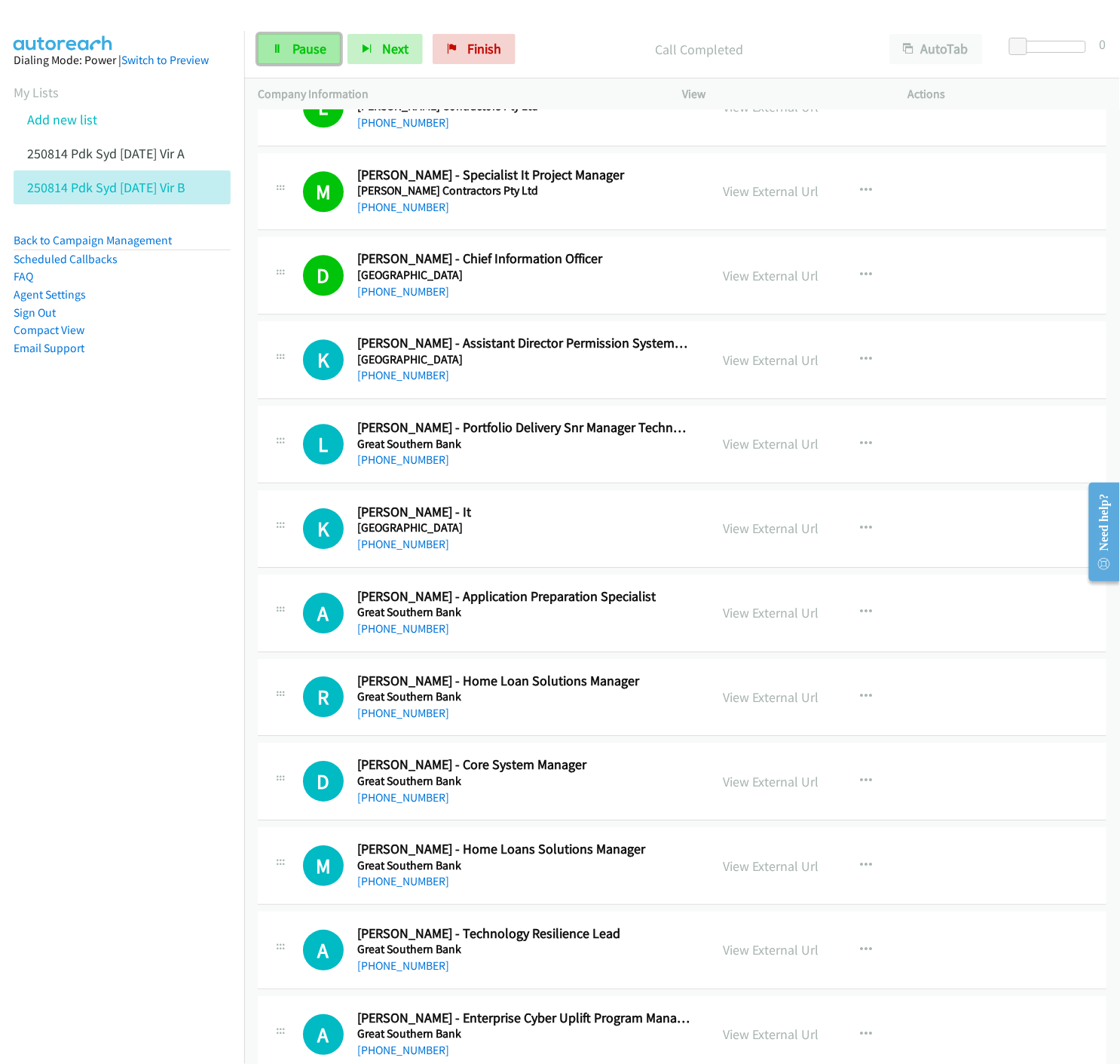
click at [292, 47] on span "Pause" at bounding box center [309, 49] width 34 height 18
click at [278, 35] on link "Start Calls" at bounding box center [312, 49] width 108 height 31
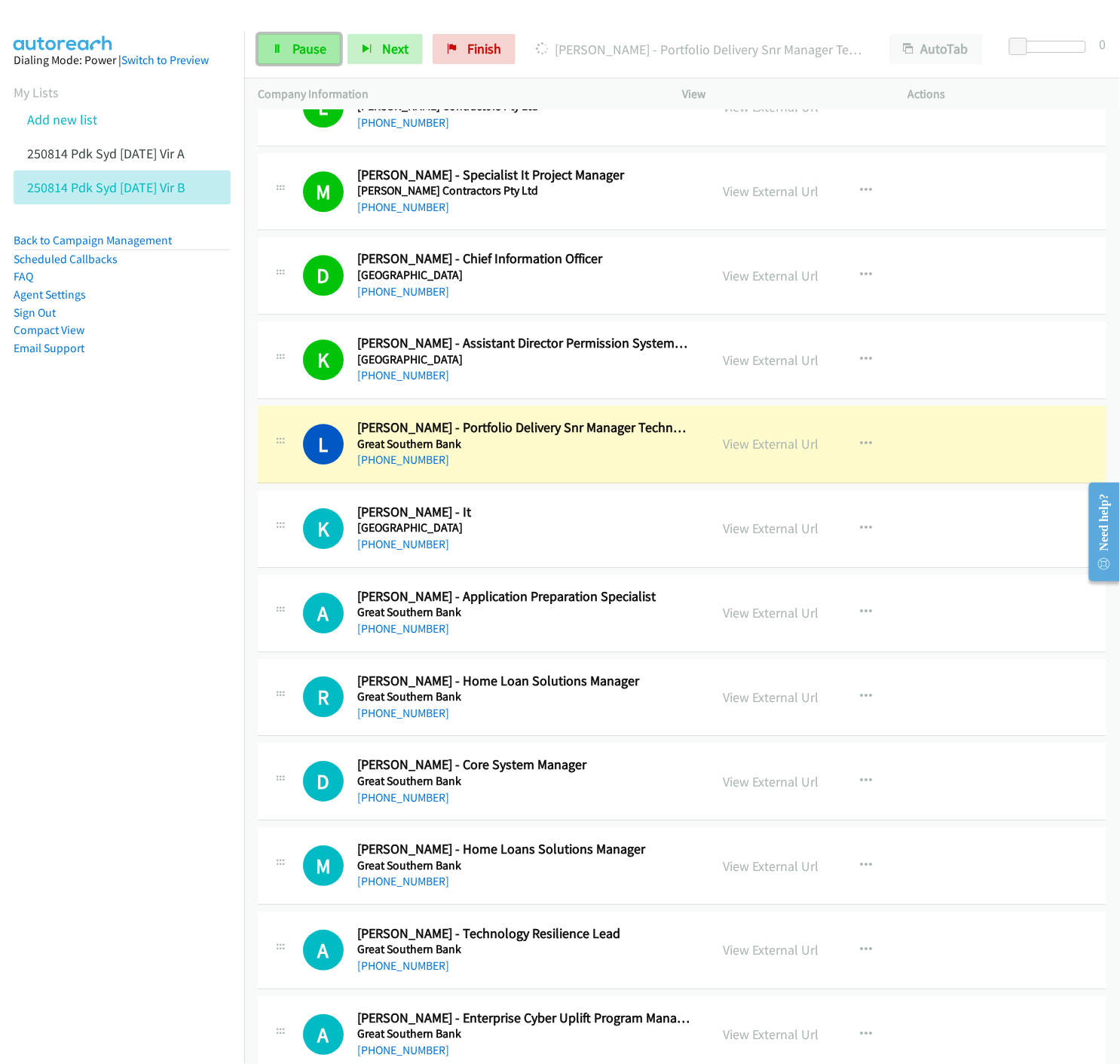
drag, startPoint x: 315, startPoint y: 43, endPoint x: 327, endPoint y: 56, distance: 17.7
click at [315, 43] on span "Pause" at bounding box center [309, 49] width 34 height 18
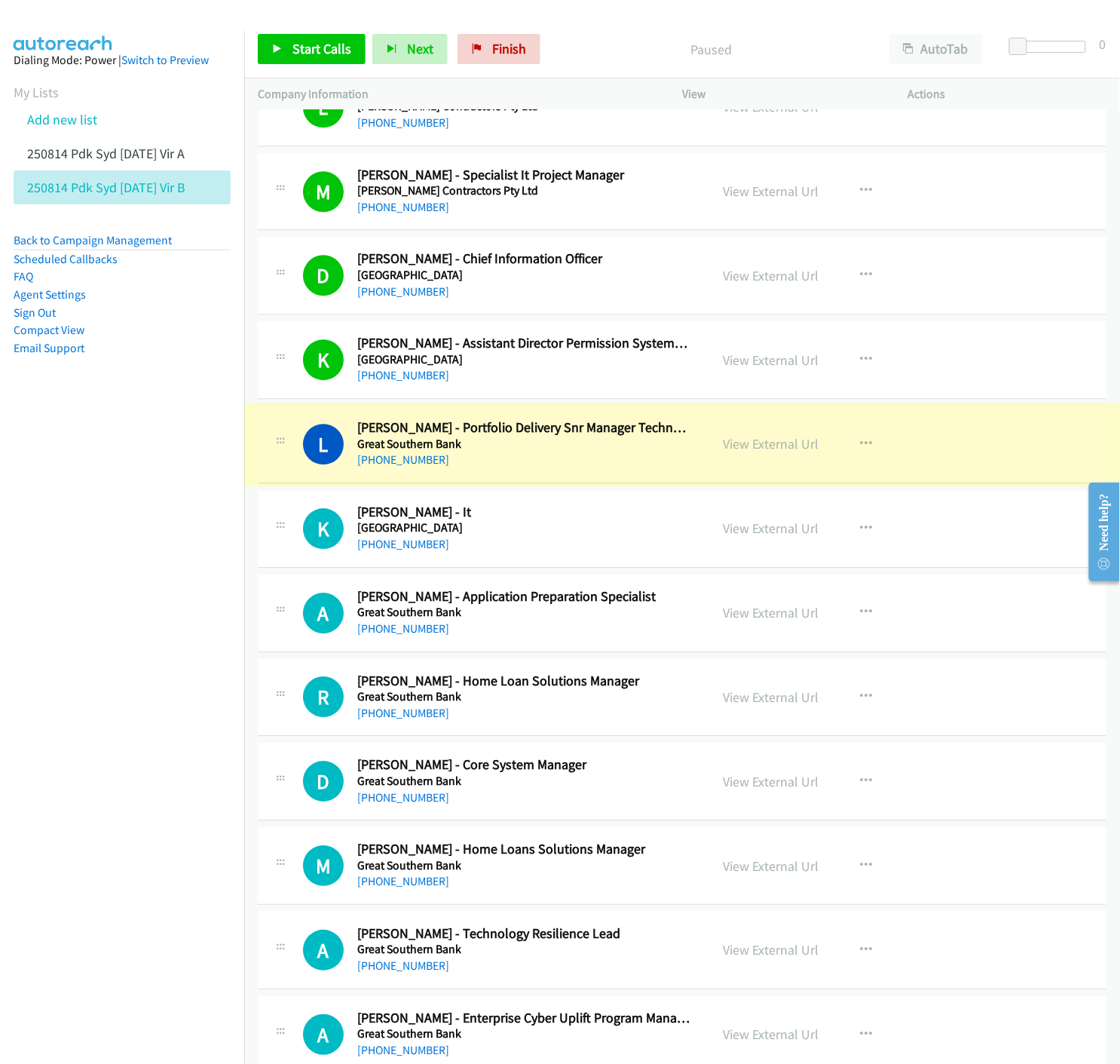
click at [751, 448] on link "View External Url" at bounding box center [770, 444] width 96 height 18
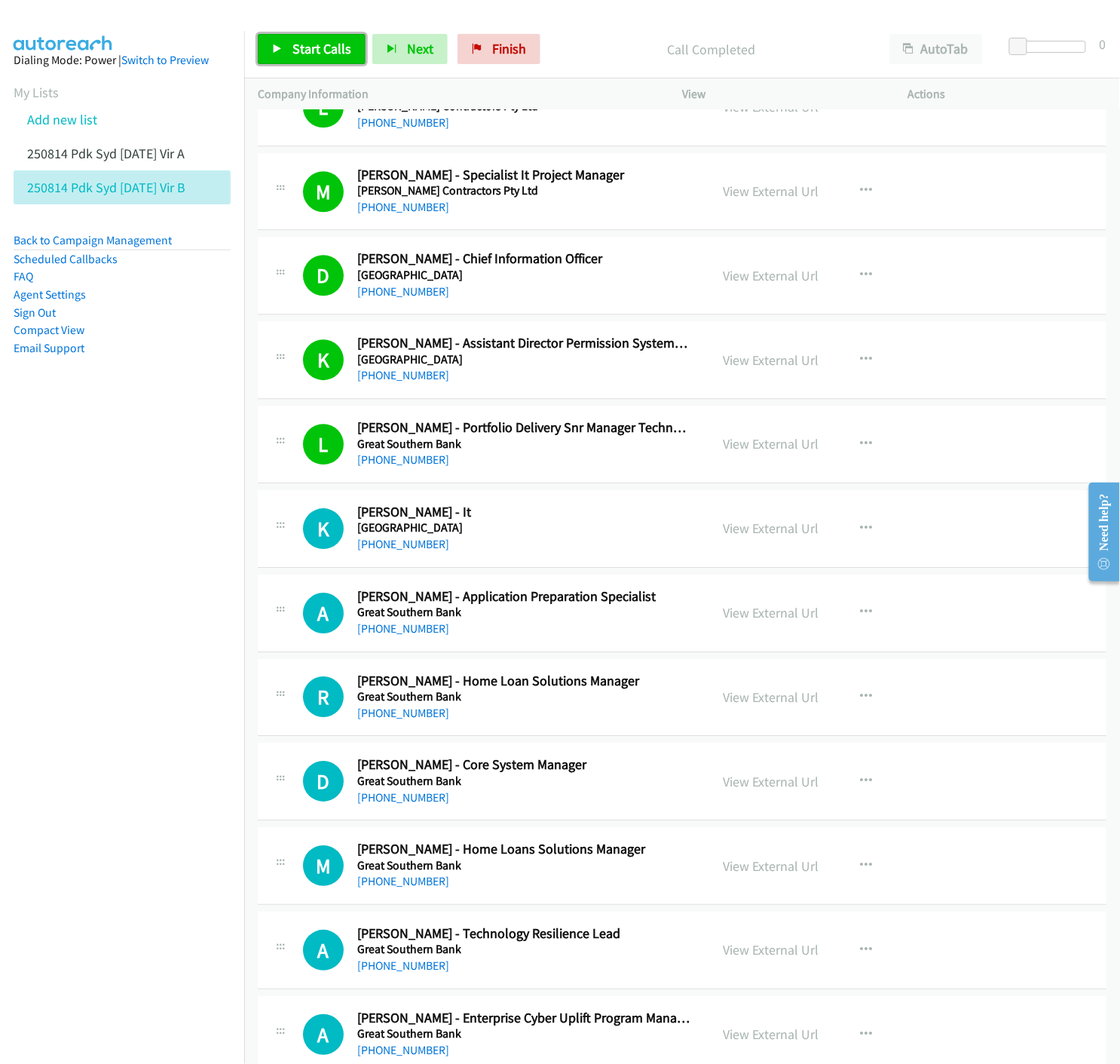
click at [275, 39] on link "Start Calls" at bounding box center [312, 49] width 108 height 31
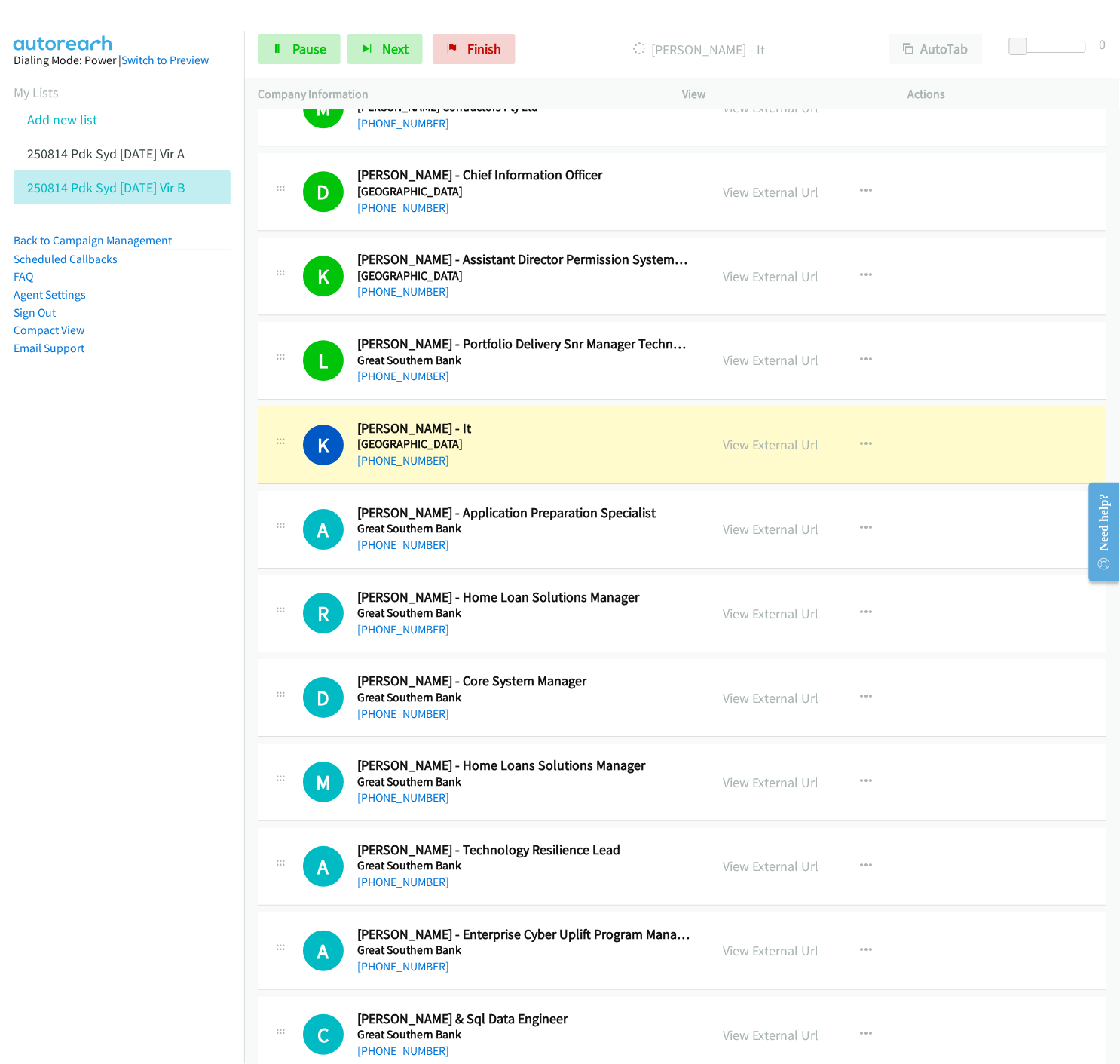
scroll to position [6366, 0]
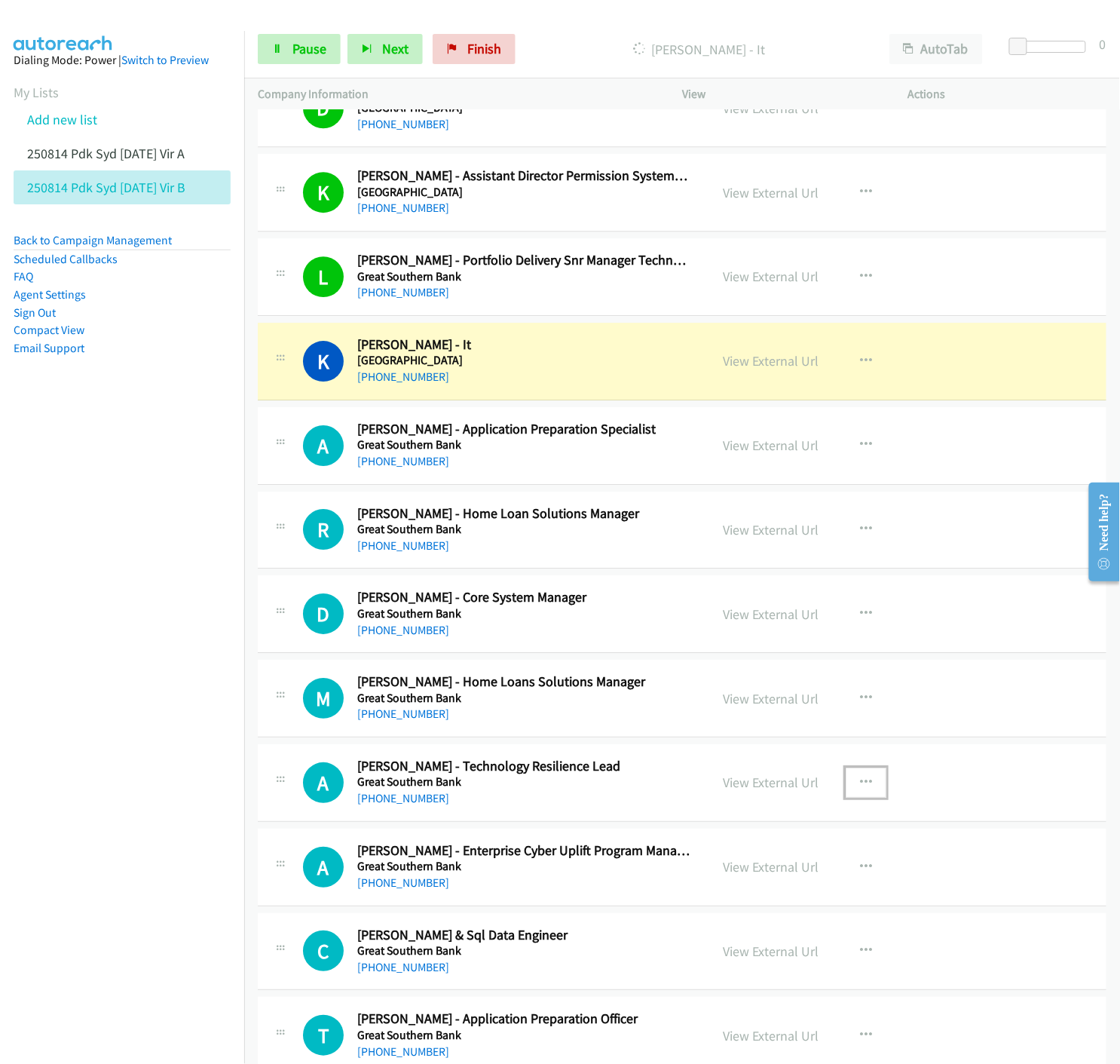
click at [861, 779] on icon "button" at bounding box center [865, 782] width 12 height 12
click at [699, 886] on icon at bounding box center [704, 881] width 10 height 10
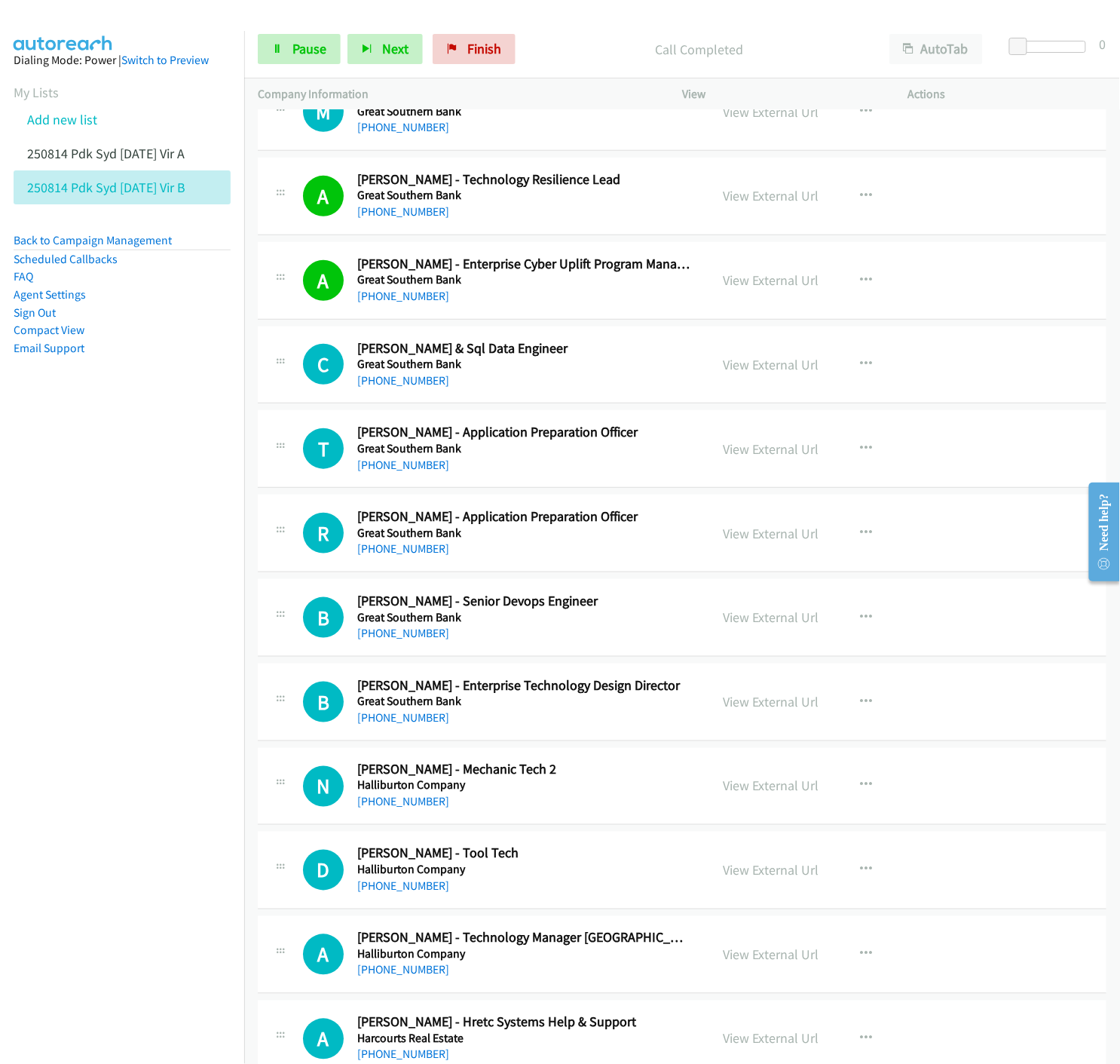
scroll to position [7037, 0]
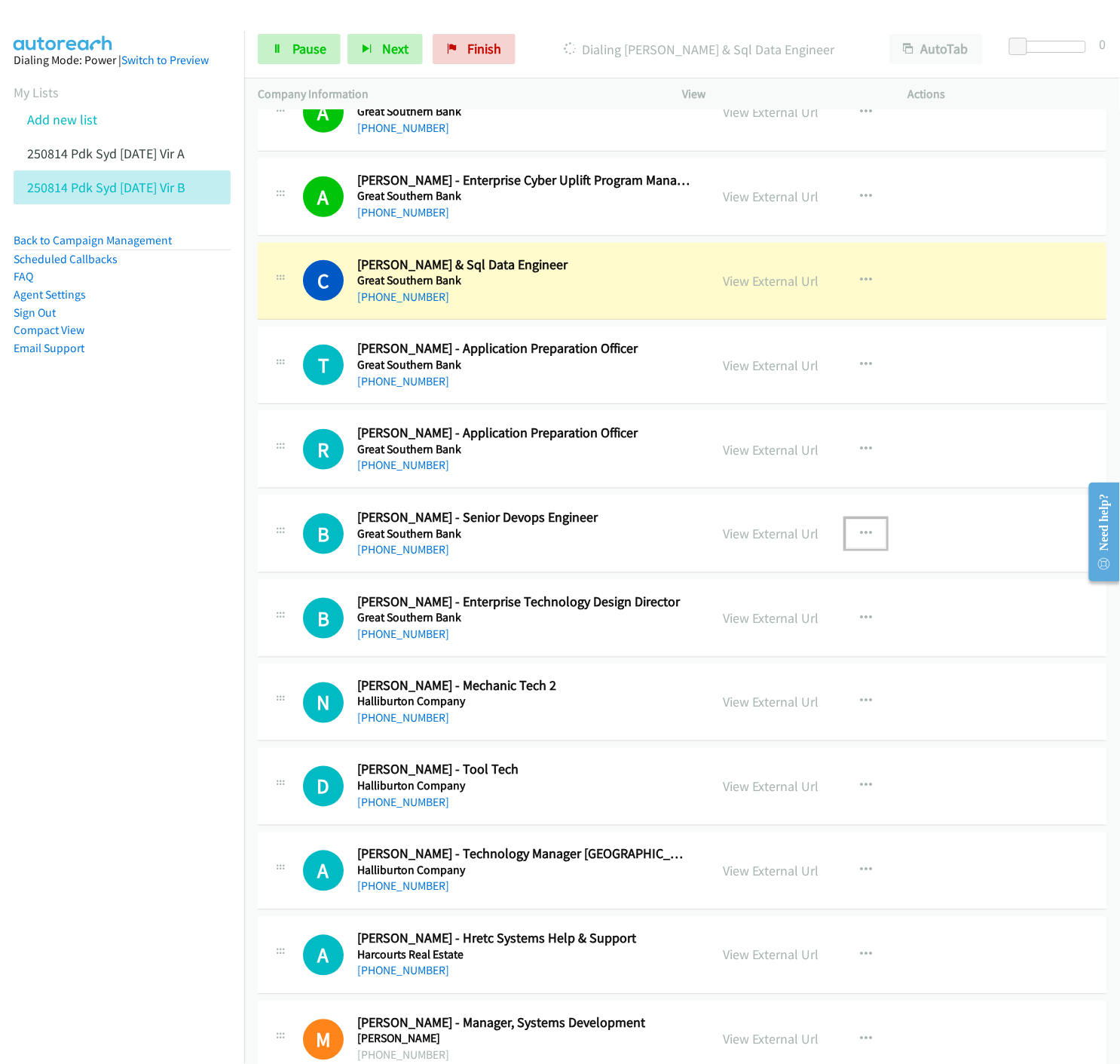
click at [861, 537] on icon "button" at bounding box center [865, 533] width 12 height 12
click at [699, 634] on icon at bounding box center [704, 633] width 10 height 10
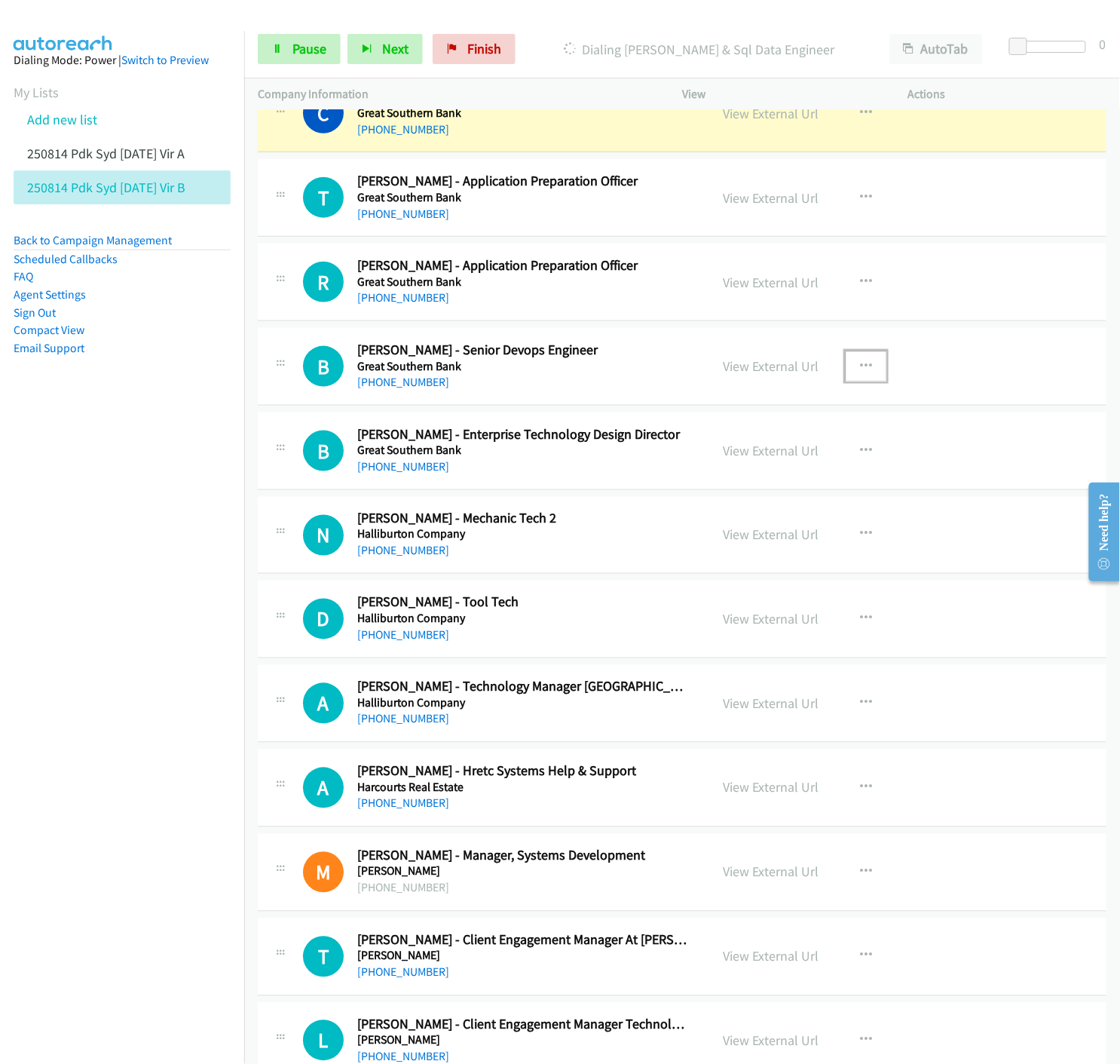
scroll to position [7288, 0]
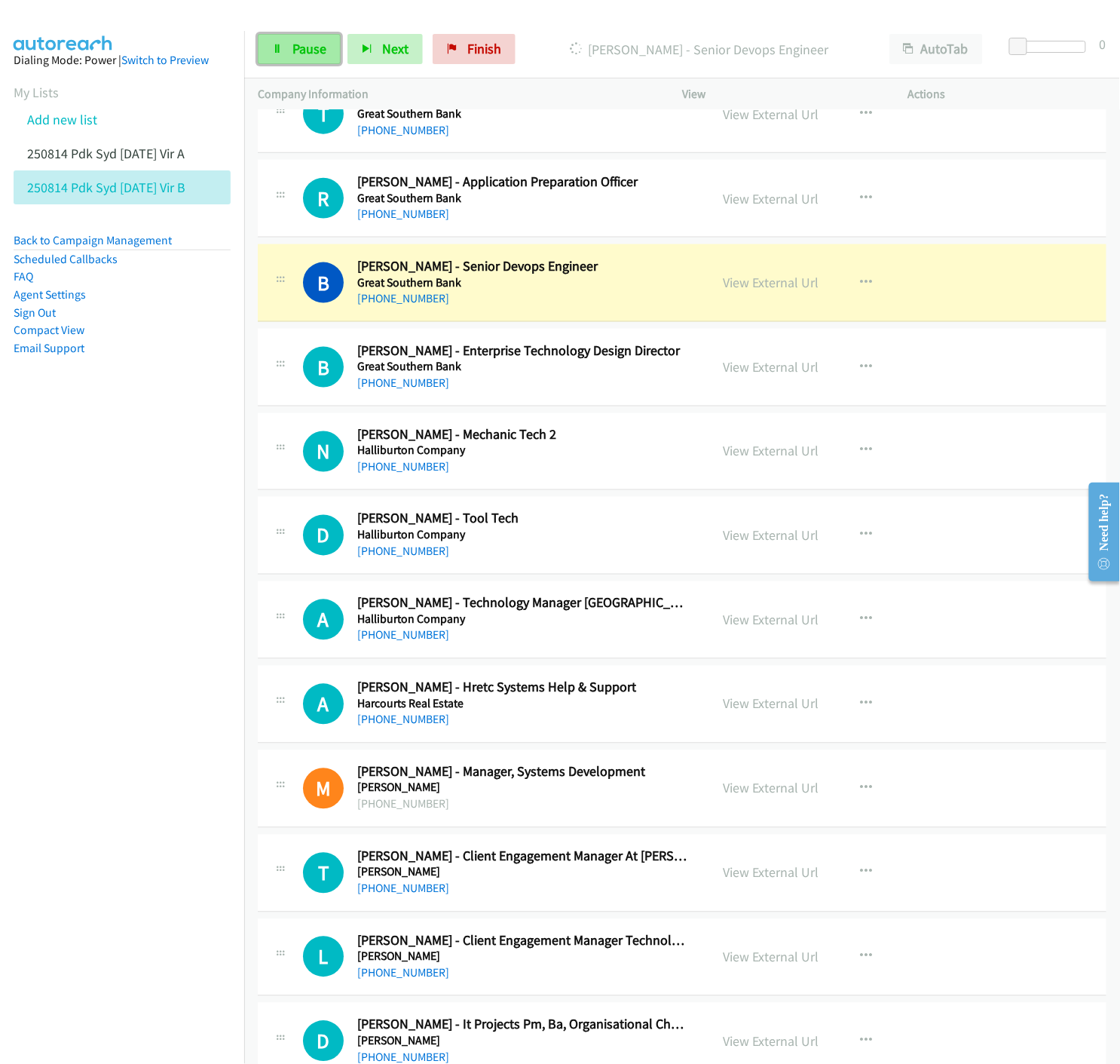
click at [280, 47] on icon at bounding box center [277, 49] width 10 height 10
click at [759, 285] on link "View External Url" at bounding box center [770, 283] width 96 height 18
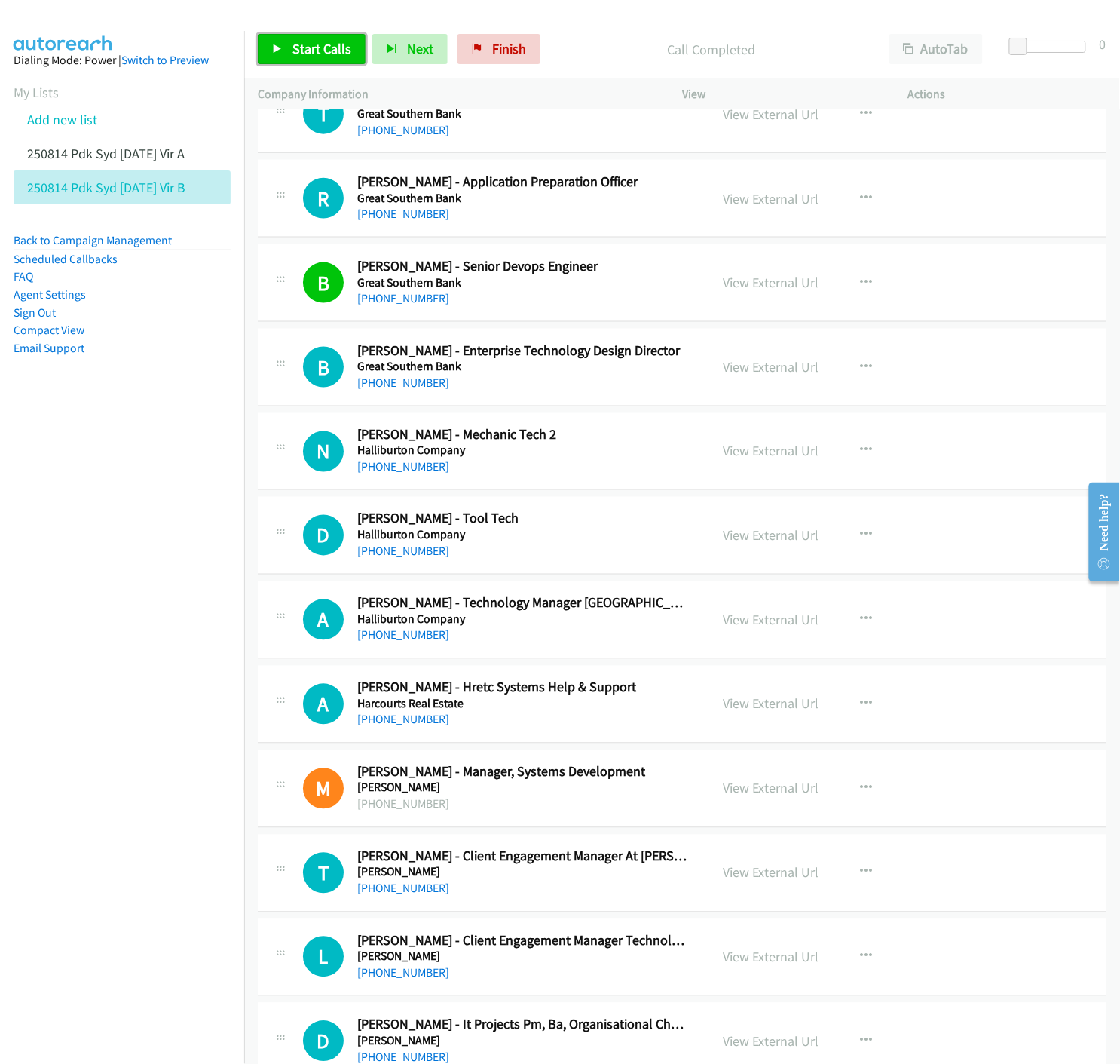
click at [275, 55] on link "Start Calls" at bounding box center [312, 49] width 108 height 31
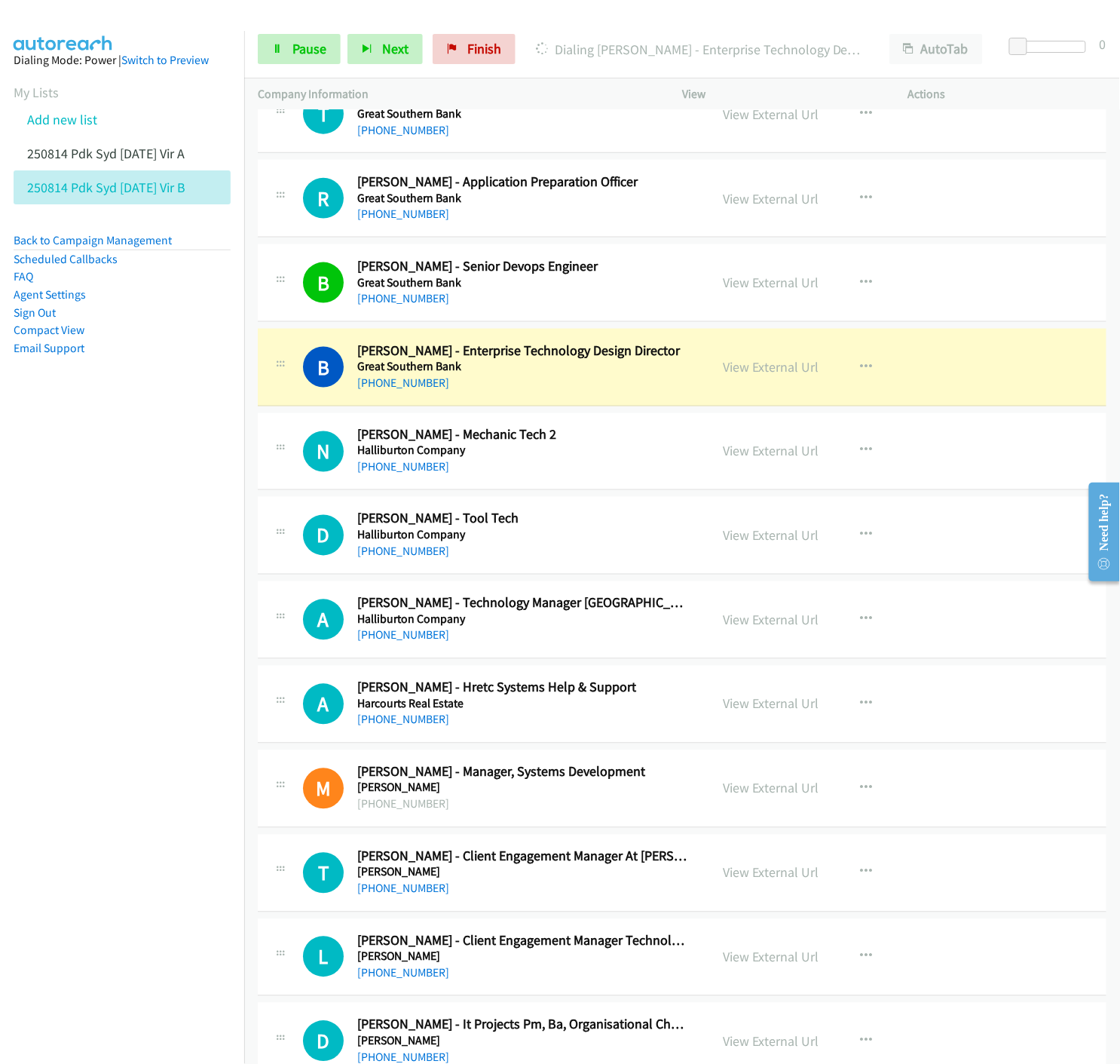
scroll to position [7372, 0]
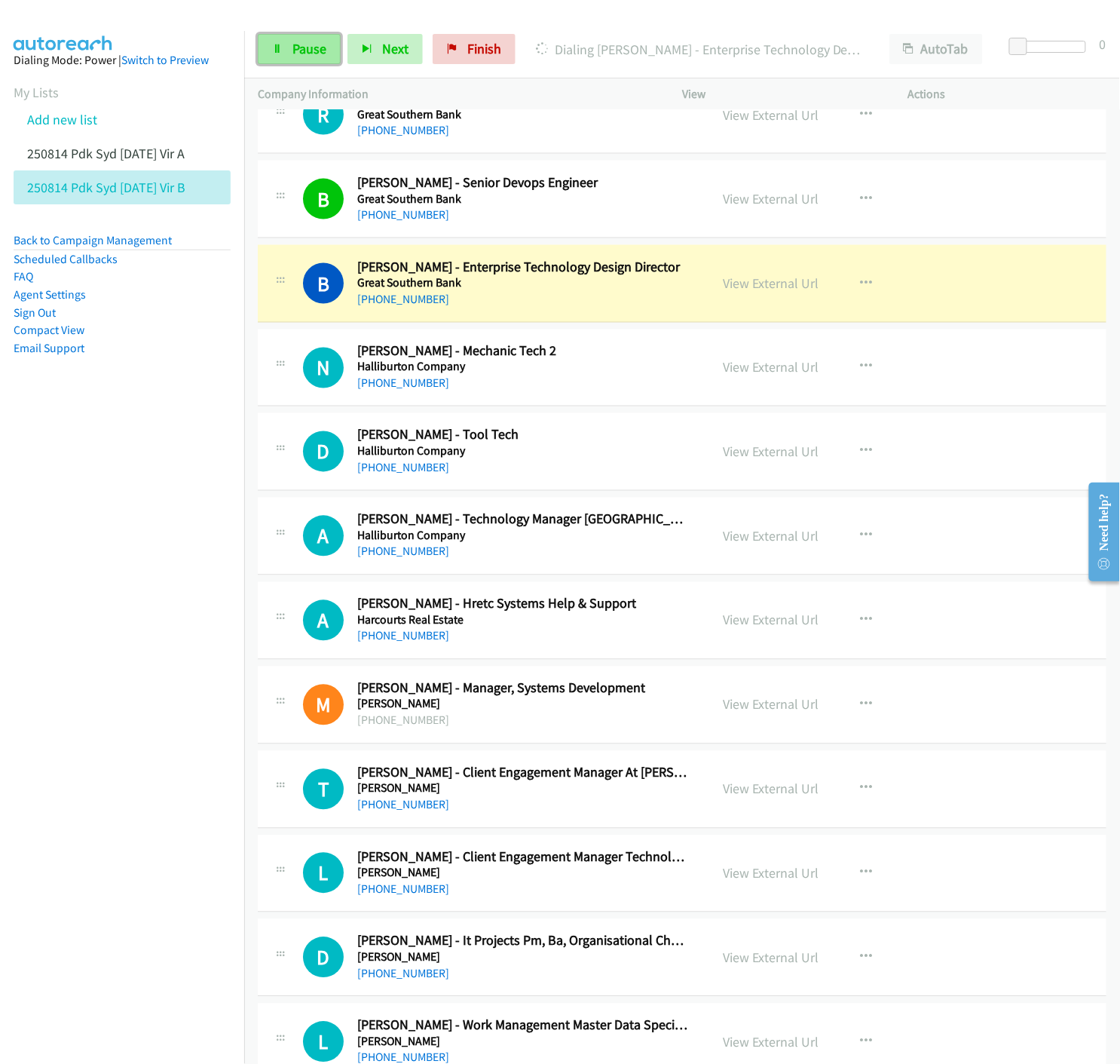
click at [300, 55] on span "Pause" at bounding box center [309, 49] width 34 height 18
click at [764, 289] on link "View External Url" at bounding box center [770, 283] width 96 height 18
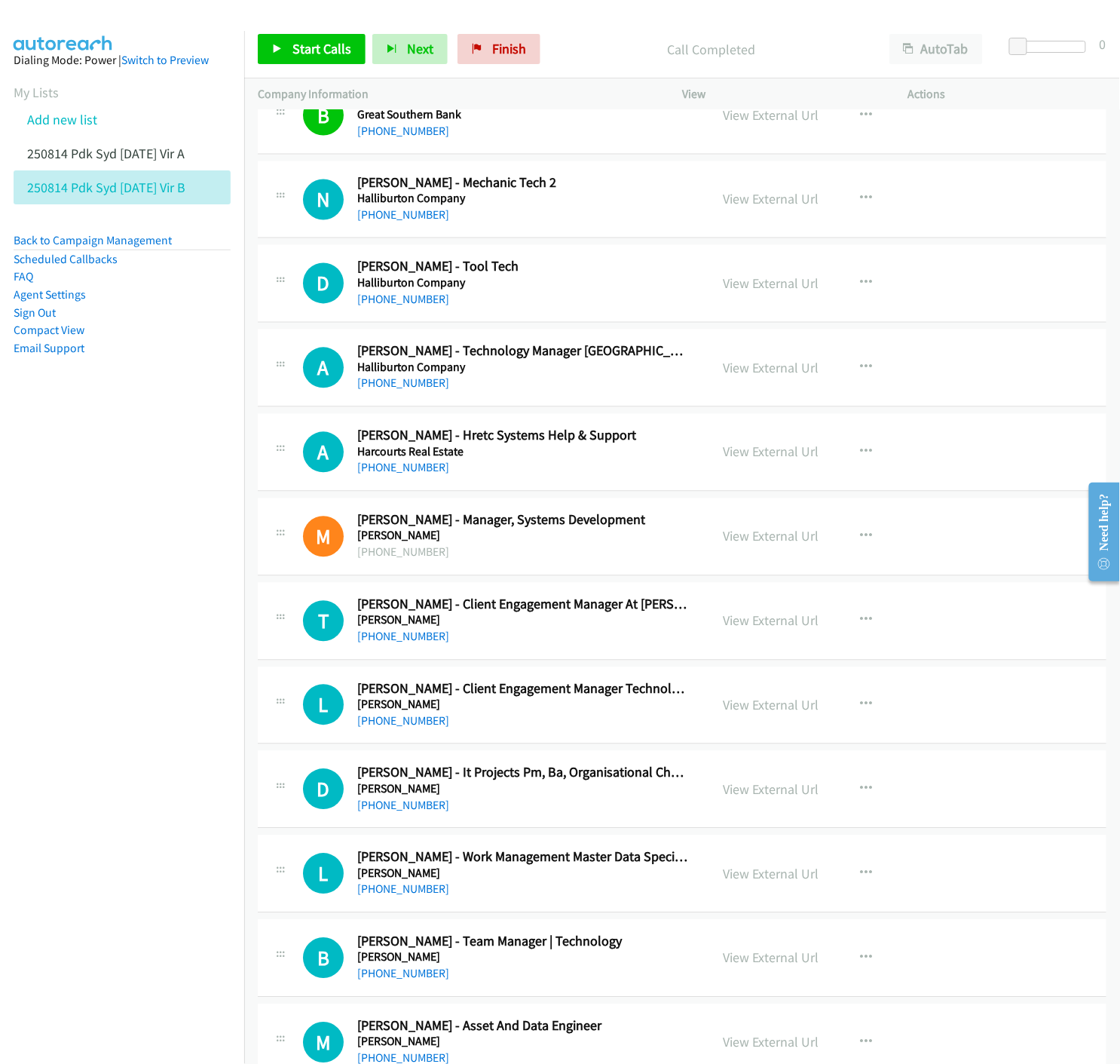
scroll to position [7623, 0]
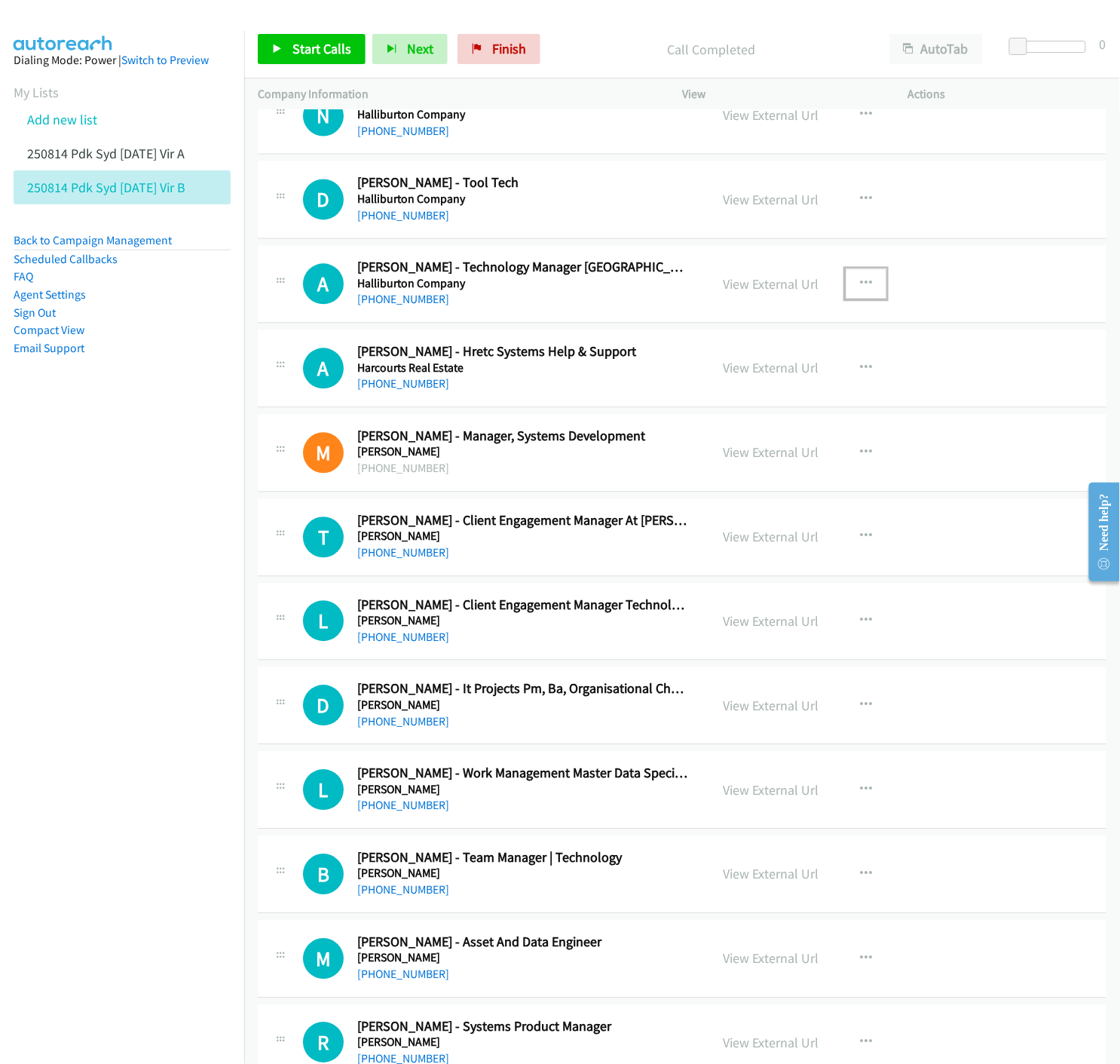
click at [860, 285] on icon "button" at bounding box center [865, 283] width 12 height 12
click at [699, 385] on icon at bounding box center [704, 383] width 10 height 10
click at [279, 50] on icon at bounding box center [277, 49] width 10 height 10
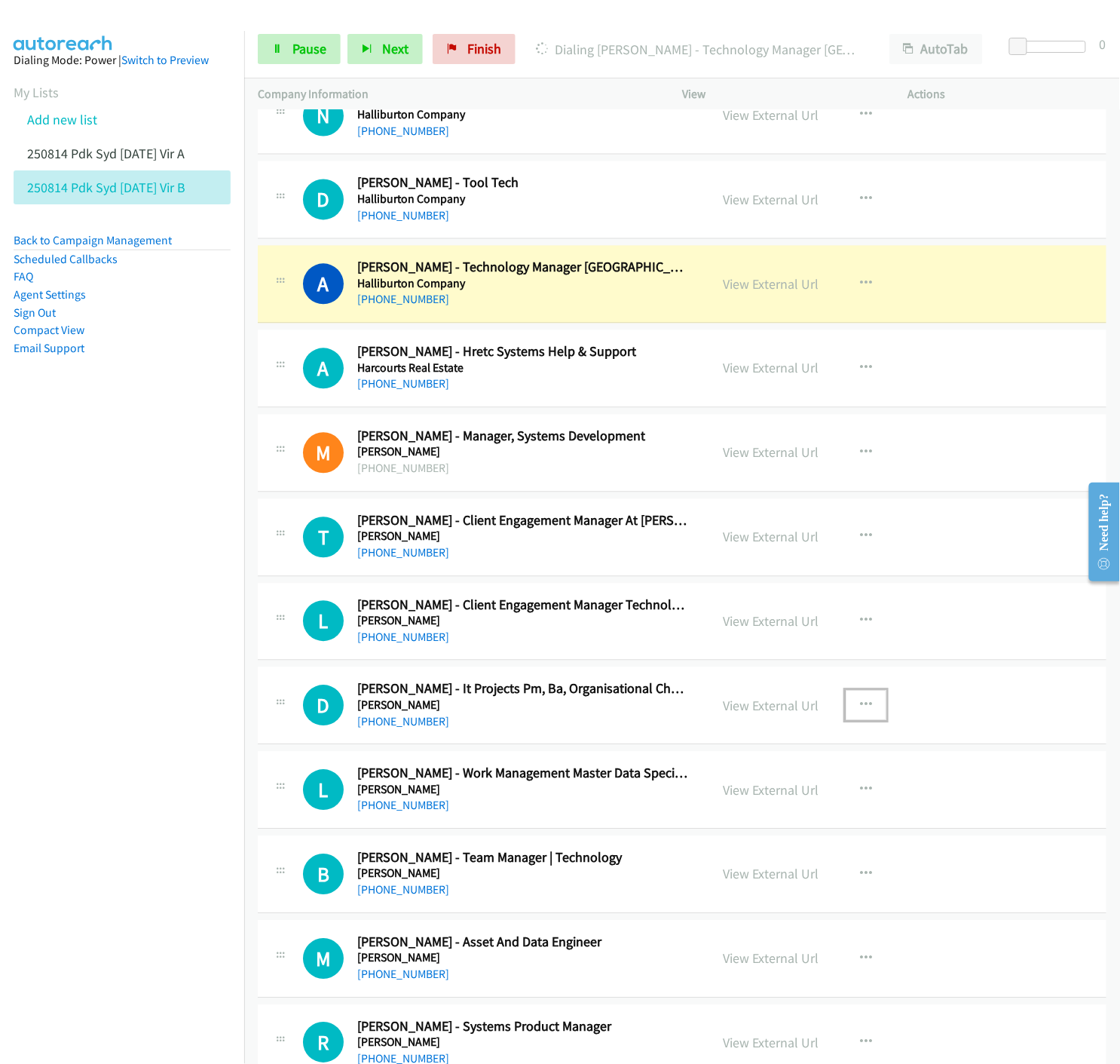
click at [860, 705] on icon "button" at bounding box center [865, 705] width 12 height 12
click at [699, 805] on icon at bounding box center [704, 805] width 10 height 10
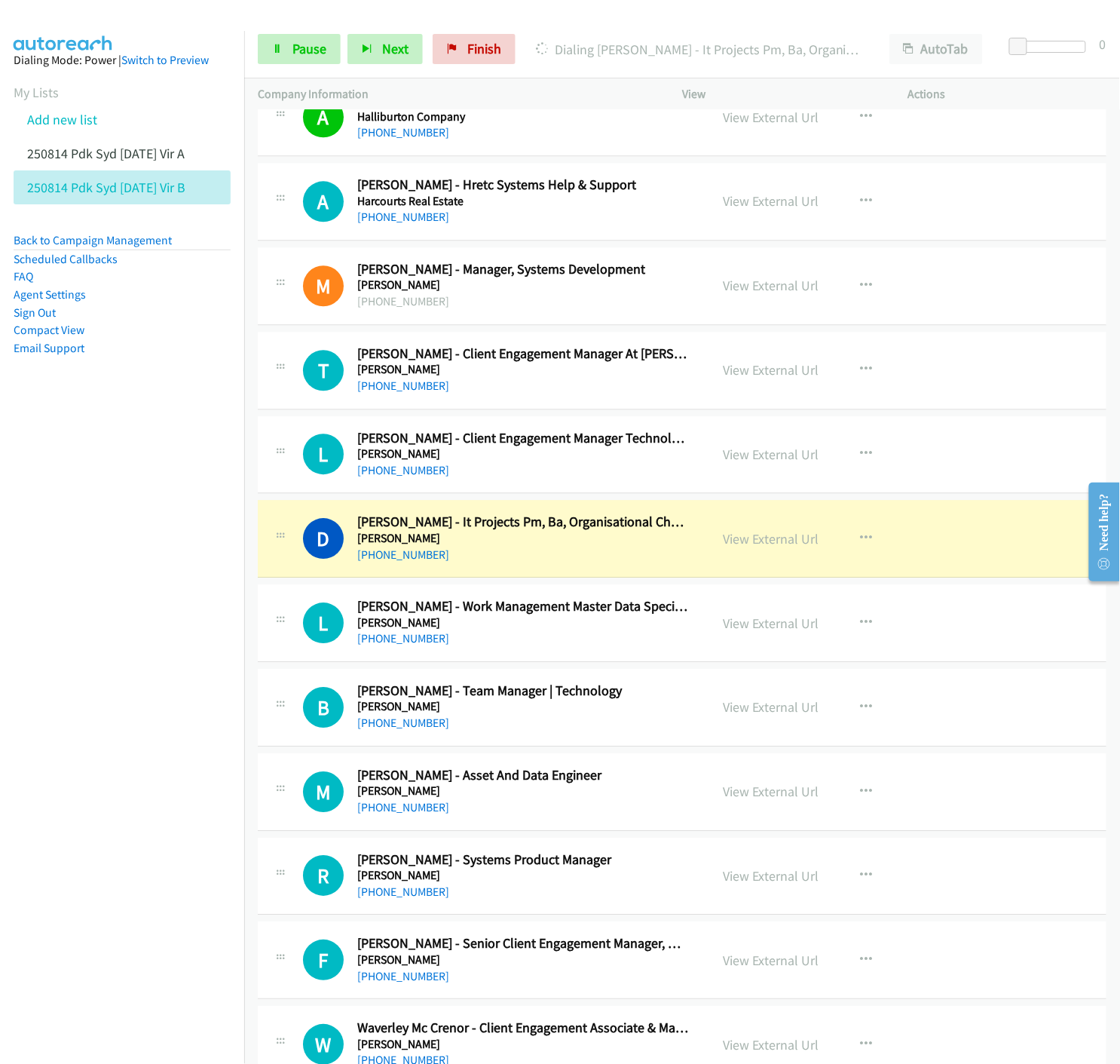
scroll to position [7874, 0]
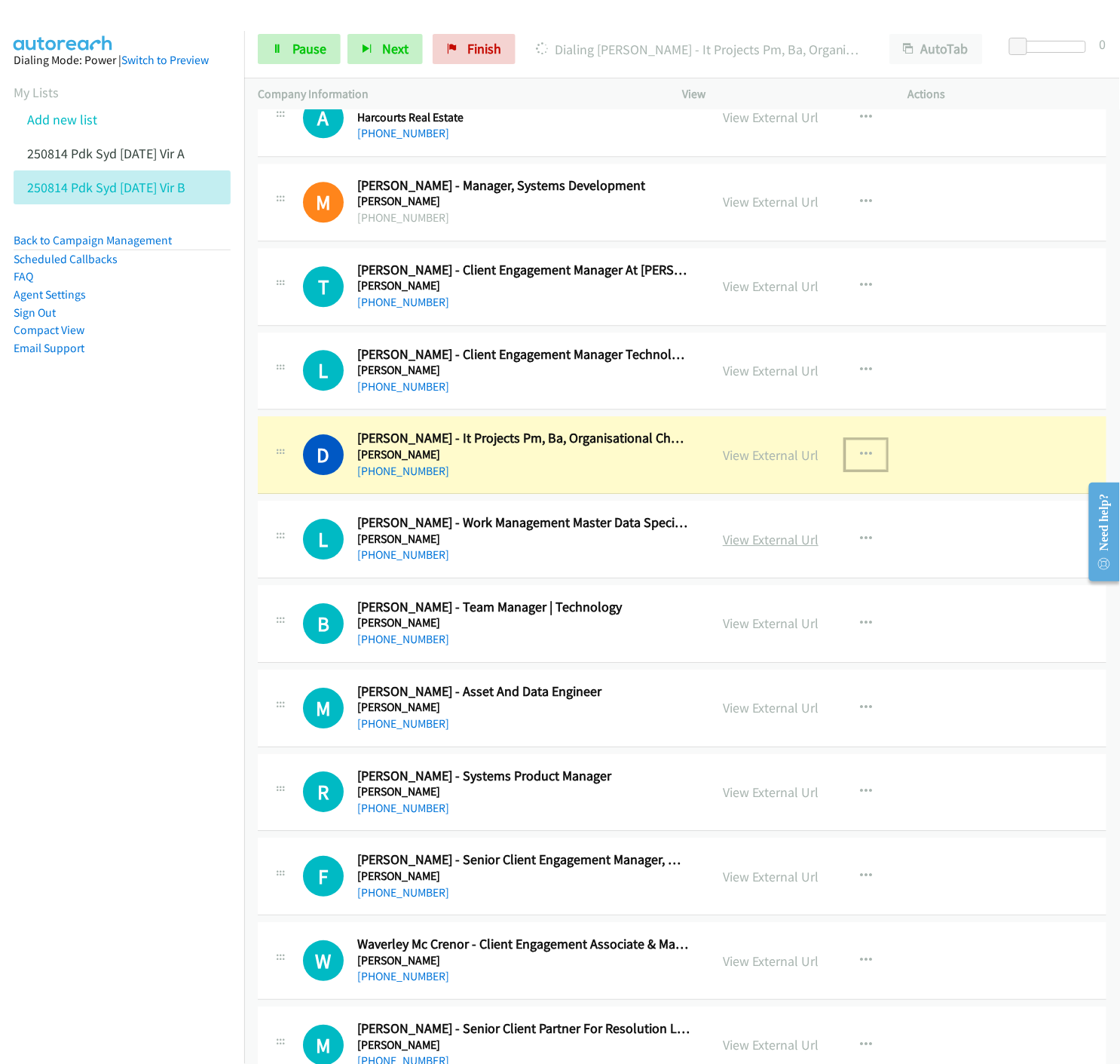
click at [758, 541] on link "View External Url" at bounding box center [770, 540] width 96 height 18
click at [289, 55] on link "Pause" at bounding box center [299, 49] width 83 height 31
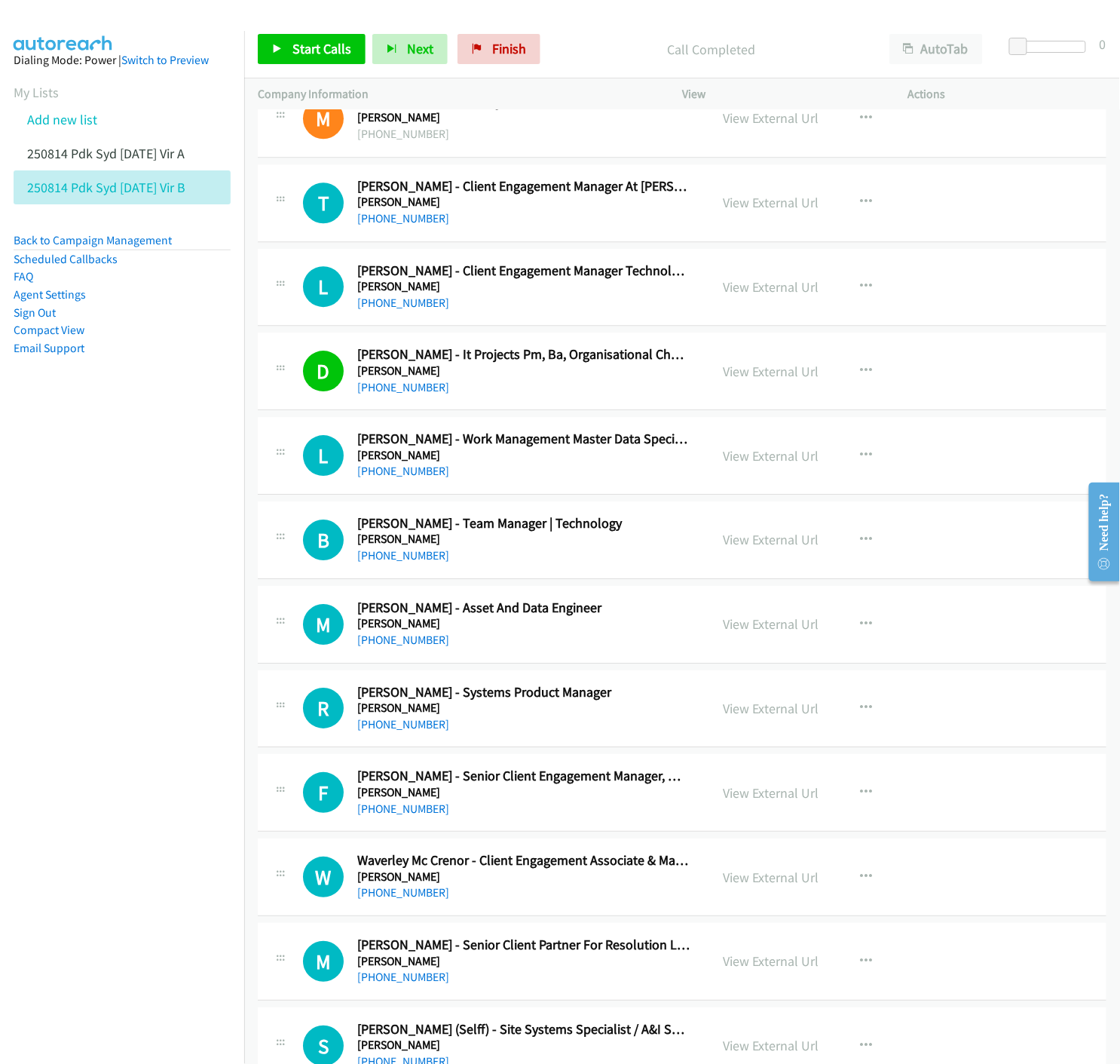
scroll to position [8042, 0]
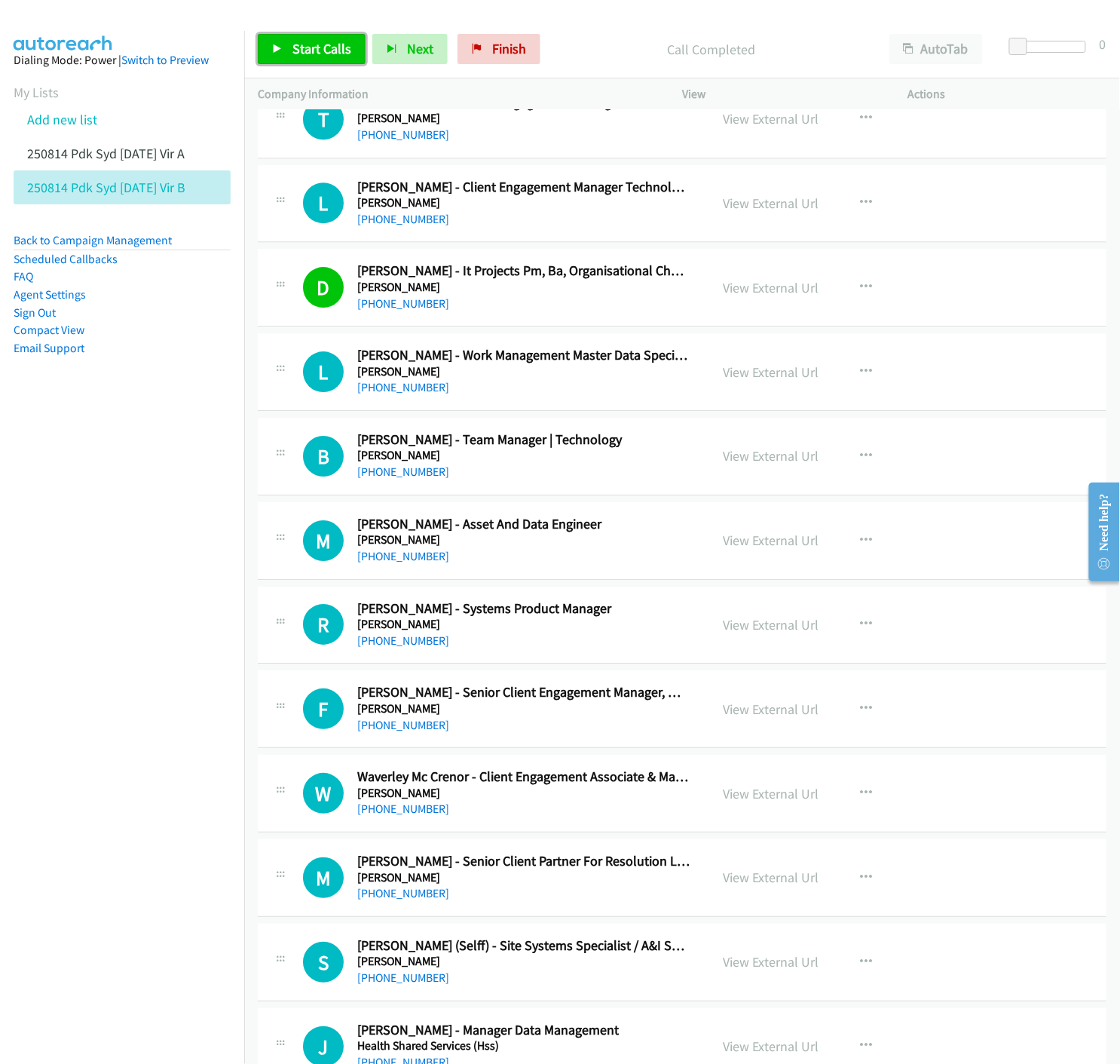
click at [267, 47] on link "Start Calls" at bounding box center [312, 49] width 108 height 31
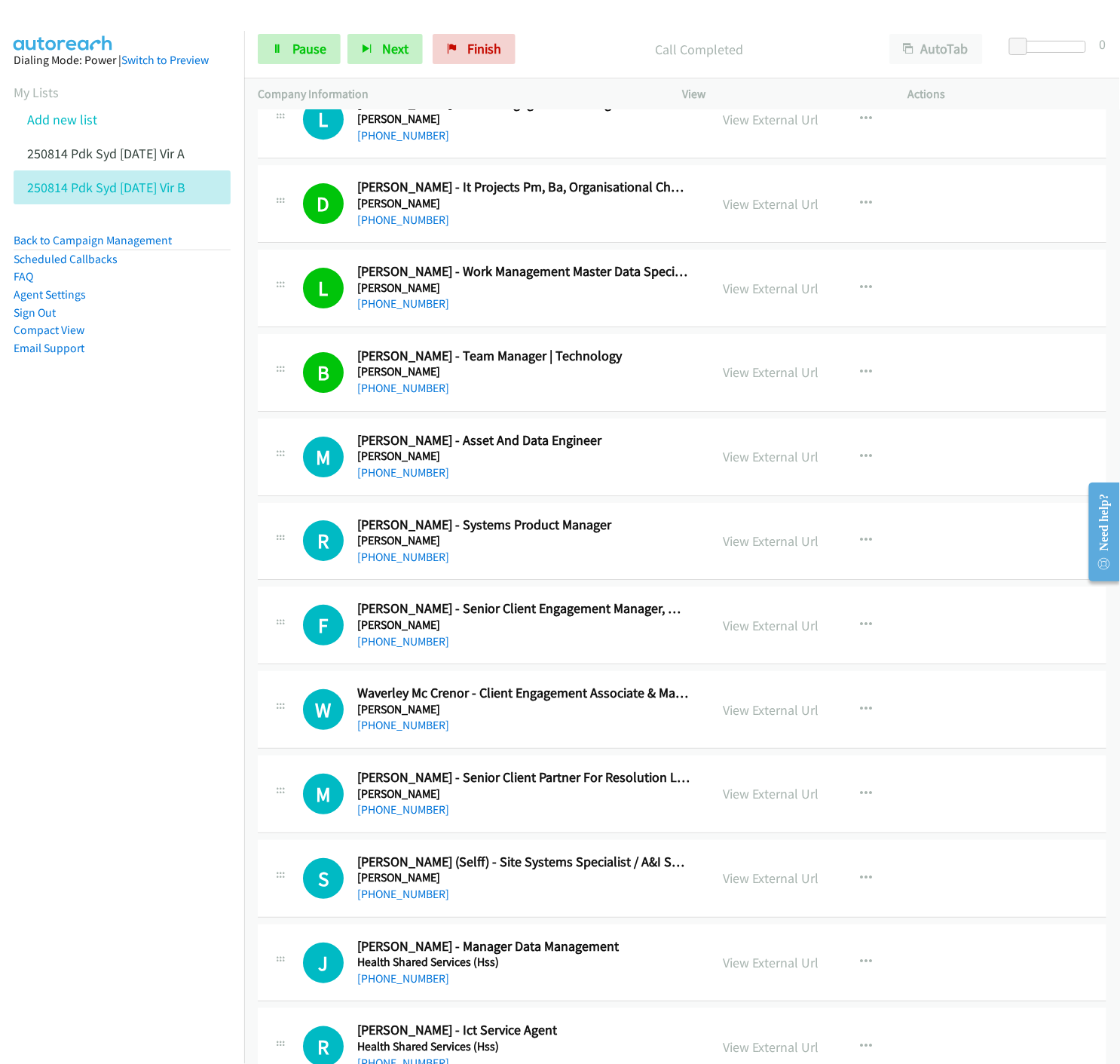
scroll to position [8209, 0]
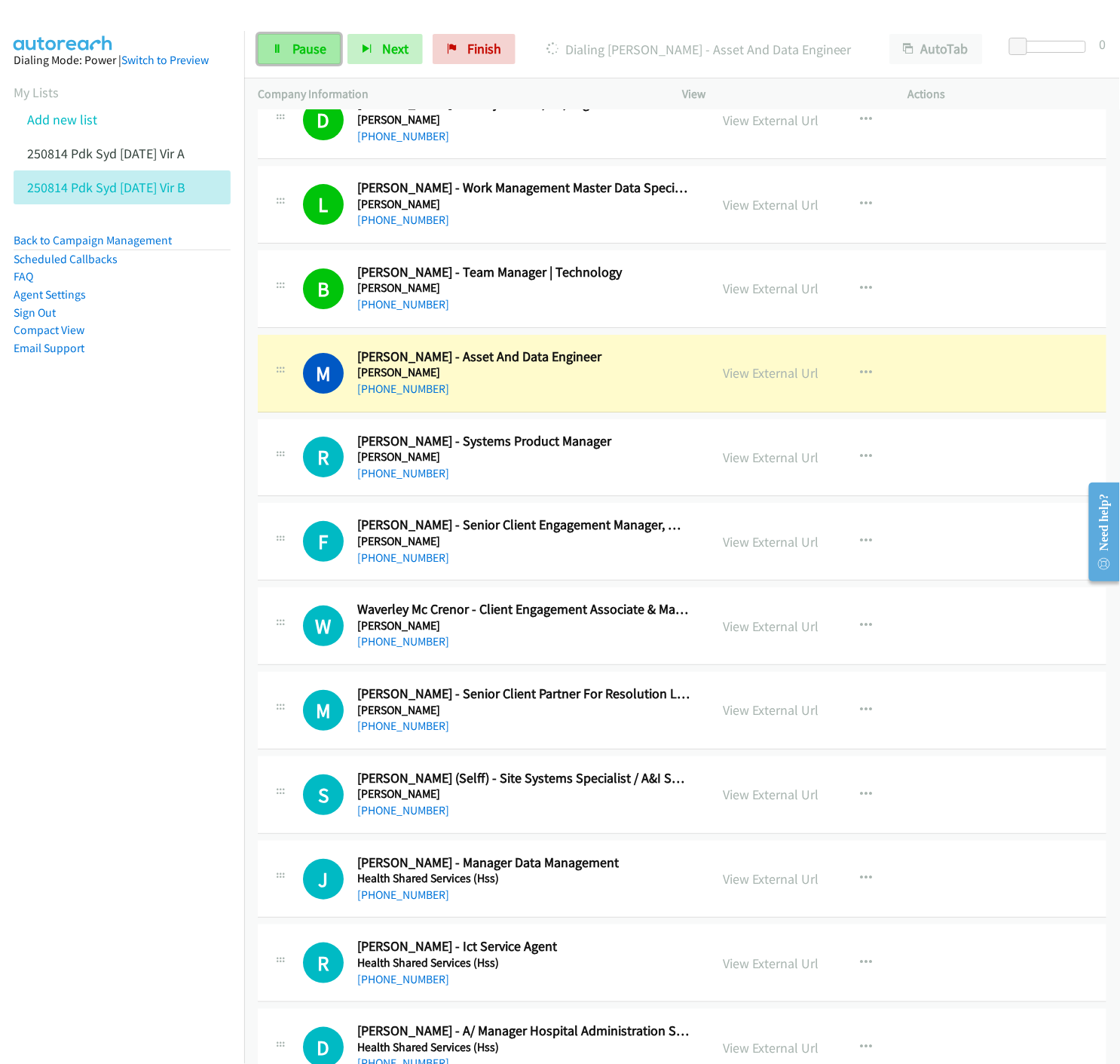
click at [312, 49] on span "Pause" at bounding box center [309, 49] width 34 height 18
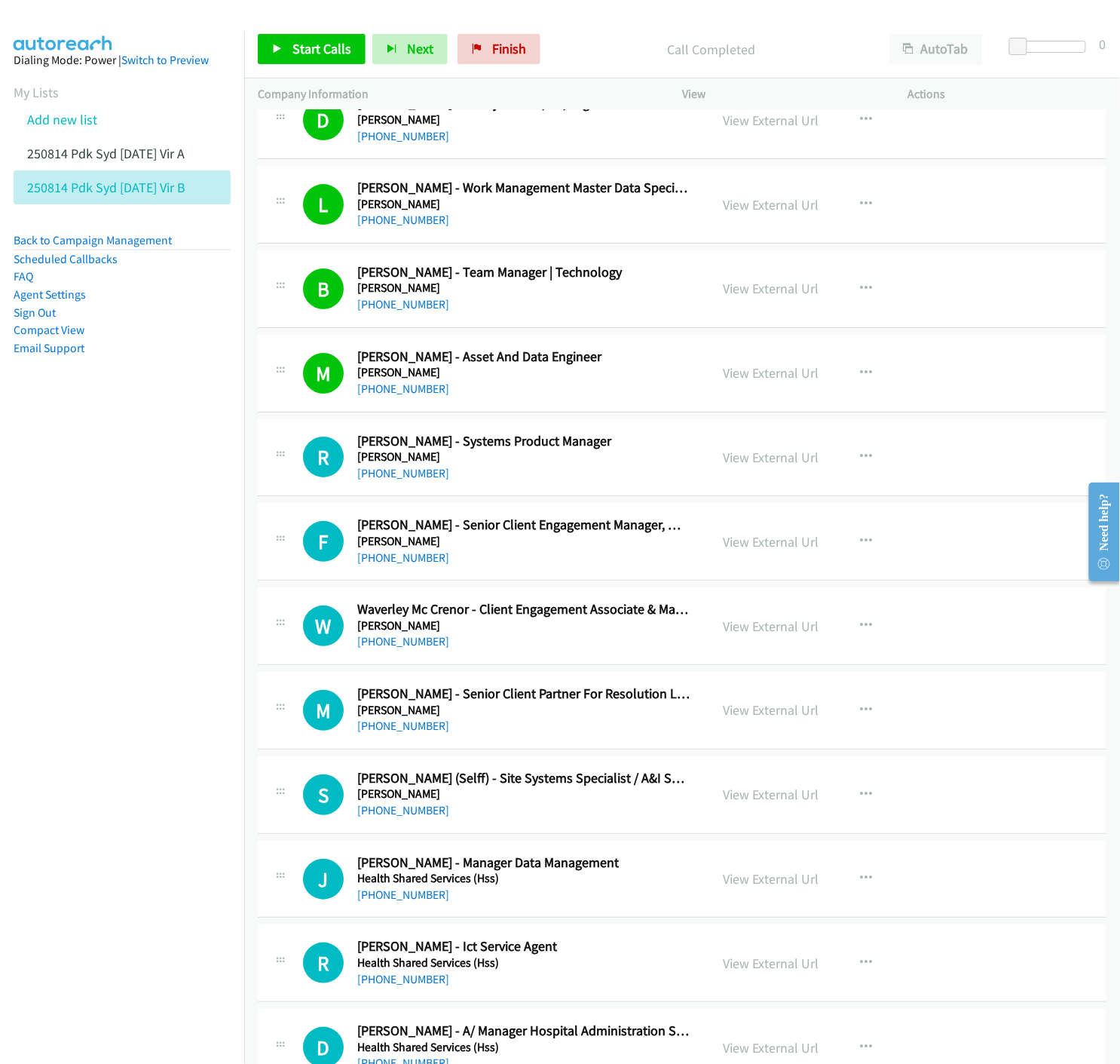
scroll to position [8294, 0]
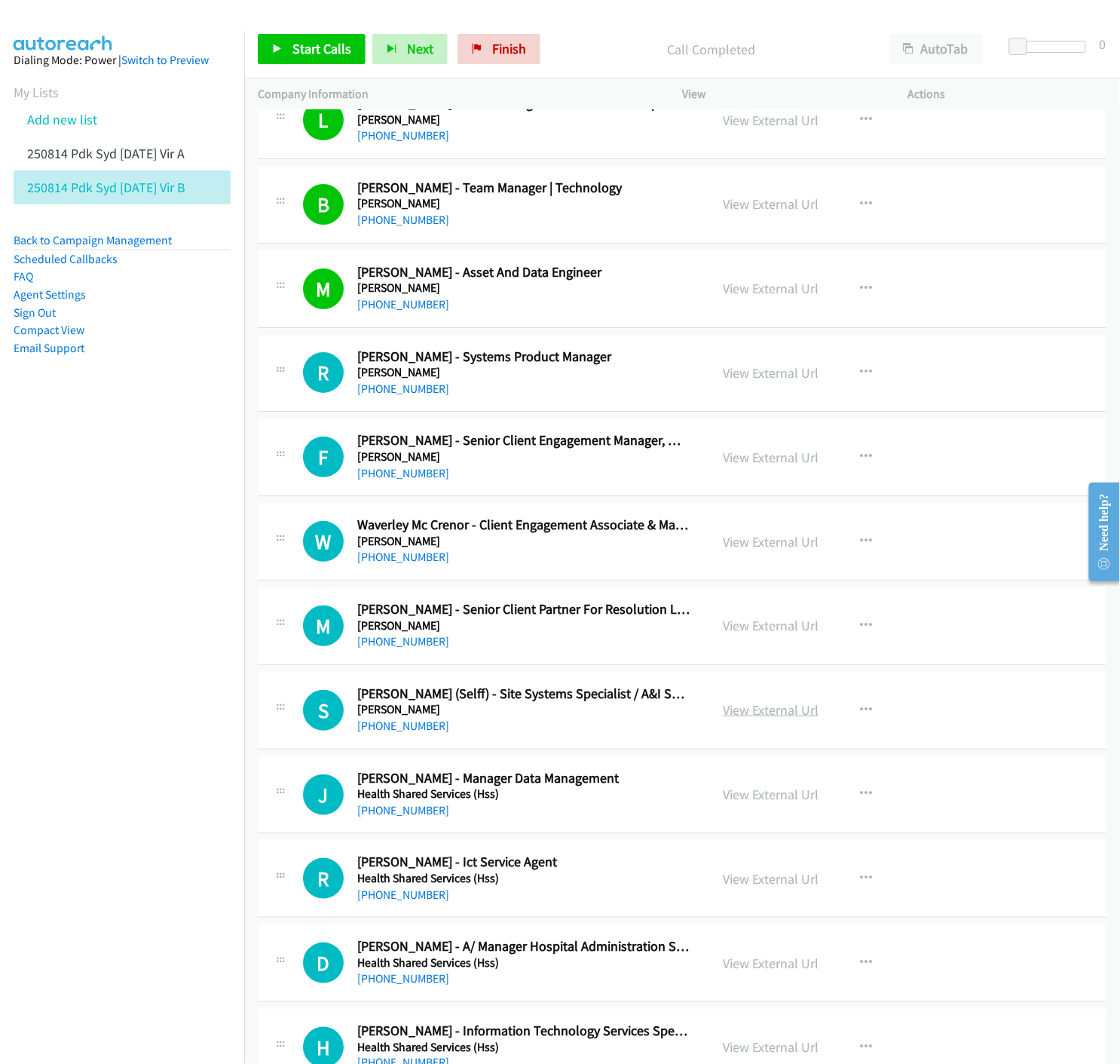
click at [730, 712] on link "View External Url" at bounding box center [770, 710] width 96 height 18
click at [292, 42] on span "Start Calls" at bounding box center [321, 49] width 59 height 18
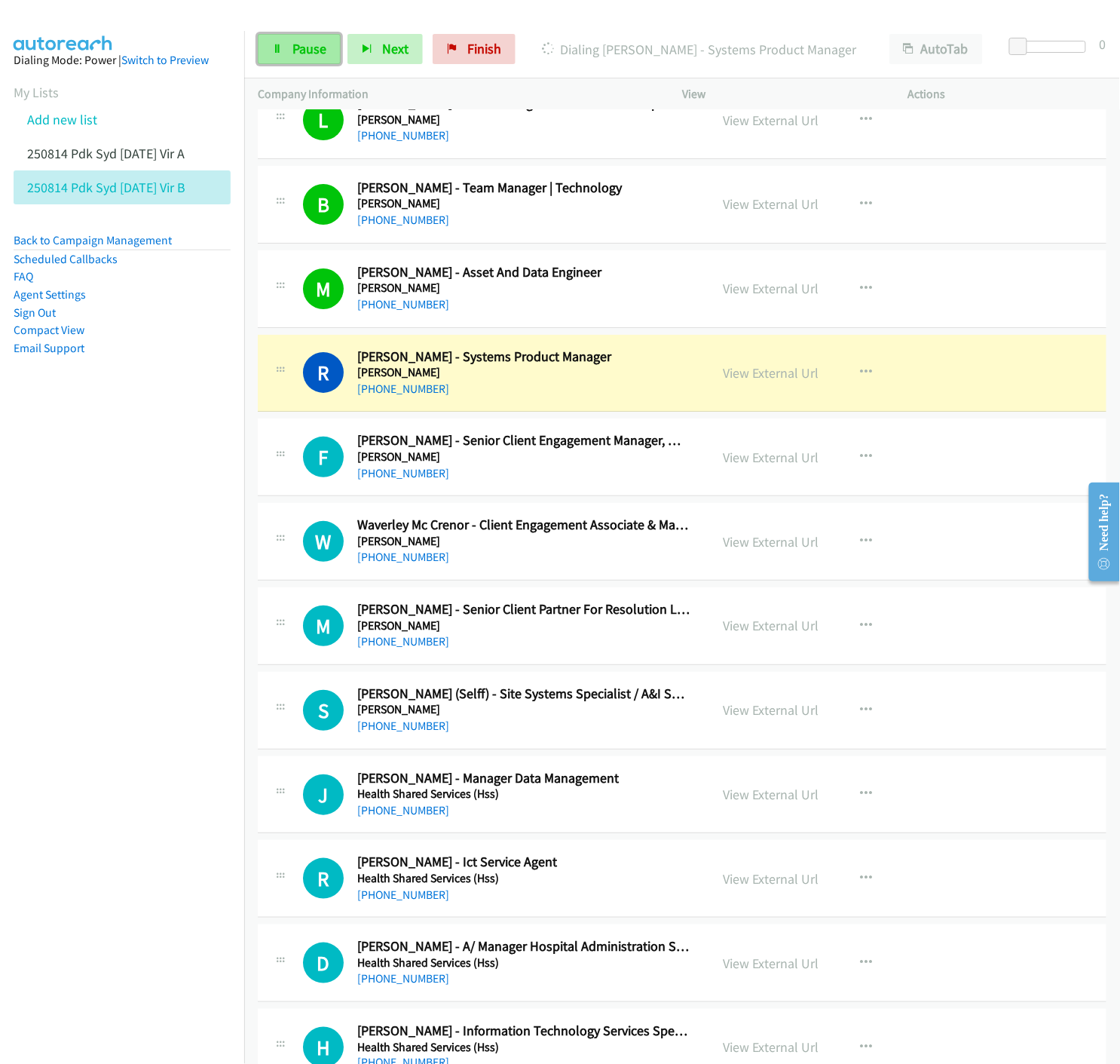
click at [298, 59] on link "Pause" at bounding box center [299, 49] width 83 height 31
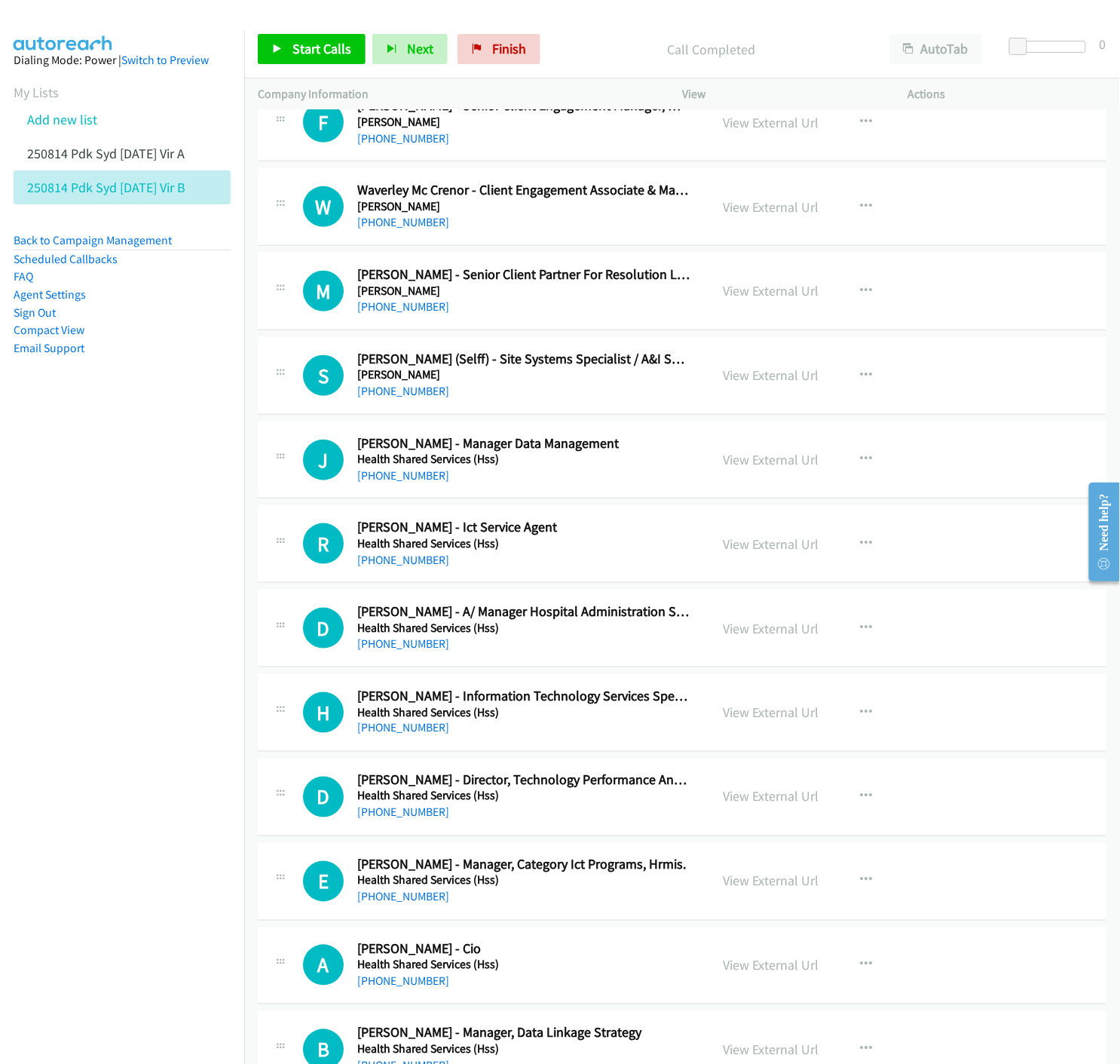
scroll to position [8712, 0]
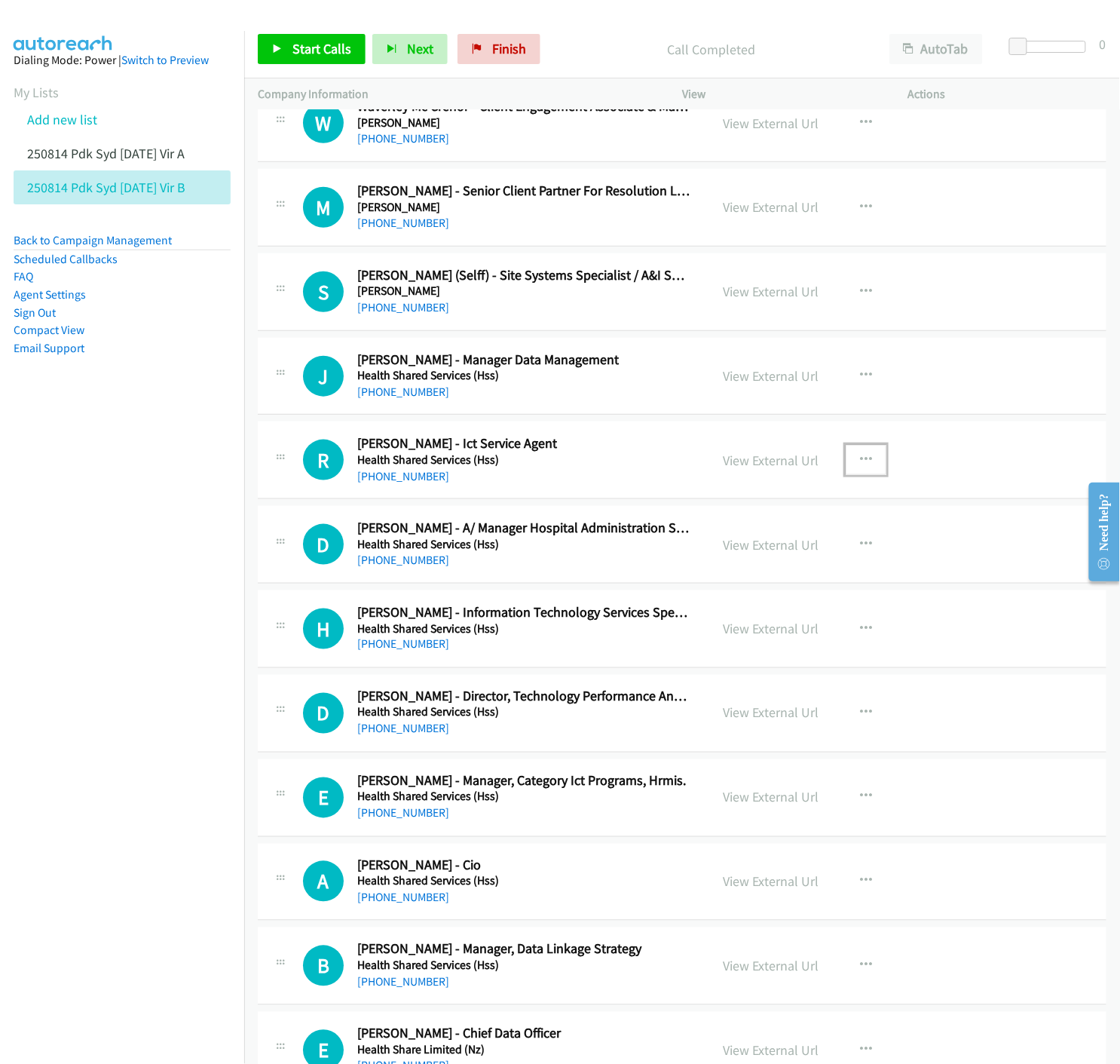
click at [860, 465] on icon "button" at bounding box center [865, 459] width 12 height 12
click at [699, 562] on icon at bounding box center [704, 559] width 10 height 10
click at [860, 378] on icon "button" at bounding box center [865, 375] width 12 height 12
click at [992, 554] on div at bounding box center [560, 532] width 1120 height 1064
click at [860, 466] on icon "button" at bounding box center [865, 459] width 12 height 12
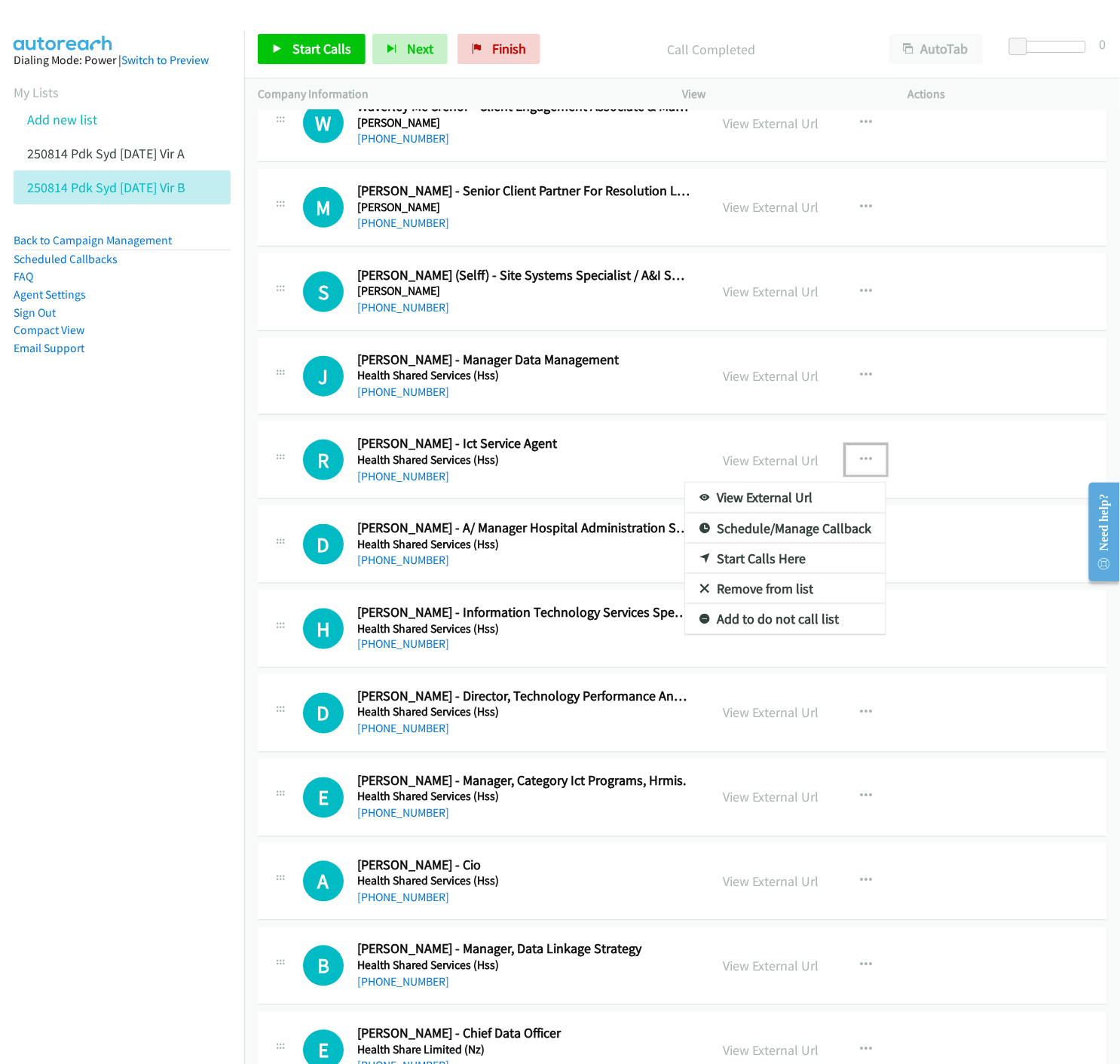
click at [699, 562] on icon at bounding box center [704, 559] width 10 height 10
click at [273, 48] on icon at bounding box center [277, 49] width 10 height 10
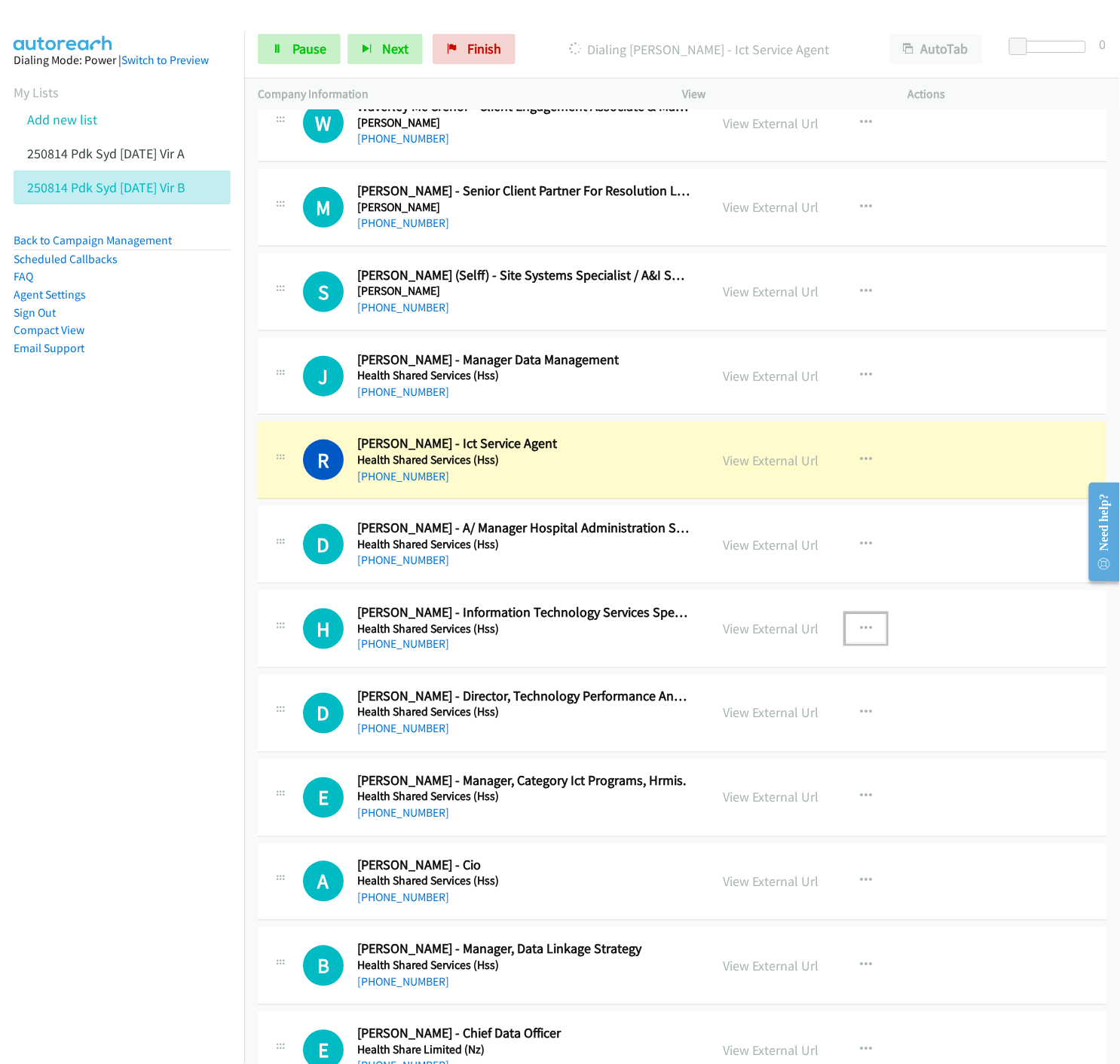
click at [863, 630] on icon "button" at bounding box center [865, 629] width 12 height 12
click at [701, 732] on icon at bounding box center [704, 728] width 10 height 10
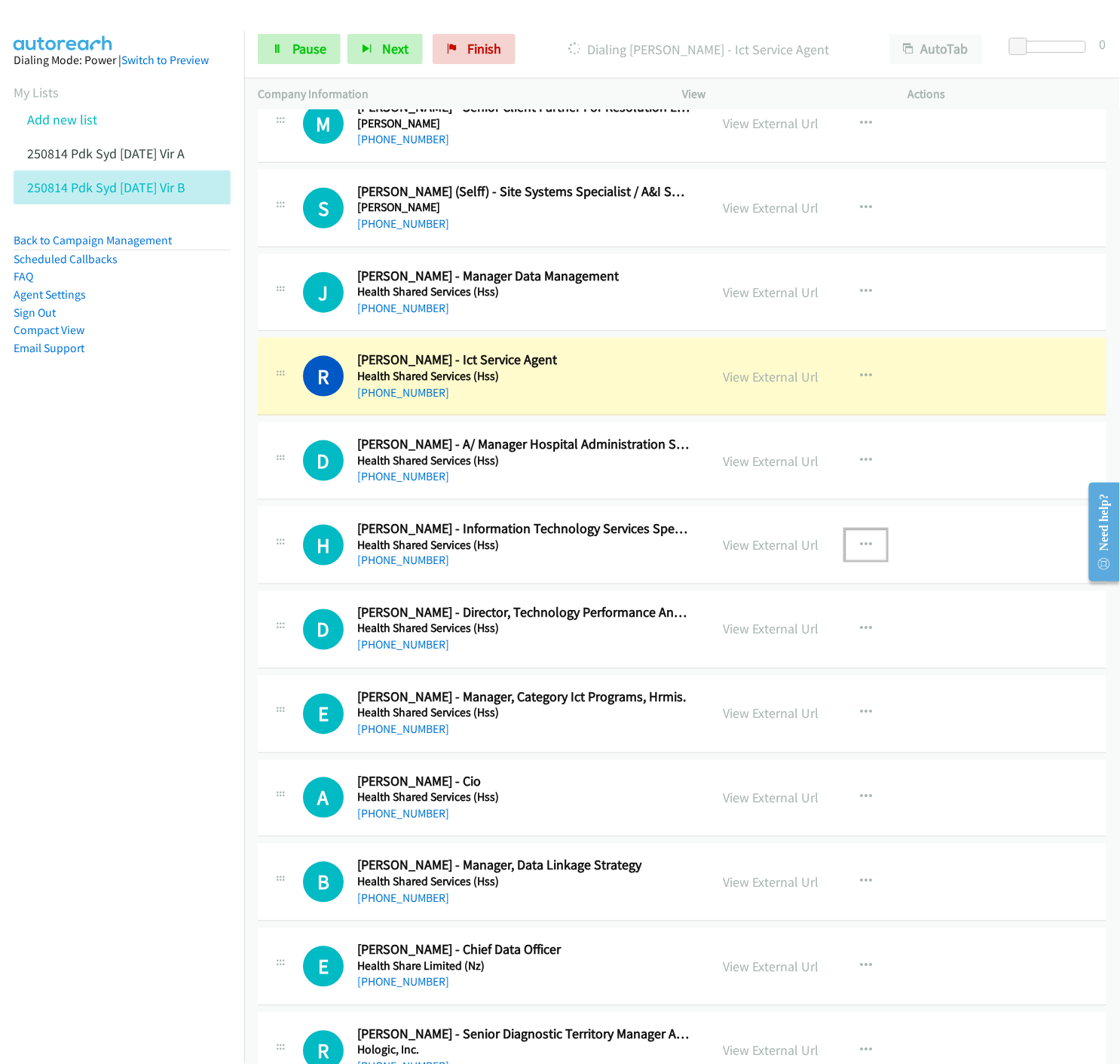
scroll to position [8963, 0]
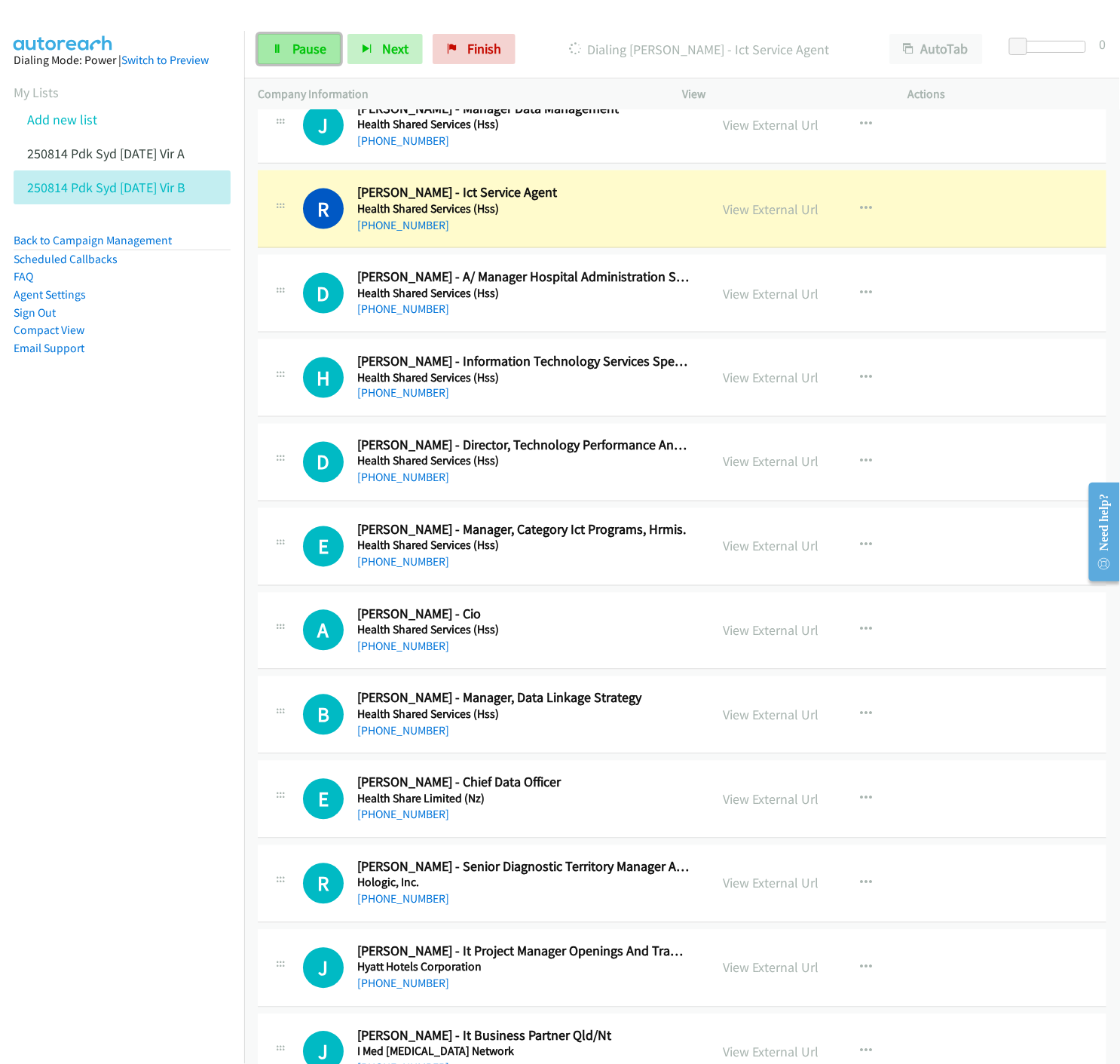
click at [275, 47] on icon at bounding box center [277, 49] width 10 height 10
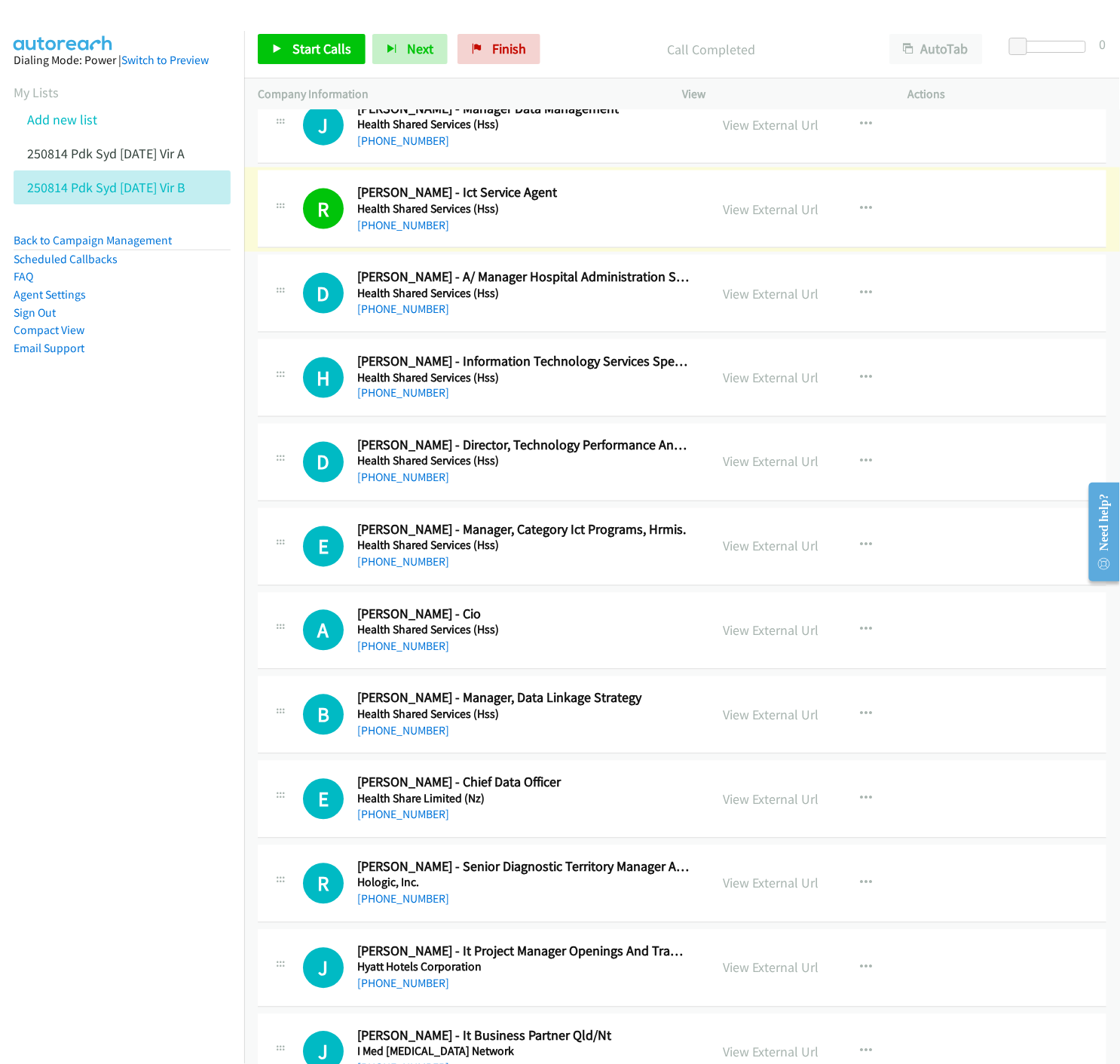
click at [780, 214] on link "View External Url" at bounding box center [770, 210] width 96 height 18
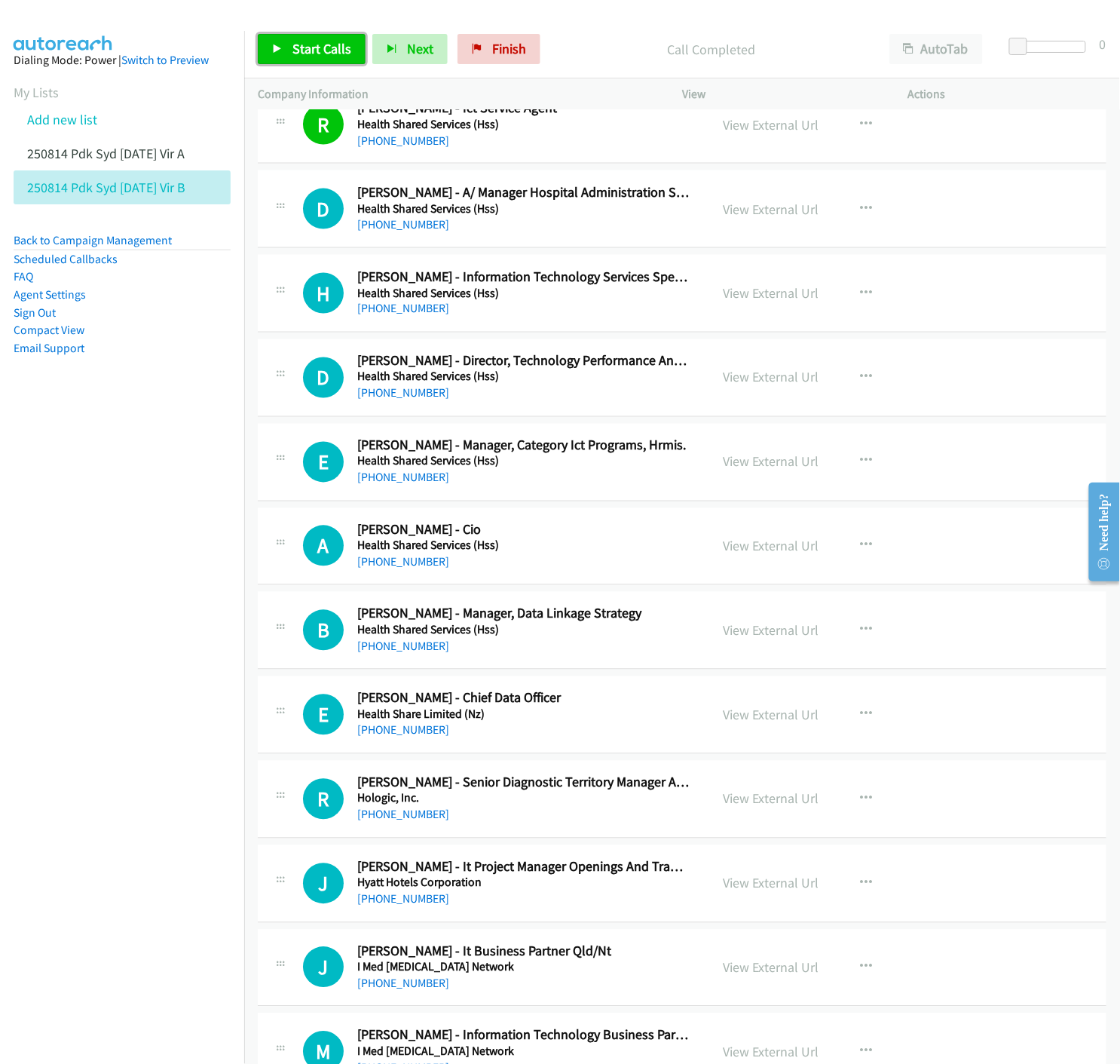
click at [287, 43] on link "Start Calls" at bounding box center [312, 49] width 108 height 31
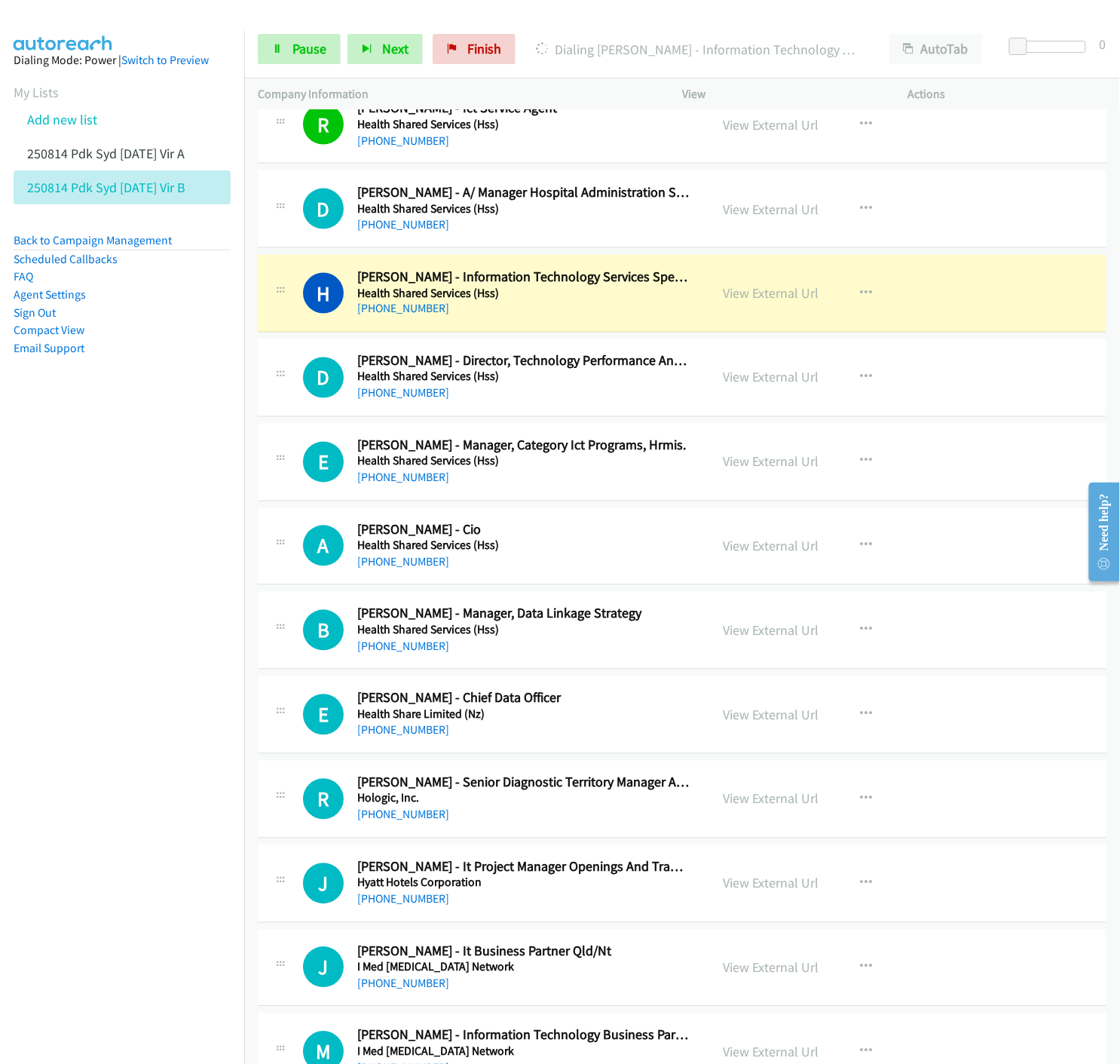
scroll to position [9131, 0]
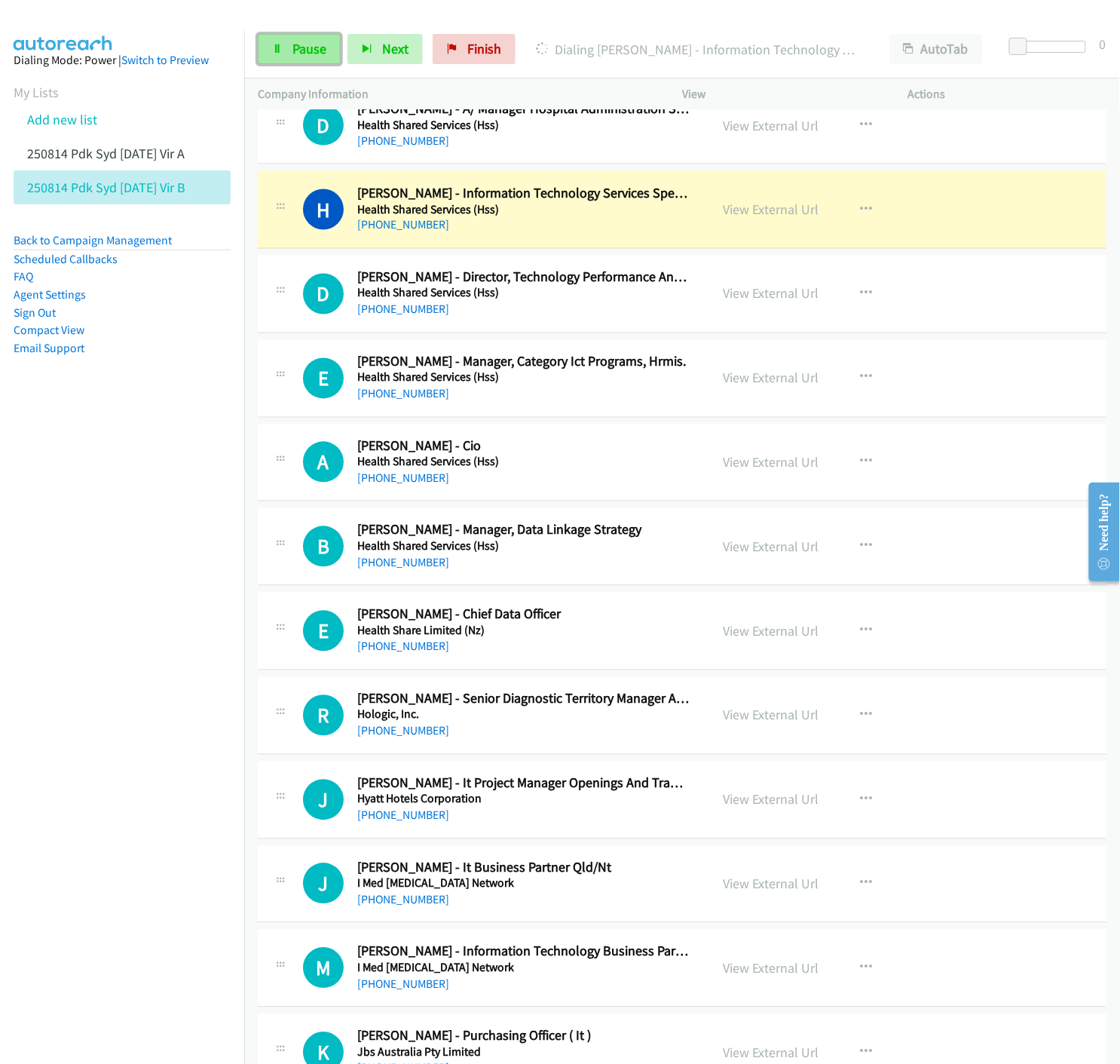
click at [288, 50] on link "Pause" at bounding box center [299, 49] width 83 height 31
click at [750, 216] on link "View External Url" at bounding box center [770, 210] width 96 height 18
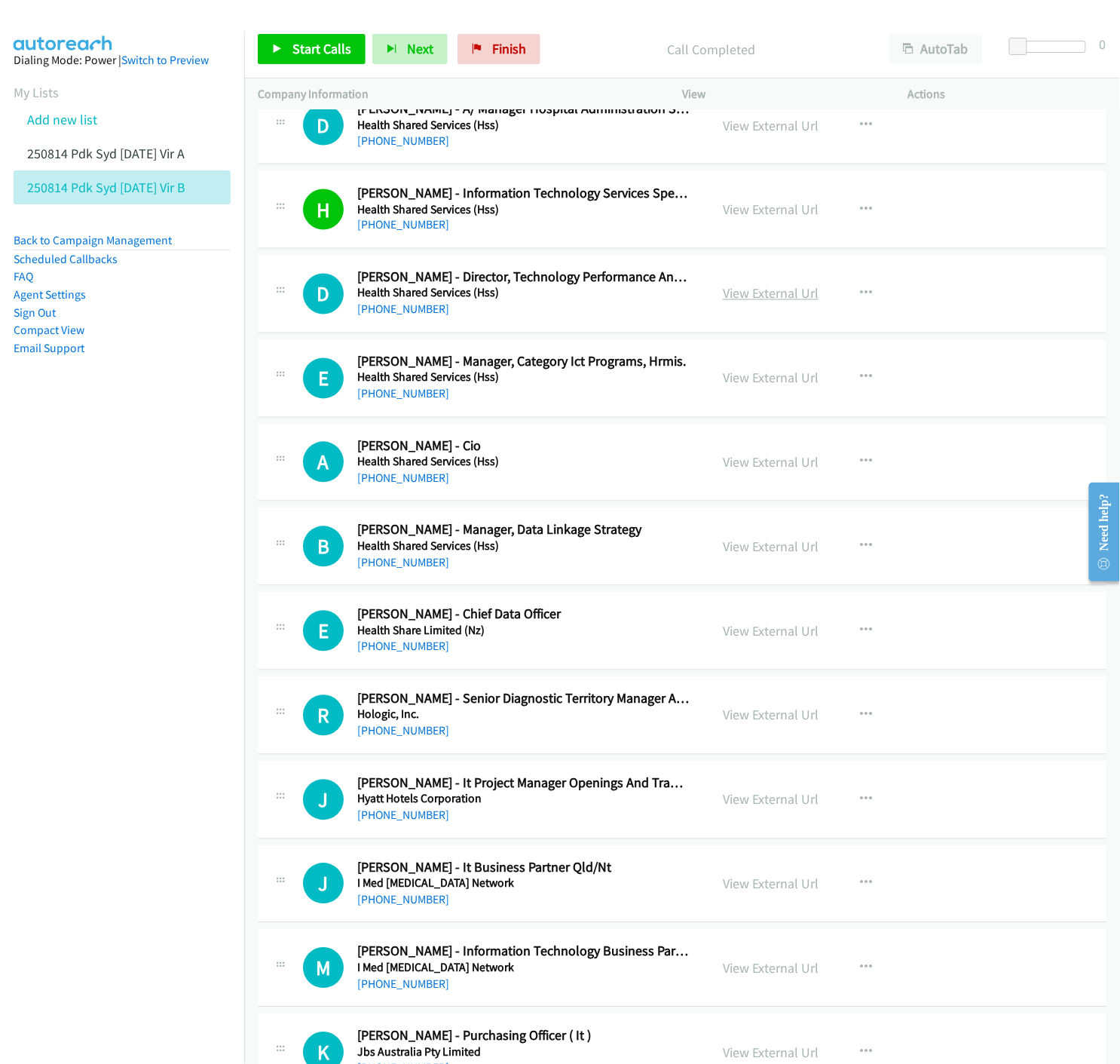
click at [793, 298] on link "View External Url" at bounding box center [770, 294] width 96 height 18
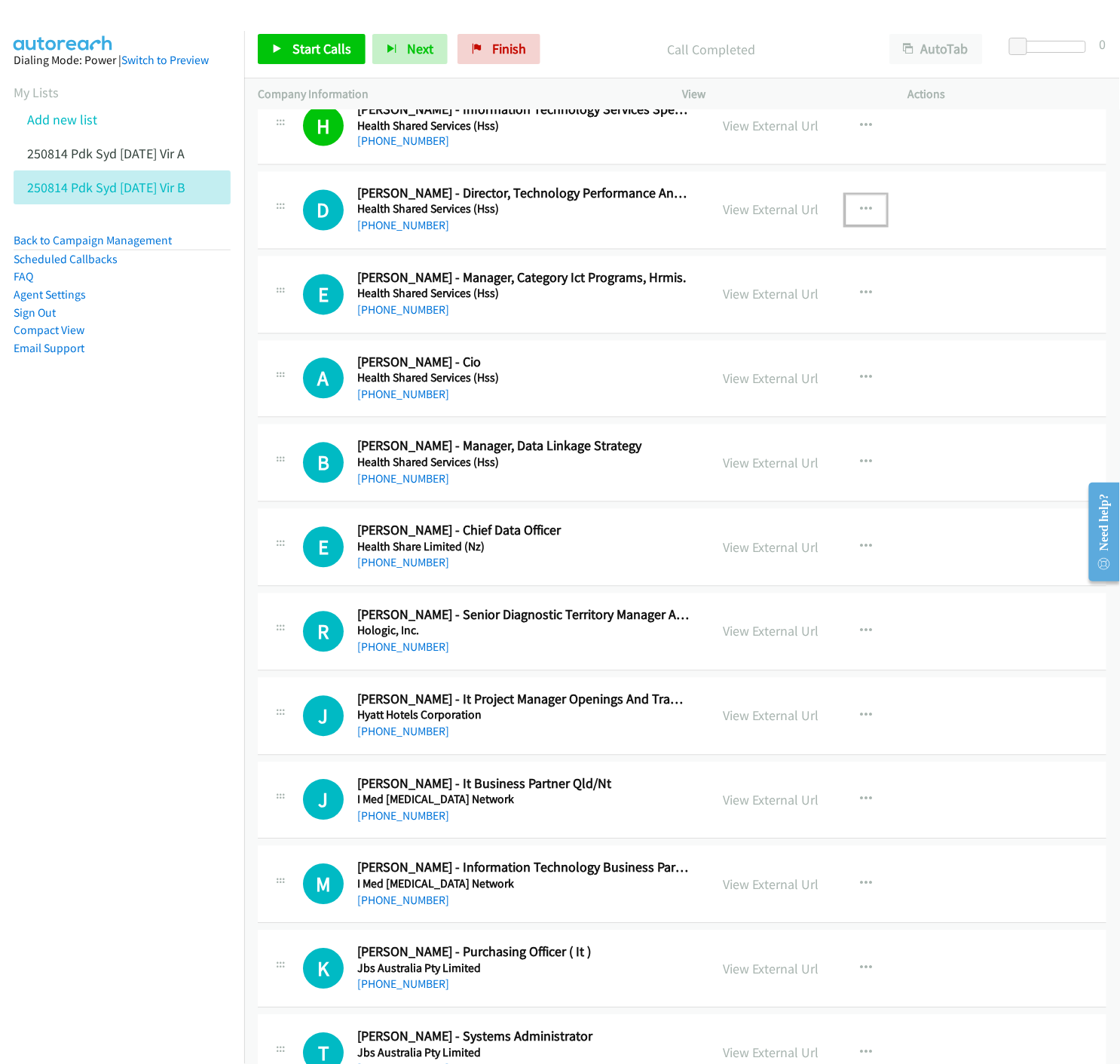
click at [863, 214] on icon "button" at bounding box center [865, 210] width 12 height 12
click at [699, 309] on icon at bounding box center [704, 308] width 10 height 10
drag, startPoint x: 290, startPoint y: 35, endPoint x: 329, endPoint y: 57, distance: 44.8
click at [289, 35] on link "Start Calls" at bounding box center [312, 49] width 108 height 31
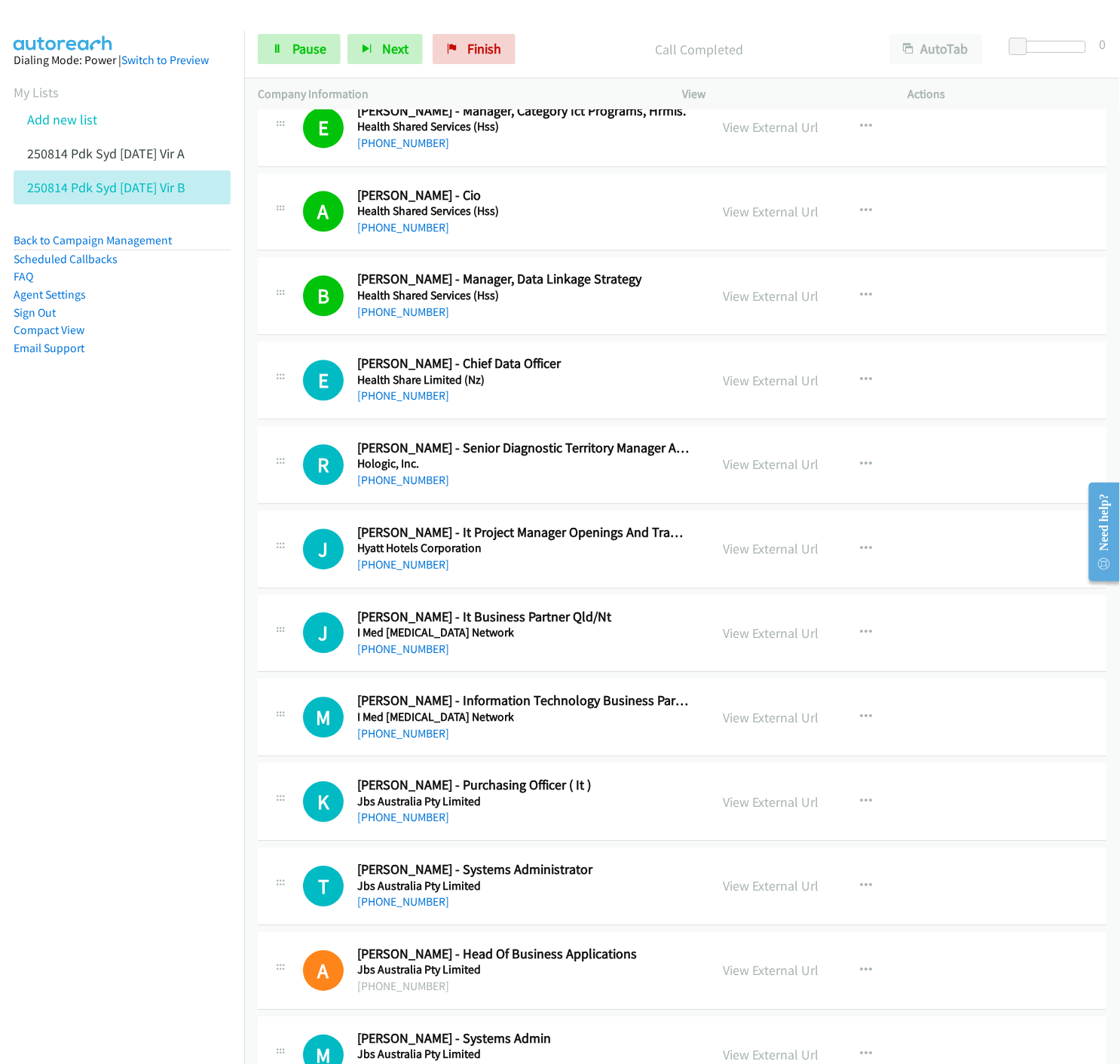
scroll to position [9466, 0]
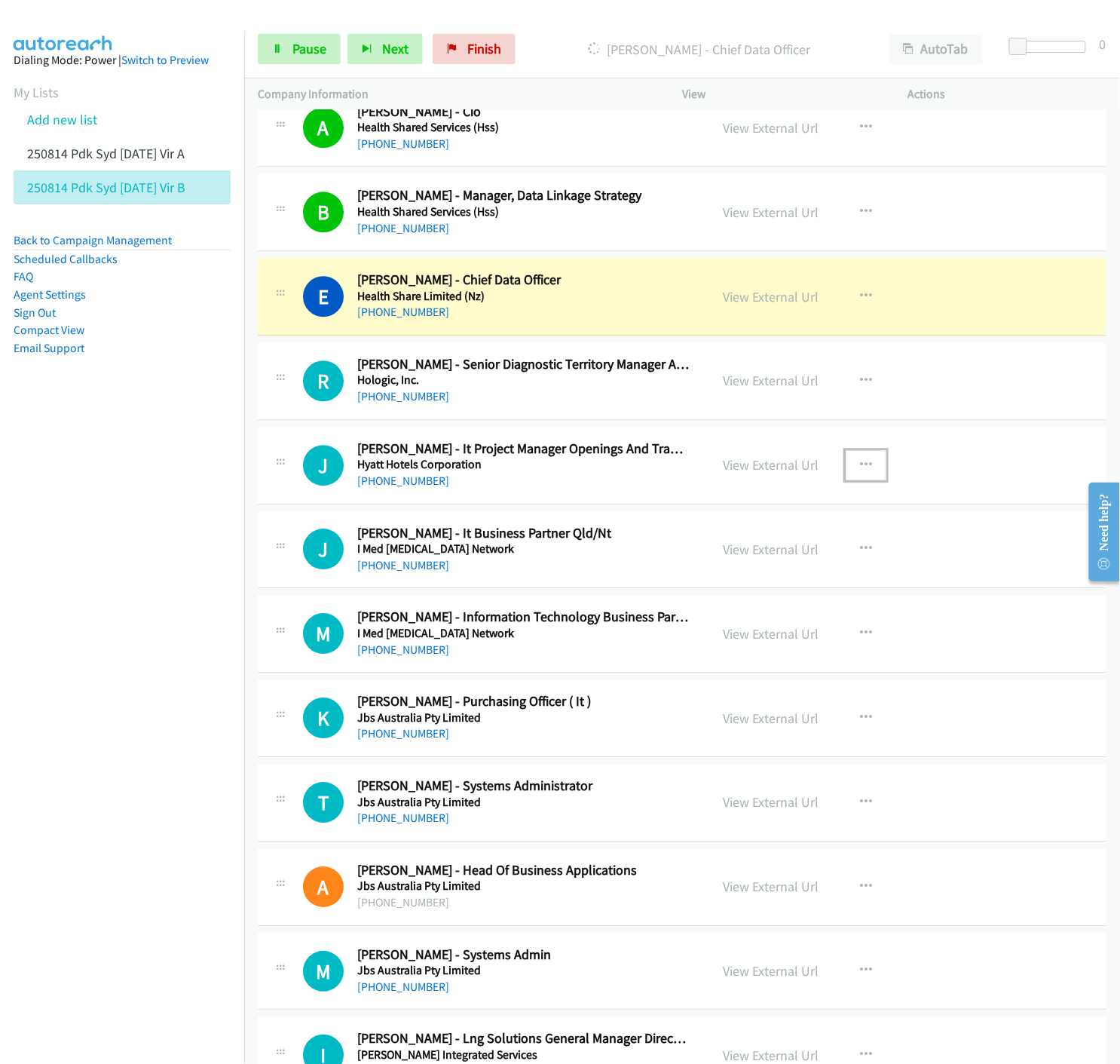
click at [860, 464] on icon "button" at bounding box center [865, 465] width 12 height 12
click at [699, 565] on icon at bounding box center [704, 564] width 10 height 10
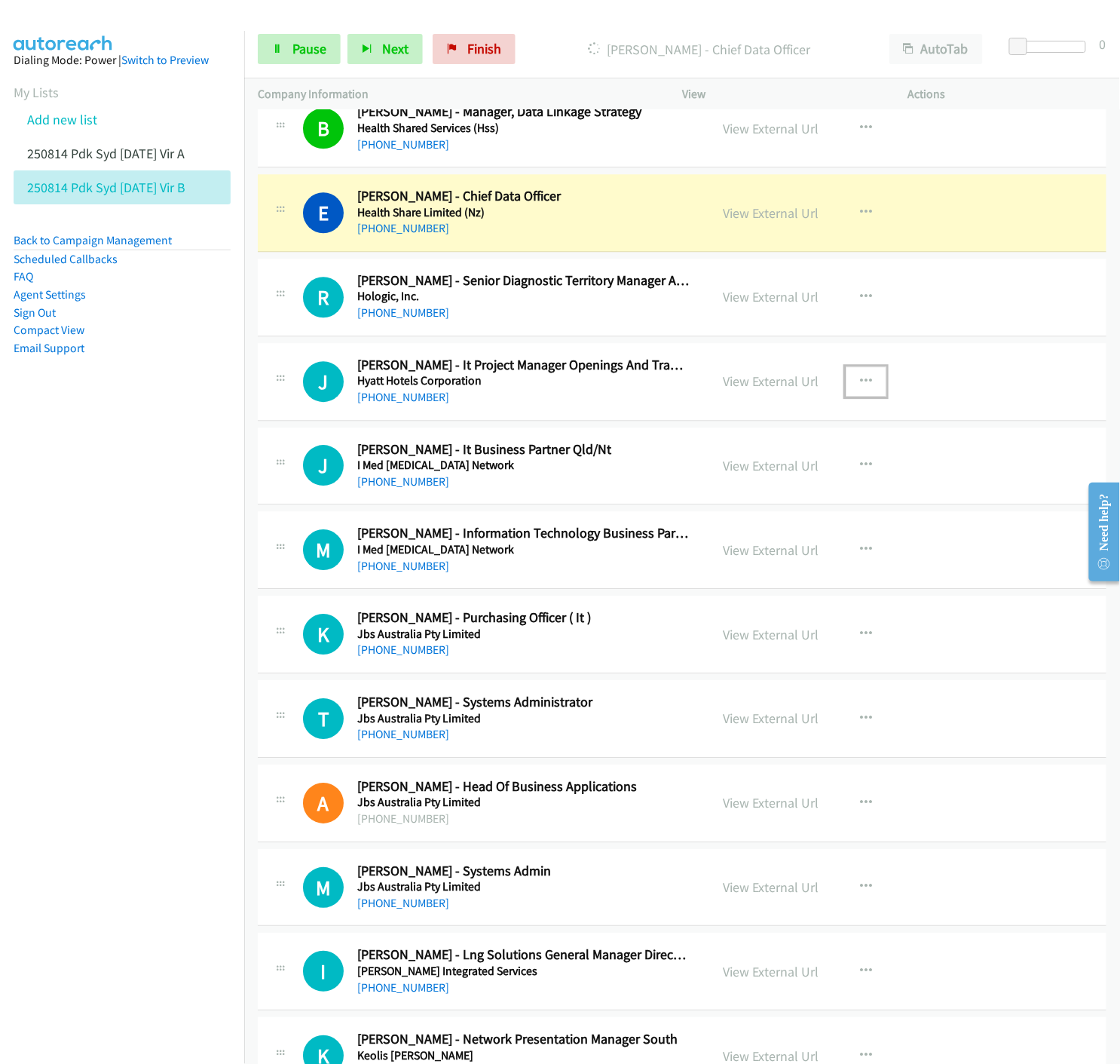
scroll to position [9634, 0]
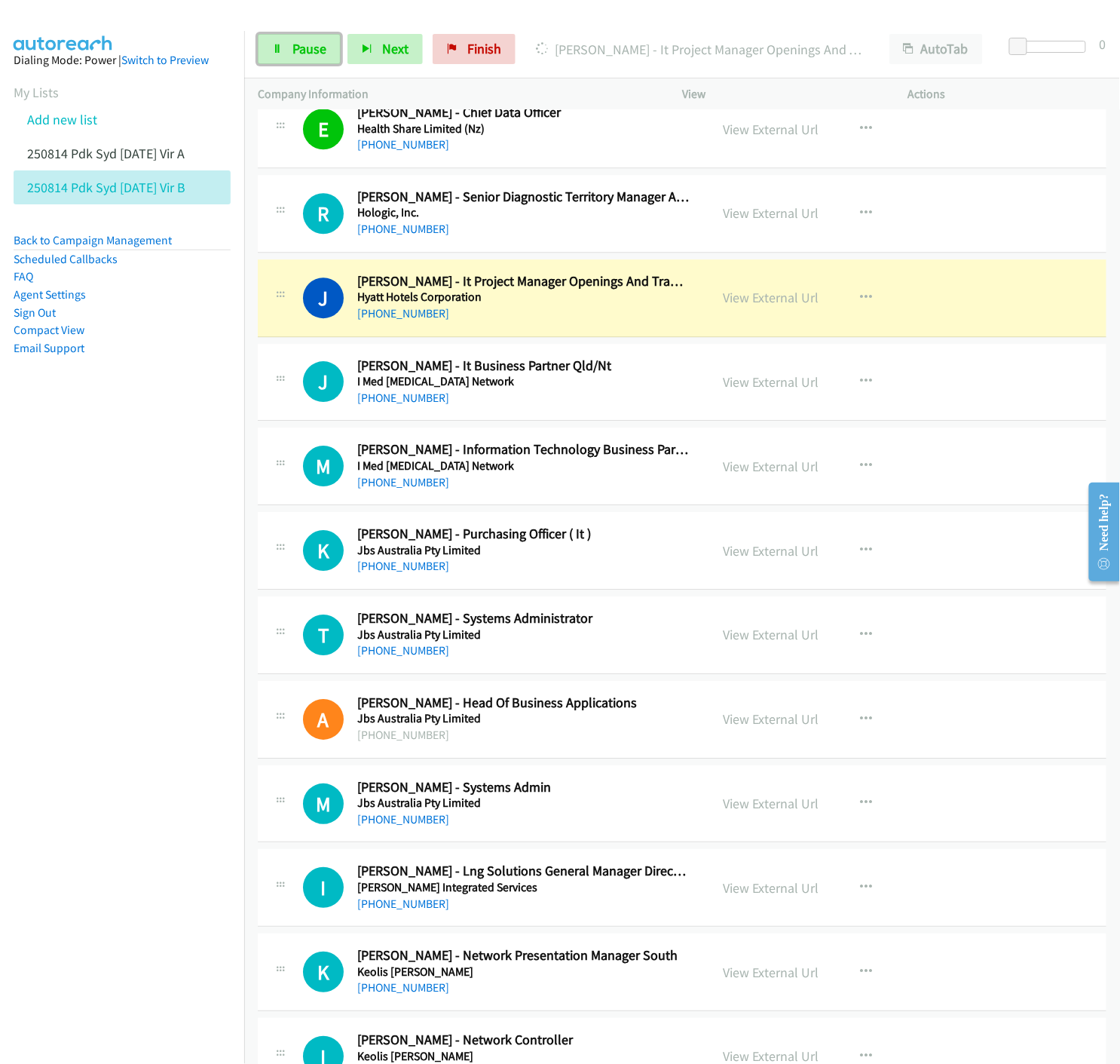
drag, startPoint x: 285, startPoint y: 57, endPoint x: 380, endPoint y: 129, distance: 119.2
click at [285, 57] on link "Pause" at bounding box center [299, 49] width 83 height 31
click at [785, 304] on link "View External Url" at bounding box center [770, 298] width 96 height 18
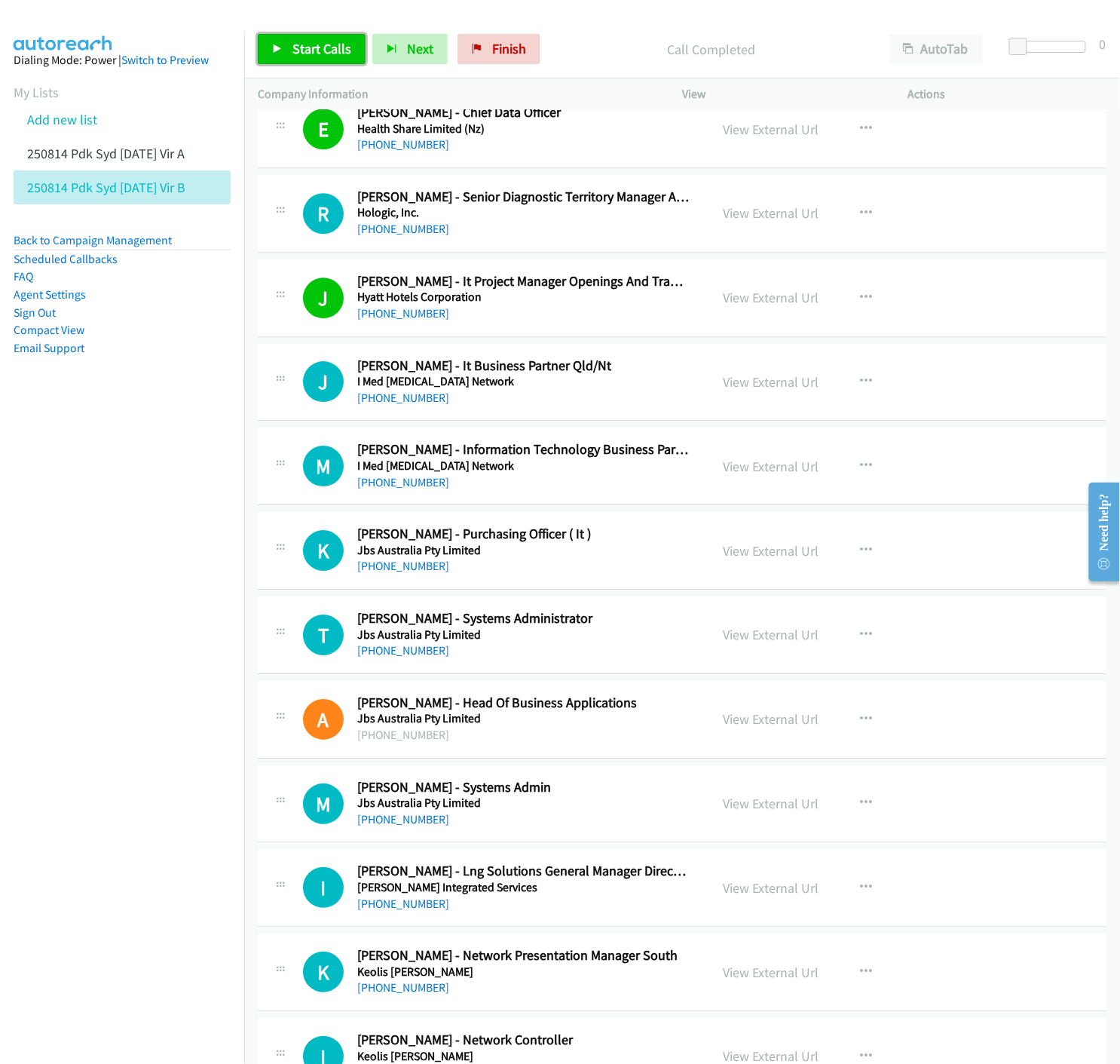
click at [274, 44] on icon at bounding box center [277, 49] width 10 height 10
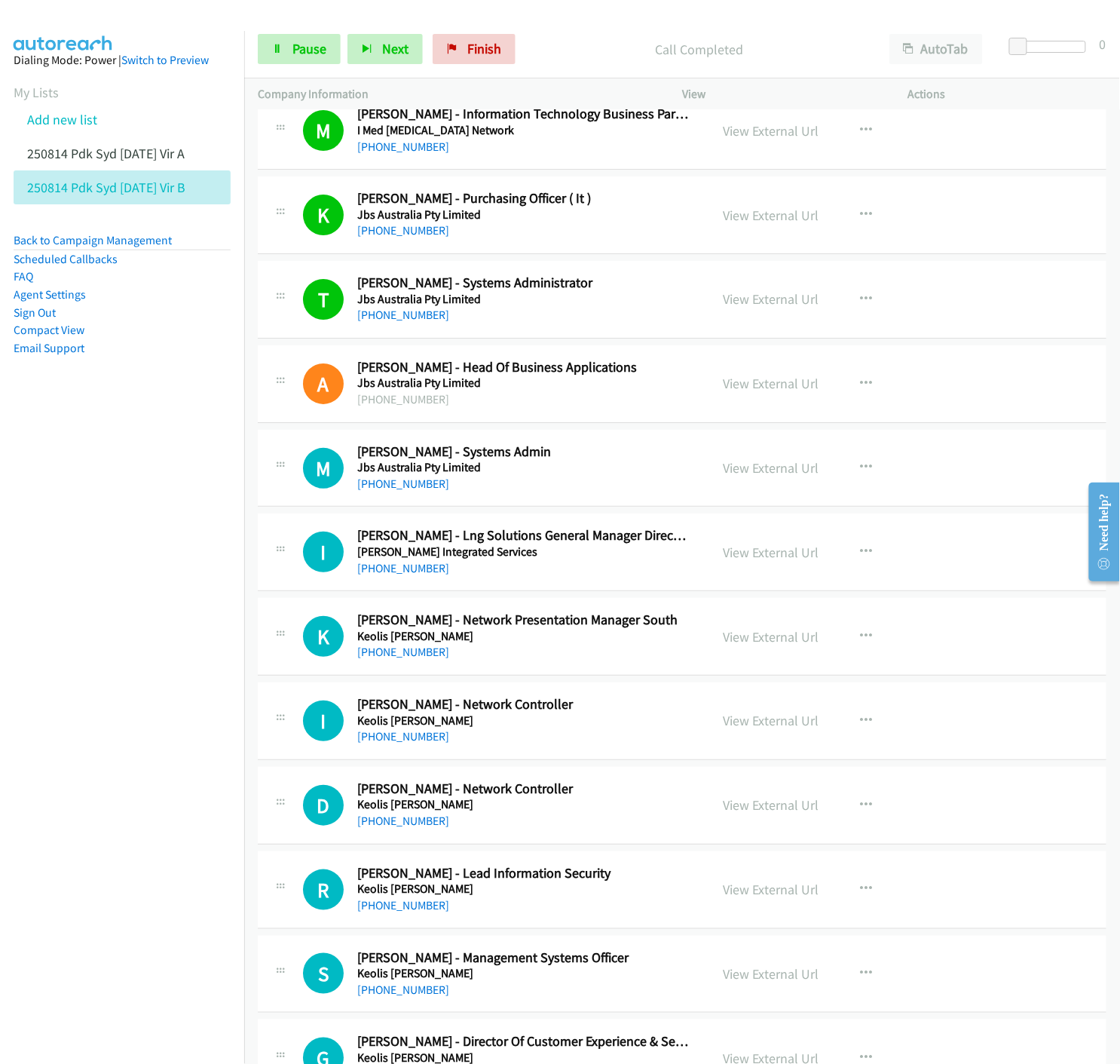
scroll to position [10053, 0]
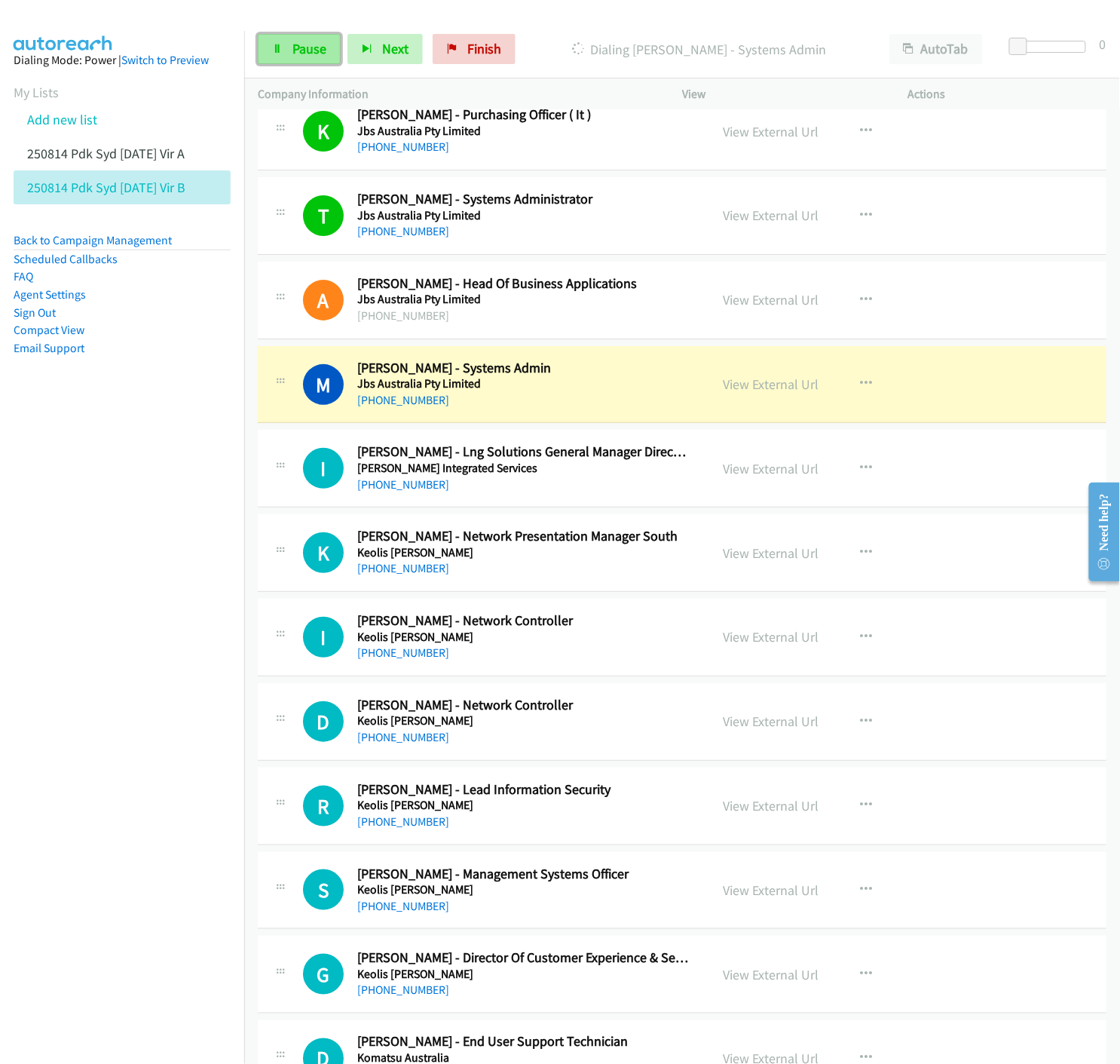
click at [267, 43] on link "Pause" at bounding box center [299, 49] width 83 height 31
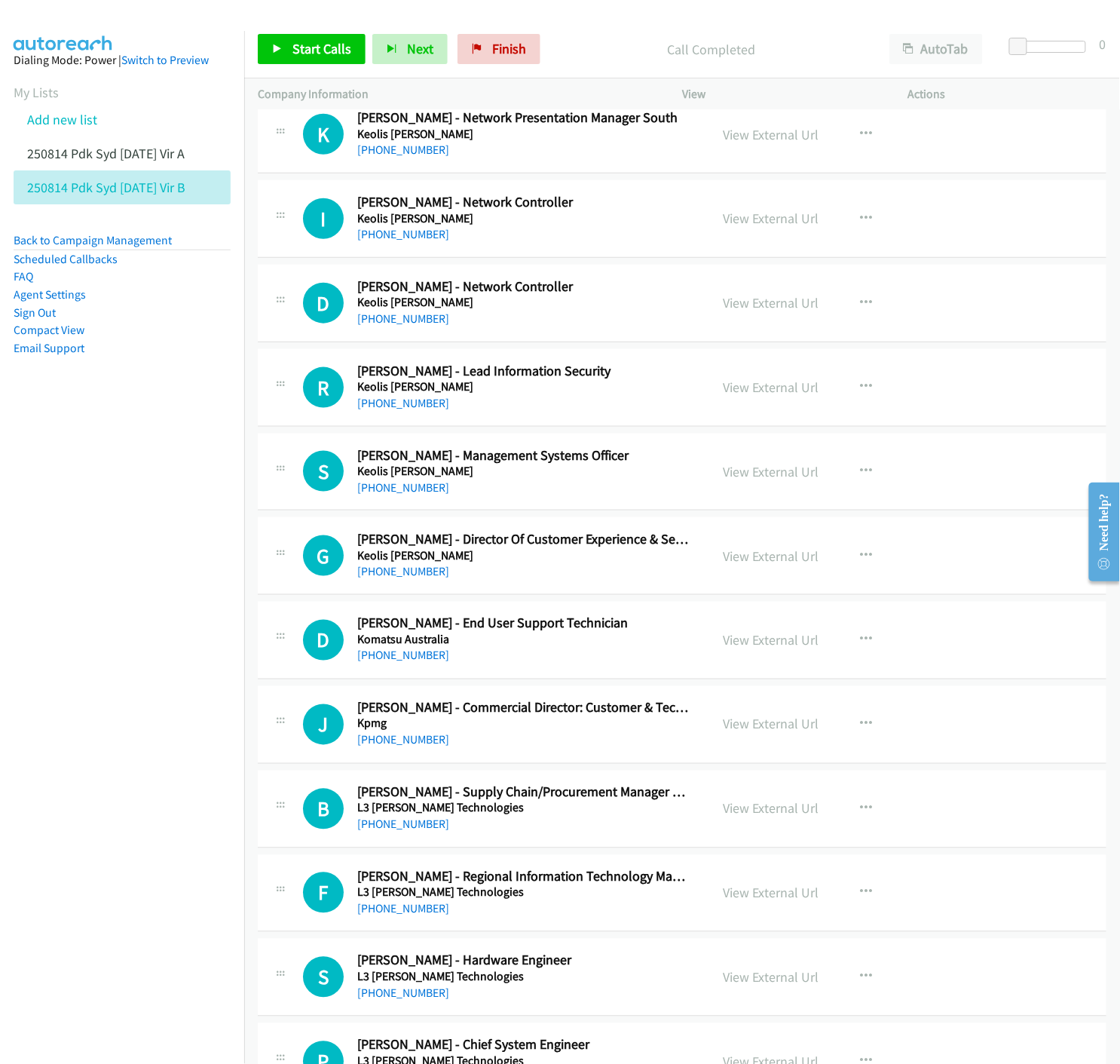
scroll to position [10556, 0]
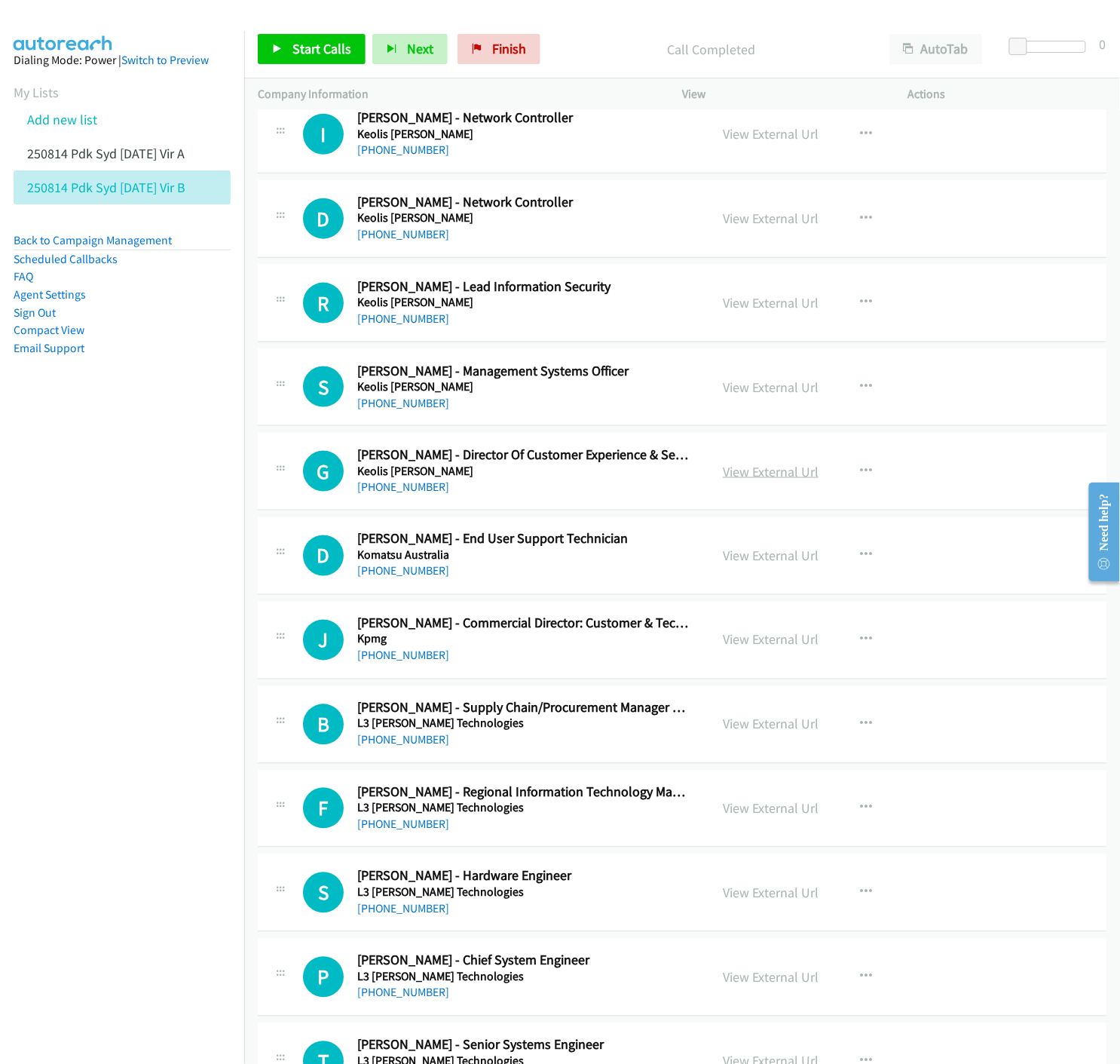
click at [764, 475] on link "View External Url" at bounding box center [770, 472] width 96 height 18
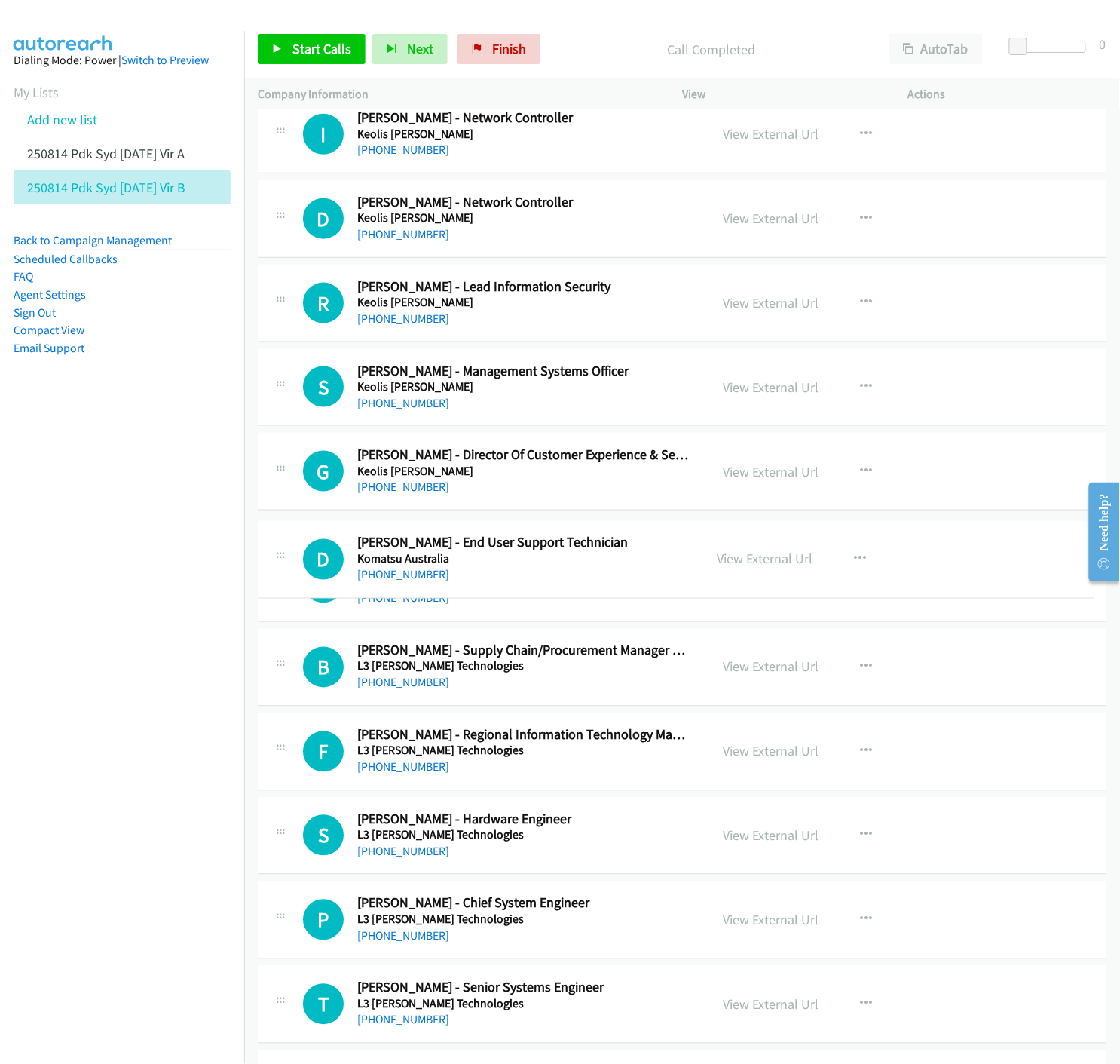
drag, startPoint x: 355, startPoint y: 544, endPoint x: 372, endPoint y: 544, distance: 17.0
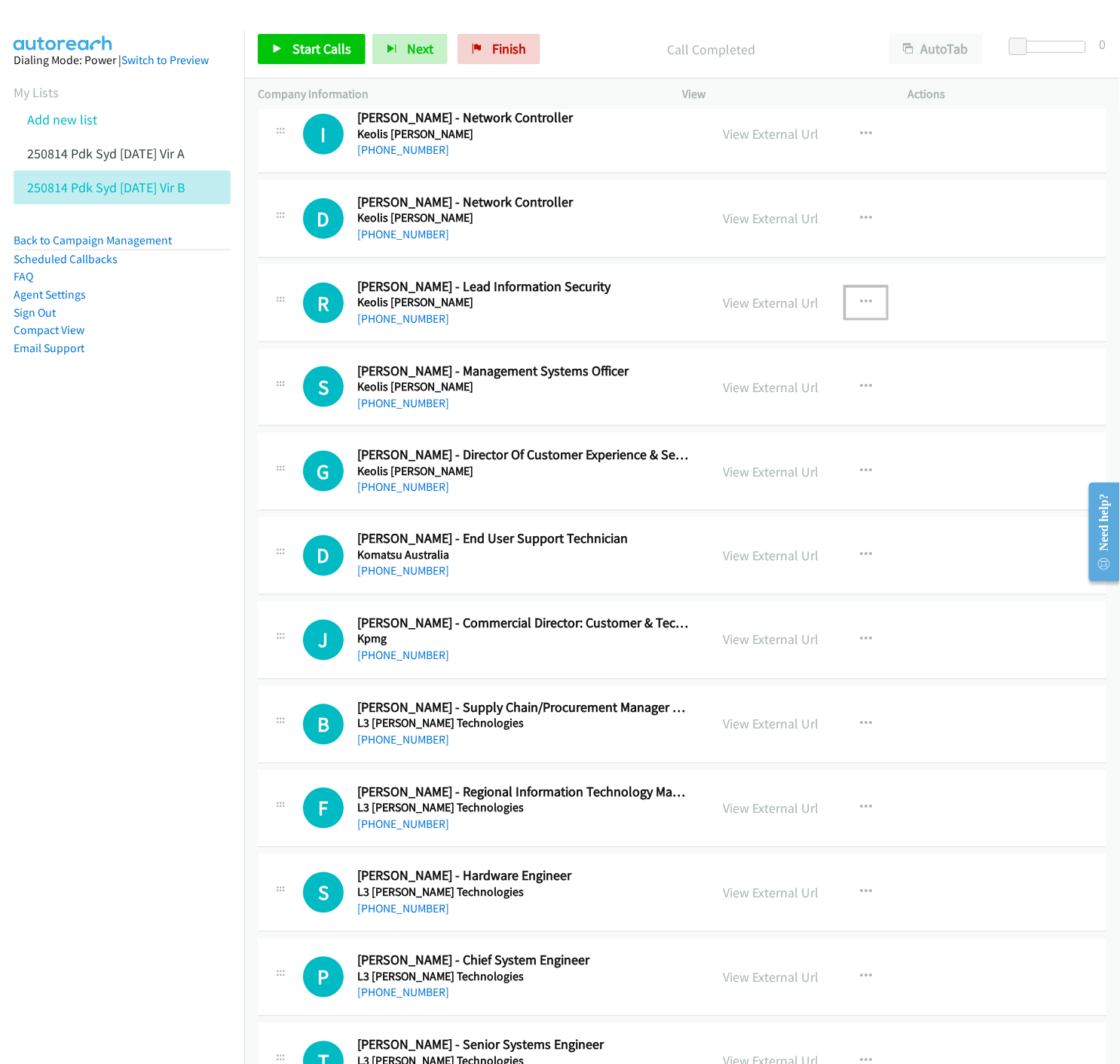
click at [861, 304] on icon "button" at bounding box center [865, 302] width 12 height 12
click at [699, 404] on icon at bounding box center [704, 402] width 10 height 10
click at [318, 49] on span "Start Calls" at bounding box center [321, 49] width 59 height 18
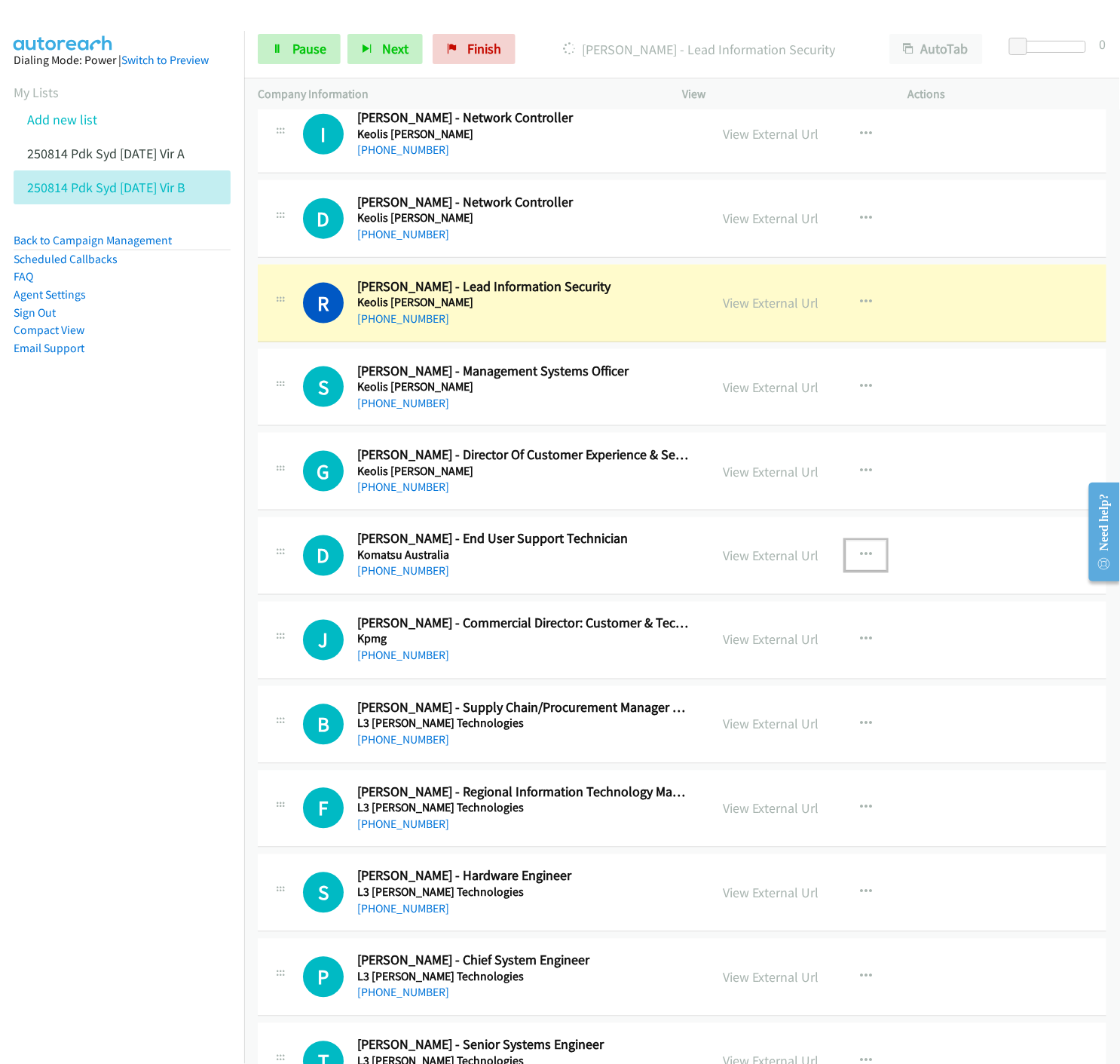
click at [861, 561] on icon "button" at bounding box center [865, 555] width 12 height 12
click at [699, 656] on icon at bounding box center [704, 654] width 10 height 10
click at [288, 55] on link "Pause" at bounding box center [299, 49] width 83 height 31
click at [751, 305] on link "View External Url" at bounding box center [770, 303] width 96 height 18
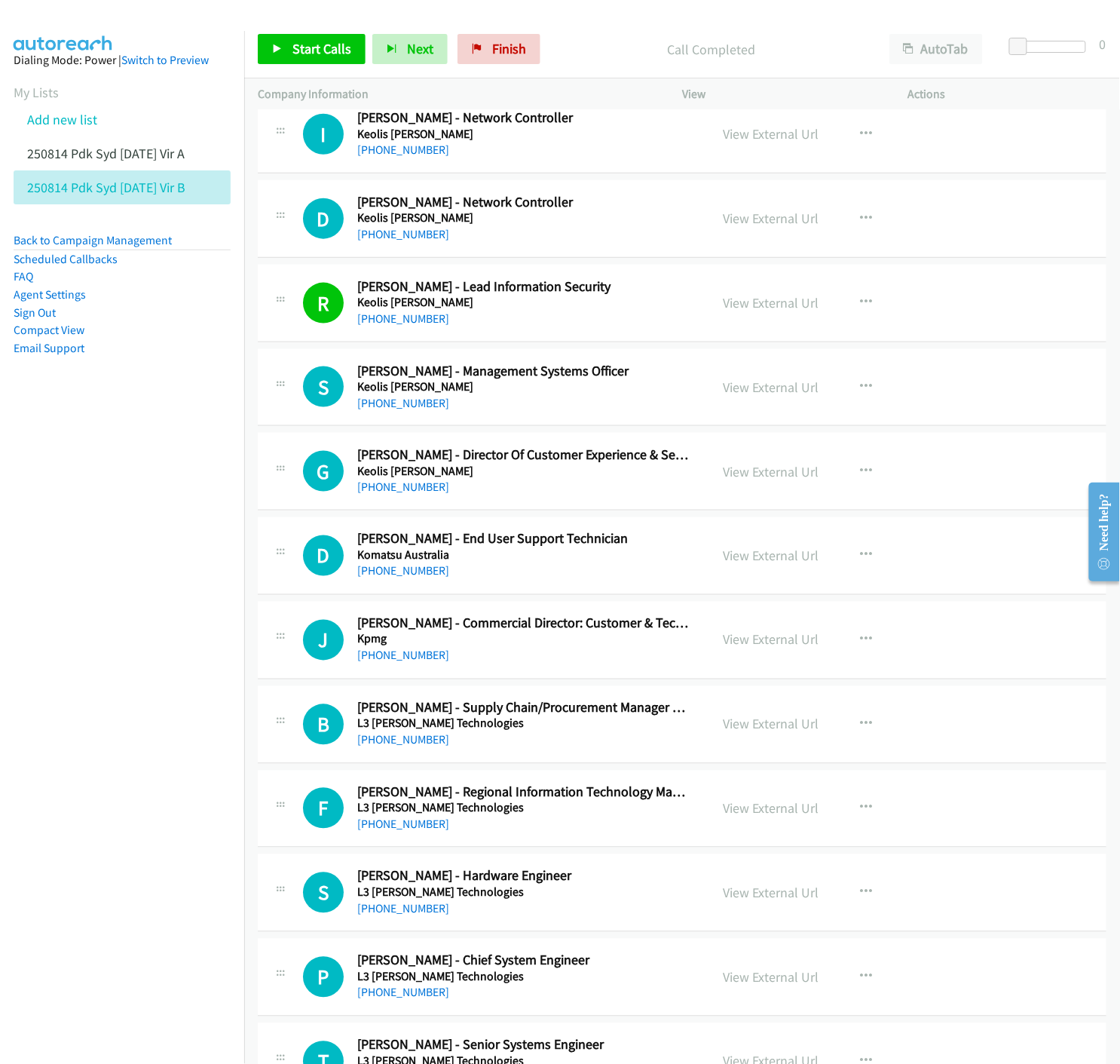
scroll to position [10639, 0]
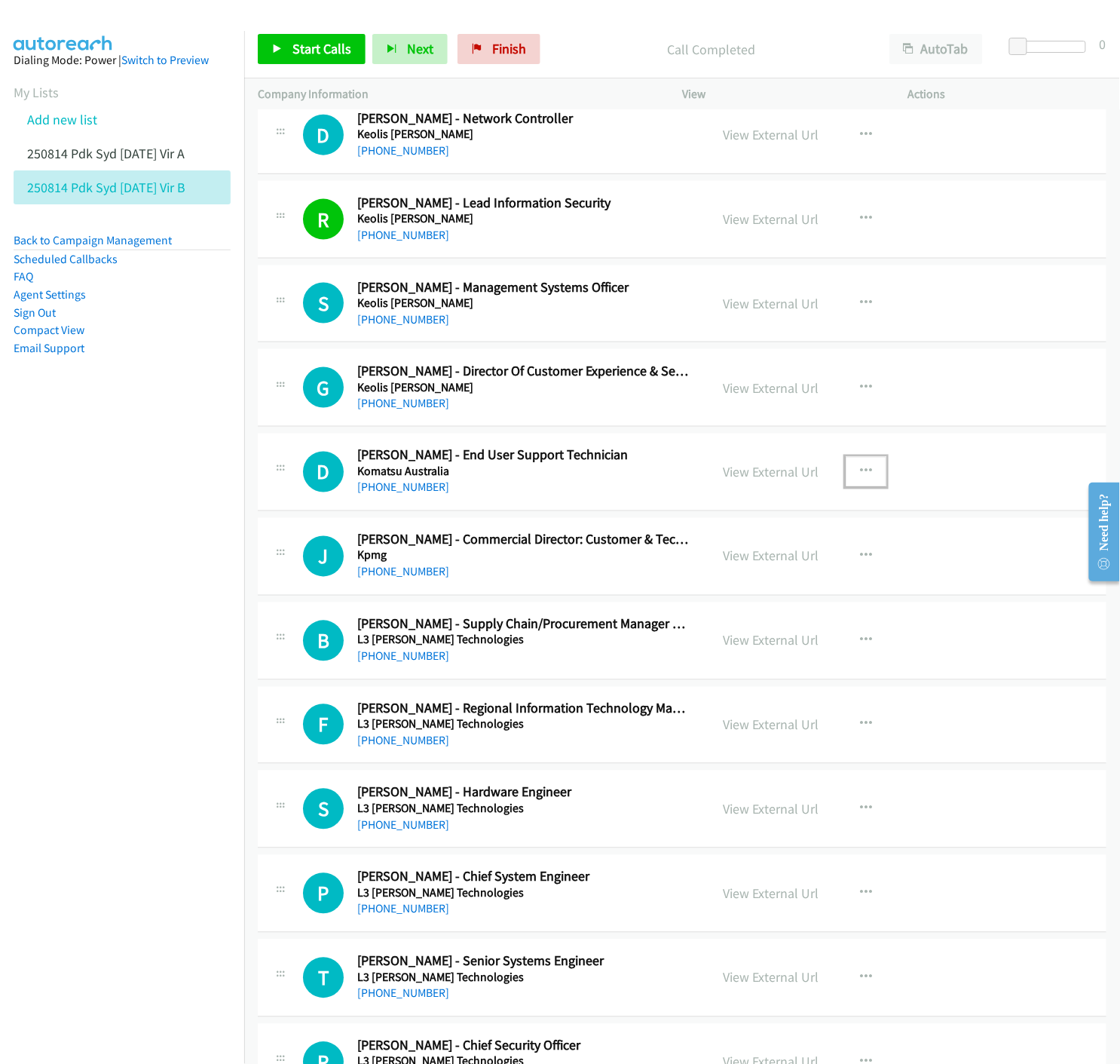
click at [868, 475] on button "button" at bounding box center [865, 472] width 41 height 31
click at [702, 572] on icon at bounding box center [704, 571] width 10 height 10
click at [279, 44] on icon at bounding box center [277, 49] width 10 height 10
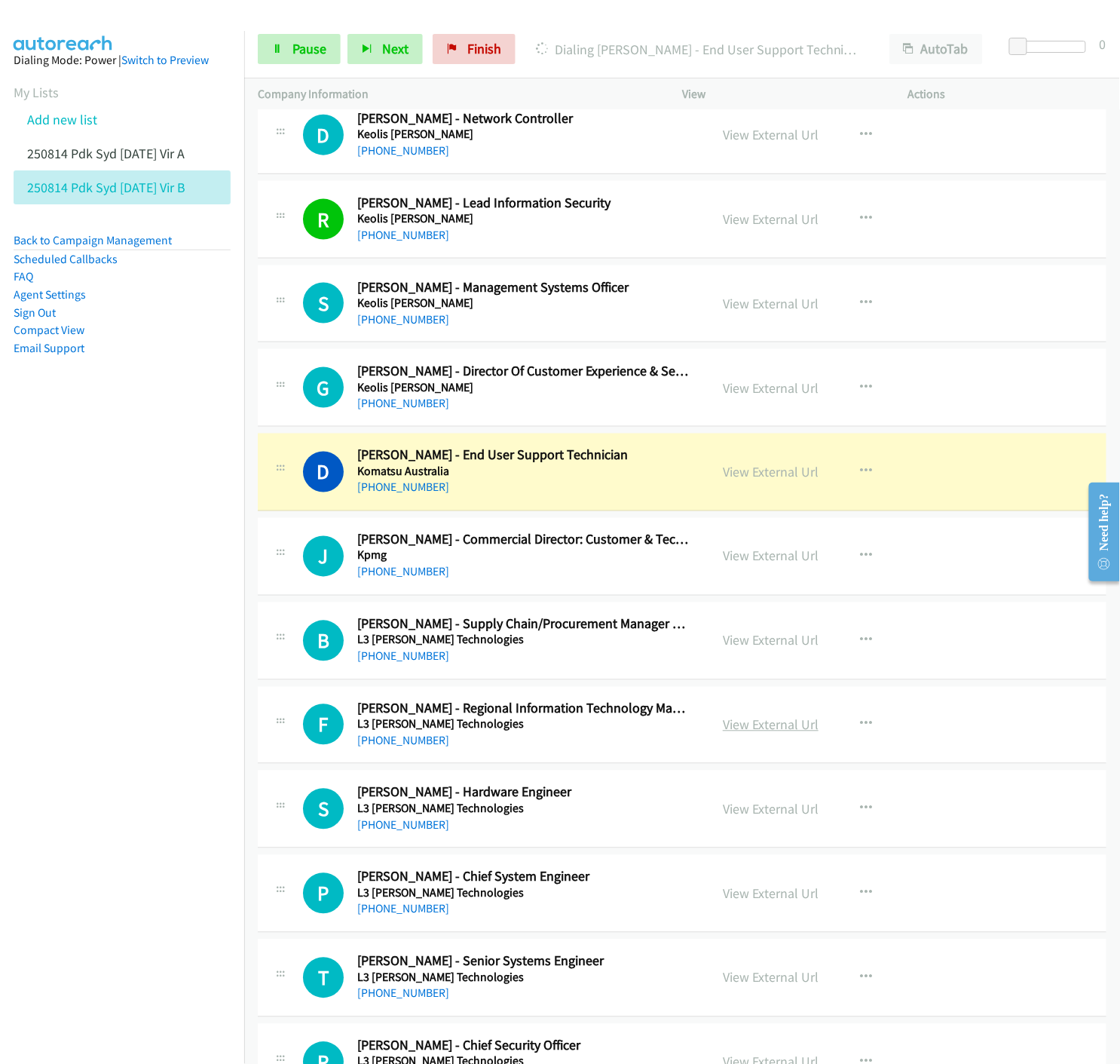
scroll to position [10723, 0]
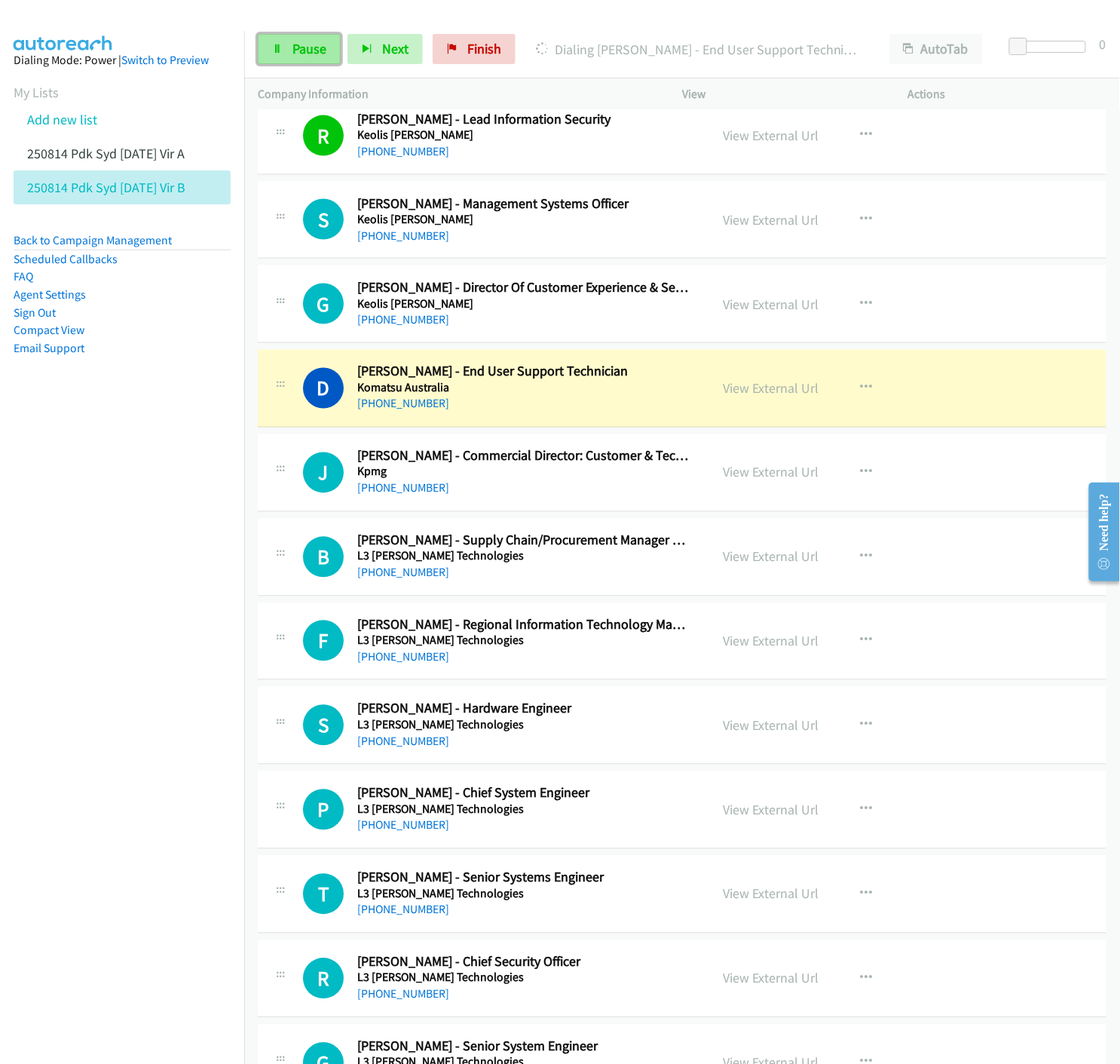
click at [278, 55] on link "Pause" at bounding box center [299, 49] width 83 height 31
click at [780, 389] on link "View External Url" at bounding box center [770, 389] width 96 height 18
